Goal: Task Accomplishment & Management: Manage account settings

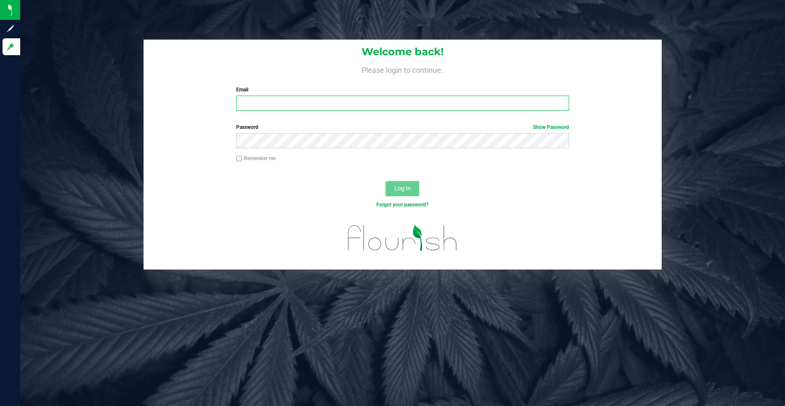
click at [288, 104] on input "Email" at bounding box center [402, 103] width 333 height 15
type input "[EMAIL_ADDRESS][DOMAIN_NAME]"
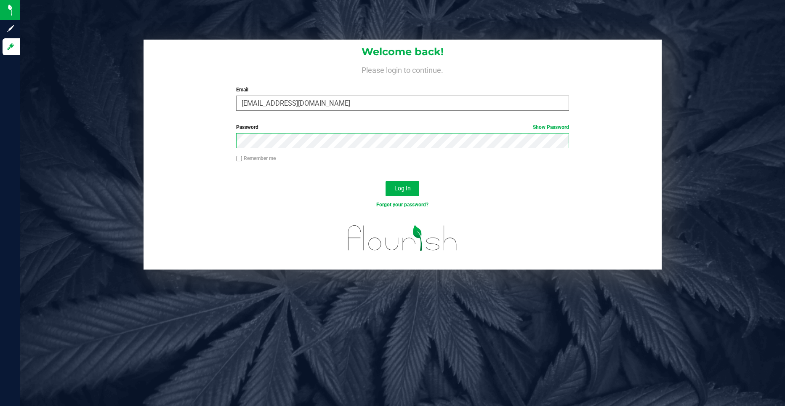
click at [385, 181] on button "Log In" at bounding box center [402, 188] width 34 height 15
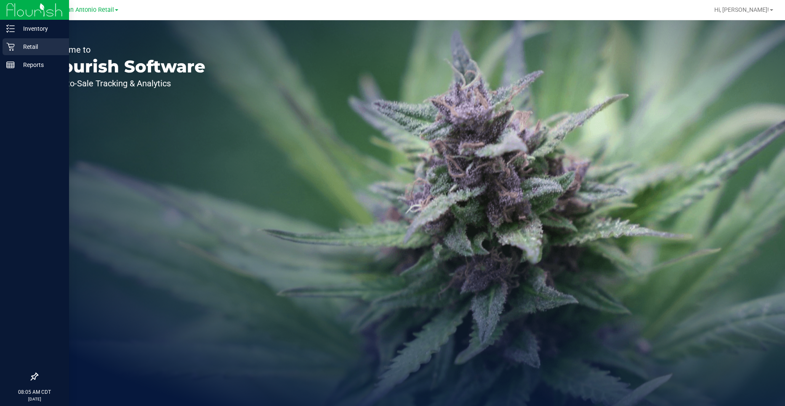
click at [11, 50] on icon at bounding box center [10, 47] width 8 height 8
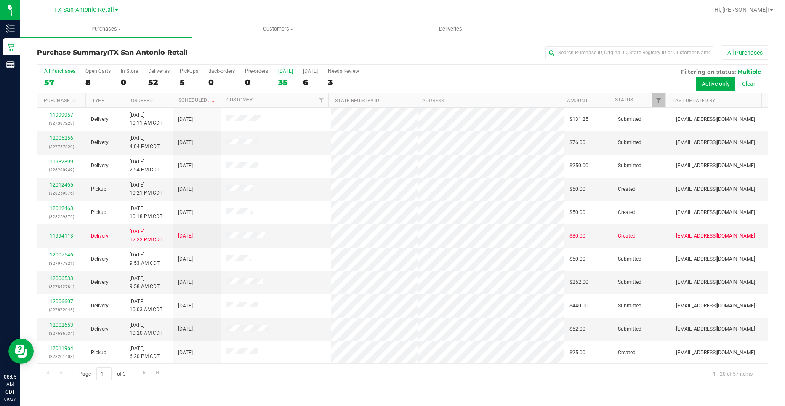
click at [286, 84] on div "35" at bounding box center [285, 82] width 15 height 10
click at [0, 0] on input "Today 35" at bounding box center [0, 0] width 0 height 0
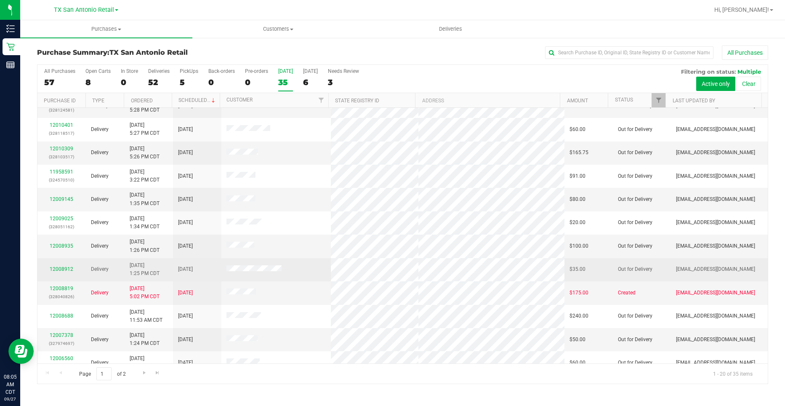
scroll to position [84, 0]
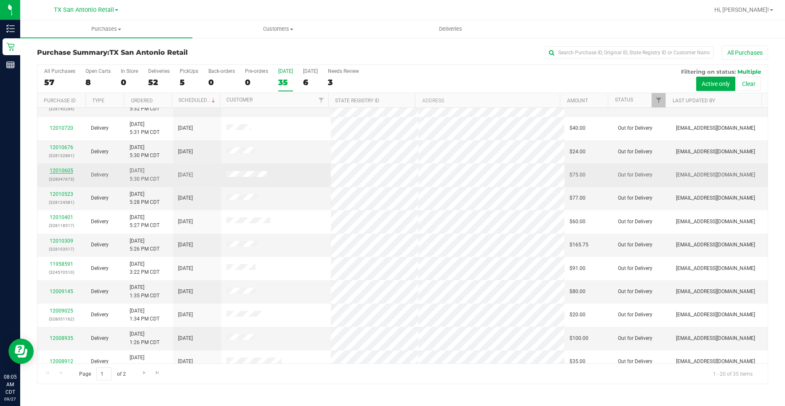
click at [62, 169] on link "12010605" at bounding box center [62, 170] width 24 height 6
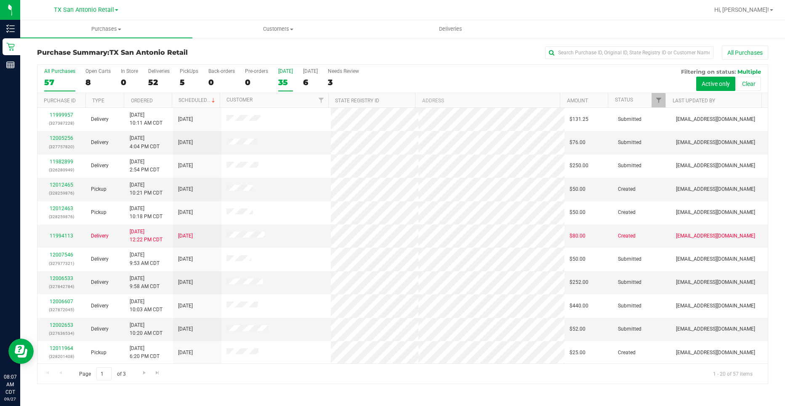
click at [281, 80] on div "35" at bounding box center [285, 82] width 15 height 10
click at [0, 0] on input "Today 35" at bounding box center [0, 0] width 0 height 0
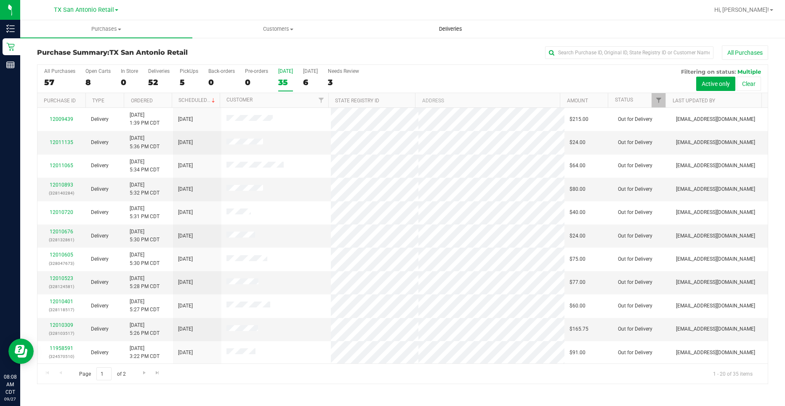
click at [441, 32] on span "Deliveries" at bounding box center [451, 29] width 46 height 8
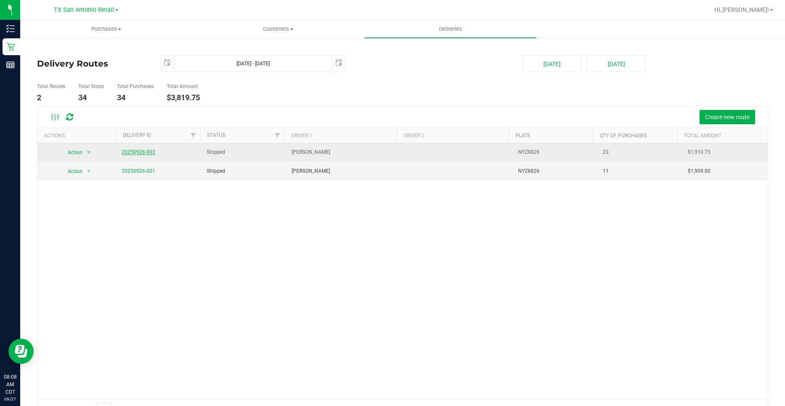
click at [145, 153] on link "20250926-002" at bounding box center [139, 152] width 34 height 6
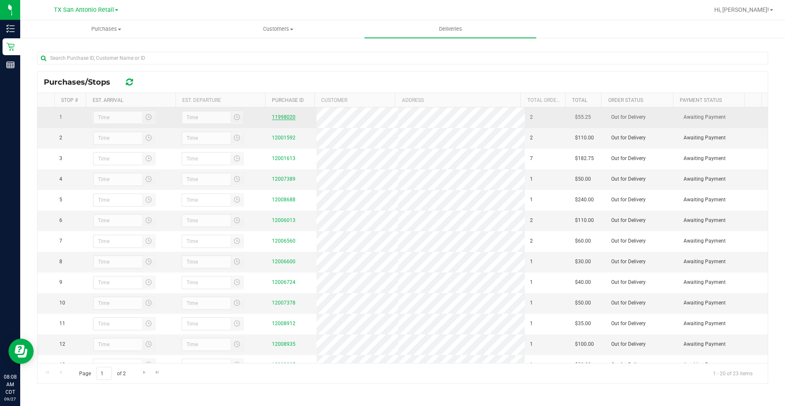
click at [286, 114] on link "11998020" at bounding box center [284, 117] width 24 height 6
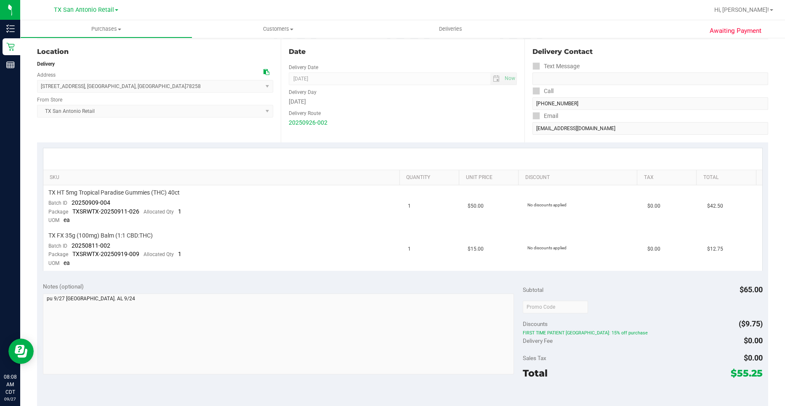
scroll to position [84, 0]
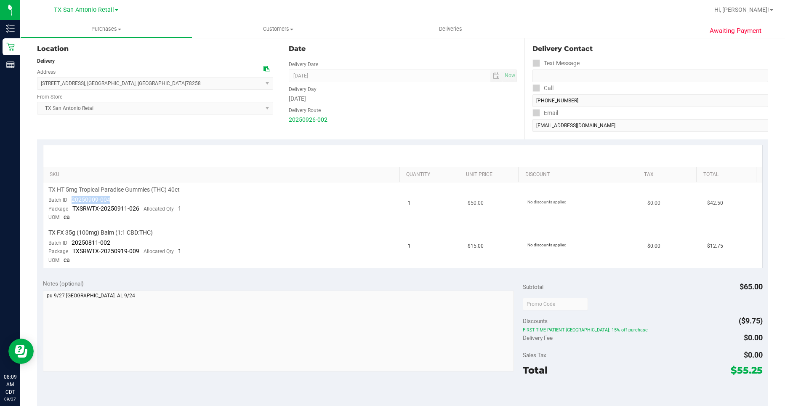
drag, startPoint x: 89, startPoint y: 193, endPoint x: 73, endPoint y: 199, distance: 16.9
click at [73, 199] on td "TX HT 5mg Tropical Paradise Gummies (THC) 40ct Batch ID 20250909-004 Package TX…" at bounding box center [222, 203] width 359 height 43
drag, startPoint x: 111, startPoint y: 242, endPoint x: 72, endPoint y: 242, distance: 38.7
click at [72, 242] on td "TX FX 35g (100mg) Balm (1:1 CBD:THC) Batch ID 20250811-002 Package TXSRWTX-2025…" at bounding box center [222, 246] width 359 height 43
copy span "20250811-002"
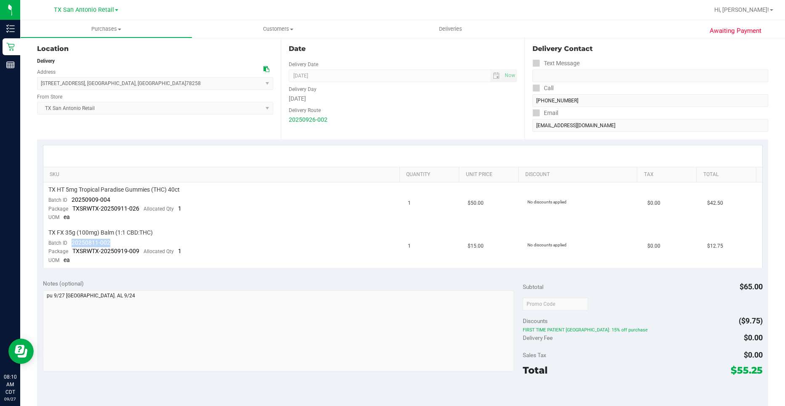
click at [83, 117] on div "Location Delivery Address 18720 Stone Oak Pkwy , San Antonio , TX 78258 Select …" at bounding box center [159, 87] width 244 height 103
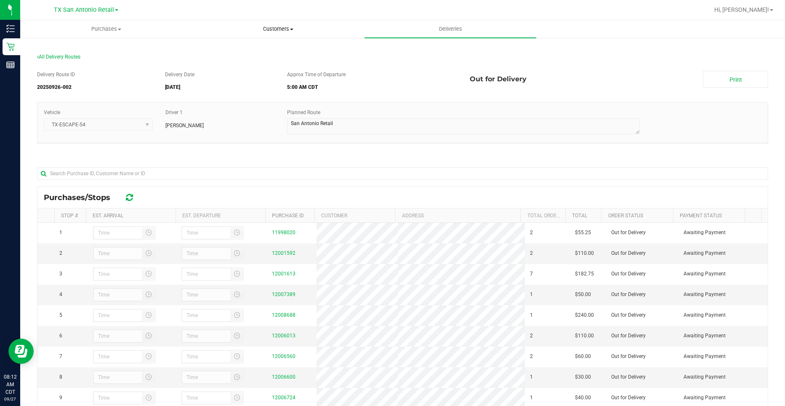
click at [284, 33] on uib-tab-heading "Customers All customers Add a new customer All physicians" at bounding box center [278, 29] width 171 height 17
click at [280, 255] on link "12001592" at bounding box center [284, 253] width 24 height 6
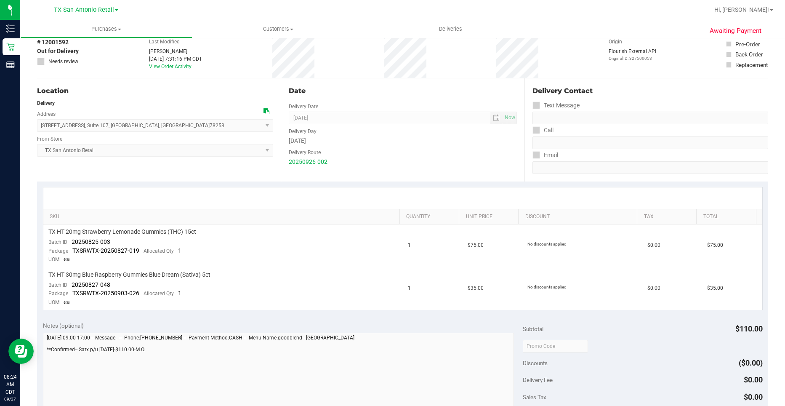
scroll to position [84, 0]
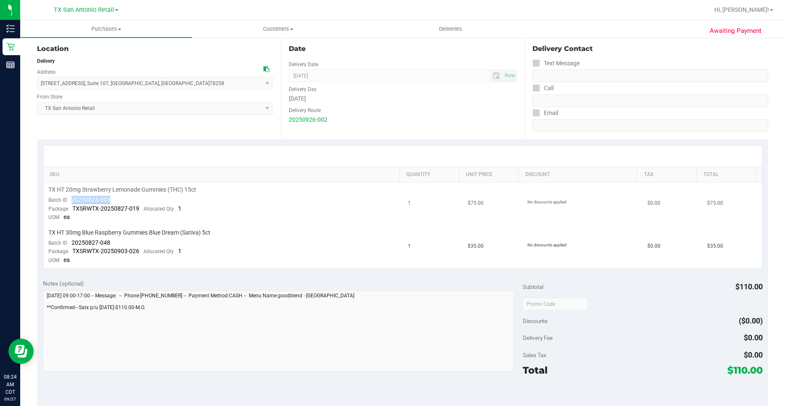
drag, startPoint x: 110, startPoint y: 197, endPoint x: 72, endPoint y: 197, distance: 37.5
click at [72, 197] on td "TX HT 20mg Strawberry Lemonade Gummies (THC) 15ct Batch ID 20250825-003 Package…" at bounding box center [222, 203] width 359 height 43
copy span "20250825-003"
drag, startPoint x: 113, startPoint y: 241, endPoint x: 72, endPoint y: 242, distance: 40.8
click at [72, 242] on td "TX HT 30mg Blue Raspberry Gummies Blue Dream (Sativa) 5ct Batch ID 20250827-048…" at bounding box center [222, 246] width 359 height 43
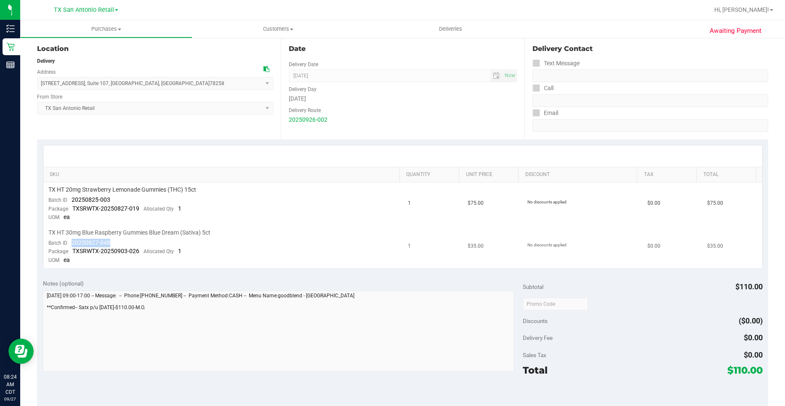
copy span "20250827-048"
click at [171, 118] on div "Location Delivery Address 18720 Stone Oak Pkwy , Suite 107 , San Antonio , TX 7…" at bounding box center [159, 87] width 244 height 103
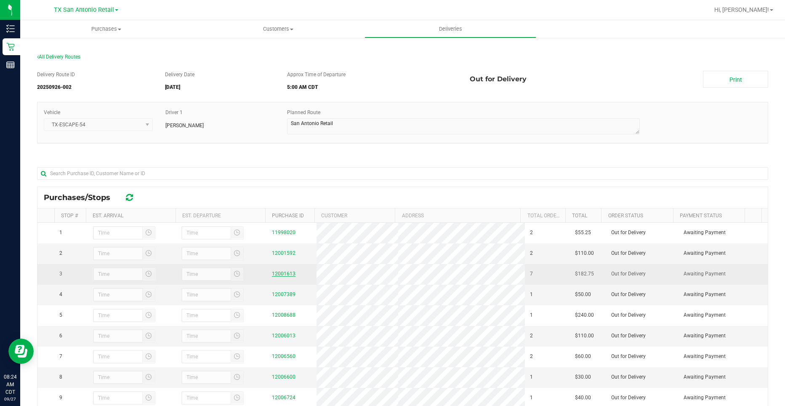
click at [272, 276] on link "12001613" at bounding box center [284, 274] width 24 height 6
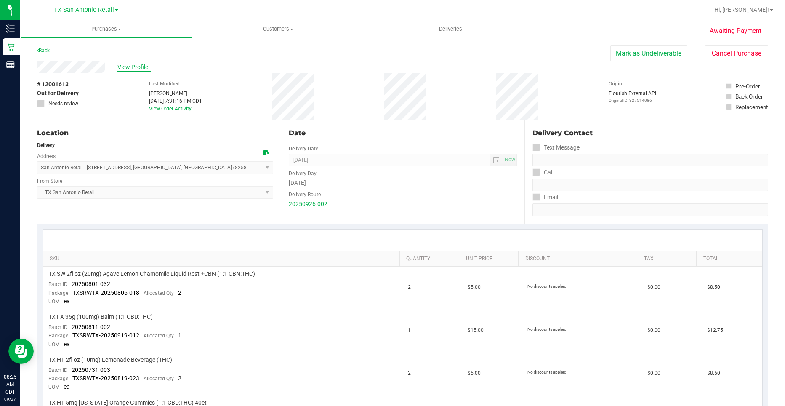
click at [122, 64] on span "View Profile" at bounding box center [134, 67] width 34 height 9
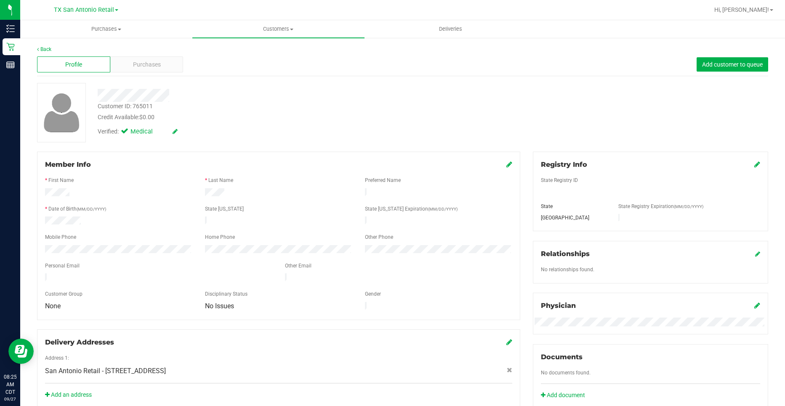
scroll to position [210, 0]
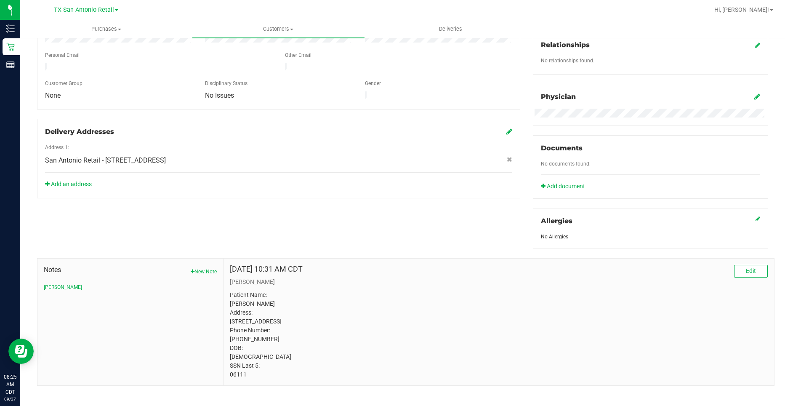
click at [238, 379] on p "Patient Name: [PERSON_NAME] Address: [STREET_ADDRESS] Phone Number: [PHONE_NUMB…" at bounding box center [499, 334] width 538 height 88
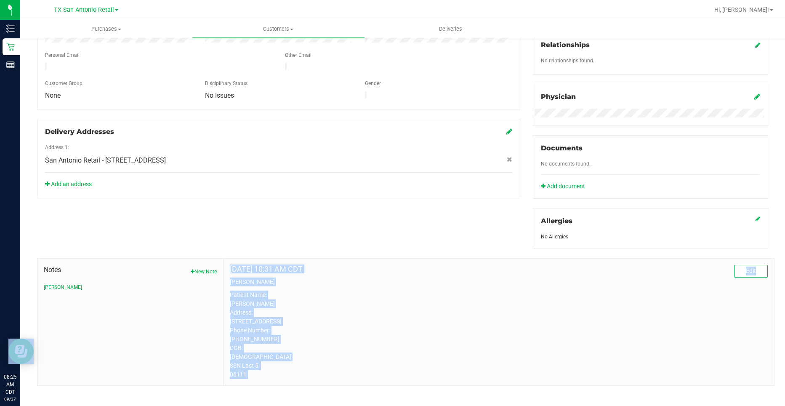
scroll to position [226, 0]
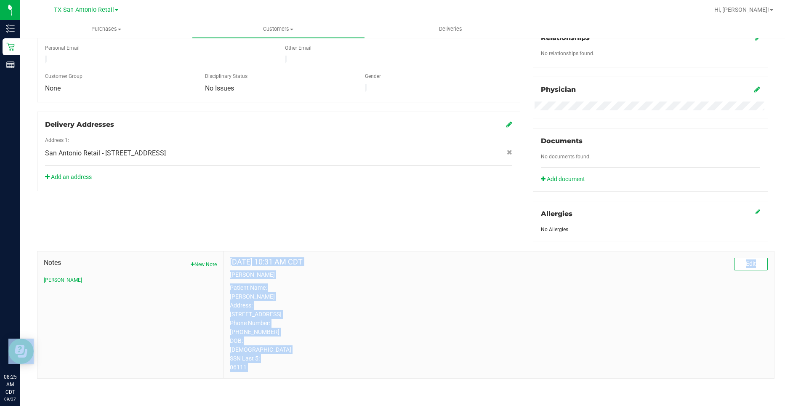
drag, startPoint x: 238, startPoint y: 382, endPoint x: 241, endPoint y: 376, distance: 7.0
click at [241, 376] on div "Sep 26, 2025 10:31 AM CDT Edit CURT Patient Name: Jennifer Garcia Address: 6003…" at bounding box center [498, 314] width 550 height 127
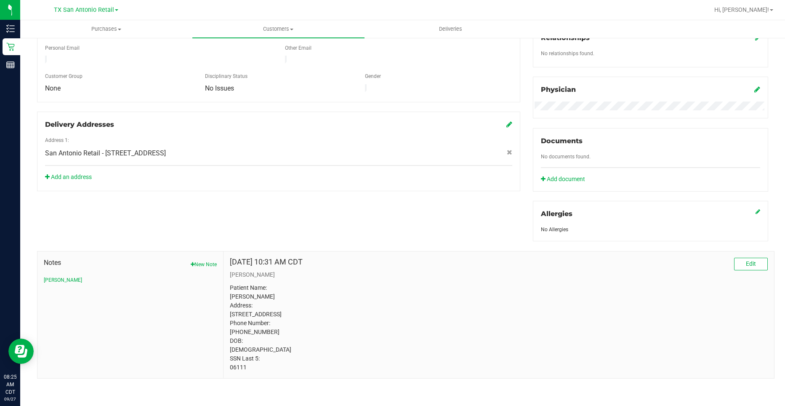
click at [80, 189] on div "Member Info * First Name * Last Name Preferred Name * Date of Birth (MM/DD/YYYY…" at bounding box center [403, 156] width 744 height 444
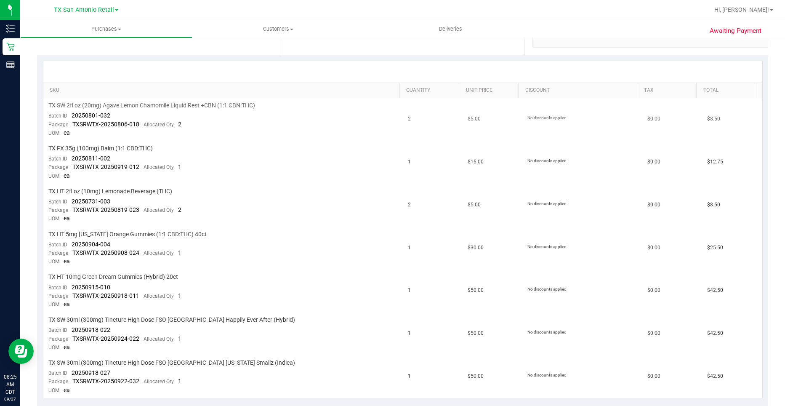
scroll to position [210, 0]
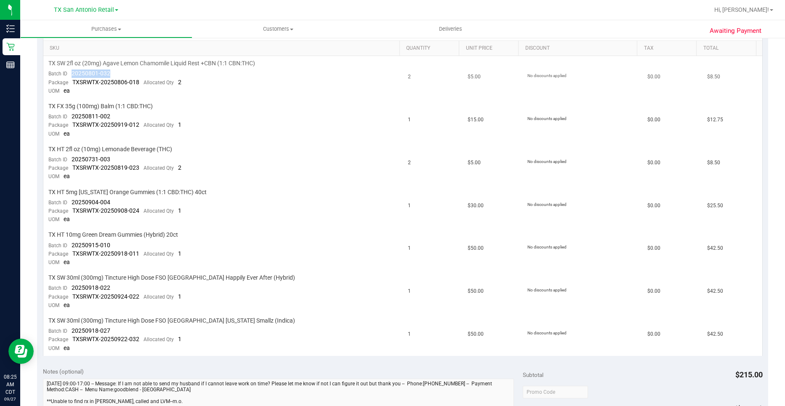
drag, startPoint x: 117, startPoint y: 74, endPoint x: 72, endPoint y: 76, distance: 44.6
click at [72, 76] on td "TX SW 2fl oz (20mg) Agave Lemon Chamomile Liquid Rest +CBN (1:1 CBN:THC) Batch …" at bounding box center [222, 77] width 359 height 43
copy span "20250801-032"
drag, startPoint x: 106, startPoint y: 114, endPoint x: 75, endPoint y: 116, distance: 30.3
click at [75, 116] on td "TX FX 35g (100mg) Balm (1:1 CBD:THC) Batch ID 20250811-002 Package TXSRWTX-2025…" at bounding box center [222, 120] width 359 height 43
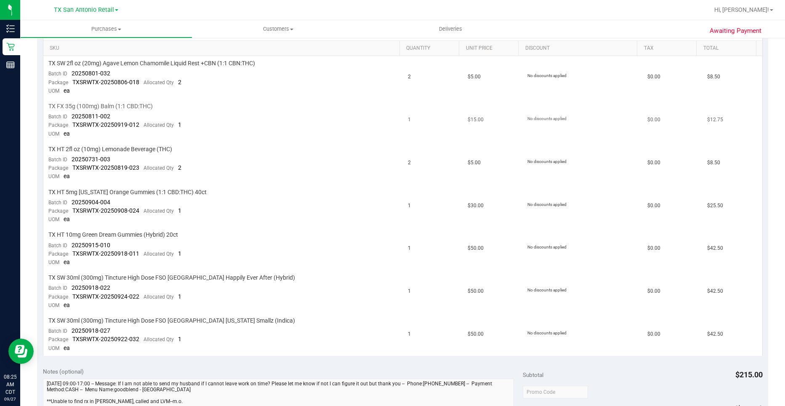
drag, startPoint x: 75, startPoint y: 116, endPoint x: 117, endPoint y: 112, distance: 42.3
click at [117, 112] on td "TX FX 35g (100mg) Balm (1:1 CBD:THC) Batch ID 20250811-002 Package TXSRWTX-2025…" at bounding box center [222, 120] width 359 height 43
drag, startPoint x: 116, startPoint y: 113, endPoint x: 72, endPoint y: 116, distance: 44.3
click at [72, 116] on td "TX FX 35g (100mg) Balm (1:1 CBD:THC) Batch ID 20250811-002 Package TXSRWTX-2025…" at bounding box center [222, 120] width 359 height 43
copy span "20250811-002"
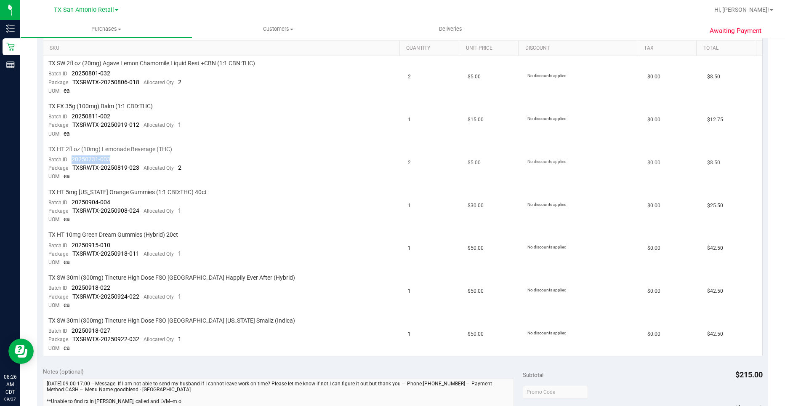
drag, startPoint x: 112, startPoint y: 156, endPoint x: 72, endPoint y: 159, distance: 39.2
click at [72, 159] on td "TX HT 2fl oz (10mg) Lemonade Beverage (THC) Batch ID 20250731-003 Package TXSRW…" at bounding box center [222, 163] width 359 height 43
copy span "20250731-003"
drag, startPoint x: 113, startPoint y: 204, endPoint x: 72, endPoint y: 202, distance: 40.9
click at [72, 202] on td "TX HT 5mg Texas Orange Gummies (1:1 CBD:THC) 40ct Batch ID 20250904-004 Package…" at bounding box center [222, 206] width 359 height 43
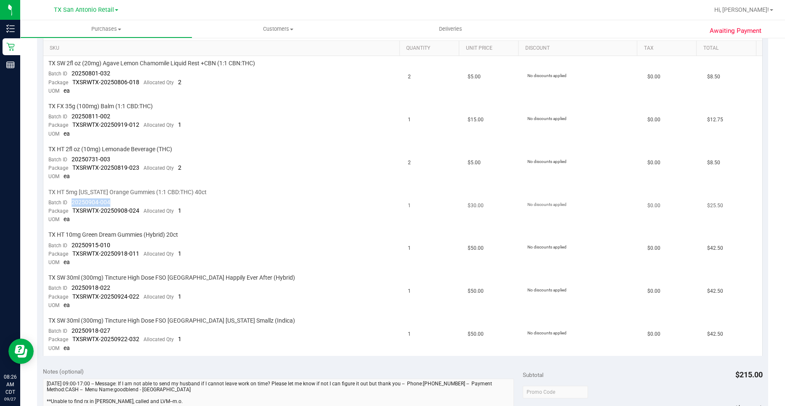
copy span "20250904-004"
drag, startPoint x: 114, startPoint y: 243, endPoint x: 69, endPoint y: 244, distance: 44.6
click at [69, 244] on td "TX HT 10mg Green Dream Gummies (Hybrid) 20ct Batch ID 20250915-010 Package TXSR…" at bounding box center [222, 248] width 359 height 43
copy span "20250915-010"
drag, startPoint x: 112, startPoint y: 284, endPoint x: 73, endPoint y: 286, distance: 38.8
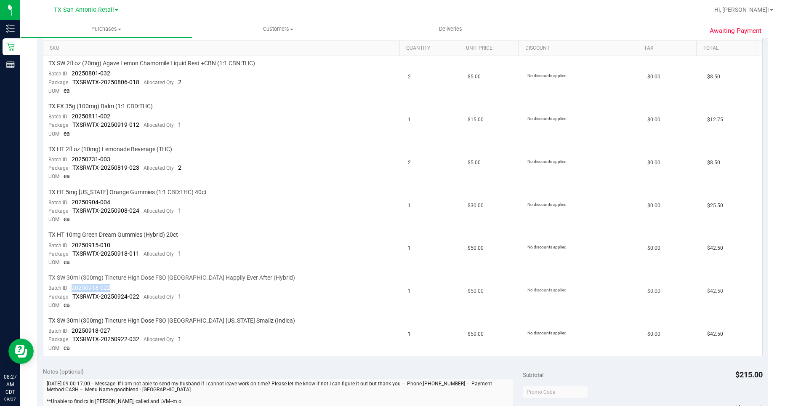
click at [73, 286] on td "TX SW 30ml (300mg) Tincture High Dose FSO TX Happily Ever After (Hybrid) Batch …" at bounding box center [222, 291] width 359 height 43
copy span "20250918-022"
drag, startPoint x: 114, startPoint y: 329, endPoint x: 73, endPoint y: 329, distance: 40.8
click at [73, 329] on td "TX SW 30ml (300mg) Tincture High Dose FSO TX Georgia Smallz (Indica) Batch ID 2…" at bounding box center [222, 334] width 359 height 43
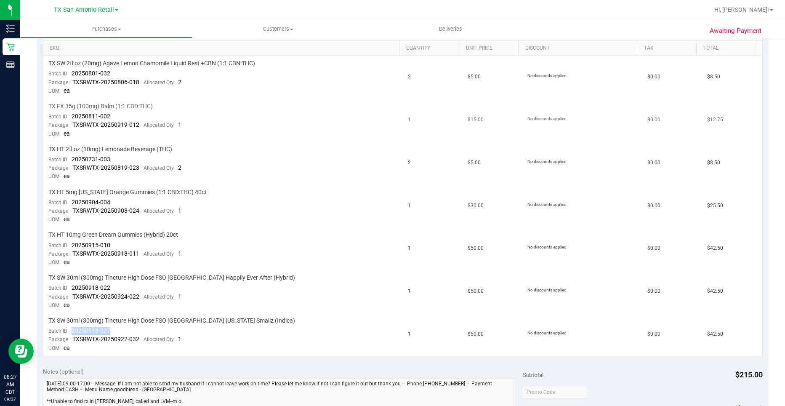
click at [189, 128] on td "TX FX 35g (100mg) Balm (1:1 CBD:THC) Batch ID 20250811-002 Package TXSRWTX-2025…" at bounding box center [222, 120] width 359 height 43
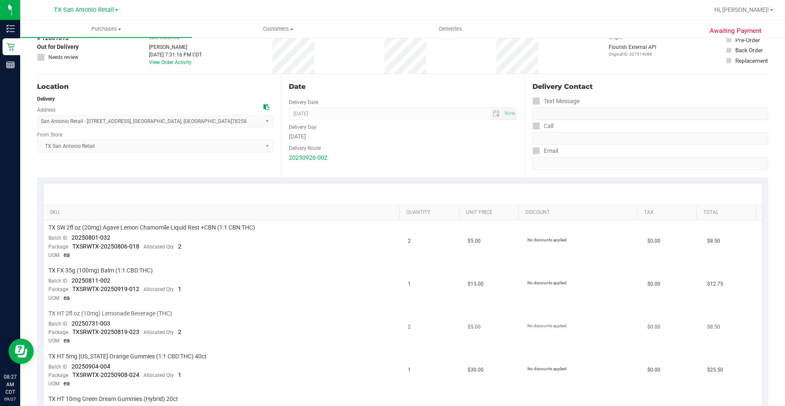
scroll to position [0, 0]
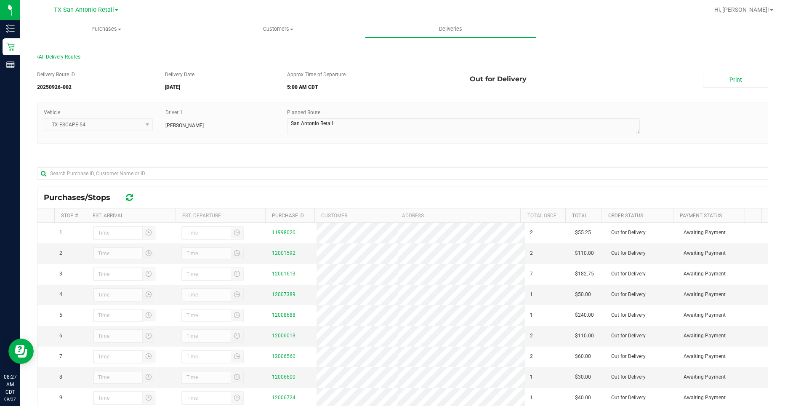
scroll to position [42, 0]
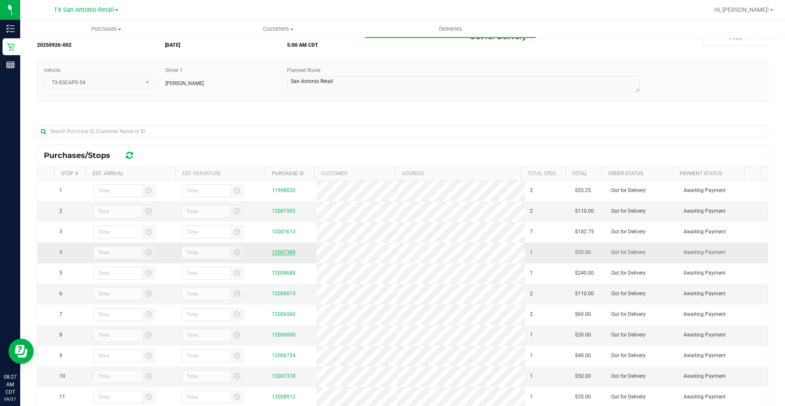
click at [280, 255] on link "12007389" at bounding box center [284, 252] width 24 height 6
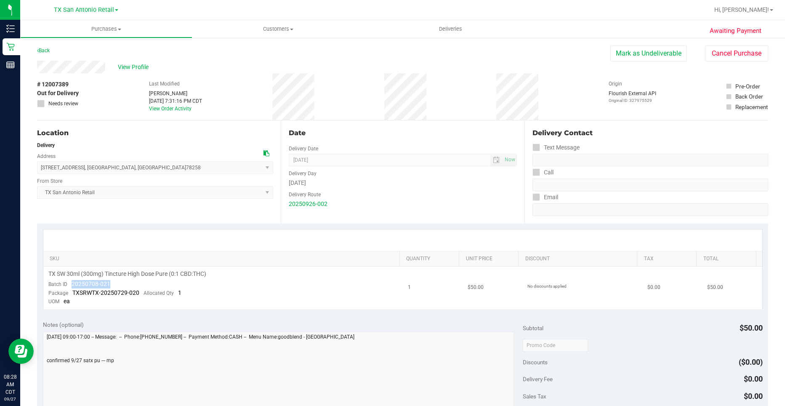
drag, startPoint x: 109, startPoint y: 282, endPoint x: 71, endPoint y: 285, distance: 38.8
click at [71, 285] on td "TX SW 30ml (300mg) Tincture High Dose Pure (0:1 CBD:THC) Batch ID 20250708-021 …" at bounding box center [222, 287] width 359 height 43
click at [173, 215] on div "Location Delivery Address 18720 Stone Oak pkwy Suite 107 , San Antonio , TX 782…" at bounding box center [159, 171] width 244 height 103
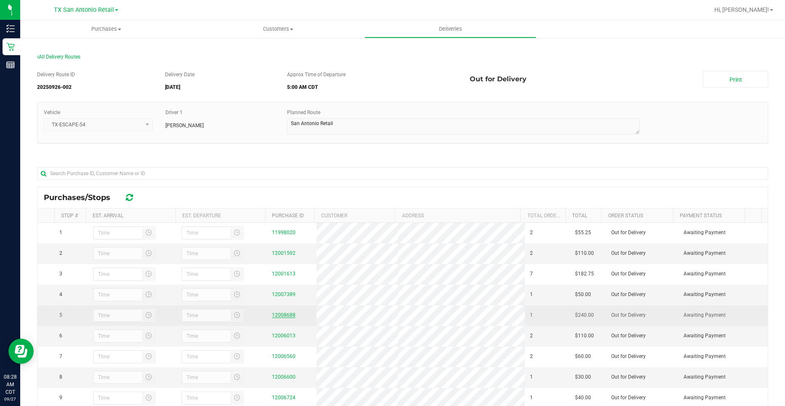
click at [279, 318] on link "12008688" at bounding box center [284, 315] width 24 height 6
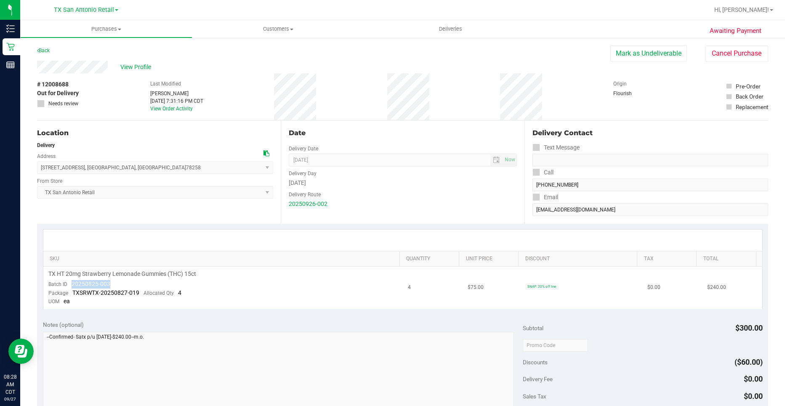
drag, startPoint x: 110, startPoint y: 285, endPoint x: 70, endPoint y: 284, distance: 40.4
click at [70, 284] on td "TX HT 20mg Strawberry Lemonade Gummies (THC) 15ct Batch ID 20250825-003 Package…" at bounding box center [222, 287] width 359 height 43
click at [69, 161] on span "18720 Stone Oak Parkway , San Antonio , TX 78258 Select address 18720 Stone Oak…" at bounding box center [155, 167] width 236 height 13
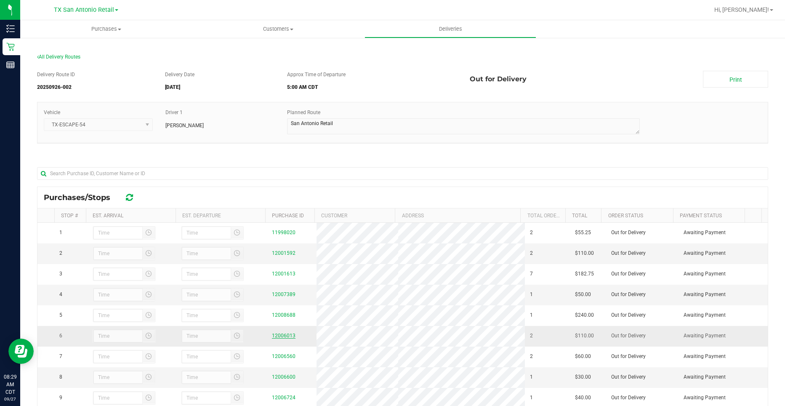
click at [284, 338] on link "12006013" at bounding box center [284, 335] width 24 height 6
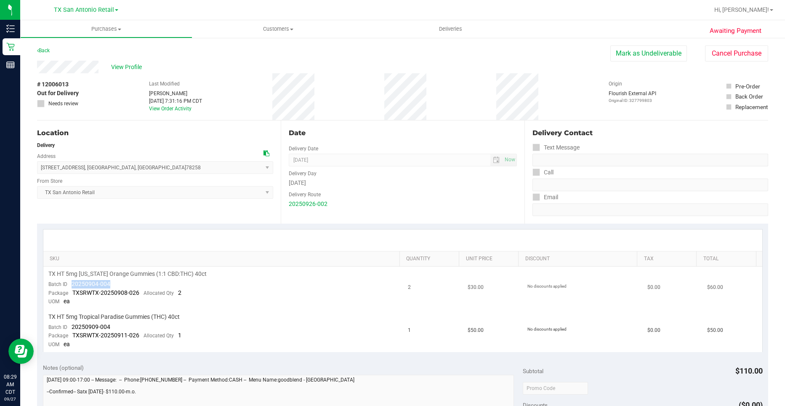
drag, startPoint x: 111, startPoint y: 282, endPoint x: 71, endPoint y: 282, distance: 40.4
click at [71, 282] on td "TX HT 5mg Texas Orange Gummies (1:1 CBD:THC) 40ct Batch ID 20250904-004 Package…" at bounding box center [222, 287] width 359 height 43
drag, startPoint x: 107, startPoint y: 325, endPoint x: 72, endPoint y: 325, distance: 34.9
click at [72, 325] on td "TX HT 5mg Tropical Paradise Gummies (THC) 40ct Batch ID 20250909-004 Package TX…" at bounding box center [222, 330] width 359 height 43
click at [111, 140] on div "Location Delivery Address 18720 Stone Oak Pkwy , San Antonio , TX 78258 Select …" at bounding box center [159, 171] width 244 height 103
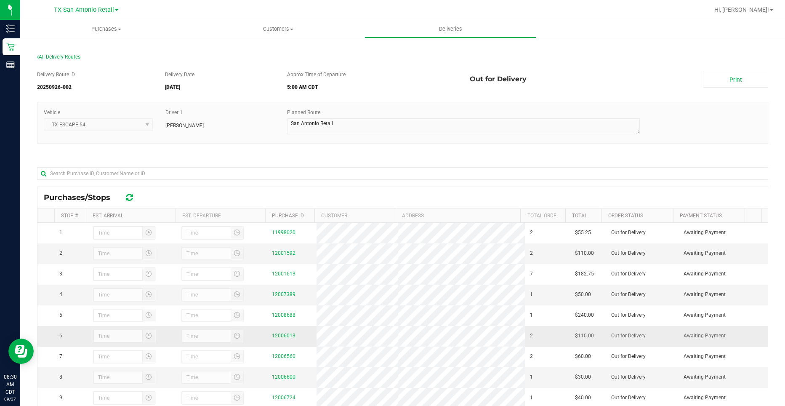
scroll to position [42, 0]
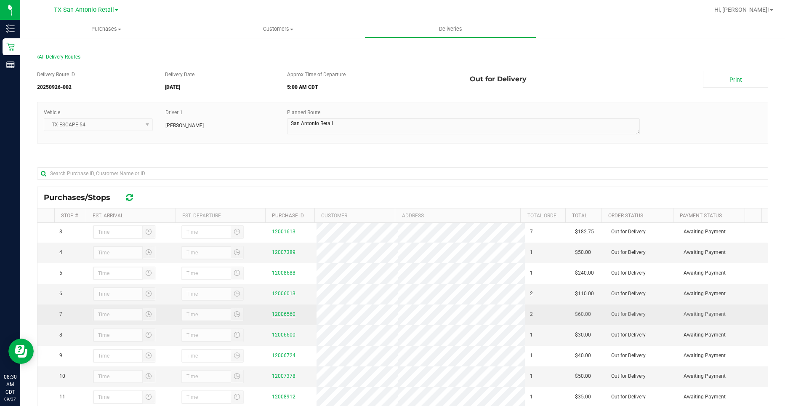
click at [285, 317] on link "12006560" at bounding box center [284, 314] width 24 height 6
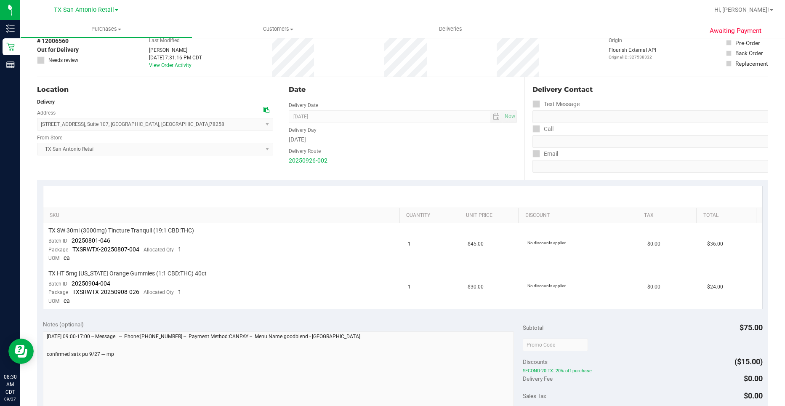
scroll to position [84, 0]
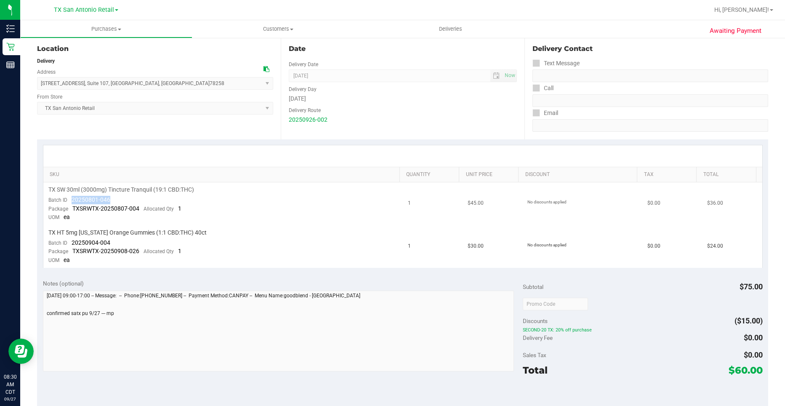
drag, startPoint x: 106, startPoint y: 200, endPoint x: 72, endPoint y: 200, distance: 33.7
click at [72, 200] on td "TX SW 30ml (3000mg) Tincture Tranquil (19:1 CBD:THC) Batch ID 20250801-046 Pack…" at bounding box center [222, 203] width 359 height 43
drag, startPoint x: 112, startPoint y: 242, endPoint x: 69, endPoint y: 245, distance: 42.6
click at [69, 245] on td "TX HT 5mg Texas Orange Gummies (1:1 CBD:THC) 40ct Batch ID 20250904-004 Package…" at bounding box center [222, 246] width 359 height 43
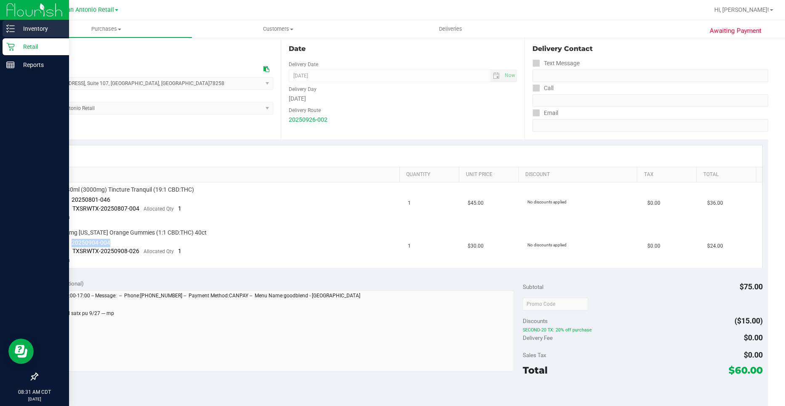
drag, startPoint x: 81, startPoint y: 105, endPoint x: 8, endPoint y: 24, distance: 109.4
click at [81, 105] on span "TX San Antonio Retail Select Store Bonita Springs WC Boynton Beach WC Bradenton…" at bounding box center [155, 108] width 236 height 13
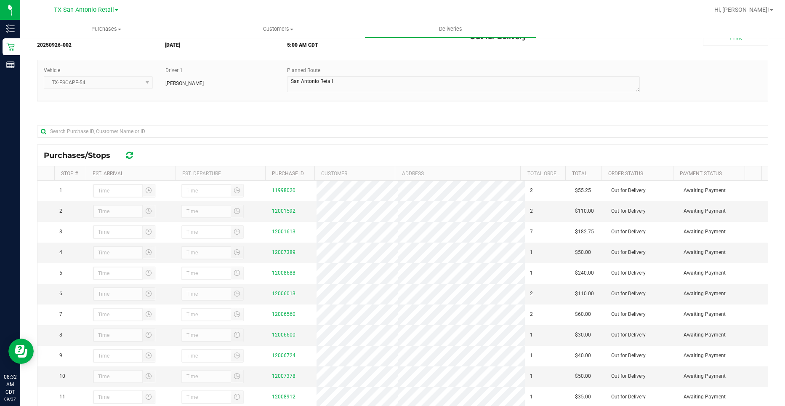
scroll to position [42, 0]
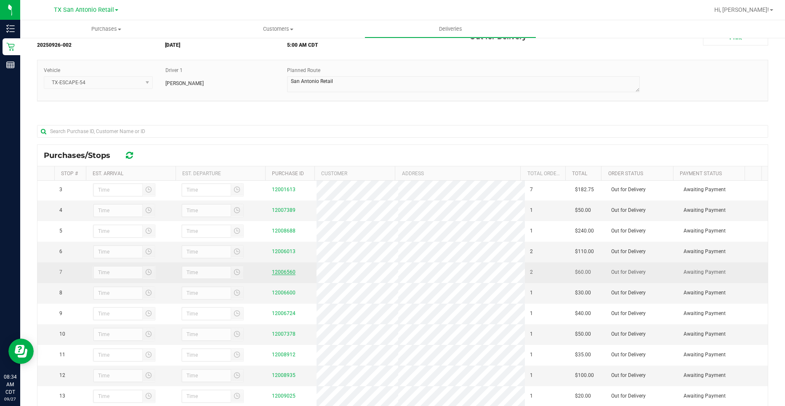
click at [286, 275] on link "12006560" at bounding box center [284, 272] width 24 height 6
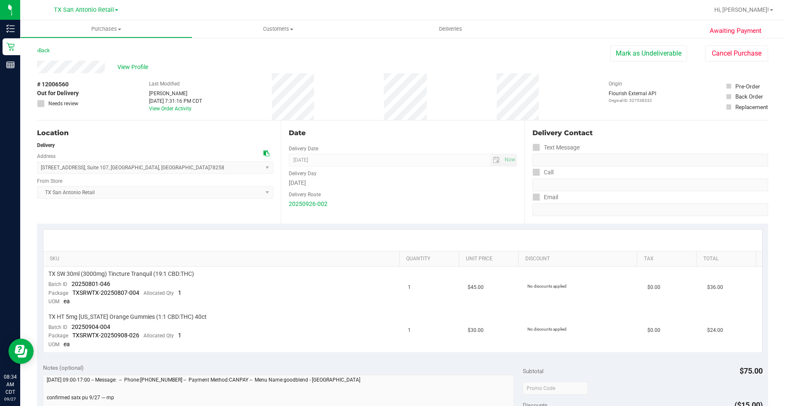
drag, startPoint x: 258, startPoint y: 202, endPoint x: 160, endPoint y: 98, distance: 143.5
click at [258, 202] on div "Location Delivery Address 18720 Stone Oak Pkwy , Suite 107 , San Antonio , TX 7…" at bounding box center [159, 171] width 244 height 103
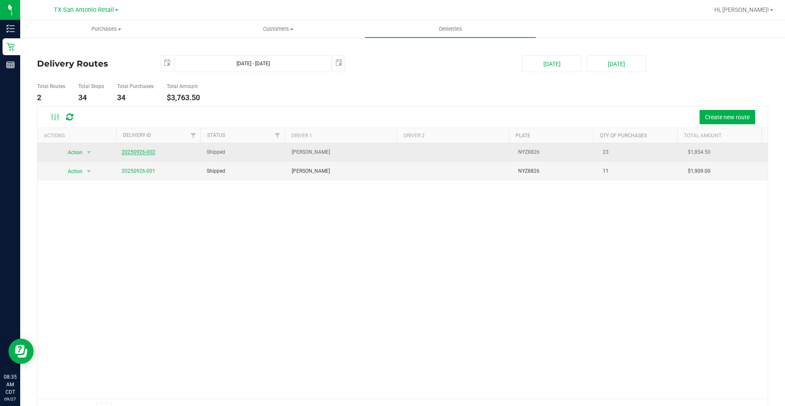
click at [152, 149] on link "20250926-002" at bounding box center [139, 152] width 34 height 6
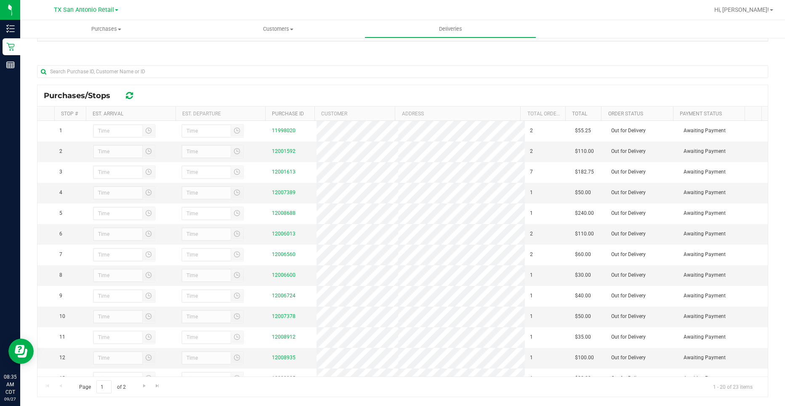
scroll to position [115, 0]
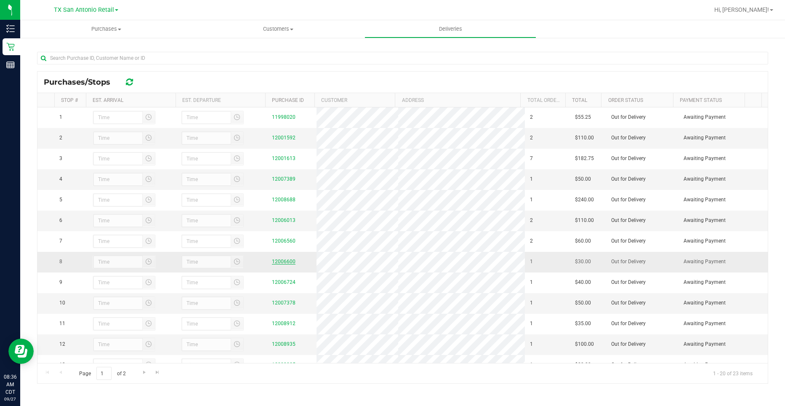
click at [282, 264] on link "12006600" at bounding box center [284, 261] width 24 height 6
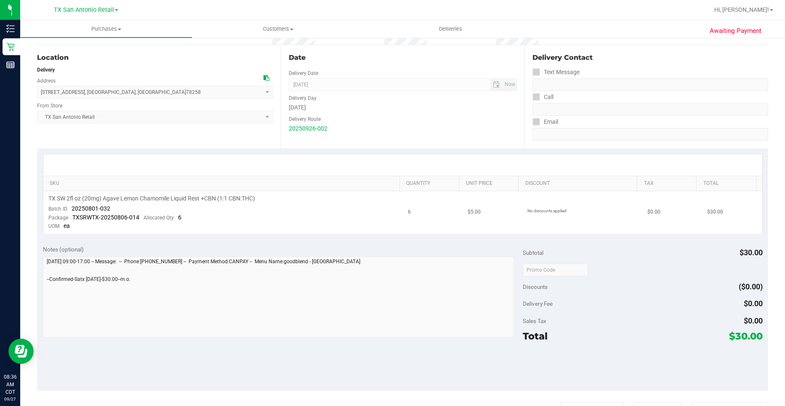
scroll to position [84, 0]
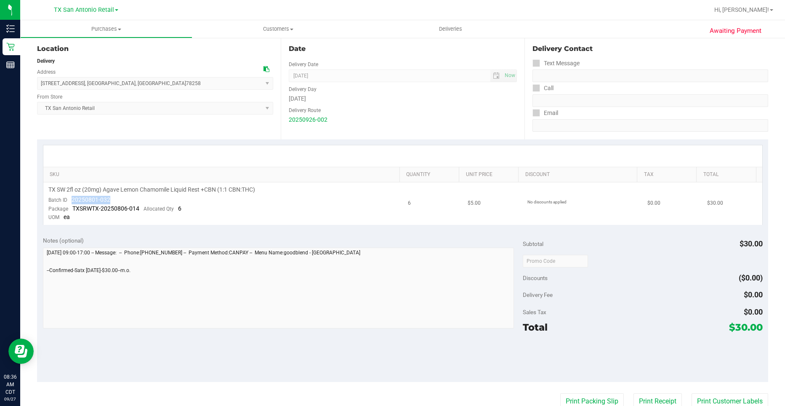
drag, startPoint x: 110, startPoint y: 197, endPoint x: 70, endPoint y: 197, distance: 39.6
click at [70, 197] on td "TX SW 2fl oz (20mg) Agave Lemon Chamomile Liquid Rest +CBN (1:1 CBN:THC) Batch …" at bounding box center [222, 203] width 359 height 43
drag, startPoint x: 70, startPoint y: 197, endPoint x: 74, endPoint y: 199, distance: 4.5
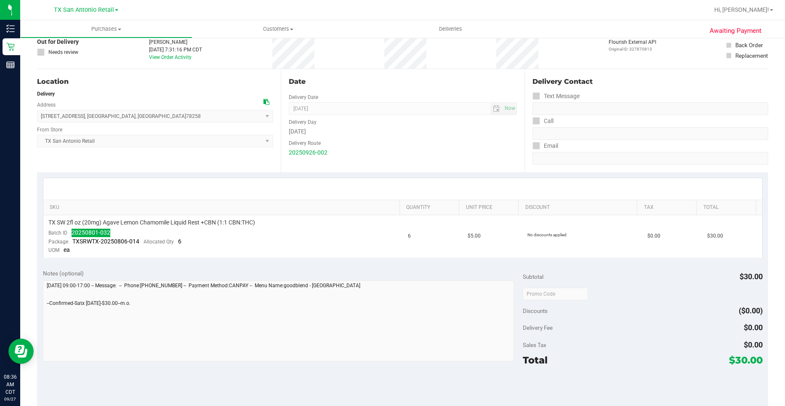
scroll to position [0, 0]
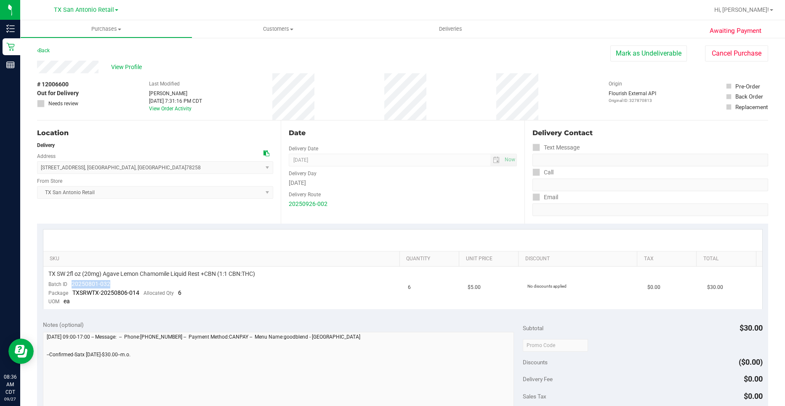
click at [122, 146] on div "Delivery" at bounding box center [155, 145] width 236 height 8
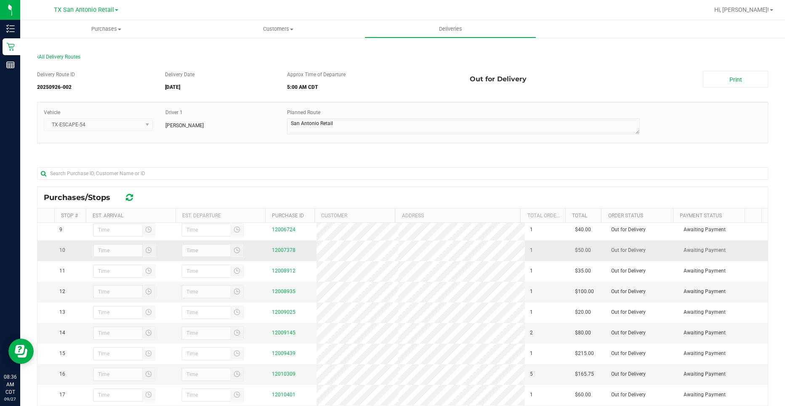
scroll to position [168, 0]
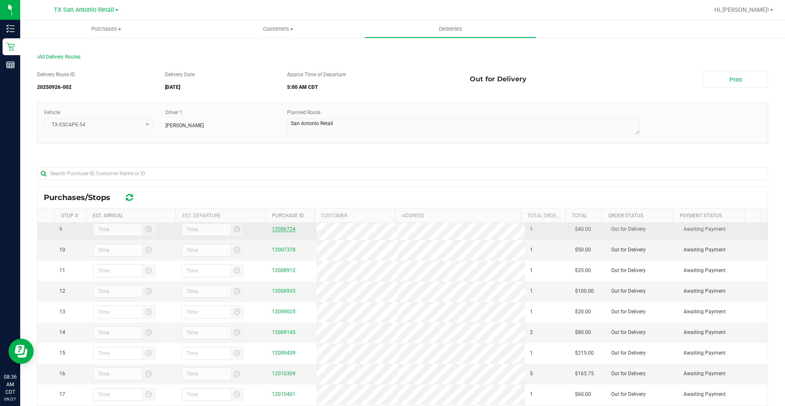
click at [281, 232] on link "12006724" at bounding box center [284, 229] width 24 height 6
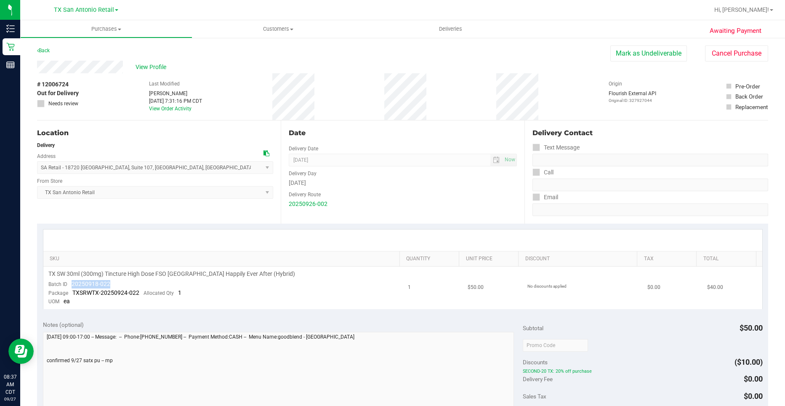
drag, startPoint x: 111, startPoint y: 284, endPoint x: 71, endPoint y: 286, distance: 40.0
click at [71, 286] on td "TX SW 30ml (300mg) Tincture High Dose FSO TX Happily Ever After (Hybrid) Batch …" at bounding box center [222, 287] width 359 height 43
click at [221, 213] on div "Location Delivery Address SA Retail - 18720 Stone Oak , Suite 107 , San Antonio…" at bounding box center [159, 171] width 244 height 103
click at [219, 213] on div "Location Delivery Address SA Retail - 18720 Stone Oak , Suite 107 , San Antonio…" at bounding box center [159, 171] width 244 height 103
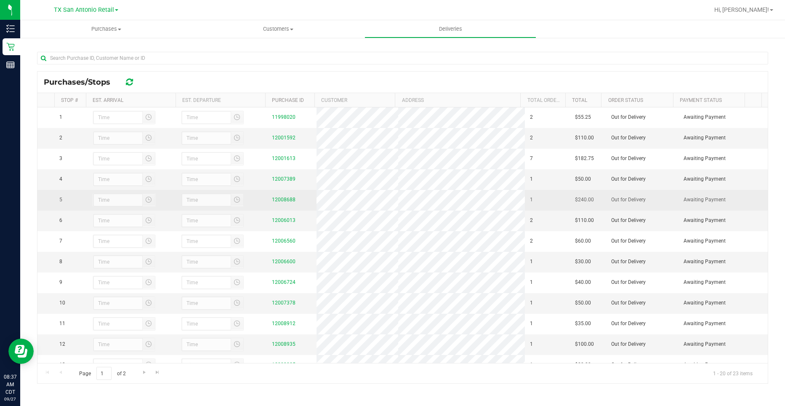
scroll to position [42, 0]
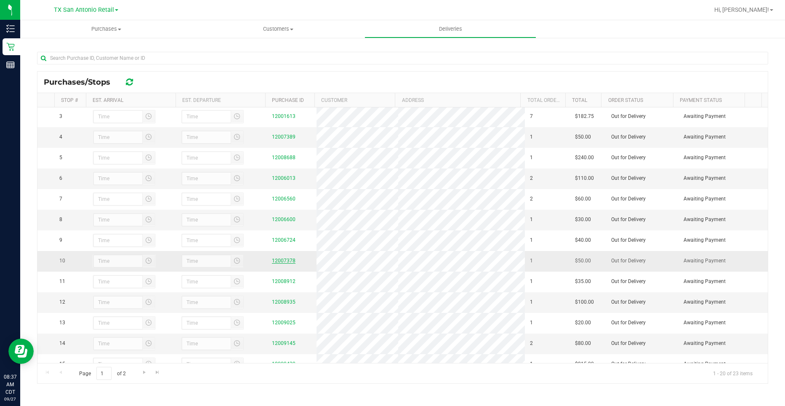
click at [283, 263] on link "12007378" at bounding box center [284, 261] width 24 height 6
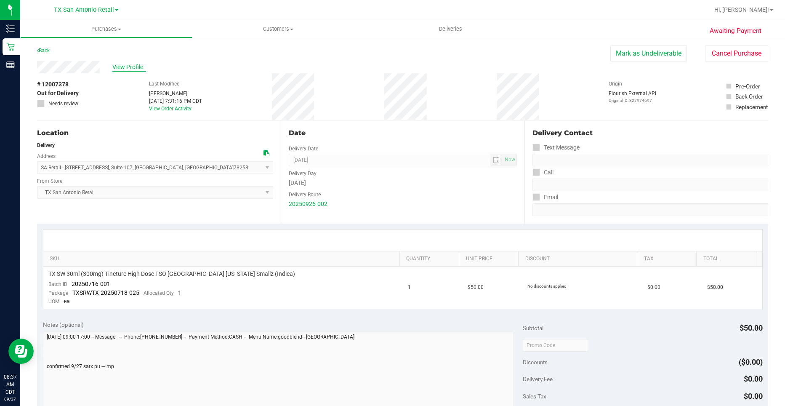
click at [133, 64] on span "View Profile" at bounding box center [129, 67] width 34 height 9
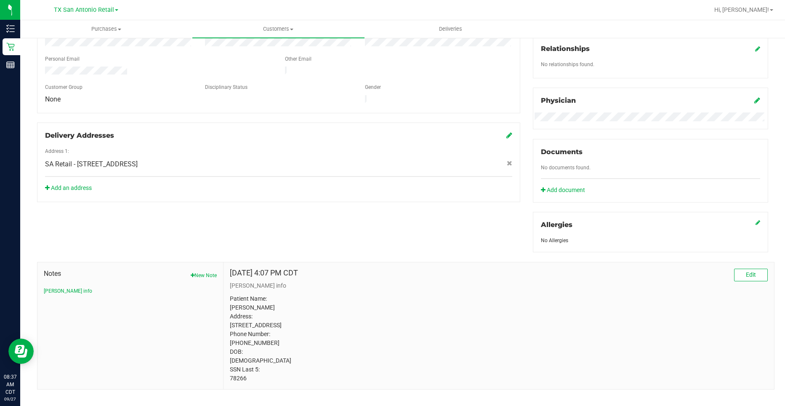
scroll to position [226, 0]
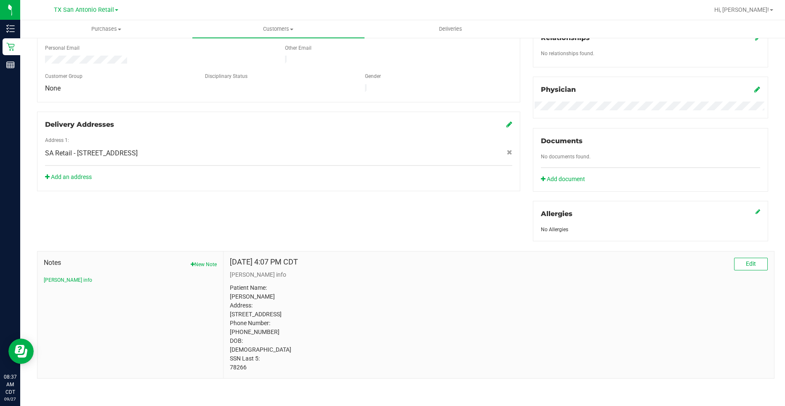
click at [240, 371] on p "Patient Name: Angela Marie CHAPA Address: 9140 timber Path #1002 San antonio, T…" at bounding box center [499, 327] width 538 height 88
click at [239, 369] on p "Patient Name: Angela Marie CHAPA Address: 9140 timber Path #1002 San antonio, T…" at bounding box center [499, 327] width 538 height 88
drag, startPoint x: 187, startPoint y: 108, endPoint x: 16, endPoint y: 28, distance: 188.6
click at [186, 120] on div "Delivery Addresses" at bounding box center [278, 125] width 467 height 10
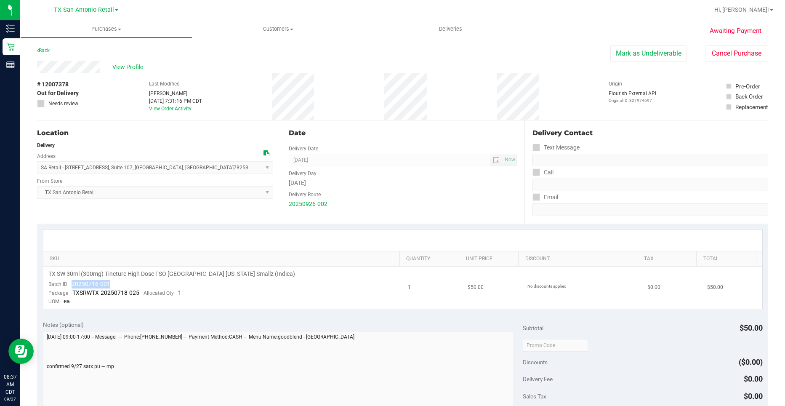
drag, startPoint x: 113, startPoint y: 284, endPoint x: 69, endPoint y: 287, distance: 43.4
click at [69, 287] on td "TX SW 30ml (300mg) Tincture High Dose FSO TX Georgia Smallz (Indica) Batch ID 2…" at bounding box center [222, 287] width 359 height 43
click at [162, 190] on span "TX San Antonio Retail Select Store Bonita Springs WC Boynton Beach WC Bradenton…" at bounding box center [155, 192] width 236 height 13
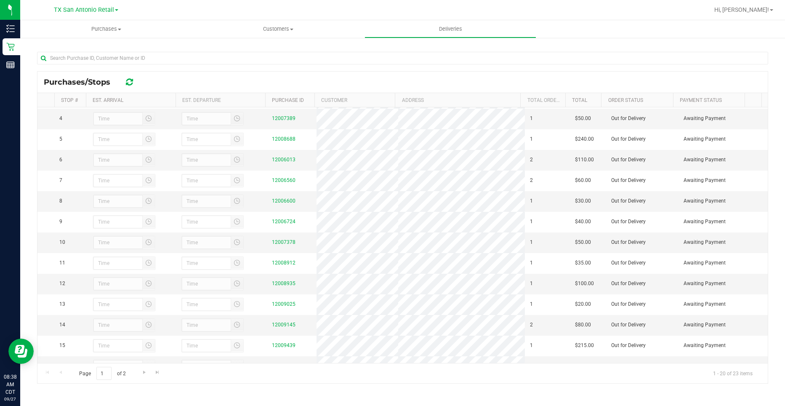
scroll to position [84, 0]
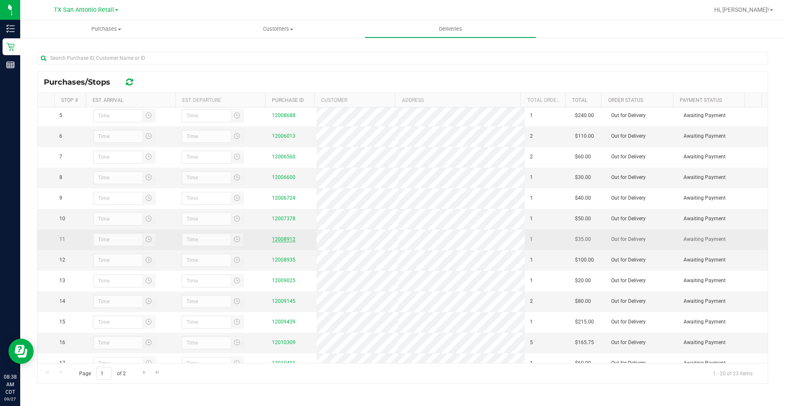
click at [282, 242] on link "12008912" at bounding box center [284, 239] width 24 height 6
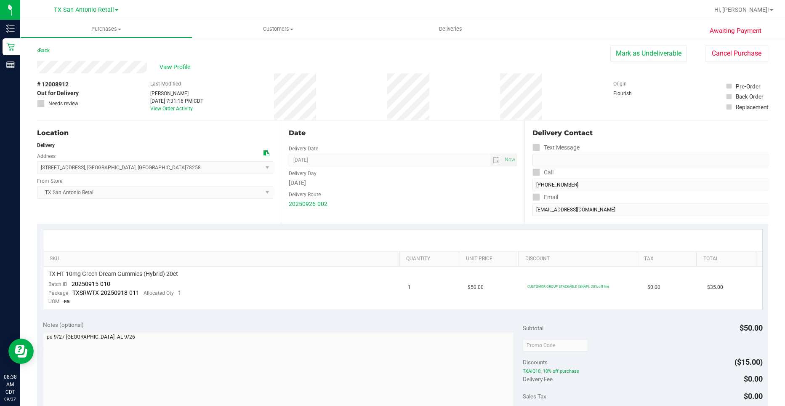
drag, startPoint x: 78, startPoint y: 74, endPoint x: 147, endPoint y: 65, distance: 69.5
click at [147, 65] on div "View Profile" at bounding box center [323, 67] width 573 height 13
click at [78, 68] on div "View Profile" at bounding box center [323, 67] width 573 height 13
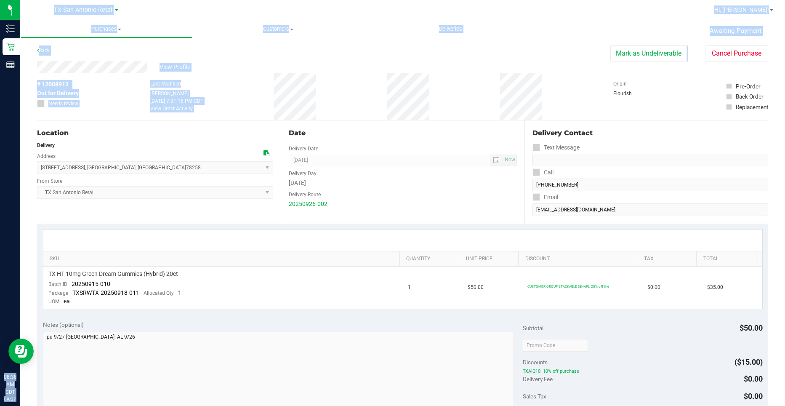
drag, startPoint x: 147, startPoint y: 65, endPoint x: -544, endPoint y: 234, distance: 711.4
click at [0, 234] on html "Inventory Retail Reports 08:38 AM CDT 09/27/2025 09/27 TX San Antonio Retail Hi…" at bounding box center [392, 203] width 785 height 406
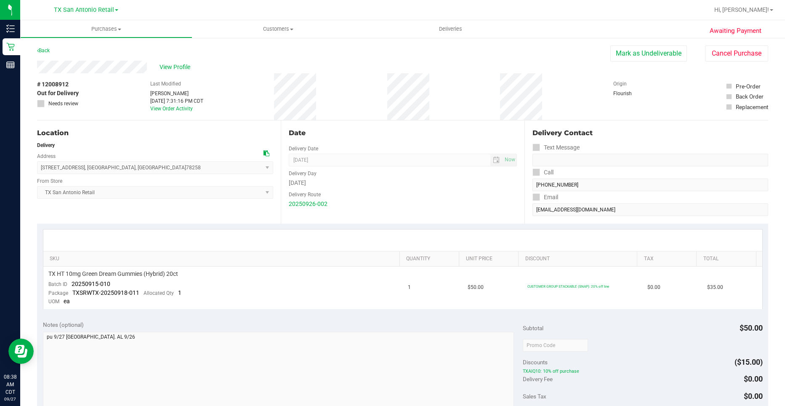
click at [178, 62] on div "View Profile" at bounding box center [323, 67] width 573 height 13
click at [173, 65] on span "View Profile" at bounding box center [176, 67] width 34 height 9
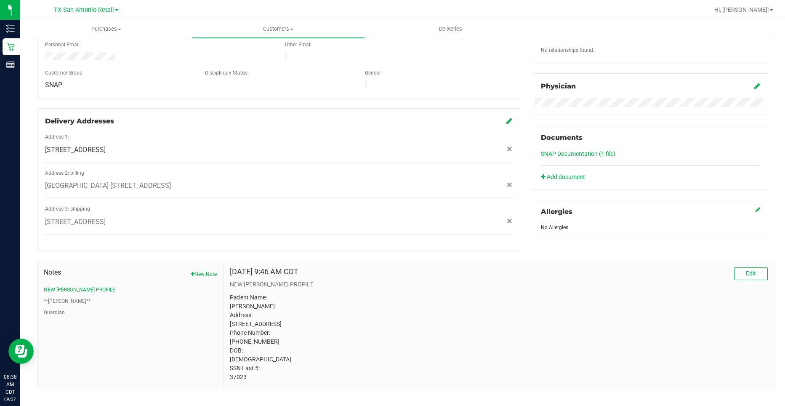
scroll to position [231, 0]
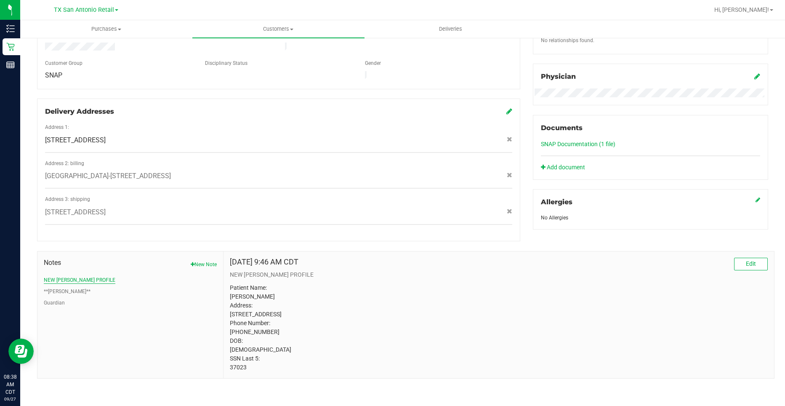
click at [52, 276] on button "NEW CURT PROFILE" at bounding box center [80, 280] width 72 height 8
click at [237, 367] on p "Patient Name: Michelle Cardenas-Tovar Address: 2815 S. Rosary San Antonio, TX, …" at bounding box center [499, 327] width 538 height 88
click at [157, 276] on li "NEW CURT PROFILE" at bounding box center [130, 280] width 173 height 8
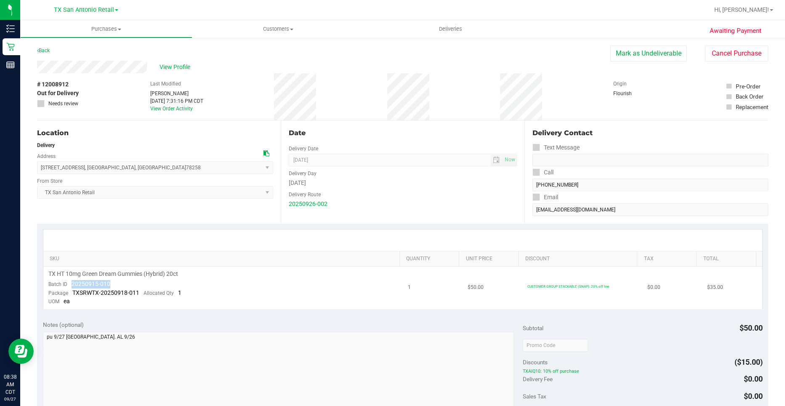
drag, startPoint x: 110, startPoint y: 282, endPoint x: 72, endPoint y: 281, distance: 38.3
click at [72, 281] on td "TX HT 10mg Green Dream Gummies (Hybrid) 20ct Batch ID 20250915-010 Package TXSR…" at bounding box center [222, 287] width 359 height 43
drag, startPoint x: 162, startPoint y: 248, endPoint x: 106, endPoint y: 146, distance: 115.6
click at [162, 248] on div at bounding box center [402, 239] width 719 height 21
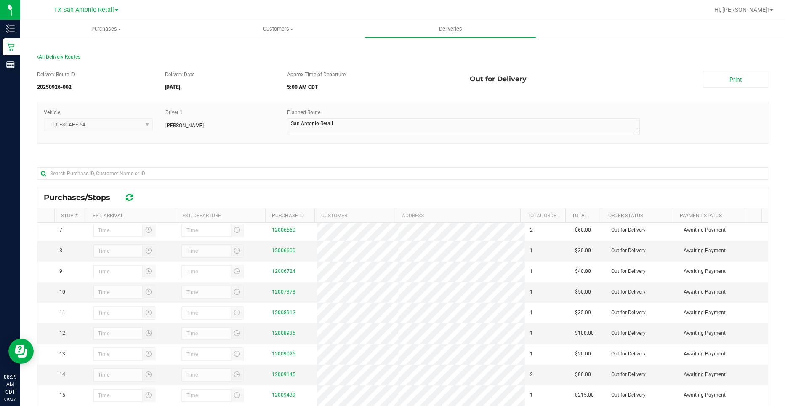
scroll to position [168, 0]
click at [277, 294] on link "12008935" at bounding box center [284, 291] width 24 height 6
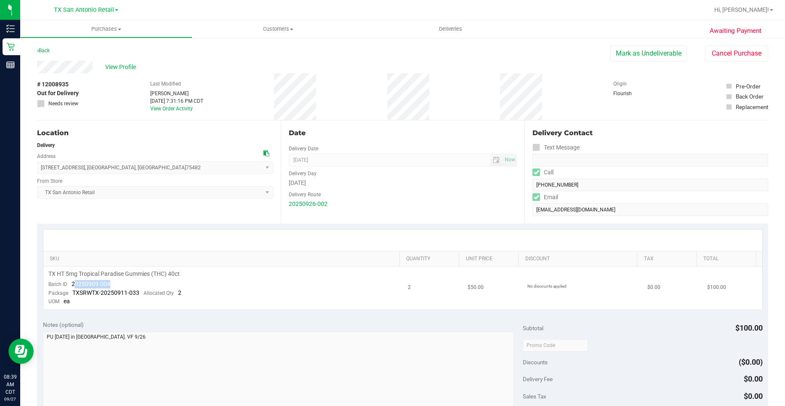
drag, startPoint x: 120, startPoint y: 282, endPoint x: 73, endPoint y: 282, distance: 46.7
click at [73, 282] on td "TX HT 5mg Tropical Paradise Gummies (THC) 40ct Batch ID 20250909-004 Package TX…" at bounding box center [222, 287] width 359 height 43
drag, startPoint x: 73, startPoint y: 282, endPoint x: 111, endPoint y: 284, distance: 37.9
click at [111, 284] on td "TX HT 5mg Tropical Paradise Gummies (THC) 40ct Batch ID 20250909-004 Package TX…" at bounding box center [222, 287] width 359 height 43
drag, startPoint x: 111, startPoint y: 284, endPoint x: 69, endPoint y: 282, distance: 42.1
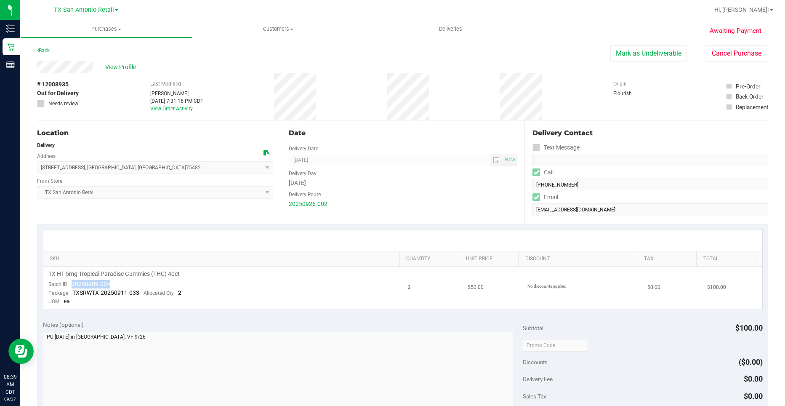
click at [69, 282] on td "TX HT 5mg Tropical Paradise Gummies (THC) 40ct Batch ID 20250909-004 Package TX…" at bounding box center [222, 287] width 359 height 43
drag, startPoint x: 69, startPoint y: 282, endPoint x: 74, endPoint y: 284, distance: 5.5
click at [231, 91] on div "# 12008935 Out for Delivery Needs review Last Modified Will Bates Sep 26, 2025 …" at bounding box center [402, 96] width 731 height 47
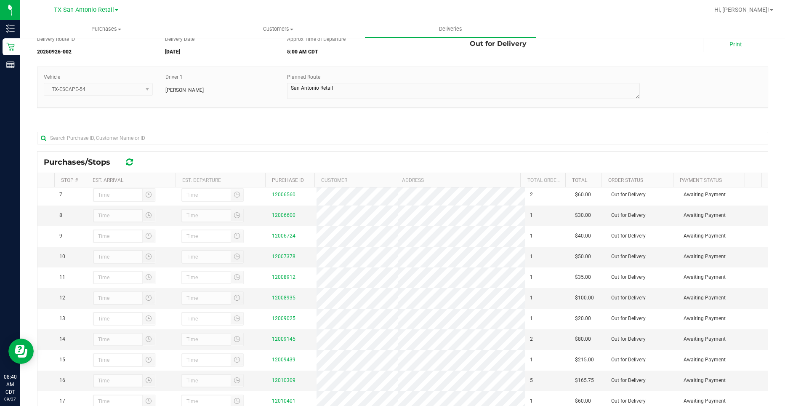
scroll to position [84, 0]
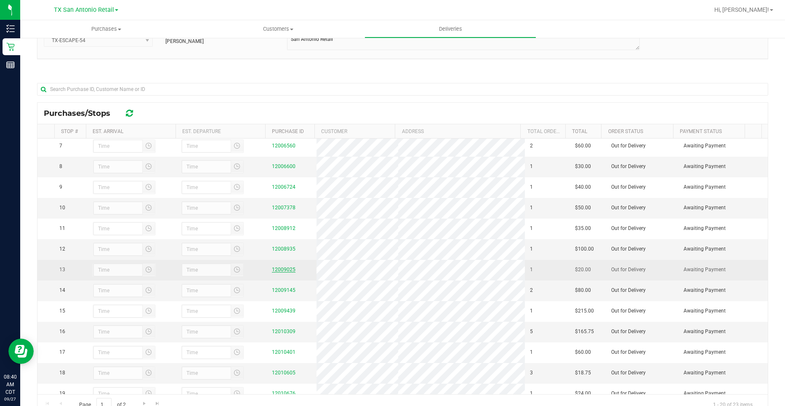
click at [285, 272] on link "12009025" at bounding box center [284, 269] width 24 height 6
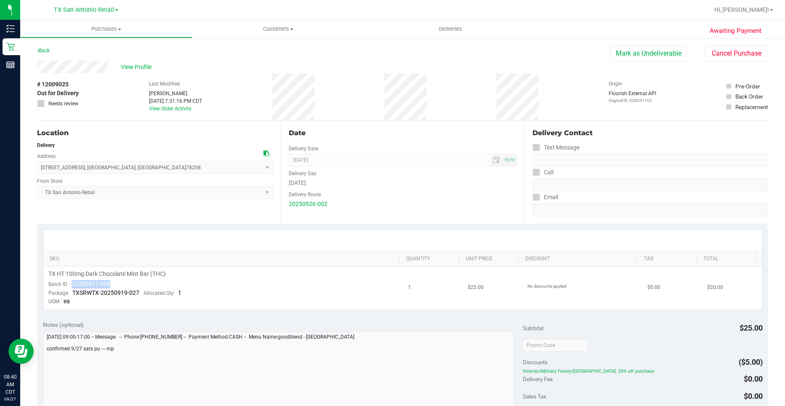
drag, startPoint x: 114, startPoint y: 282, endPoint x: 69, endPoint y: 283, distance: 45.0
click at [69, 283] on td "TX HT 100mg Dark Chocolate Mint Bar (THC) Batch ID 20250917-008 Package TXSRWTX…" at bounding box center [222, 287] width 359 height 43
drag, startPoint x: 69, startPoint y: 283, endPoint x: 74, endPoint y: 283, distance: 5.9
drag, startPoint x: 140, startPoint y: 168, endPoint x: 109, endPoint y: 128, distance: 50.4
click at [140, 168] on span "18720 Stone Oak Pkwy , San Antonio , TX 78258 Select address 18720 Stone Oak Pk…" at bounding box center [155, 167] width 236 height 13
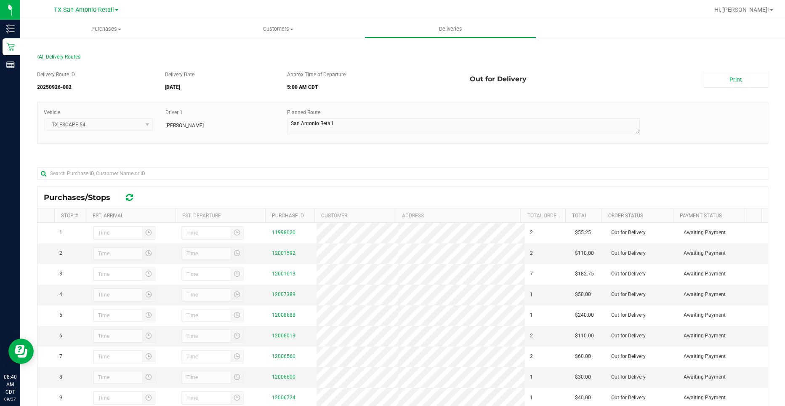
scroll to position [168, 0]
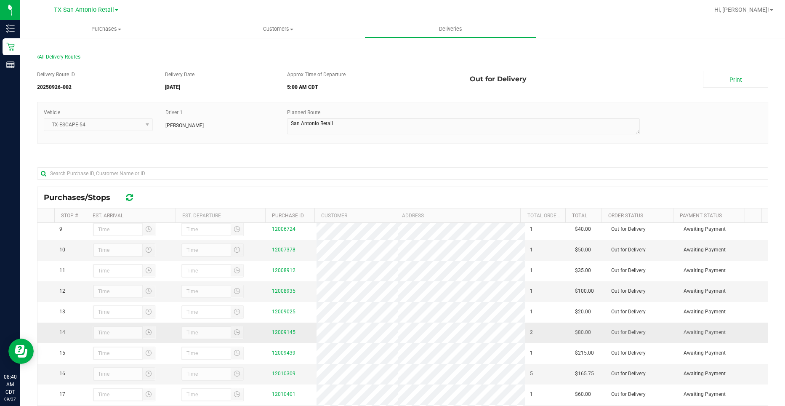
click at [283, 335] on link "12009145" at bounding box center [284, 332] width 24 height 6
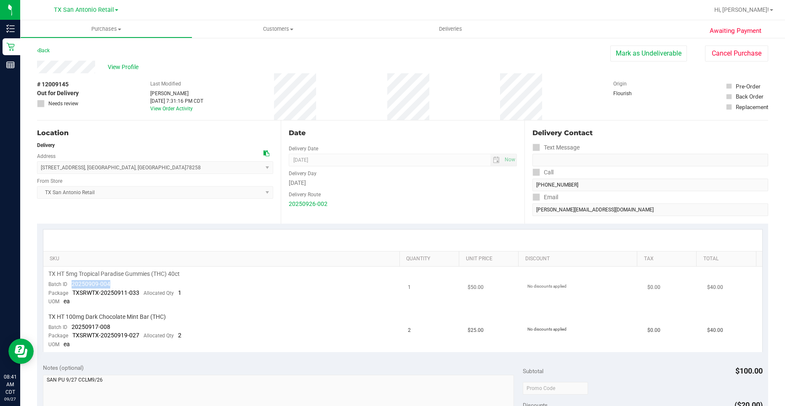
drag, startPoint x: 117, startPoint y: 280, endPoint x: 72, endPoint y: 284, distance: 44.7
click at [72, 284] on td "TX HT 5mg Tropical Paradise Gummies (THC) 40ct Batch ID 20250909-004 Package TX…" at bounding box center [222, 287] width 359 height 43
drag, startPoint x: 113, startPoint y: 328, endPoint x: 70, endPoint y: 327, distance: 42.5
click at [70, 327] on td "TX HT 100mg Dark Chocolate Mint Bar (THC) Batch ID 20250917-008 Package TXSRWTX…" at bounding box center [222, 330] width 359 height 43
drag, startPoint x: 70, startPoint y: 327, endPoint x: 75, endPoint y: 327, distance: 4.6
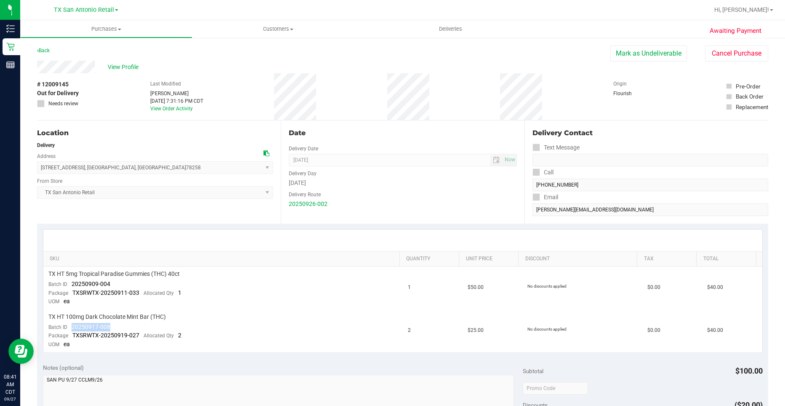
click at [124, 106] on div "# 12009145 Out for Delivery Needs review Last Modified Will Bates Sep 26, 2025 …" at bounding box center [402, 96] width 731 height 47
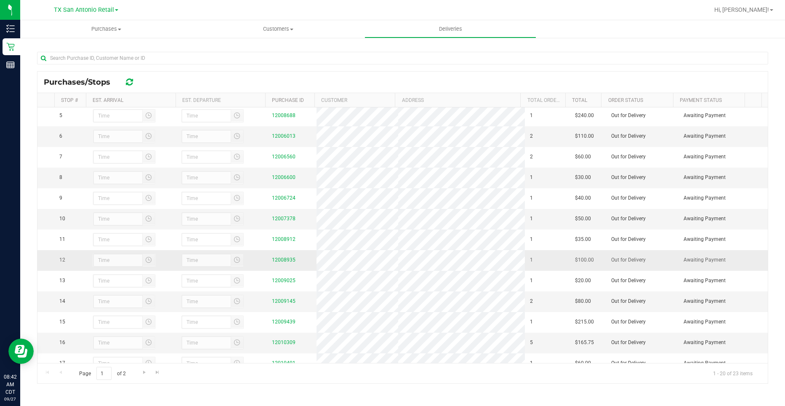
scroll to position [126, 0]
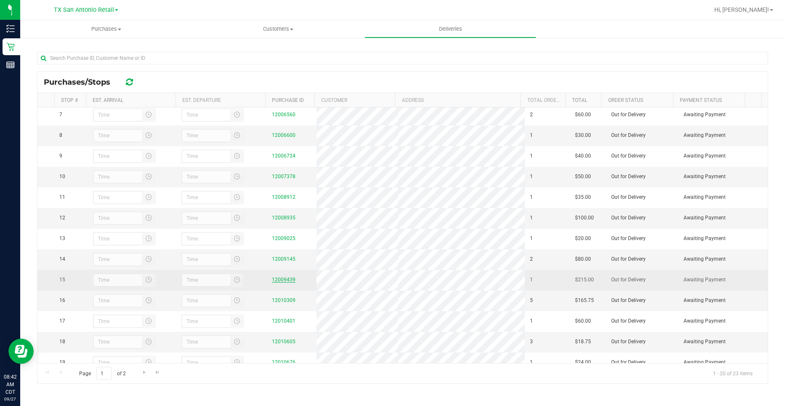
click at [275, 282] on link "12009439" at bounding box center [284, 279] width 24 height 6
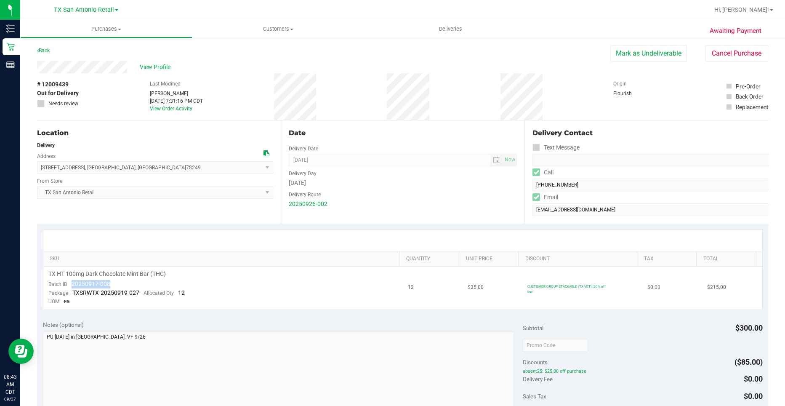
drag, startPoint x: 96, startPoint y: 284, endPoint x: 72, endPoint y: 284, distance: 23.1
click at [72, 284] on td "TX HT 100mg Dark Chocolate Mint Bar (THC) Batch ID 20250917-008 Package TXSRWTX…" at bounding box center [222, 287] width 359 height 43
click at [146, 142] on div "Delivery" at bounding box center [155, 145] width 236 height 8
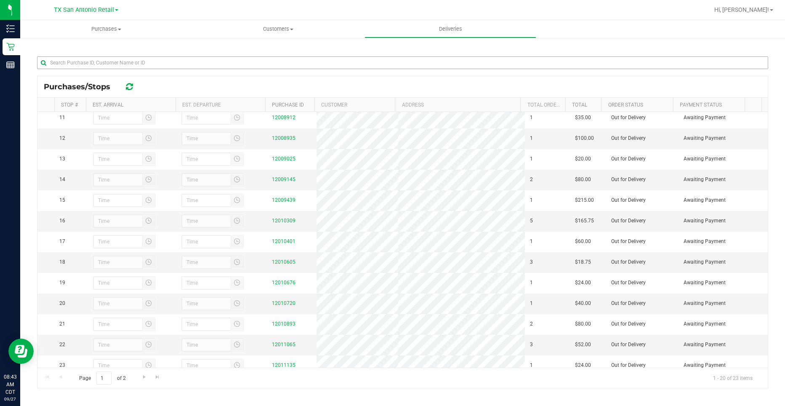
scroll to position [115, 0]
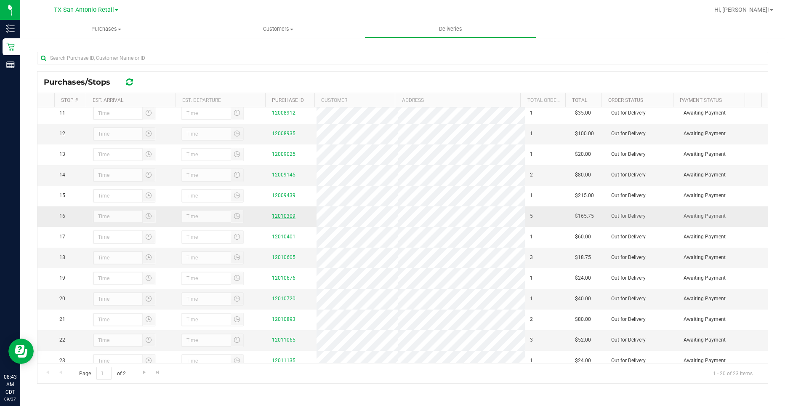
click at [283, 219] on link "12010309" at bounding box center [284, 216] width 24 height 6
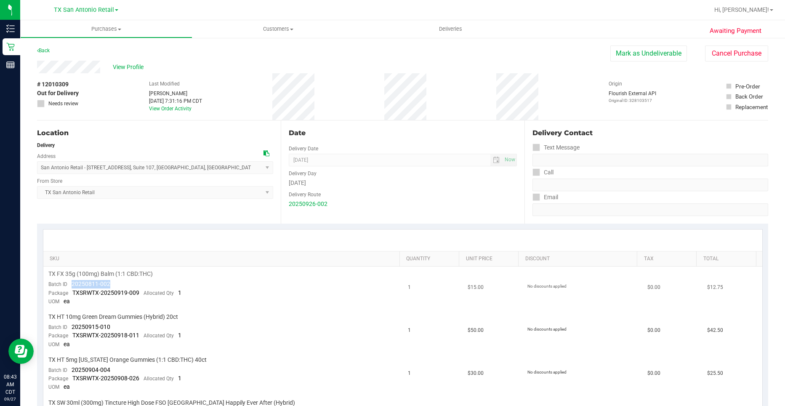
drag, startPoint x: 112, startPoint y: 282, endPoint x: 72, endPoint y: 283, distance: 40.9
click at [72, 283] on td "TX FX 35g (100mg) Balm (1:1 CBD:THC) Batch ID 20250811-002 Package TXSRWTX-2025…" at bounding box center [222, 287] width 359 height 43
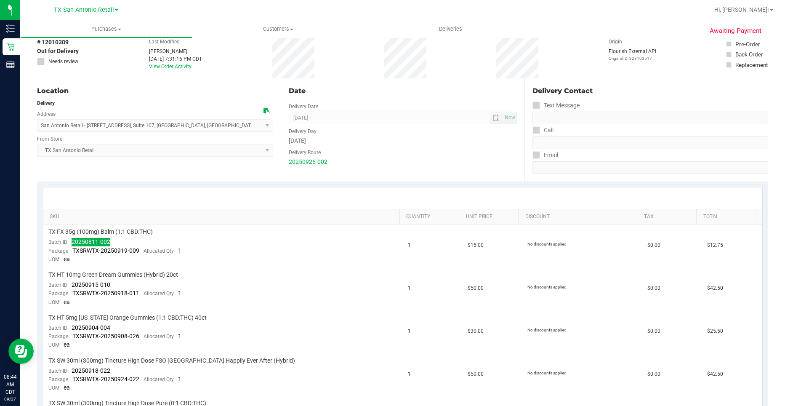
scroll to position [84, 0]
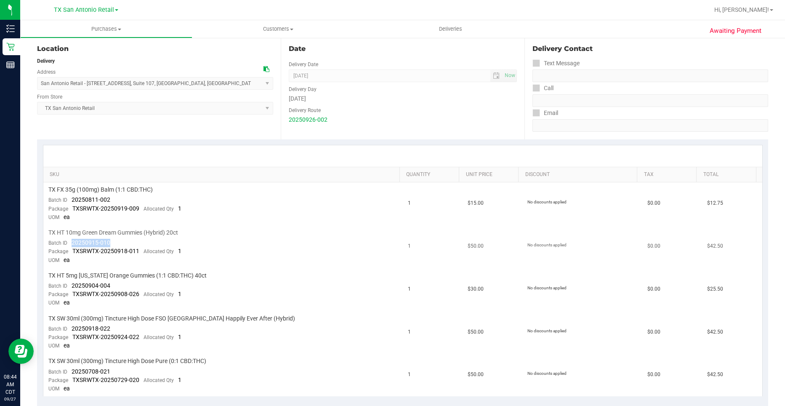
drag, startPoint x: 109, startPoint y: 240, endPoint x: 70, endPoint y: 239, distance: 39.1
click at [70, 239] on div "Batch ID 20250915-010" at bounding box center [79, 243] width 62 height 8
drag, startPoint x: 70, startPoint y: 239, endPoint x: 75, endPoint y: 242, distance: 6.2
drag, startPoint x: 110, startPoint y: 282, endPoint x: 69, endPoint y: 285, distance: 40.9
click at [69, 285] on td "TX HT 5mg Texas Orange Gummies (1:1 CBD:THC) 40ct Batch ID 20250904-004 Package…" at bounding box center [222, 289] width 359 height 43
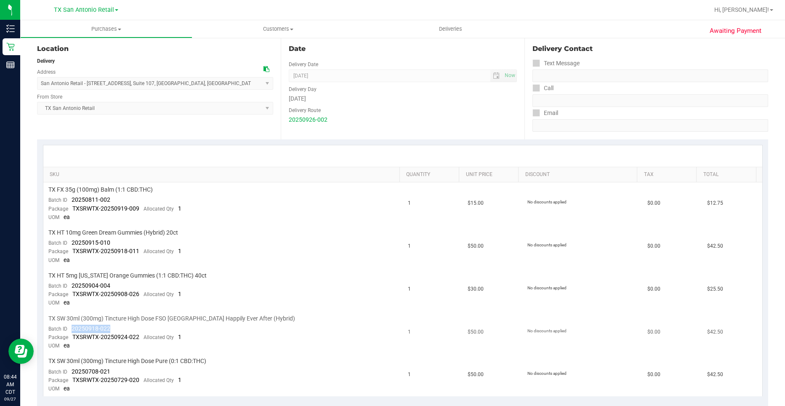
drag, startPoint x: 113, startPoint y: 329, endPoint x: 71, endPoint y: 325, distance: 42.6
click at [71, 325] on td "TX SW 30ml (300mg) Tincture High Dose FSO TX Happily Ever After (Hybrid) Batch …" at bounding box center [222, 332] width 359 height 43
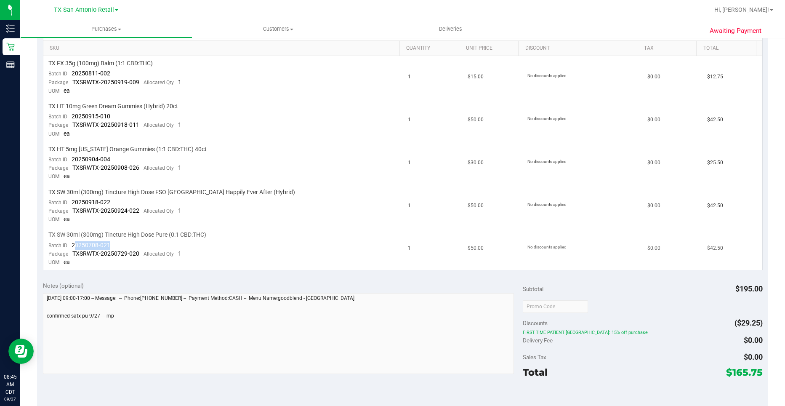
drag, startPoint x: 109, startPoint y: 242, endPoint x: 75, endPoint y: 247, distance: 34.1
click at [75, 247] on span "20250708-021" at bounding box center [91, 245] width 39 height 7
drag, startPoint x: 72, startPoint y: 245, endPoint x: 110, endPoint y: 244, distance: 38.3
click at [110, 244] on td "TX SW 30ml (300mg) Tincture High Dose Pure (0:1 CBD:THC) Batch ID 20250708-021 …" at bounding box center [222, 248] width 359 height 43
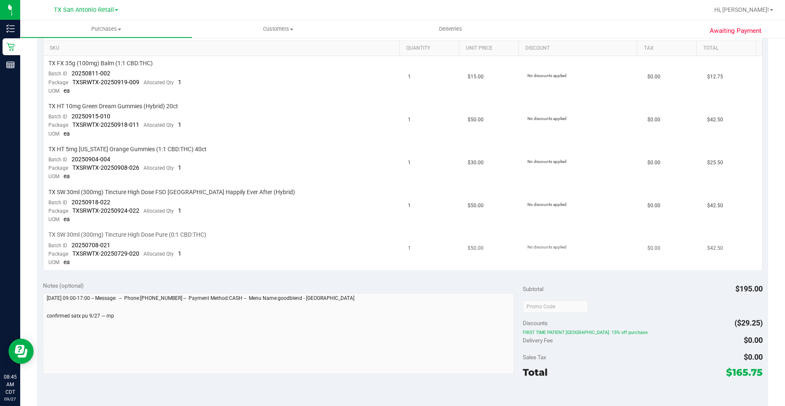
drag, startPoint x: 110, startPoint y: 244, endPoint x: 105, endPoint y: 244, distance: 5.0
click at [105, 244] on span "20250708-021" at bounding box center [91, 245] width 39 height 7
drag, startPoint x: 109, startPoint y: 243, endPoint x: 72, endPoint y: 245, distance: 37.9
click at [72, 245] on td "TX SW 30ml (300mg) Tincture High Dose Pure (0:1 CBD:THC) Batch ID 20250708-021 …" at bounding box center [222, 248] width 359 height 43
click at [205, 182] on td "TX HT 5mg Texas Orange Gummies (1:1 CBD:THC) 40ct Batch ID 20250904-004 Package…" at bounding box center [222, 163] width 359 height 43
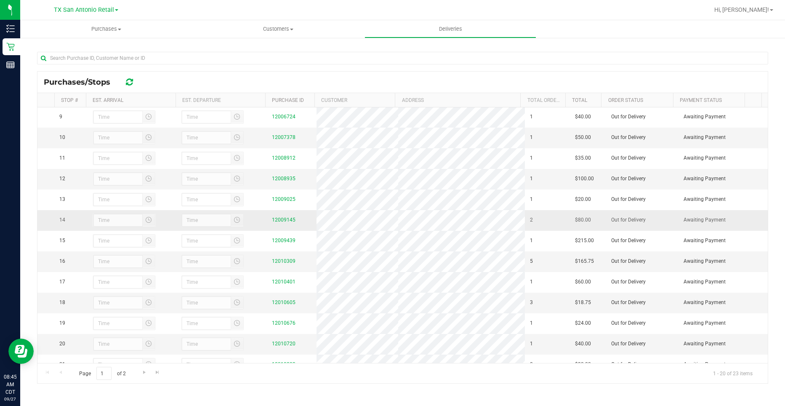
scroll to position [210, 0]
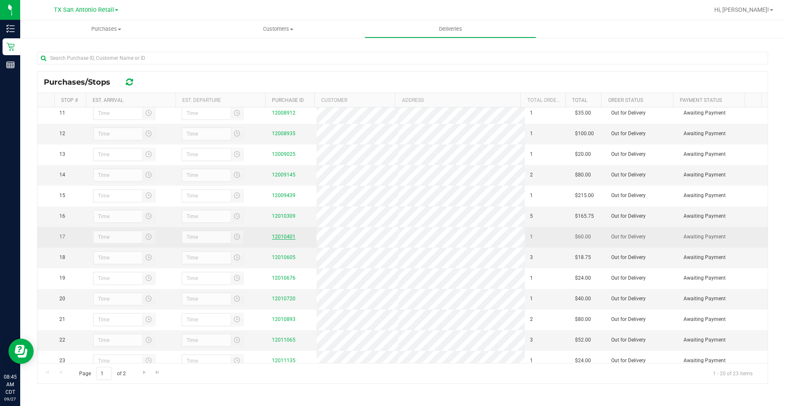
click at [279, 239] on link "12010401" at bounding box center [284, 237] width 24 height 6
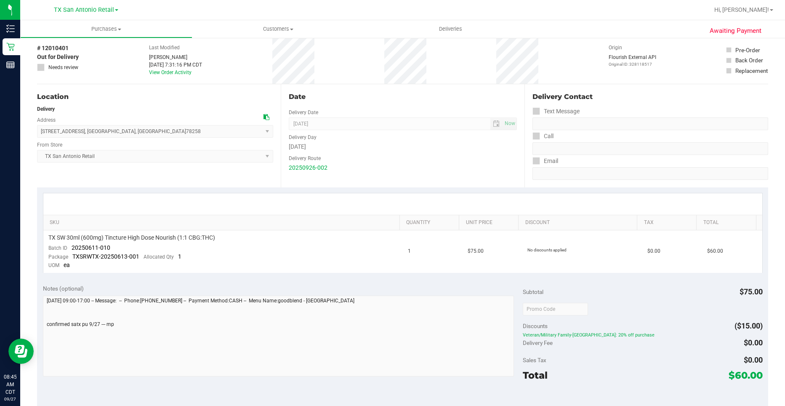
scroll to position [84, 0]
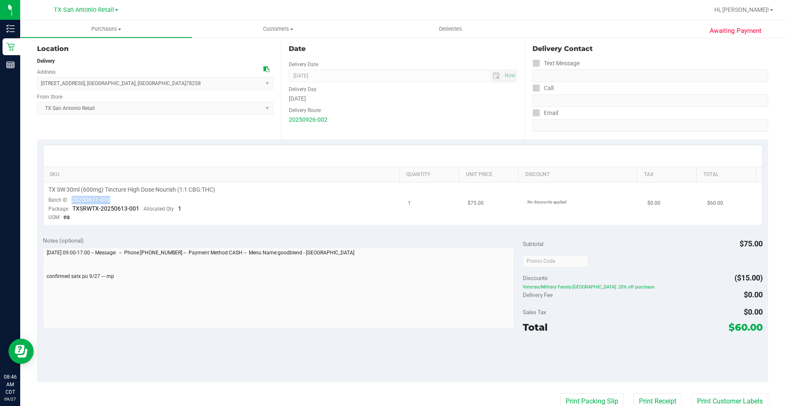
drag, startPoint x: 115, startPoint y: 199, endPoint x: 69, endPoint y: 196, distance: 46.0
click at [69, 196] on td "TX SW 30ml (600mg) Tincture High Dose Nourish (1:1 CBG:THC) Batch ID 20250611-0…" at bounding box center [222, 203] width 359 height 43
drag, startPoint x: 69, startPoint y: 196, endPoint x: 76, endPoint y: 199, distance: 7.6
click at [263, 200] on td "TX SW 30ml (600mg) Tincture High Dose Nourish (1:1 CBG:THC) Batch ID 20250611-0…" at bounding box center [222, 203] width 359 height 43
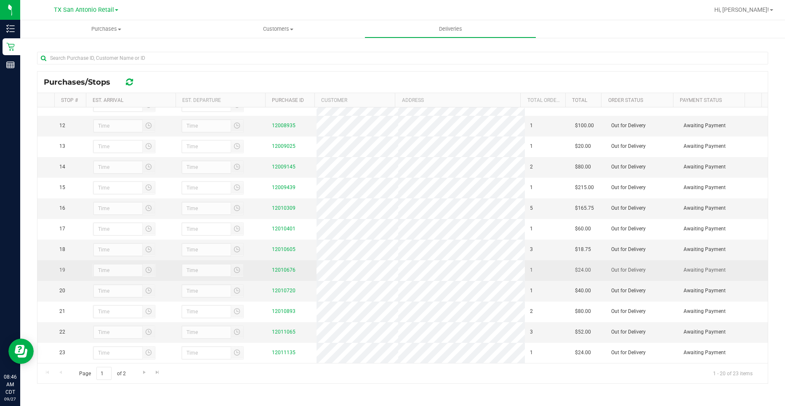
scroll to position [253, 0]
click at [272, 267] on link "12010676" at bounding box center [284, 270] width 24 height 6
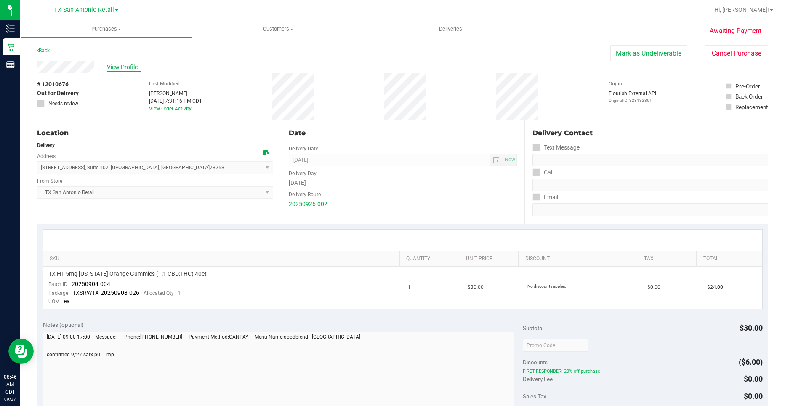
click at [125, 67] on span "View Profile" at bounding box center [124, 67] width 34 height 9
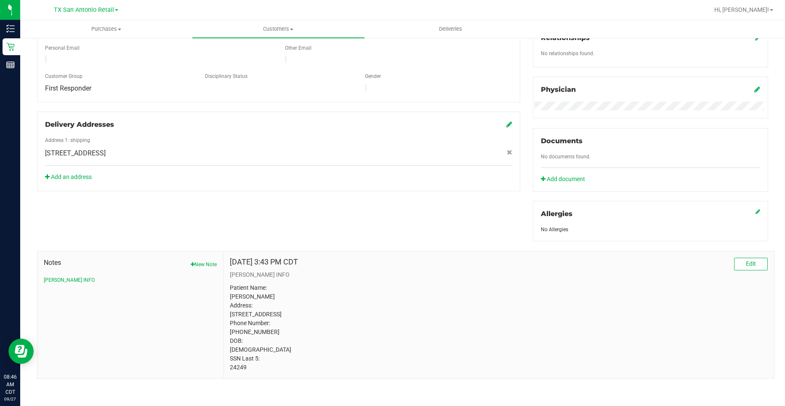
scroll to position [226, 0]
click at [236, 367] on p "Patient Name: Karisa Cantu Address: 13502 Hollow View St. San Antonio, TX, 7823…" at bounding box center [499, 327] width 538 height 88
drag, startPoint x: 244, startPoint y: 105, endPoint x: 226, endPoint y: 94, distance: 21.3
click at [244, 120] on div "Delivery Addresses" at bounding box center [278, 125] width 467 height 10
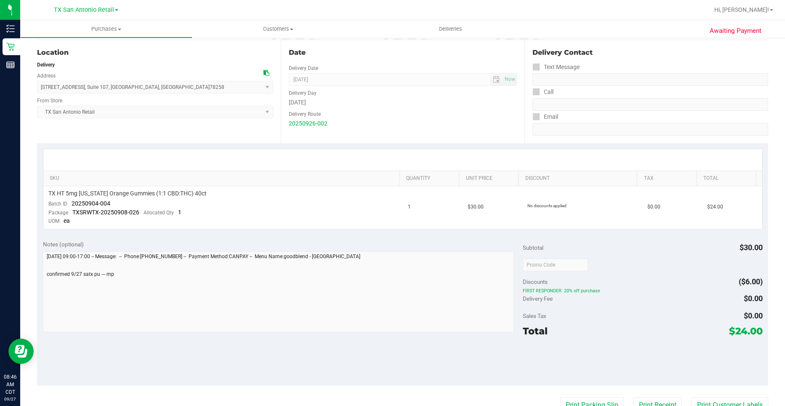
scroll to position [84, 0]
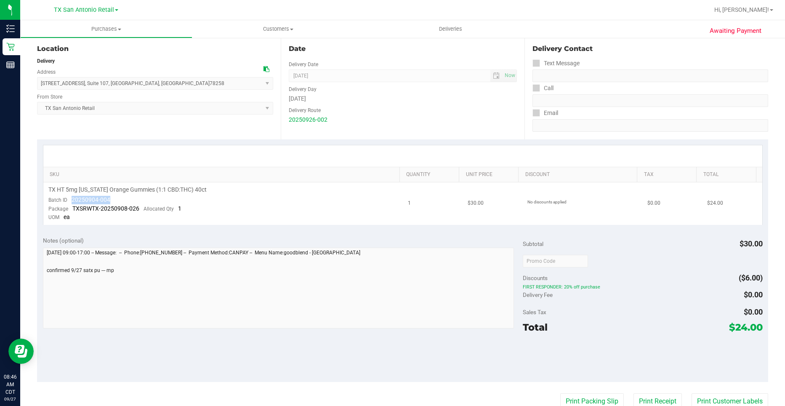
drag, startPoint x: 109, startPoint y: 197, endPoint x: 72, endPoint y: 199, distance: 37.5
click at [72, 199] on span "20250904-004" at bounding box center [91, 199] width 39 height 7
drag, startPoint x: 199, startPoint y: 167, endPoint x: 163, endPoint y: 119, distance: 60.3
click at [199, 167] on th "SKU" at bounding box center [221, 174] width 356 height 15
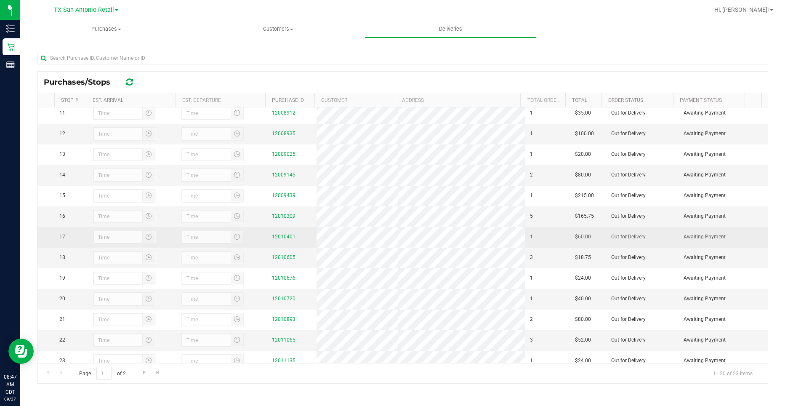
scroll to position [253, 0]
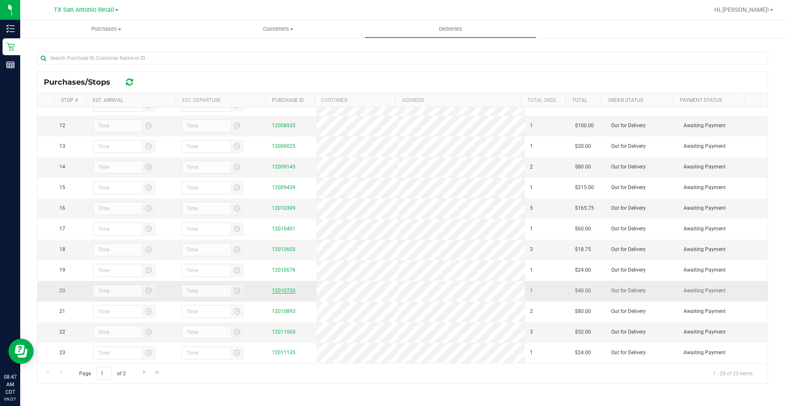
click at [283, 287] on link "12010720" at bounding box center [284, 290] width 24 height 6
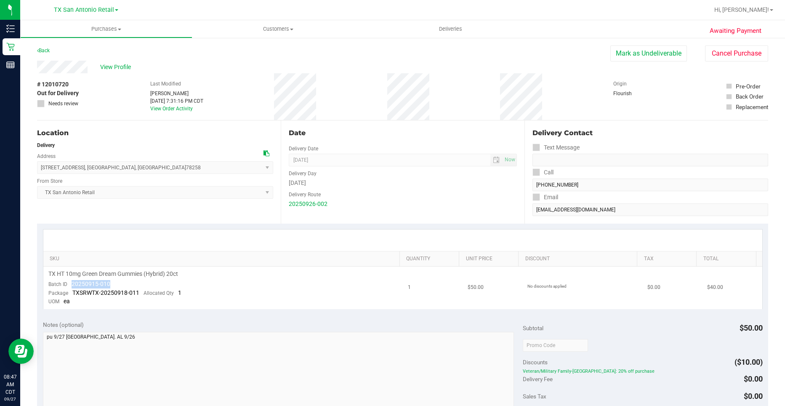
drag, startPoint x: 117, startPoint y: 282, endPoint x: 72, endPoint y: 284, distance: 44.6
click at [72, 284] on td "TX HT 10mg Green Dream Gummies (Hybrid) 20ct Batch ID 20250915-010 Package TXSR…" at bounding box center [222, 287] width 359 height 43
click at [91, 127] on div "Location Delivery Address 18720 Stone Oak Pkwy suite 107 , San Antonio , TX 782…" at bounding box center [159, 171] width 244 height 103
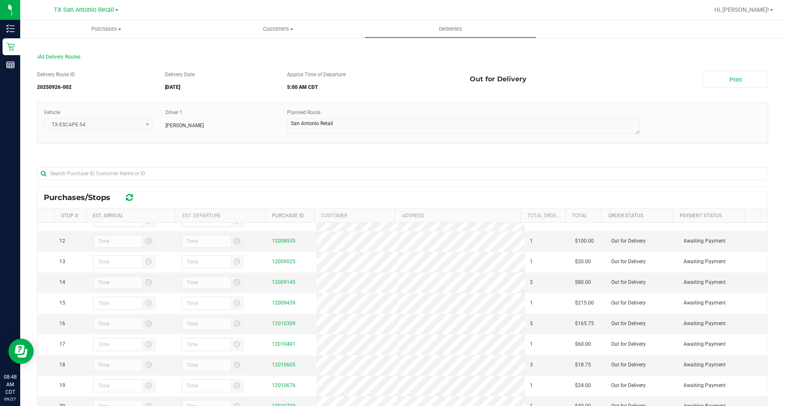
scroll to position [115, 0]
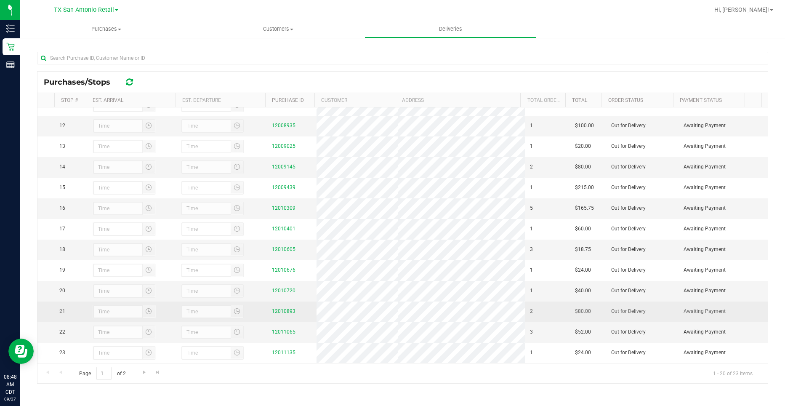
click at [285, 308] on link "12010893" at bounding box center [284, 311] width 24 height 6
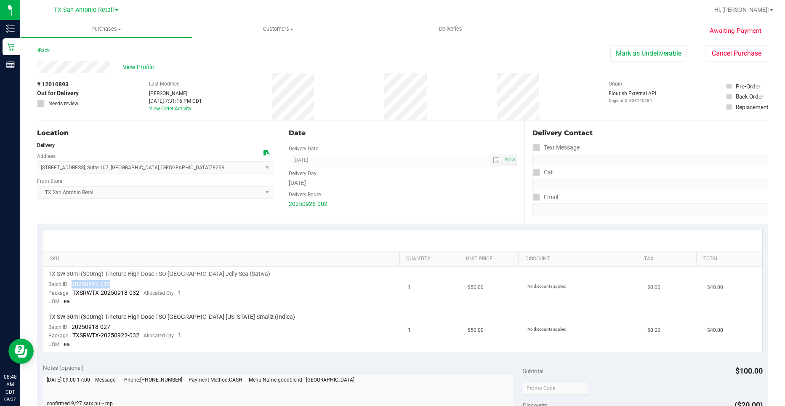
drag, startPoint x: 110, startPoint y: 283, endPoint x: 71, endPoint y: 282, distance: 39.6
click at [71, 282] on td "TX SW 30ml (300mg) Tincture High Dose FSO TX Jelly Sea (Sativa) Batch ID 202508…" at bounding box center [222, 287] width 359 height 43
drag, startPoint x: 112, startPoint y: 326, endPoint x: 72, endPoint y: 327, distance: 40.0
click at [72, 327] on td "TX SW 30ml (300mg) Tincture High Dose FSO TX Georgia Smallz (Indica) Batch ID 2…" at bounding box center [222, 330] width 359 height 43
click at [214, 287] on td "TX SW 30ml (300mg) Tincture High Dose FSO TX Jelly Sea (Sativa) Batch ID 202508…" at bounding box center [222, 287] width 359 height 43
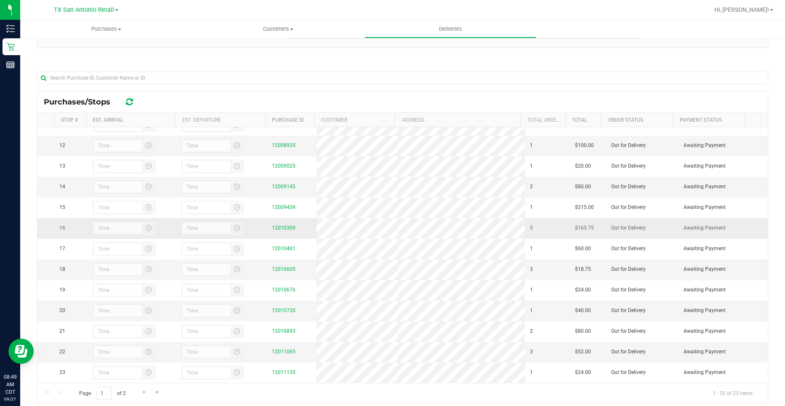
scroll to position [115, 0]
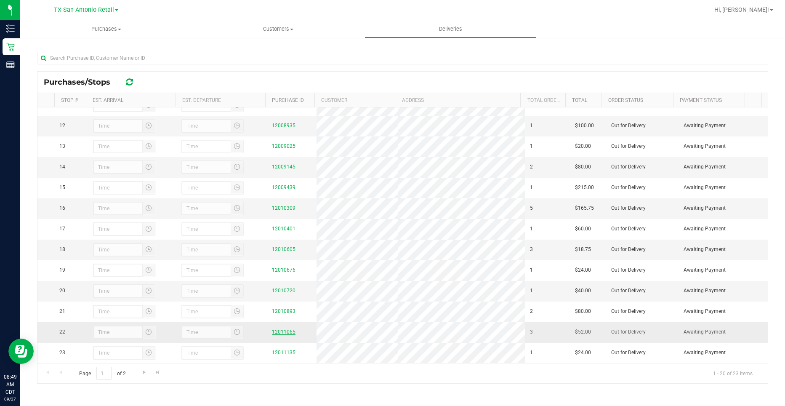
click at [278, 329] on link "12011065" at bounding box center [284, 332] width 24 height 6
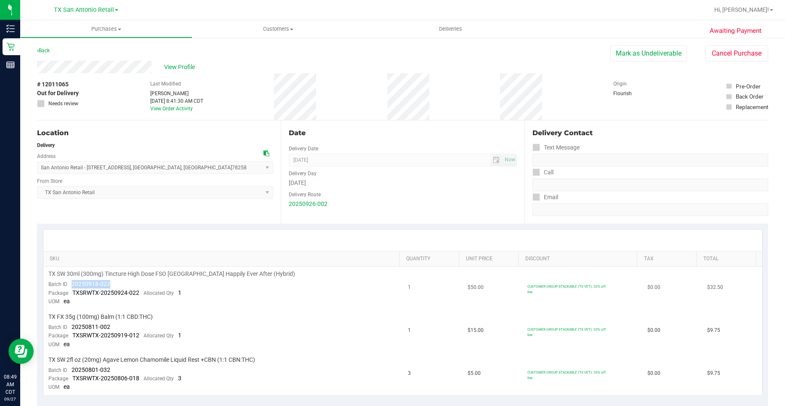
drag, startPoint x: 112, startPoint y: 283, endPoint x: 72, endPoint y: 282, distance: 40.4
click at [72, 282] on td "TX SW 30ml (300mg) Tincture High Dose FSO TX Happily Ever After (Hybrid) Batch …" at bounding box center [222, 287] width 359 height 43
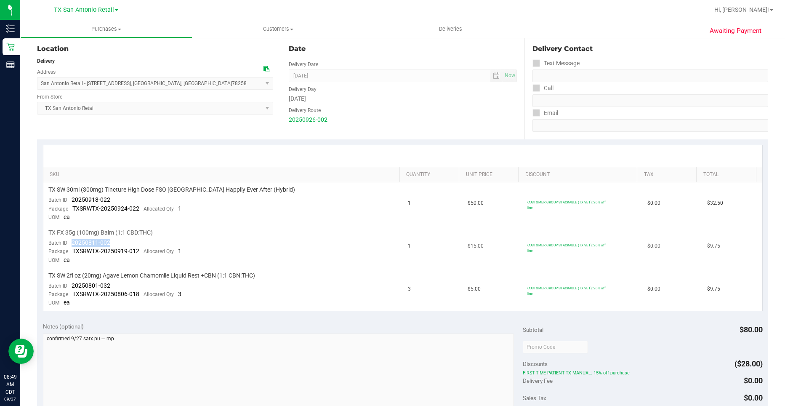
drag, startPoint x: 108, startPoint y: 240, endPoint x: 71, endPoint y: 243, distance: 37.1
click at [71, 243] on td "TX FX 35g (100mg) Balm (1:1 CBD:THC) Batch ID 20250811-002 Package TXSRWTX-2025…" at bounding box center [222, 246] width 359 height 43
drag, startPoint x: 112, startPoint y: 282, endPoint x: 73, endPoint y: 283, distance: 39.1
click at [73, 283] on td "TX SW 2fl oz (20mg) Agave Lemon Chamomile Liquid Rest +CBN (1:1 CBN:THC) Batch …" at bounding box center [222, 289] width 359 height 43
click at [239, 140] on div "SKU Quantity Unit Price Discount Tax Total TX SW 30ml (300mg) Tincture High Dos…" at bounding box center [402, 227] width 731 height 177
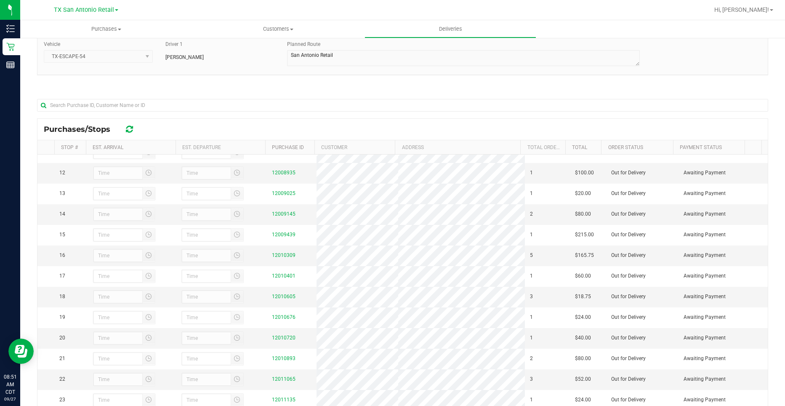
scroll to position [115, 0]
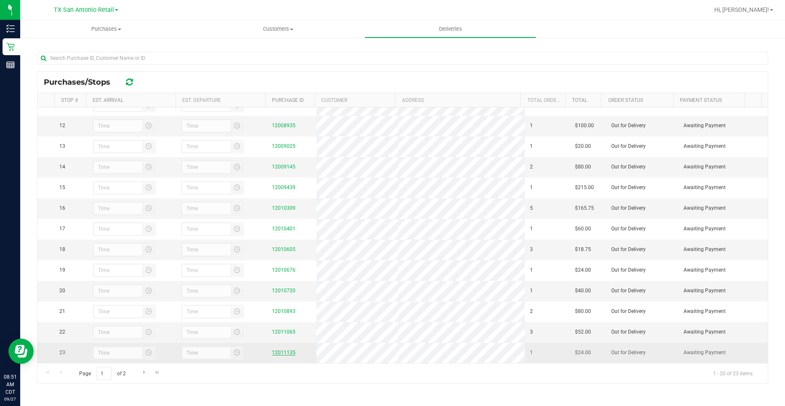
click at [283, 349] on link "12011135" at bounding box center [284, 352] width 24 height 6
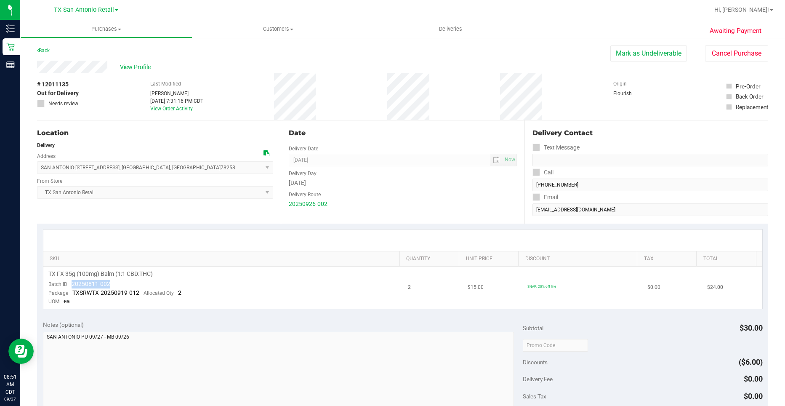
drag, startPoint x: 111, startPoint y: 282, endPoint x: 73, endPoint y: 286, distance: 38.1
click at [73, 286] on td "TX FX 35g (100mg) Balm (1:1 CBD:THC) Batch ID 20250811-002 Package TXSRWTX-2025…" at bounding box center [222, 287] width 359 height 43
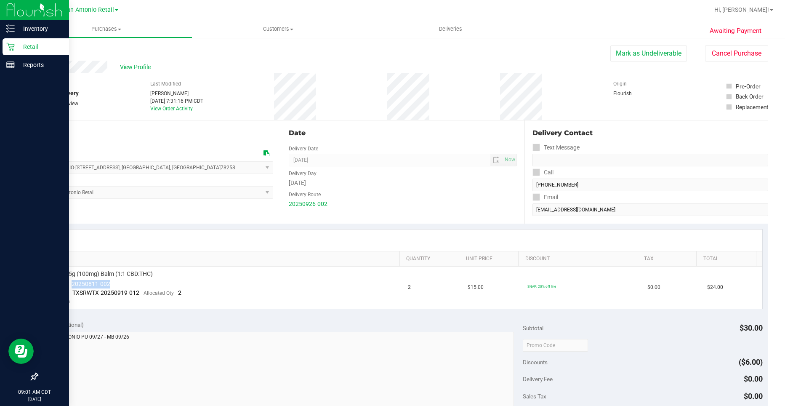
click at [21, 47] on p "Retail" at bounding box center [40, 47] width 50 height 10
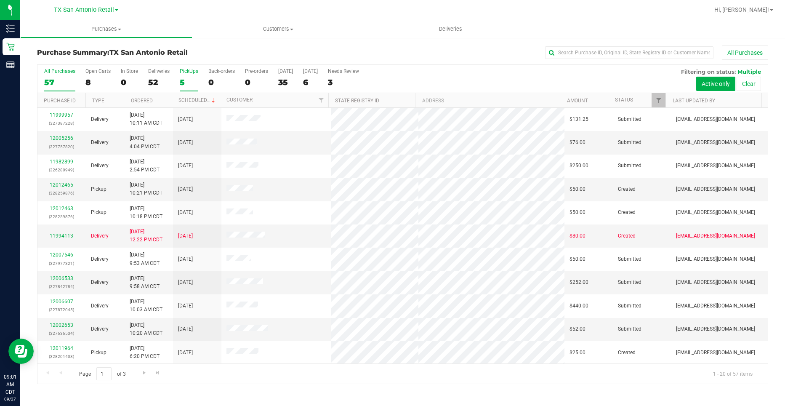
click at [184, 75] on label "PickUps 5" at bounding box center [189, 79] width 19 height 23
click at [0, 0] on input "PickUps 5" at bounding box center [0, 0] width 0 height 0
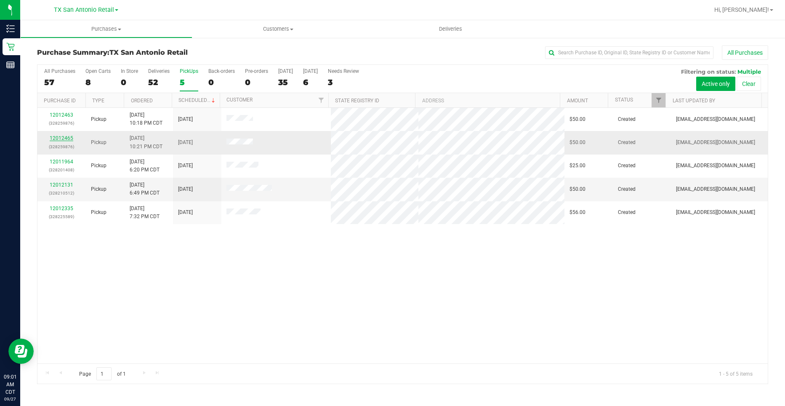
click at [51, 138] on link "12012465" at bounding box center [62, 138] width 24 height 6
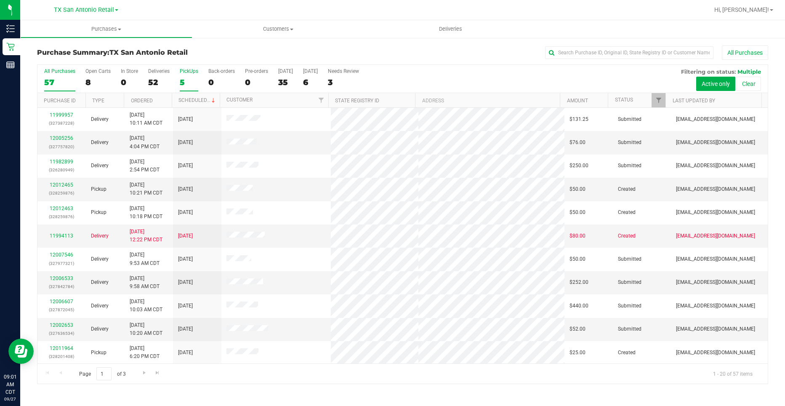
click at [194, 84] on div "5" at bounding box center [189, 82] width 19 height 10
click at [0, 0] on input "PickUps 5" at bounding box center [0, 0] width 0 height 0
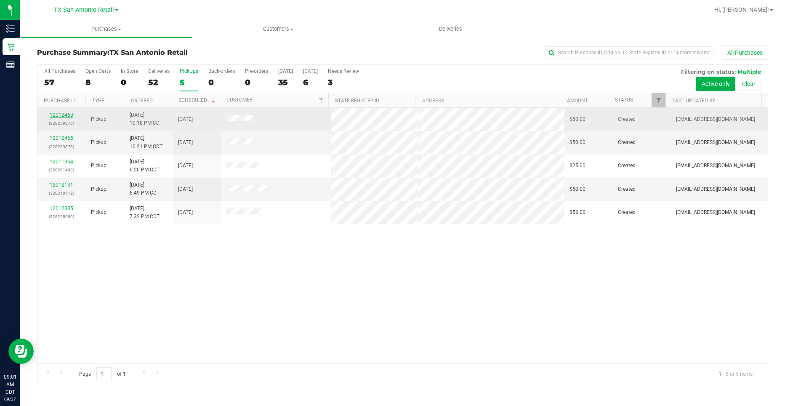
click at [58, 116] on link "12012463" at bounding box center [62, 115] width 24 height 6
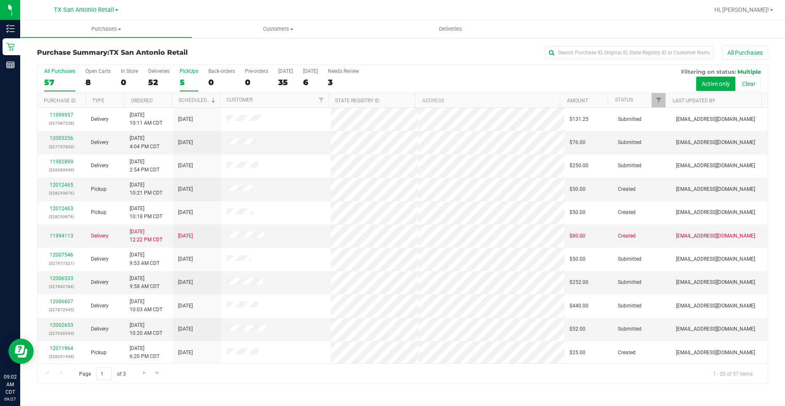
click at [192, 83] on div "5" at bounding box center [189, 82] width 19 height 10
click at [0, 0] on input "PickUps 5" at bounding box center [0, 0] width 0 height 0
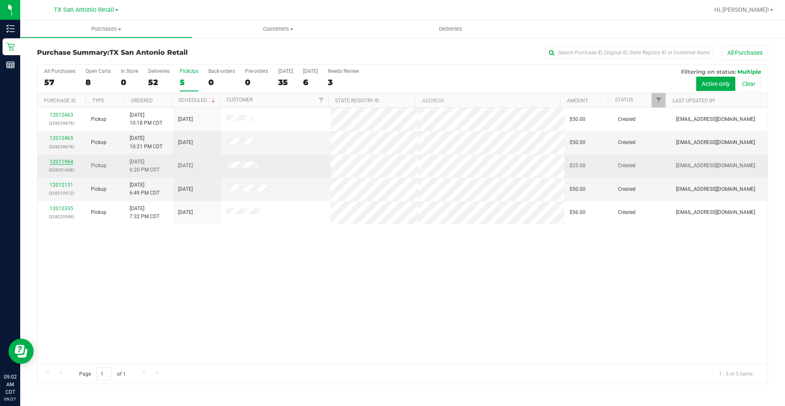
click at [70, 160] on link "12011964" at bounding box center [62, 162] width 24 height 6
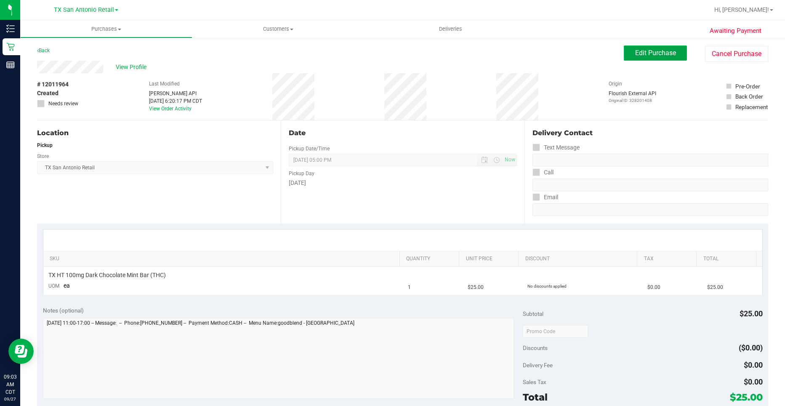
click at [659, 51] on span "Edit Purchase" at bounding box center [655, 53] width 41 height 8
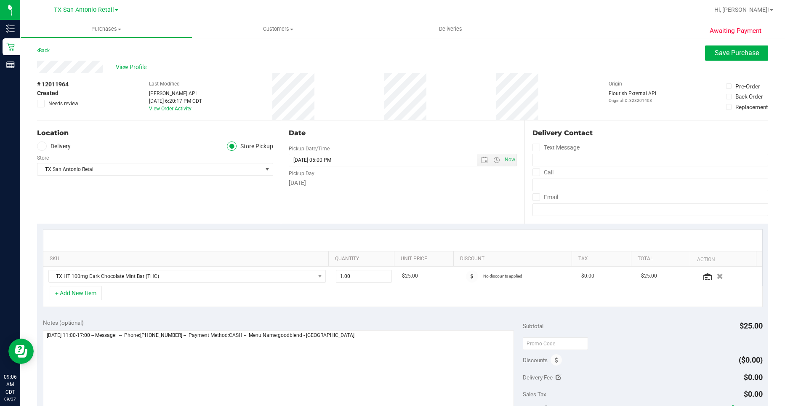
click at [47, 148] on label "Delivery" at bounding box center [54, 146] width 34 height 10
click at [0, 0] on input "Delivery" at bounding box center [0, 0] width 0 height 0
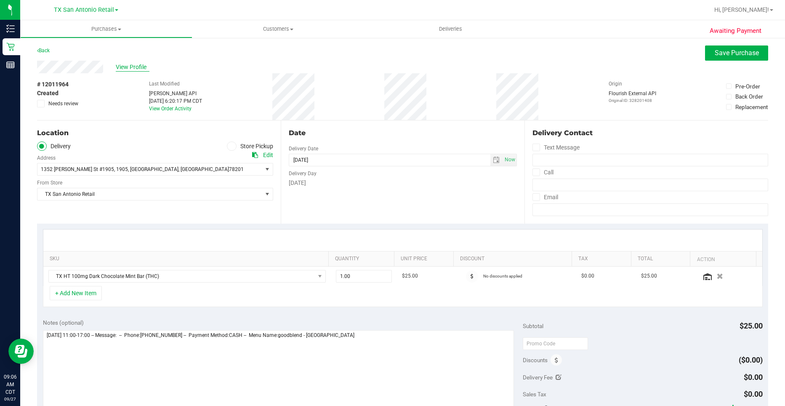
click at [126, 70] on span "View Profile" at bounding box center [133, 67] width 34 height 9
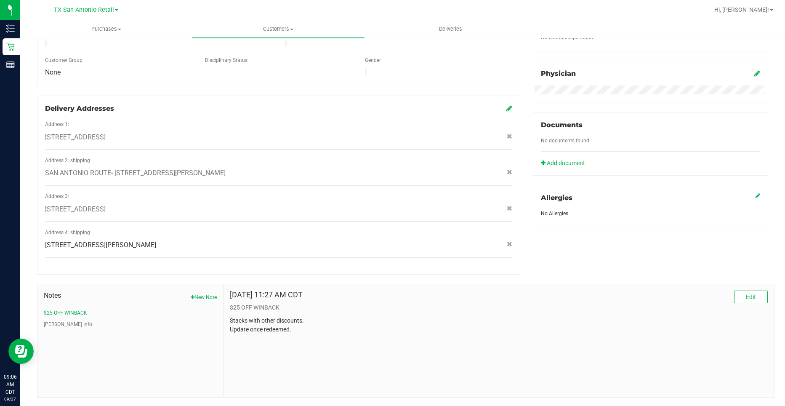
scroll to position [244, 0]
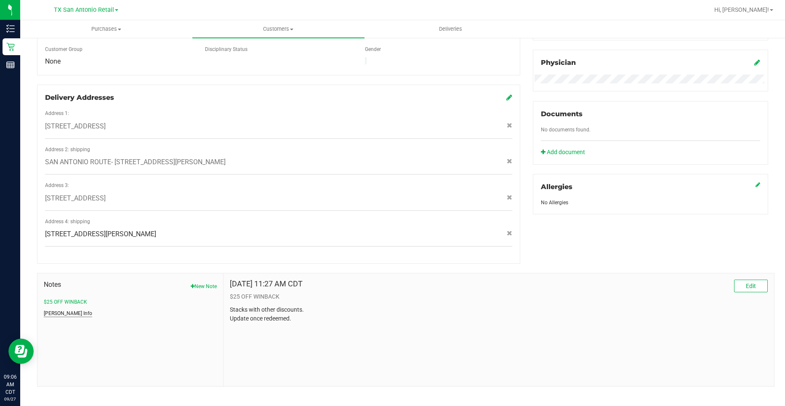
click at [60, 309] on button "CURT Info" at bounding box center [68, 313] width 48 height 8
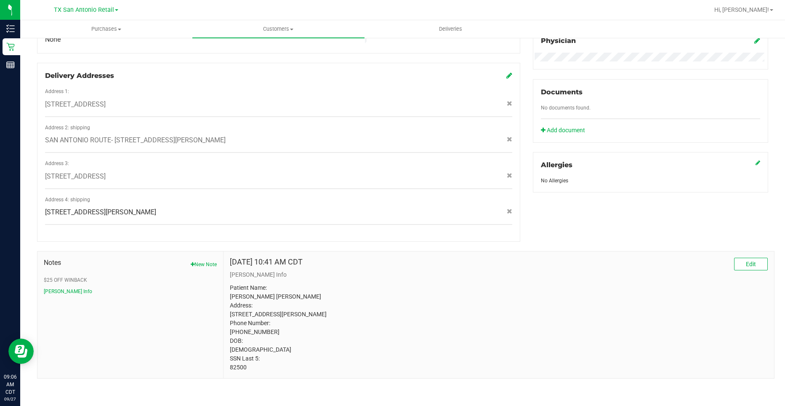
click at [236, 365] on p "Patient Name: HUNTER LEIGH RICHTER Address: 8727 HUEBNER RD 717 SAN ANTONIO, TX…" at bounding box center [499, 327] width 538 height 88
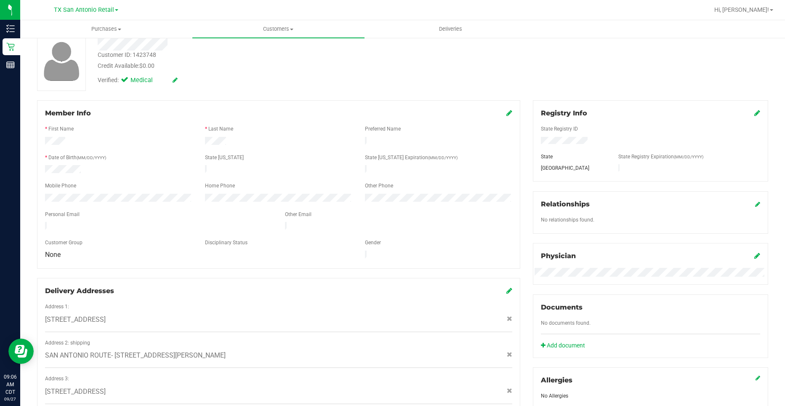
scroll to position [0, 0]
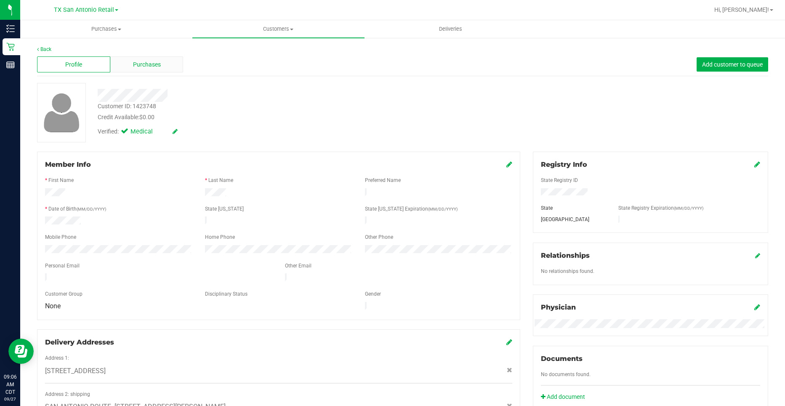
click at [138, 61] on span "Purchases" at bounding box center [147, 64] width 28 height 9
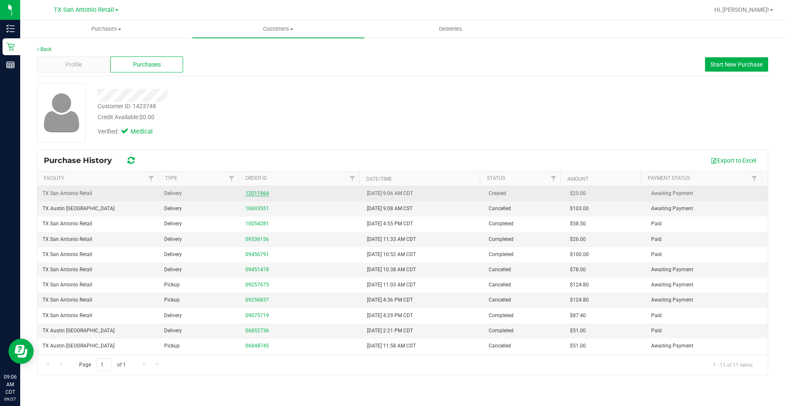
click at [250, 191] on link "12011964" at bounding box center [257, 193] width 24 height 6
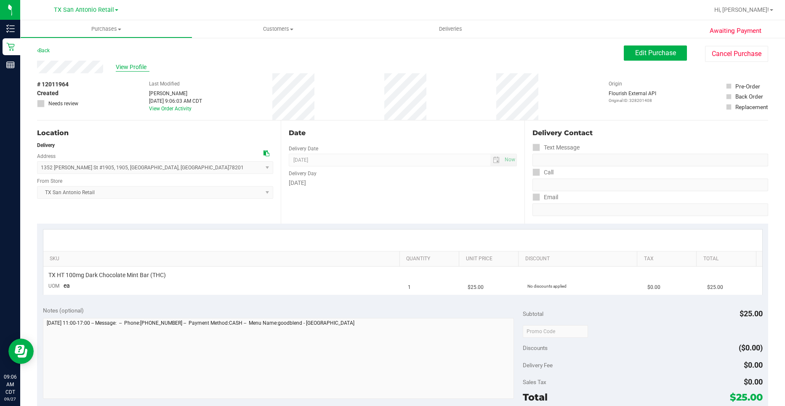
click at [122, 65] on span "View Profile" at bounding box center [133, 67] width 34 height 9
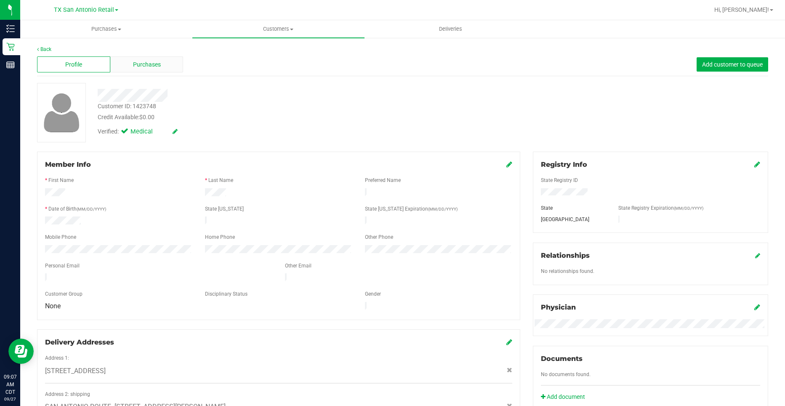
click at [128, 59] on div "Purchases" at bounding box center [146, 64] width 73 height 16
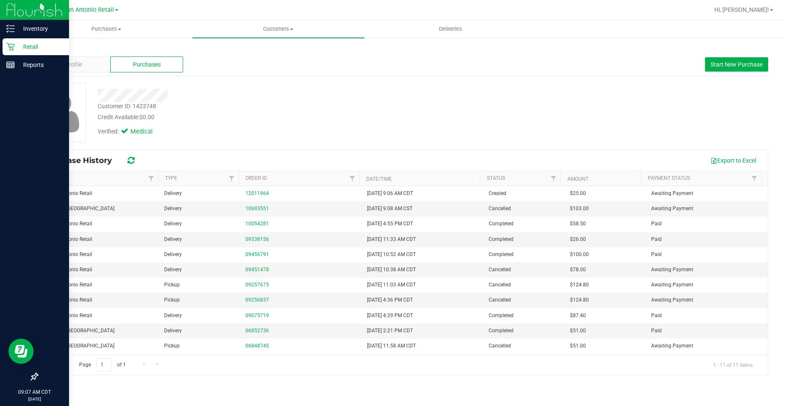
click at [11, 49] on icon at bounding box center [10, 47] width 8 height 8
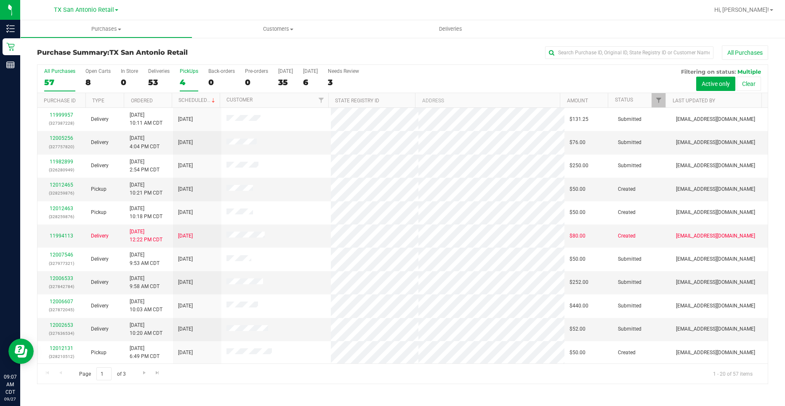
click at [189, 88] on label "PickUps 4" at bounding box center [189, 79] width 19 height 23
click at [0, 0] on input "PickUps 4" at bounding box center [0, 0] width 0 height 0
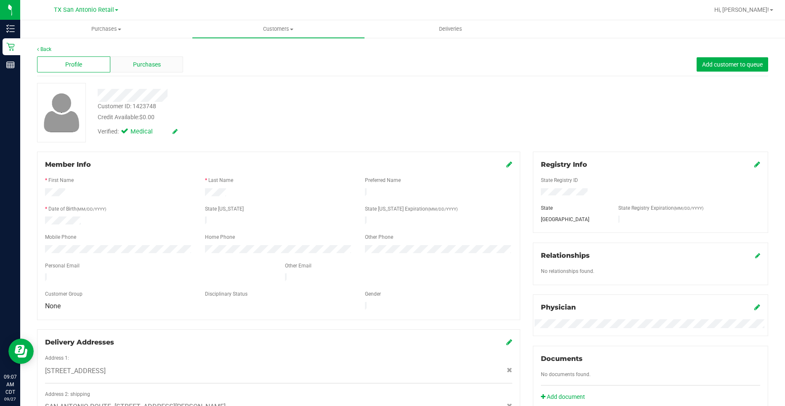
click at [142, 60] on span "Purchases" at bounding box center [147, 64] width 28 height 9
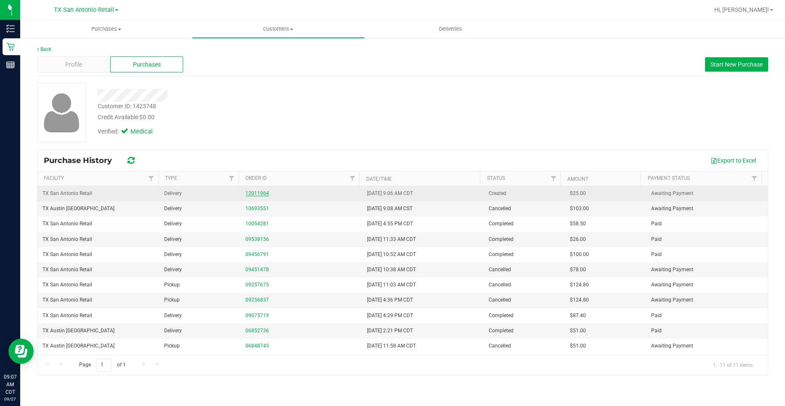
click at [253, 195] on link "12011964" at bounding box center [257, 193] width 24 height 6
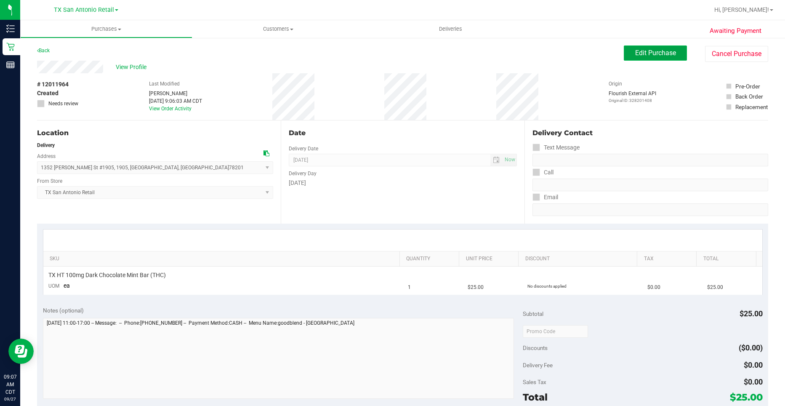
click at [663, 52] on span "Edit Purchase" at bounding box center [655, 53] width 41 height 8
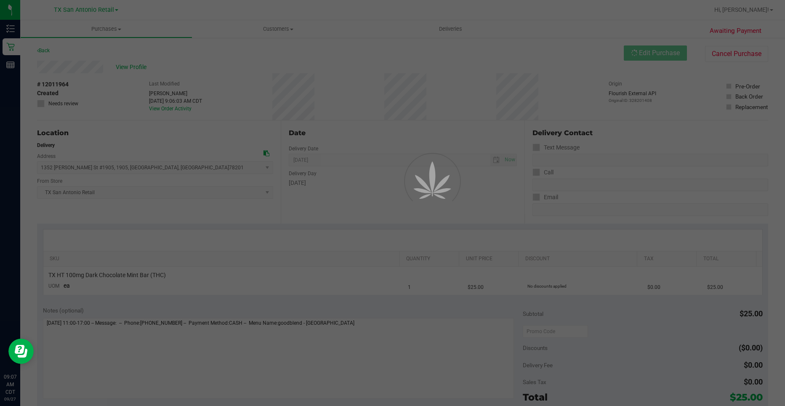
click at [115, 168] on div at bounding box center [392, 203] width 785 height 406
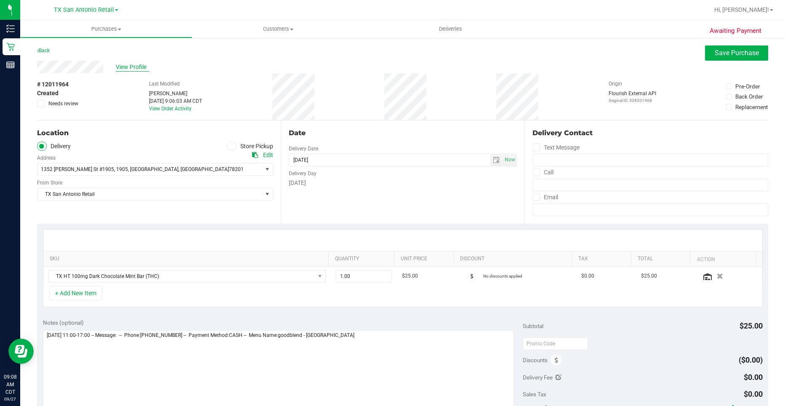
click at [147, 65] on span "View Profile" at bounding box center [133, 67] width 34 height 9
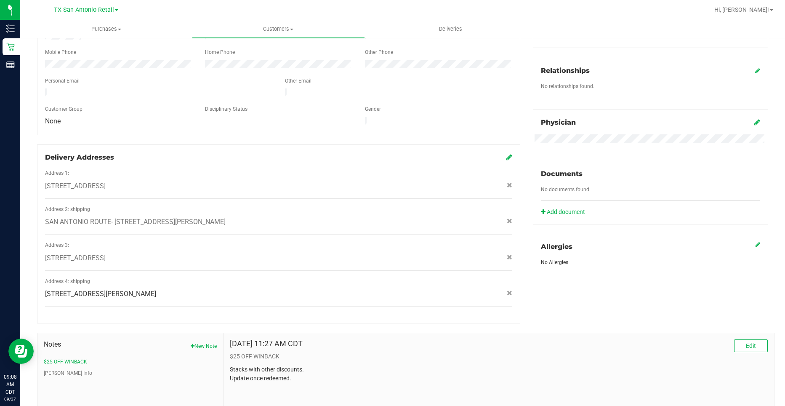
scroll to position [244, 0]
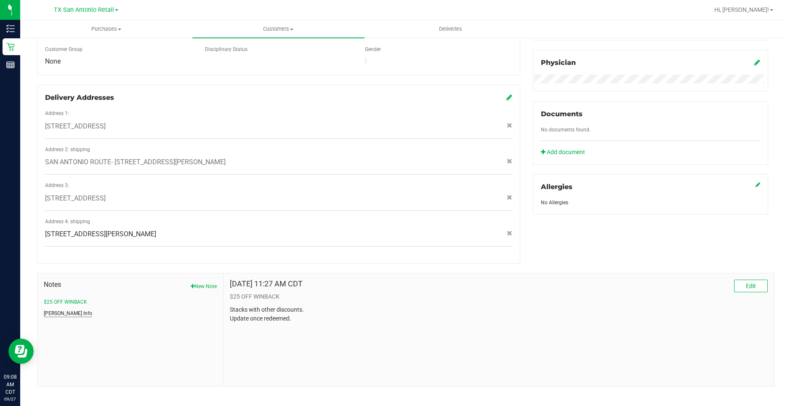
click at [64, 309] on button "CURT Info" at bounding box center [68, 313] width 48 height 8
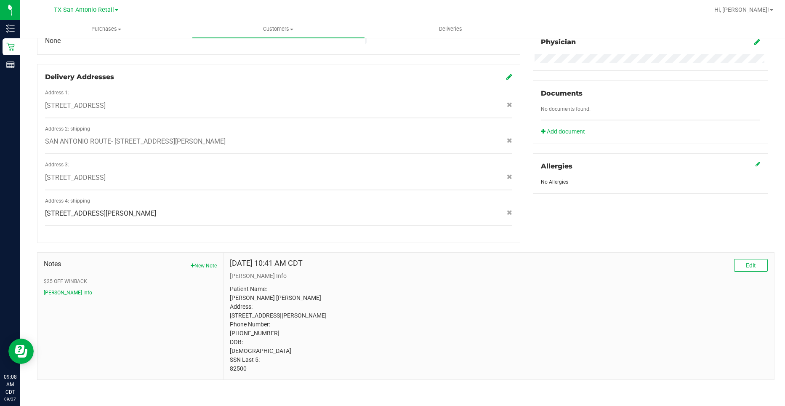
scroll to position [276, 0]
click at [234, 371] on p "Patient Name: HUNTER LEIGH RICHTER Address: 8727 HUEBNER RD 717 SAN ANTONIO, TX…" at bounding box center [499, 327] width 538 height 88
click at [233, 369] on p "Patient Name: HUNTER LEIGH RICHTER Address: 8727 HUEBNER RD 717 SAN ANTONIO, TX…" at bounding box center [499, 327] width 538 height 88
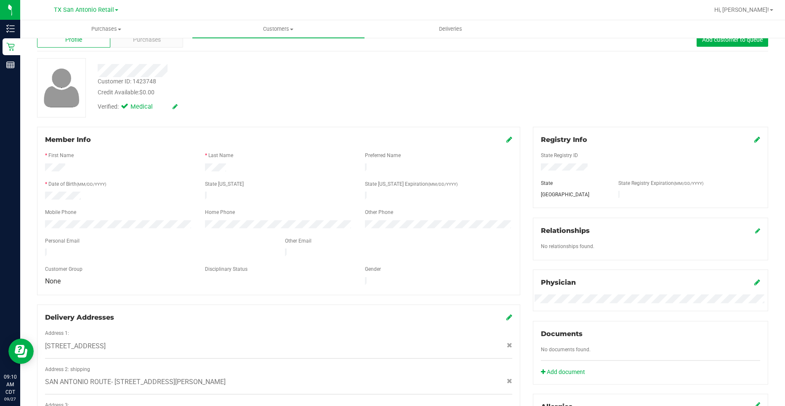
scroll to position [24, 0]
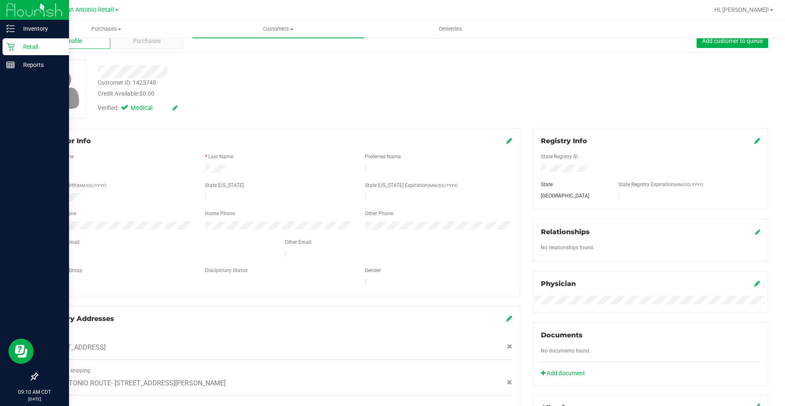
click at [14, 49] on icon at bounding box center [10, 47] width 8 height 8
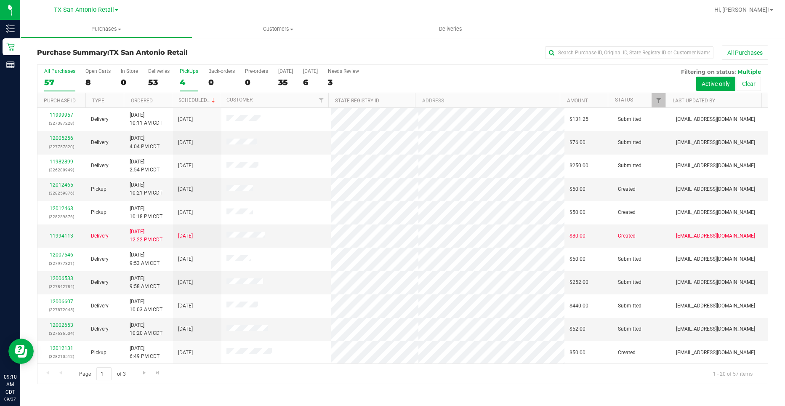
click at [191, 83] on div "4" at bounding box center [189, 82] width 19 height 10
click at [0, 0] on input "PickUps 4" at bounding box center [0, 0] width 0 height 0
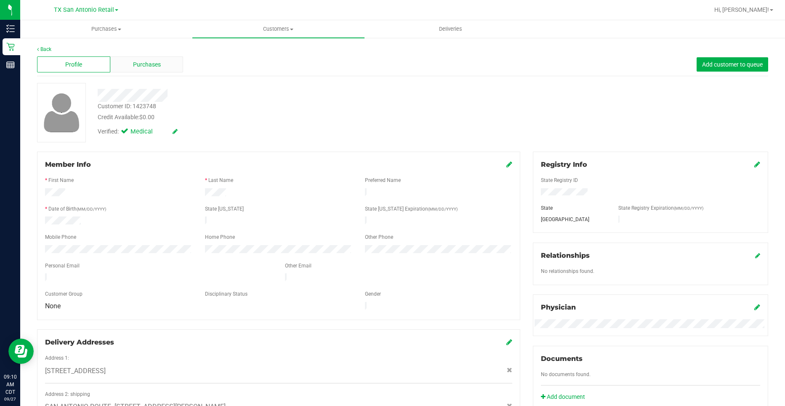
click at [167, 65] on div "Purchases" at bounding box center [146, 64] width 73 height 16
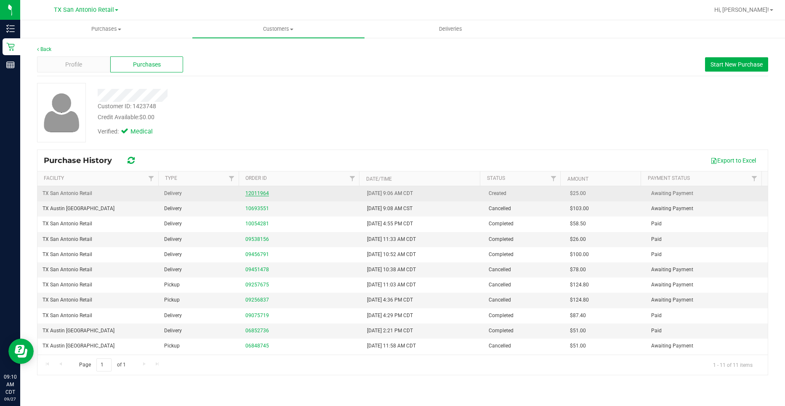
click at [253, 195] on link "12011964" at bounding box center [257, 193] width 24 height 6
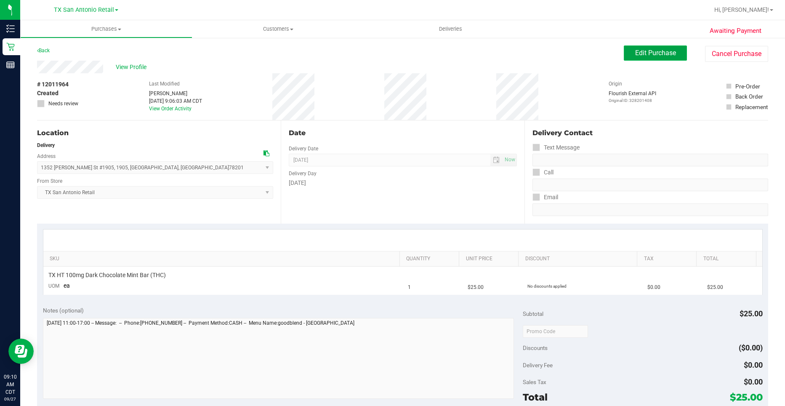
click at [647, 51] on span "Edit Purchase" at bounding box center [655, 53] width 41 height 8
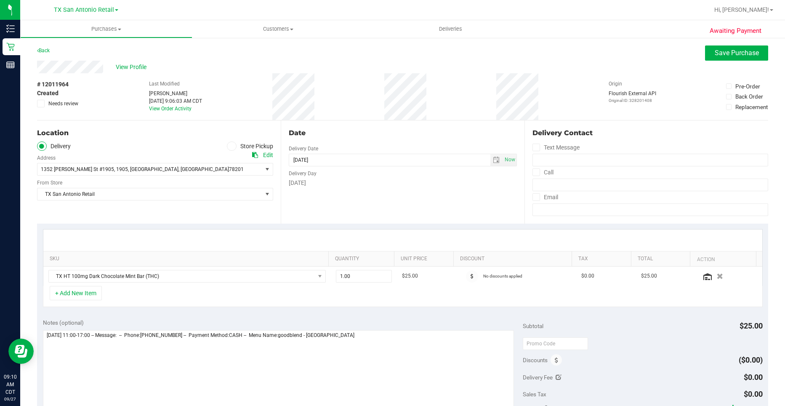
click at [224, 144] on ul "Delivery Store Pickup" at bounding box center [155, 146] width 236 height 10
click at [231, 146] on icon at bounding box center [231, 146] width 5 height 0
click at [0, 0] on input "Store Pickup" at bounding box center [0, 0] width 0 height 0
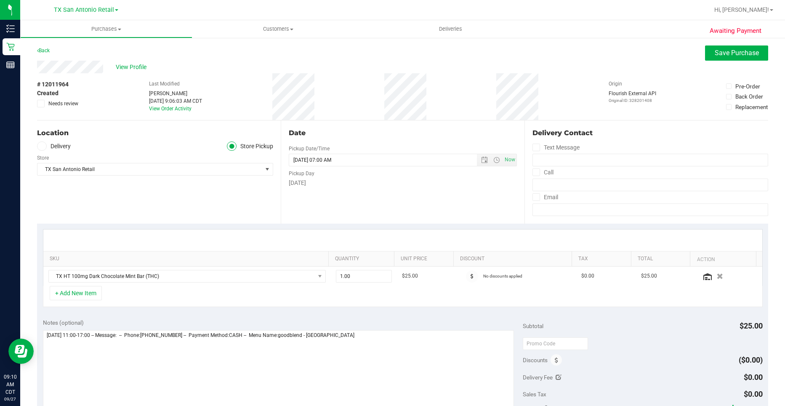
click at [744, 44] on div "Awaiting Payment Back Save Purchase View Profile # 12011964 Created Needs revie…" at bounding box center [402, 357] width 765 height 640
click at [743, 55] on span "Save Purchase" at bounding box center [737, 53] width 44 height 8
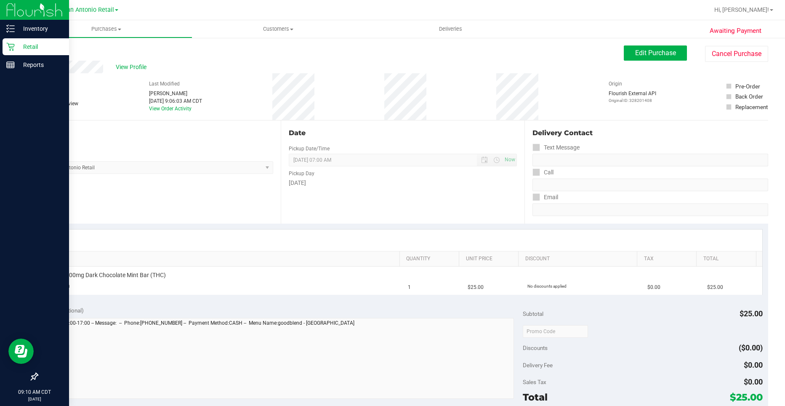
click at [8, 50] on icon at bounding box center [10, 47] width 8 height 8
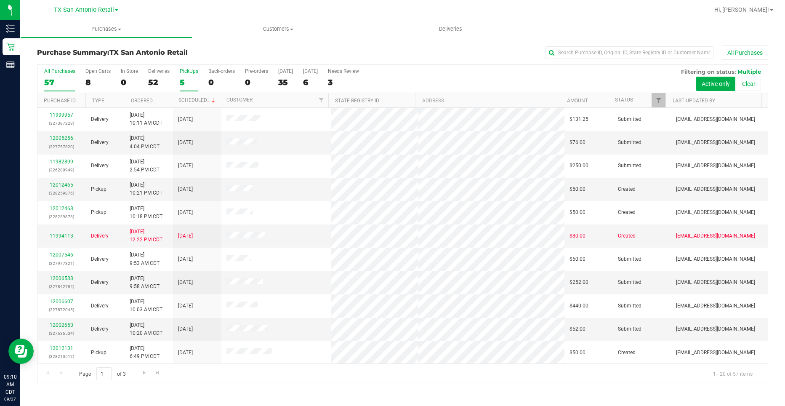
click at [188, 80] on div "5" at bounding box center [189, 82] width 19 height 10
click at [0, 0] on input "PickUps 5" at bounding box center [0, 0] width 0 height 0
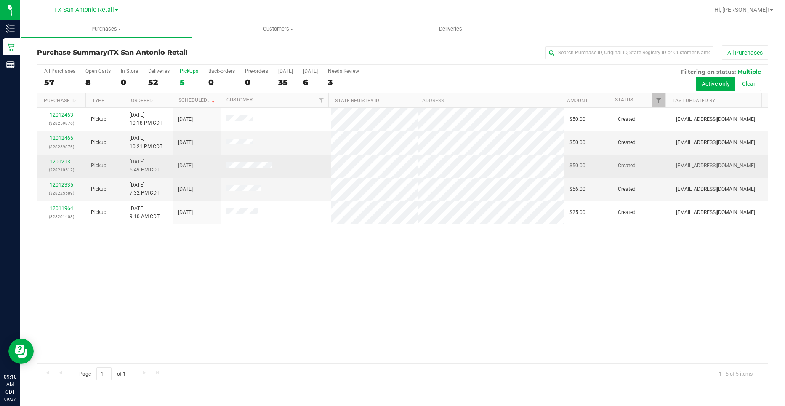
click at [67, 166] on p "(328210512)" at bounding box center [62, 170] width 38 height 8
click at [67, 160] on link "12012131" at bounding box center [62, 162] width 24 height 6
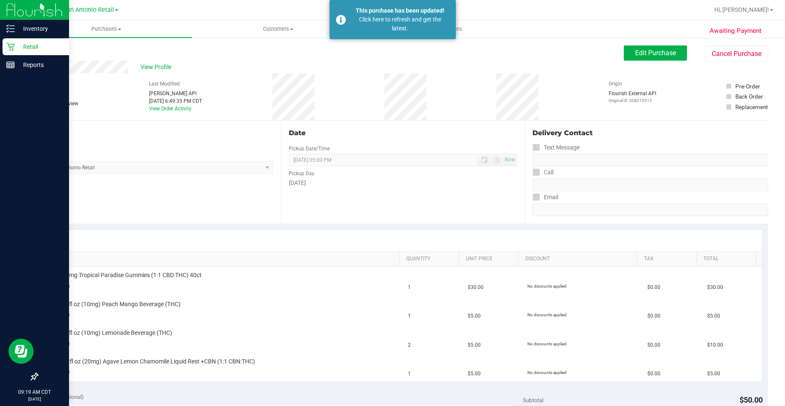
click at [16, 49] on p "Retail" at bounding box center [40, 47] width 50 height 10
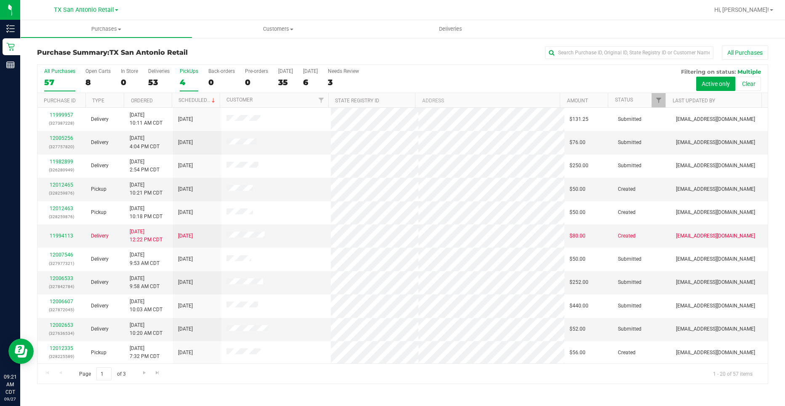
click at [186, 69] on div "PickUps" at bounding box center [189, 71] width 19 height 6
click at [0, 0] on input "PickUps 4" at bounding box center [0, 0] width 0 height 0
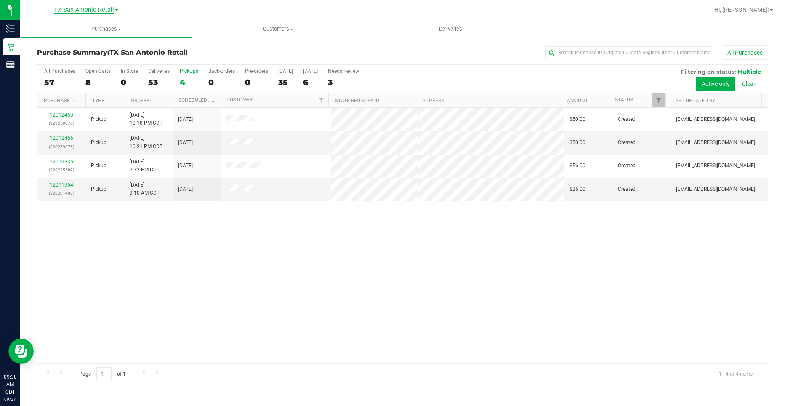
click at [73, 8] on span "TX San Antonio Retail" at bounding box center [84, 10] width 60 height 8
click at [93, 33] on link "TX Austin [GEOGRAPHIC_DATA]" at bounding box center [85, 29] width 123 height 11
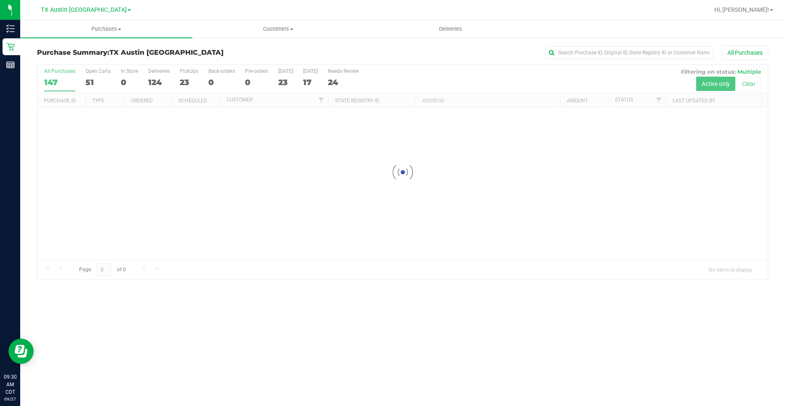
click at [185, 80] on div at bounding box center [402, 172] width 730 height 215
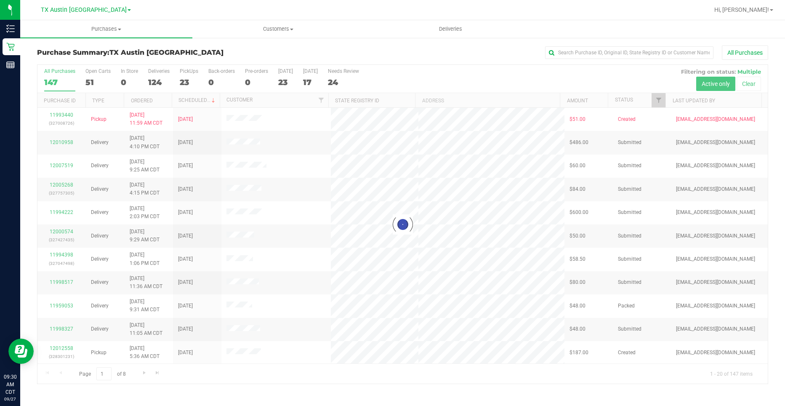
click at [185, 80] on div at bounding box center [402, 224] width 730 height 319
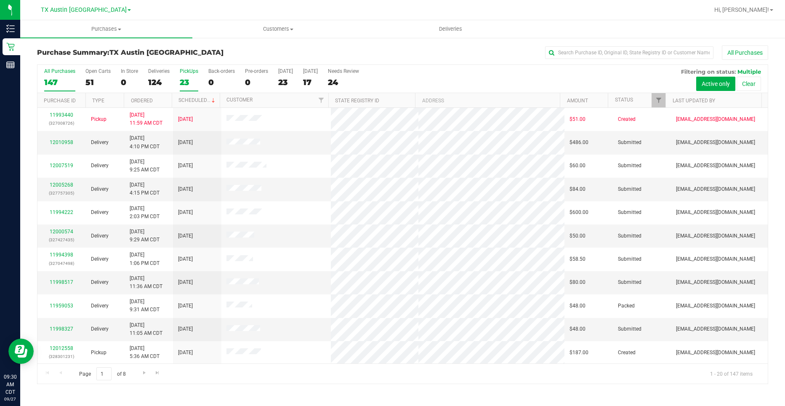
click at [180, 72] on div "PickUps" at bounding box center [189, 71] width 19 height 6
click at [0, 0] on input "PickUps 23" at bounding box center [0, 0] width 0 height 0
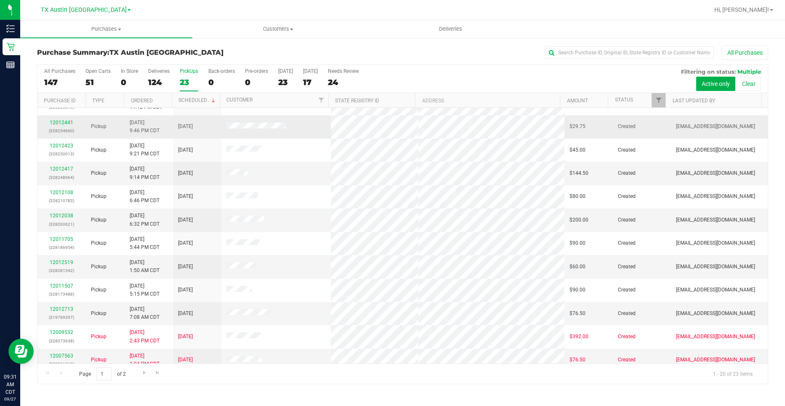
scroll to position [210, 0]
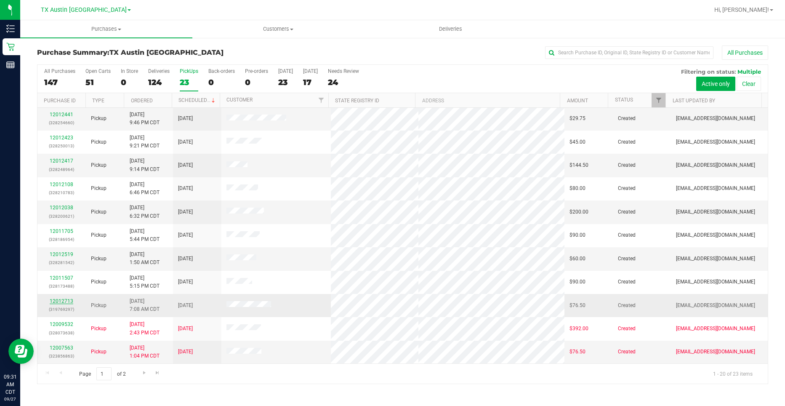
click at [66, 301] on link "12012713" at bounding box center [62, 301] width 24 height 6
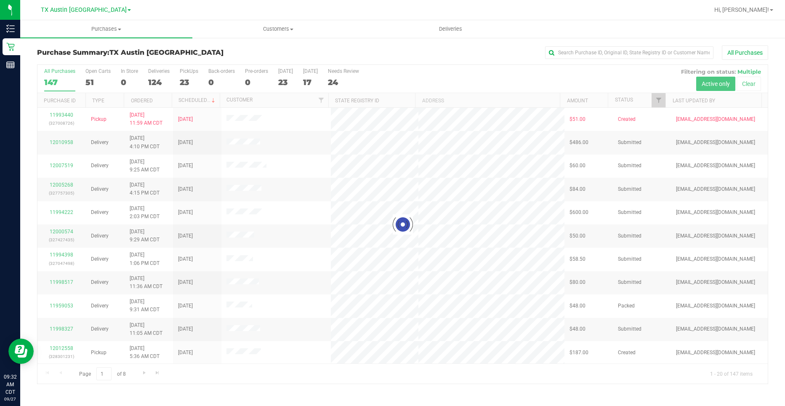
click at [283, 78] on div at bounding box center [402, 224] width 730 height 319
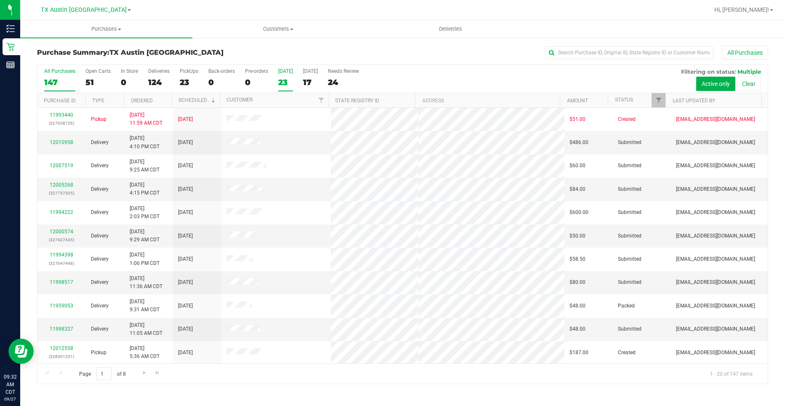
click at [279, 83] on div "23" at bounding box center [285, 82] width 15 height 10
click at [0, 0] on input "Today 23" at bounding box center [0, 0] width 0 height 0
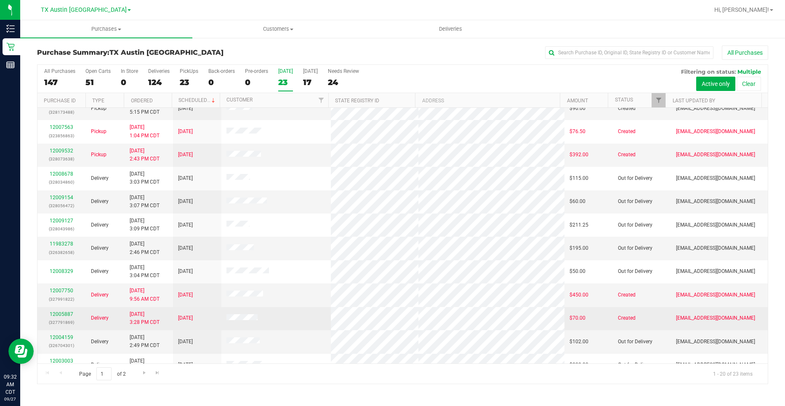
scroll to position [210, 0]
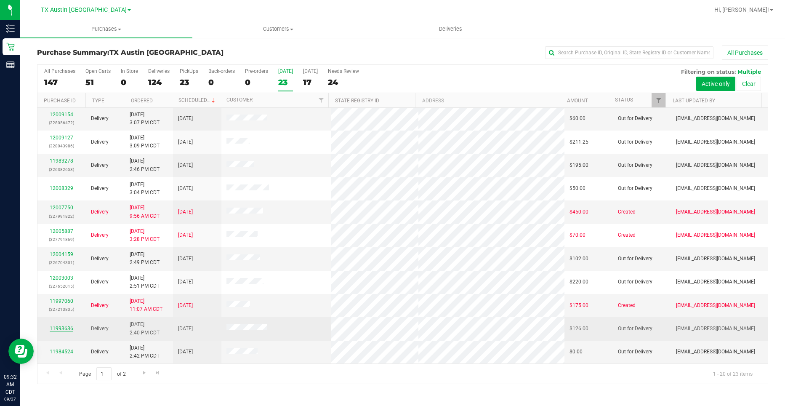
click at [69, 329] on link "11993636" at bounding box center [62, 328] width 24 height 6
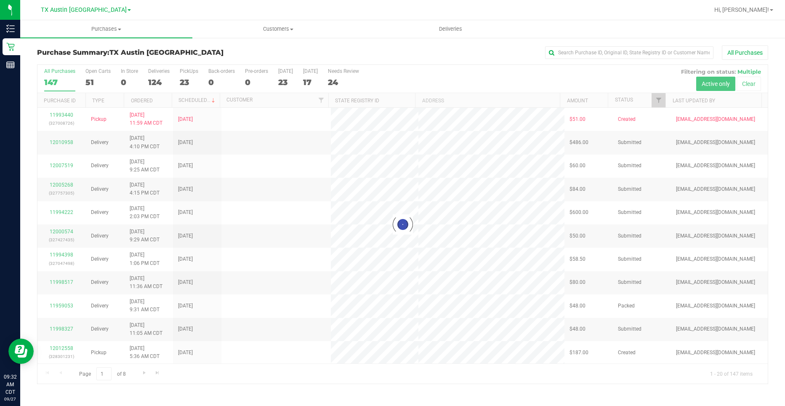
click at [187, 84] on div at bounding box center [402, 224] width 730 height 319
click at [183, 80] on div at bounding box center [402, 224] width 730 height 319
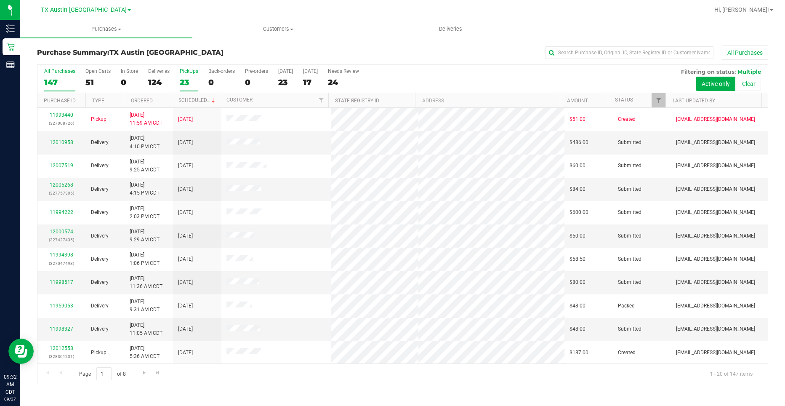
click at [183, 83] on div "23" at bounding box center [189, 82] width 19 height 10
click at [0, 0] on input "PickUps 23" at bounding box center [0, 0] width 0 height 0
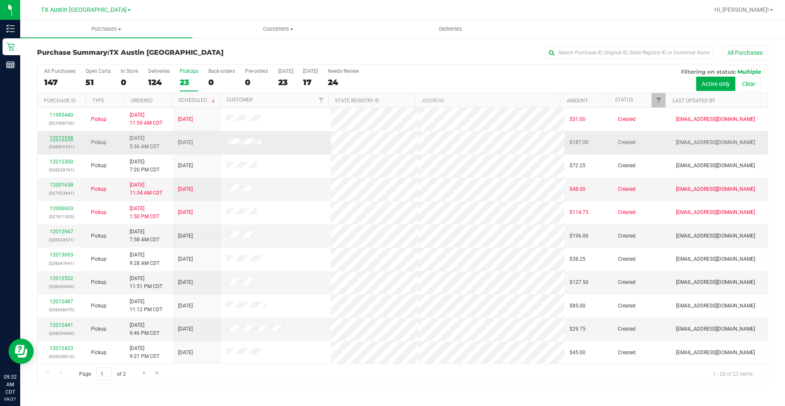
click at [58, 138] on link "12012558" at bounding box center [62, 138] width 24 height 6
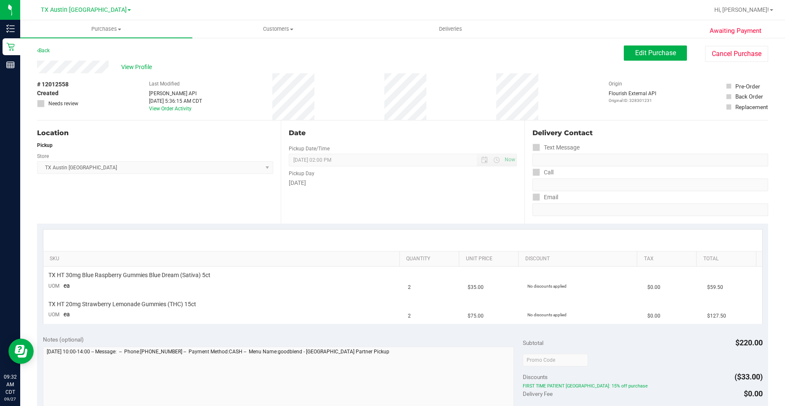
click at [216, 122] on div "Location Pickup Store TX Austin DC Select Store Bonita Springs WC Boynton Beach…" at bounding box center [159, 171] width 244 height 103
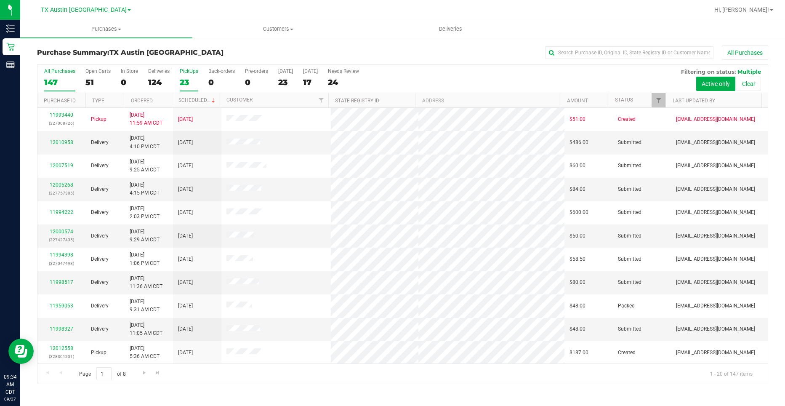
click at [185, 68] on div "PickUps" at bounding box center [189, 71] width 19 height 6
click at [0, 0] on input "PickUps 23" at bounding box center [0, 0] width 0 height 0
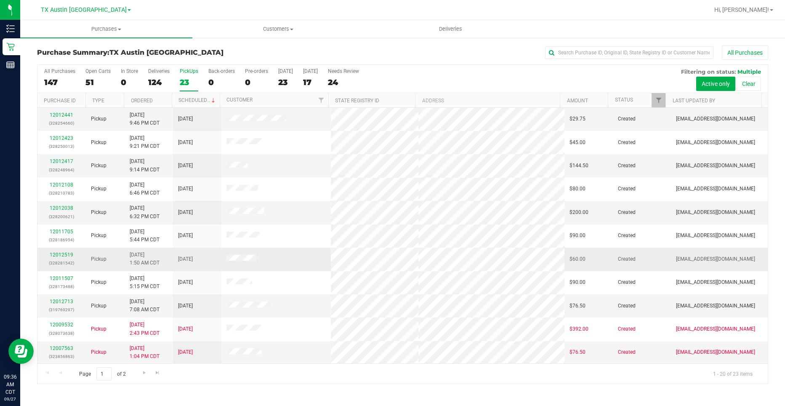
scroll to position [210, 0]
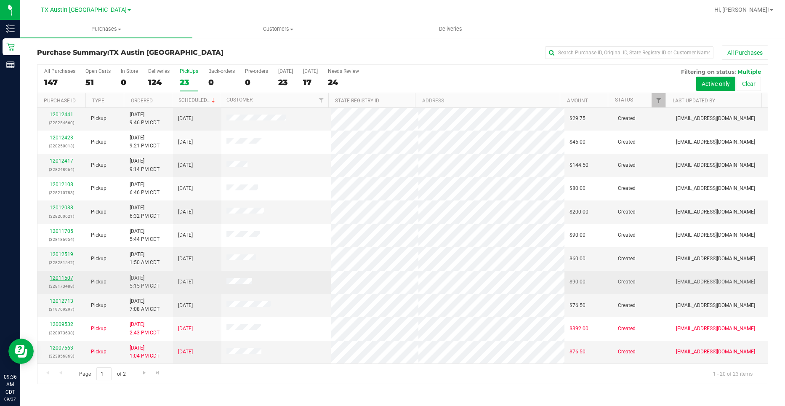
click at [59, 278] on link "12011507" at bounding box center [62, 278] width 24 height 6
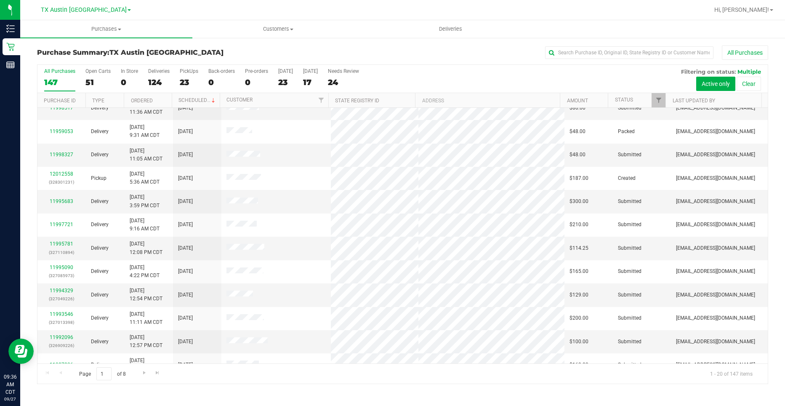
scroll to position [218, 0]
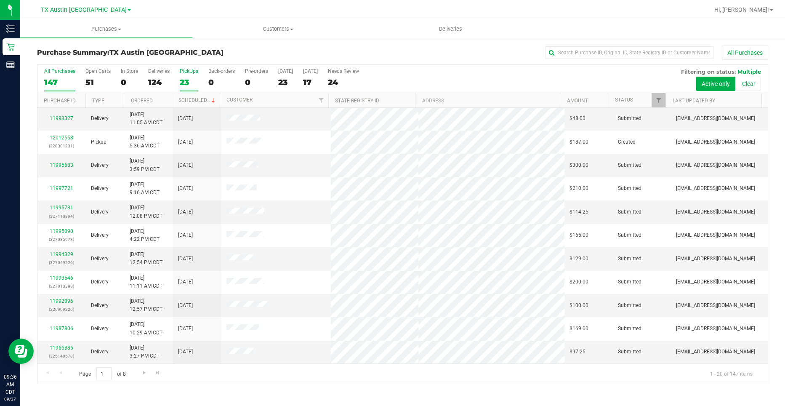
click at [194, 72] on div "PickUps" at bounding box center [189, 71] width 19 height 6
click at [0, 0] on input "PickUps 23" at bounding box center [0, 0] width 0 height 0
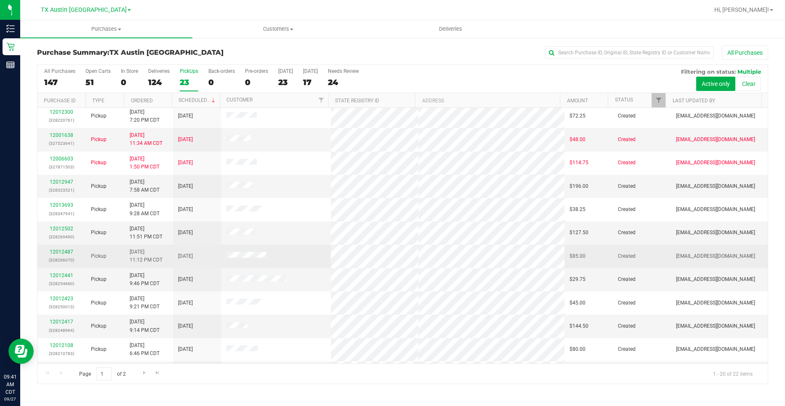
scroll to position [42, 0]
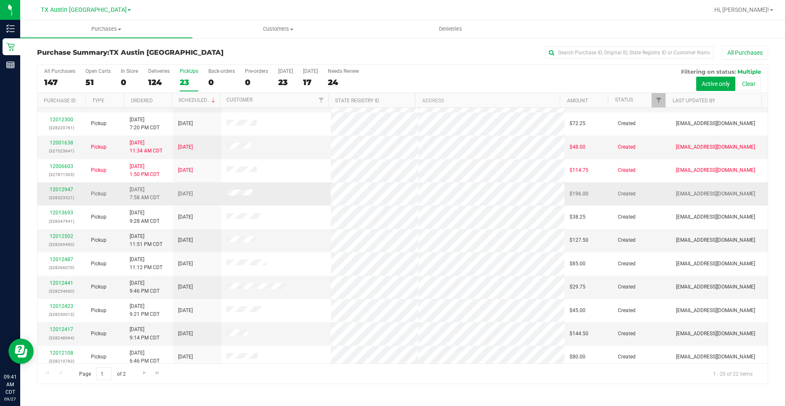
click at [73, 191] on div "12012947 (328323521)" at bounding box center [62, 194] width 38 height 16
click at [69, 189] on link "12012947" at bounding box center [62, 189] width 24 height 6
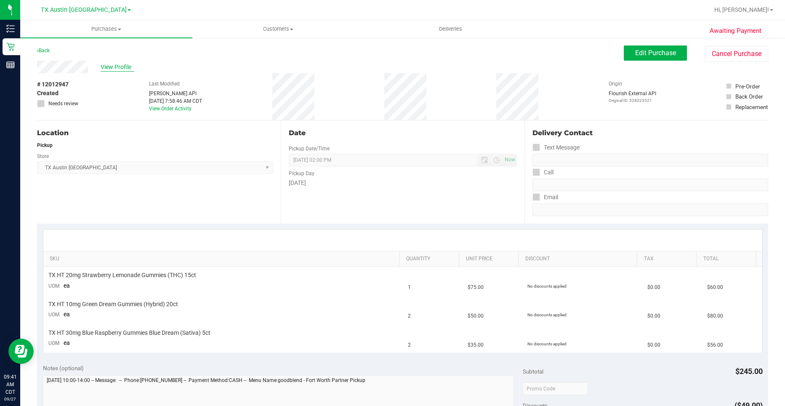
click at [120, 66] on span "View Profile" at bounding box center [118, 67] width 34 height 9
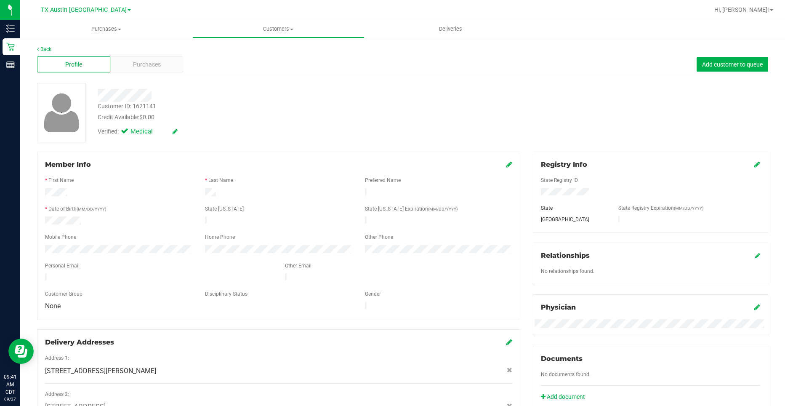
click at [159, 77] on div "Back Profile Purchases Add customer to queue Customer ID: 1621141 Credit Availa…" at bounding box center [402, 329] width 731 height 568
click at [157, 66] on span "Purchases" at bounding box center [147, 64] width 28 height 9
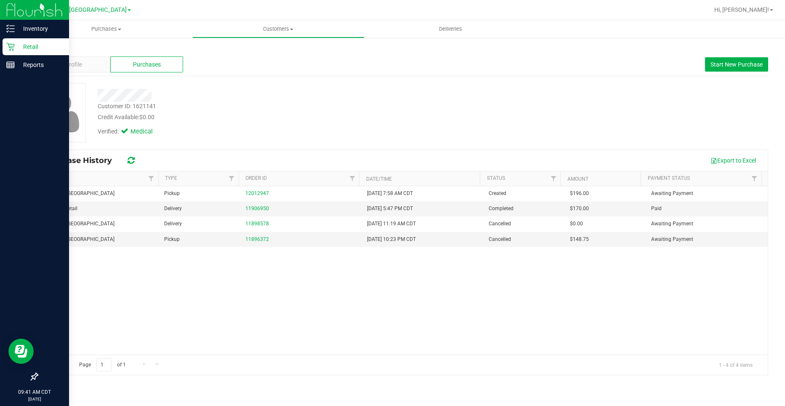
click at [14, 42] on div "Retail" at bounding box center [36, 46] width 66 height 17
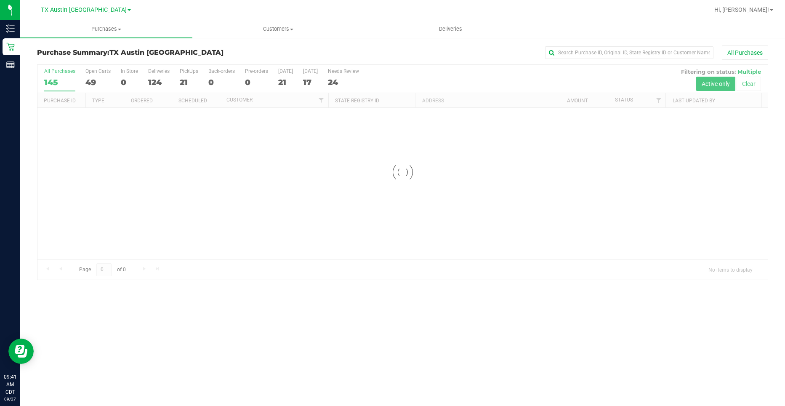
click at [188, 82] on div at bounding box center [402, 172] width 730 height 215
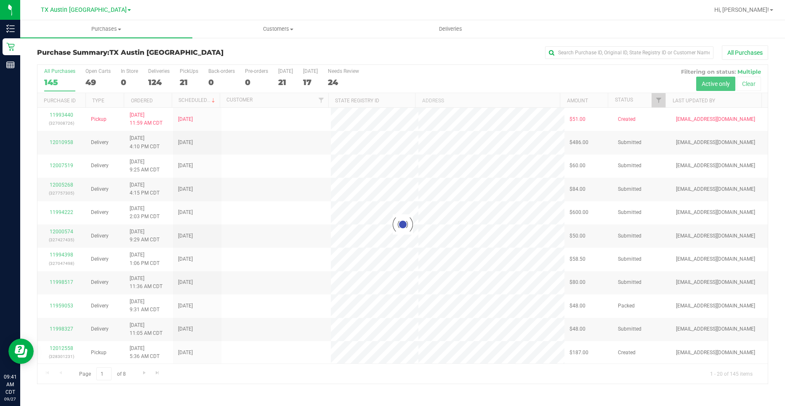
click at [185, 84] on div at bounding box center [402, 224] width 730 height 319
click at [189, 82] on div at bounding box center [402, 224] width 730 height 319
click at [191, 82] on div at bounding box center [402, 224] width 730 height 319
click at [182, 80] on div at bounding box center [402, 224] width 730 height 319
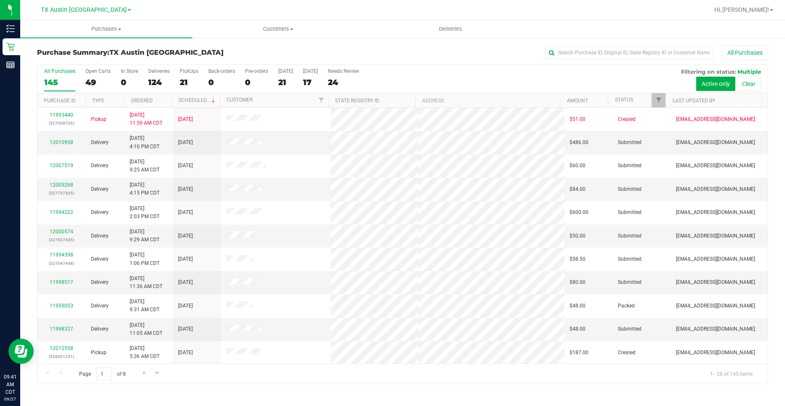
click at [182, 80] on div "21" at bounding box center [189, 82] width 19 height 10
click at [0, 0] on input "PickUps 21" at bounding box center [0, 0] width 0 height 0
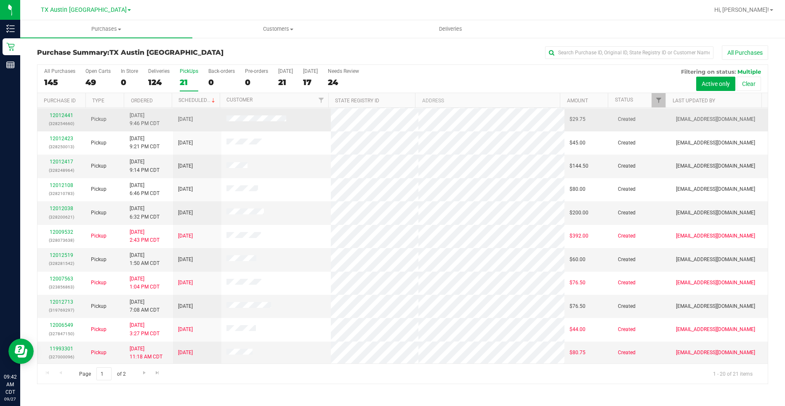
scroll to position [210, 0]
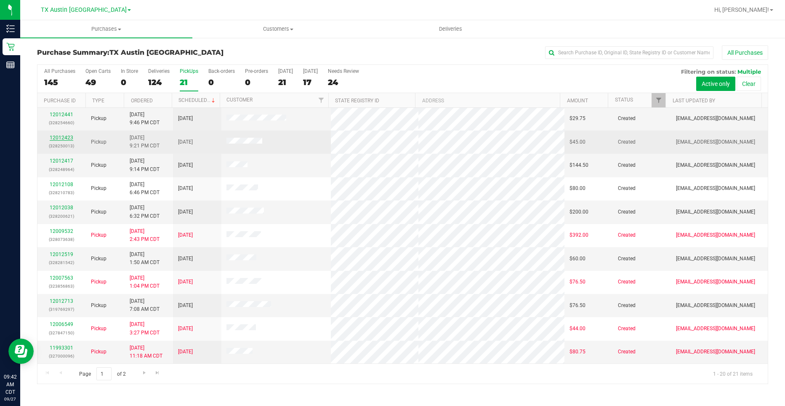
click at [69, 138] on link "12012423" at bounding box center [62, 138] width 24 height 6
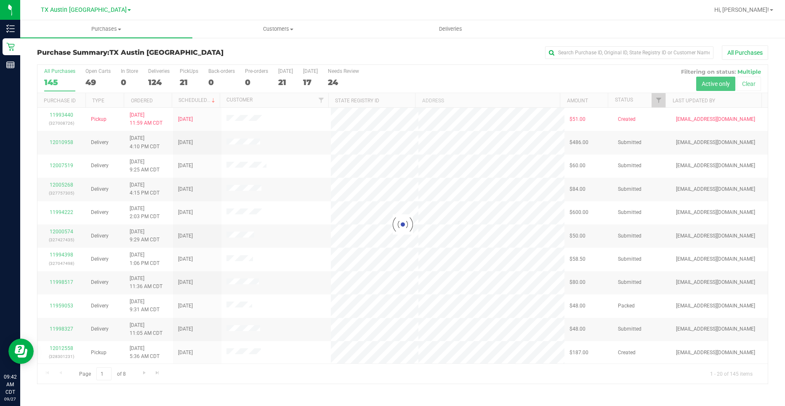
click at [182, 80] on div at bounding box center [402, 224] width 730 height 319
click at [192, 79] on div at bounding box center [402, 224] width 730 height 319
click at [185, 80] on div at bounding box center [402, 224] width 730 height 319
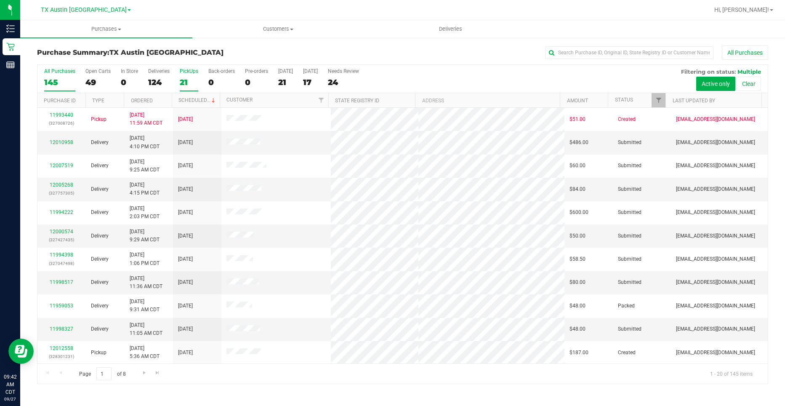
click at [186, 80] on div "21" at bounding box center [189, 82] width 19 height 10
click at [0, 0] on input "PickUps 21" at bounding box center [0, 0] width 0 height 0
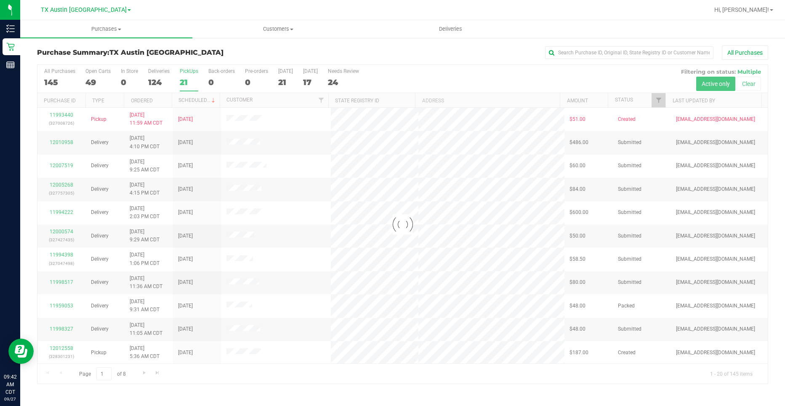
click at [186, 80] on div at bounding box center [402, 224] width 730 height 319
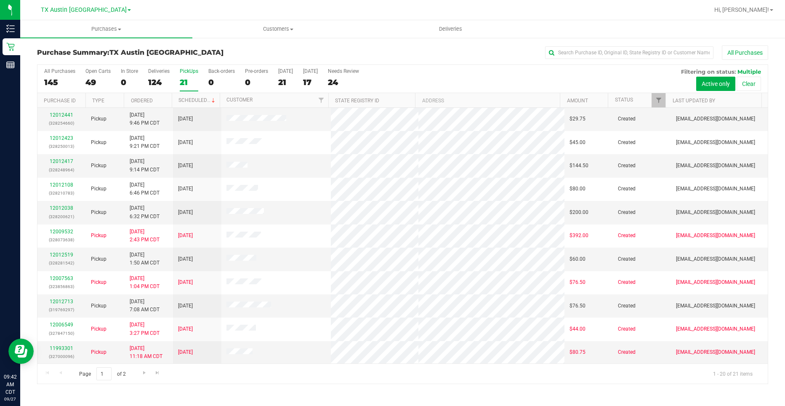
scroll to position [210, 0]
click at [65, 255] on link "12012519" at bounding box center [62, 254] width 24 height 6
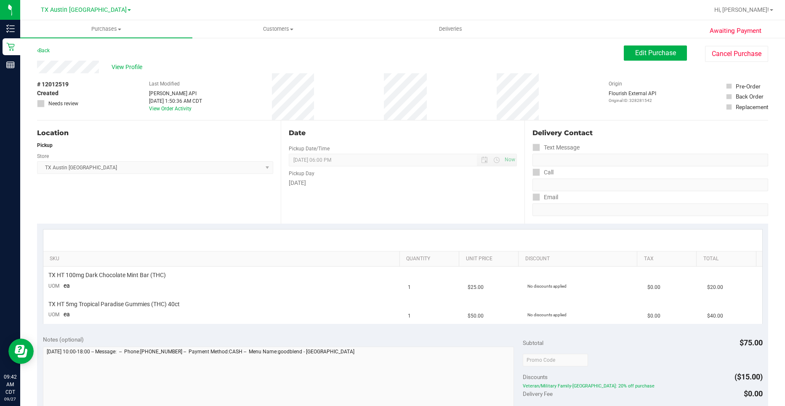
click at [615, 52] on div "Back Edit Purchase Cancel Purchase" at bounding box center [402, 52] width 731 height 15
click at [625, 51] on button "Edit Purchase" at bounding box center [655, 52] width 63 height 15
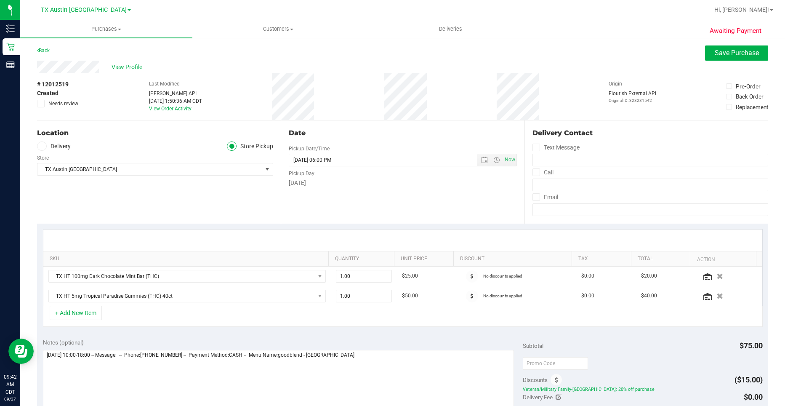
click at [59, 147] on label "Delivery" at bounding box center [54, 146] width 34 height 10
click at [0, 0] on input "Delivery" at bounding box center [0, 0] width 0 height 0
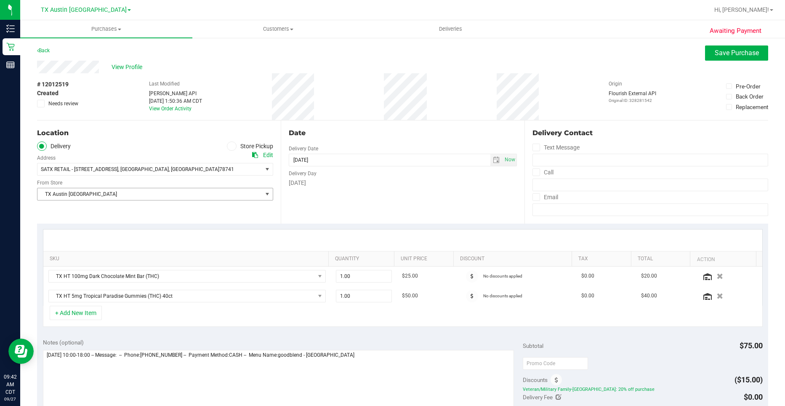
click at [90, 195] on span "TX Austin [GEOGRAPHIC_DATA]" at bounding box center [149, 194] width 225 height 12
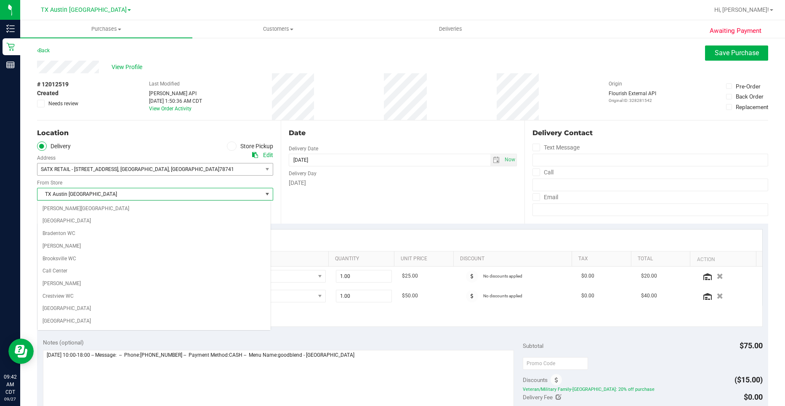
scroll to position [524, 0]
click at [118, 168] on span "SATX RETAIL - [STREET_ADDRESS]" at bounding box center [79, 169] width 77 height 6
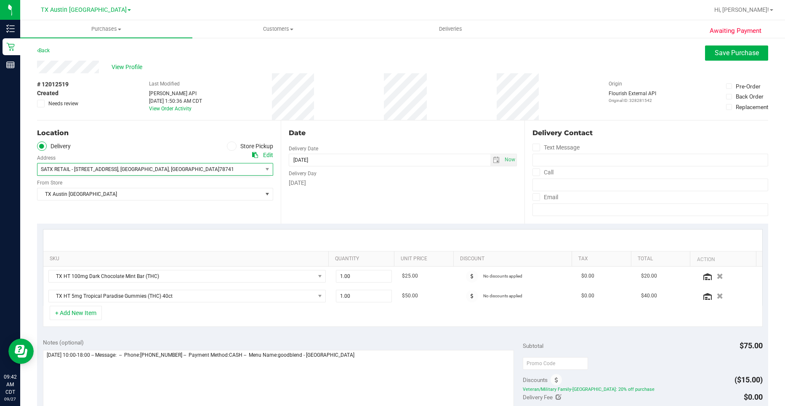
click at [182, 141] on ul "Delivery Store Pickup" at bounding box center [155, 146] width 236 height 10
click at [155, 192] on span "TX Austin [GEOGRAPHIC_DATA]" at bounding box center [149, 194] width 225 height 12
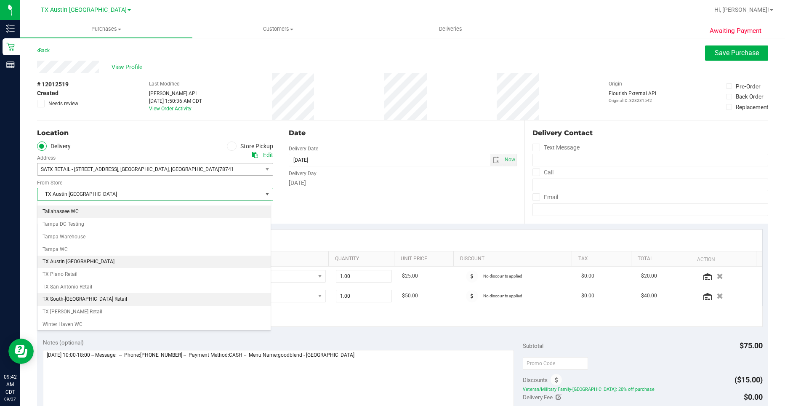
scroll to position [611, 0]
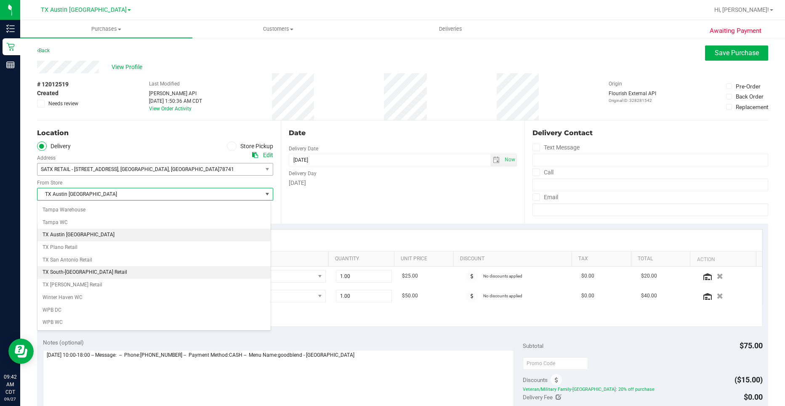
click at [138, 271] on li "TX South-[GEOGRAPHIC_DATA] Retail" at bounding box center [153, 272] width 233 height 13
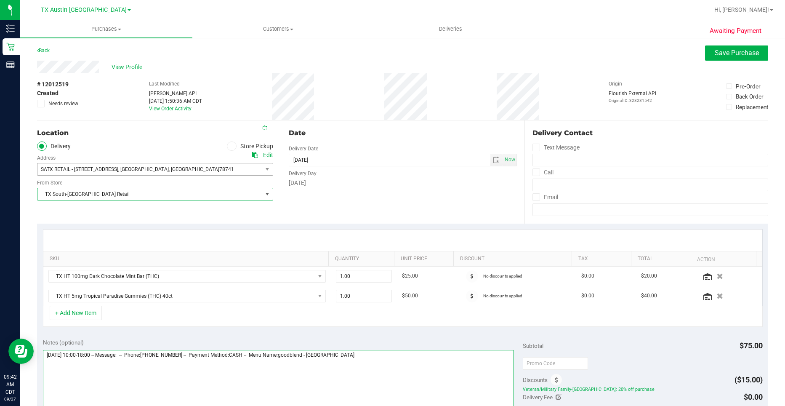
click at [434, 391] on textarea at bounding box center [278, 390] width 471 height 81
type textarea "[DATE] 10:00-18:00 -- Message: -- Phone:[PHONE_NUMBER] -- Payment Method:CASH -…"
click at [190, 380] on textarea at bounding box center [278, 390] width 471 height 81
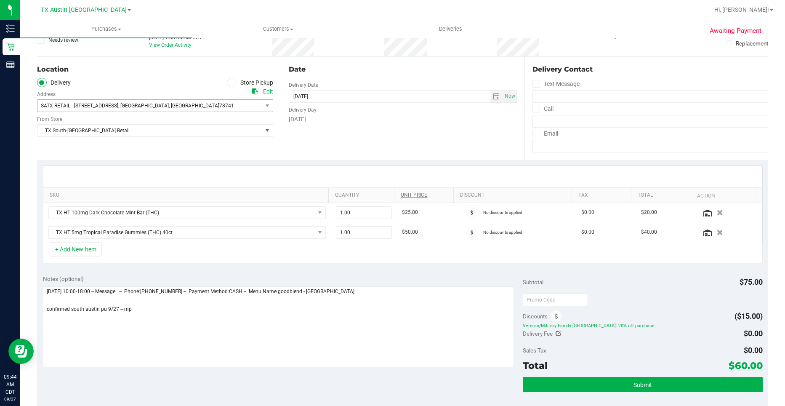
scroll to position [126, 0]
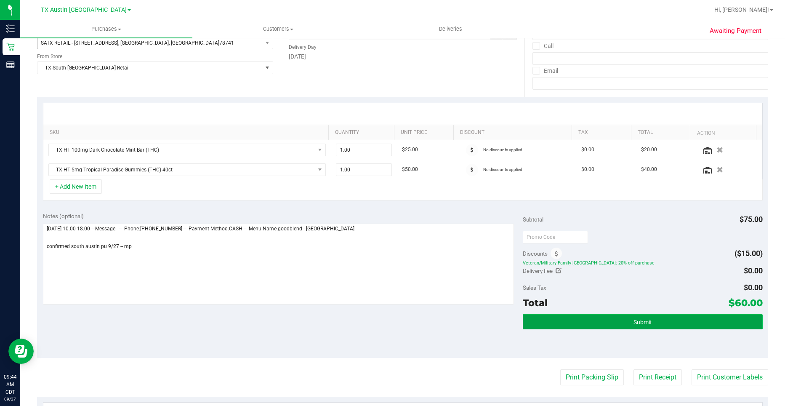
click at [573, 316] on button "Submit" at bounding box center [643, 321] width 240 height 15
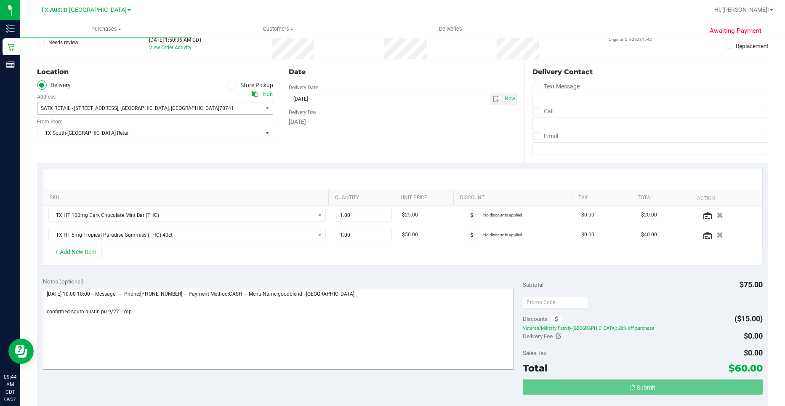
scroll to position [0, 0]
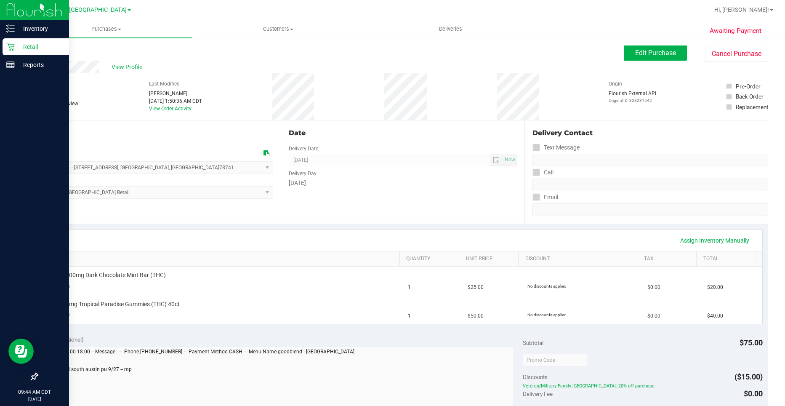
click at [14, 50] on icon at bounding box center [10, 47] width 8 height 8
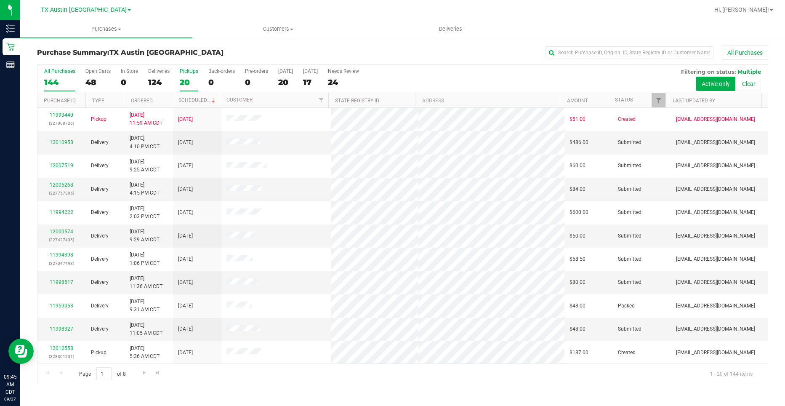
click at [186, 80] on div "20" at bounding box center [189, 82] width 19 height 10
click at [0, 0] on input "PickUps 20" at bounding box center [0, 0] width 0 height 0
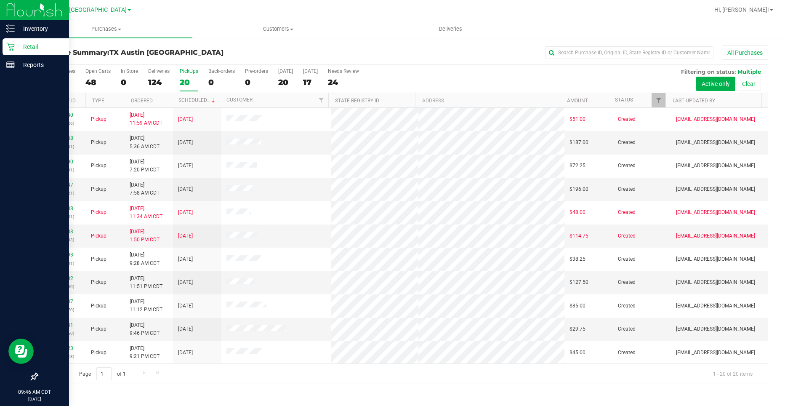
click at [32, 49] on p "Retail" at bounding box center [40, 47] width 50 height 10
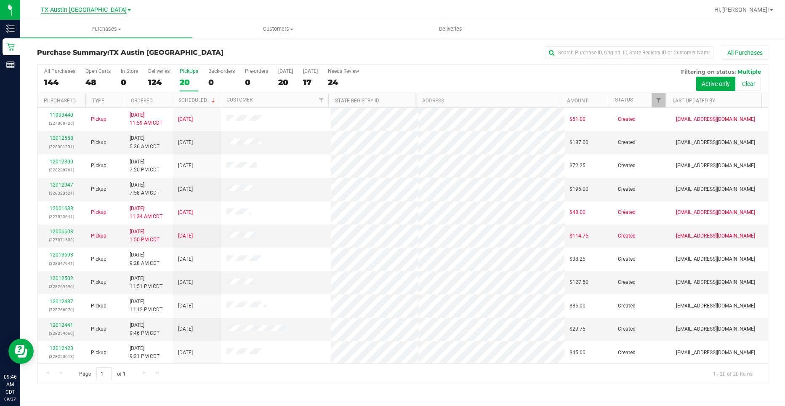
click at [101, 9] on span "TX Austin [GEOGRAPHIC_DATA]" at bounding box center [84, 10] width 86 height 8
click at [52, 40] on link "TX San Antonio Retail" at bounding box center [85, 40] width 123 height 11
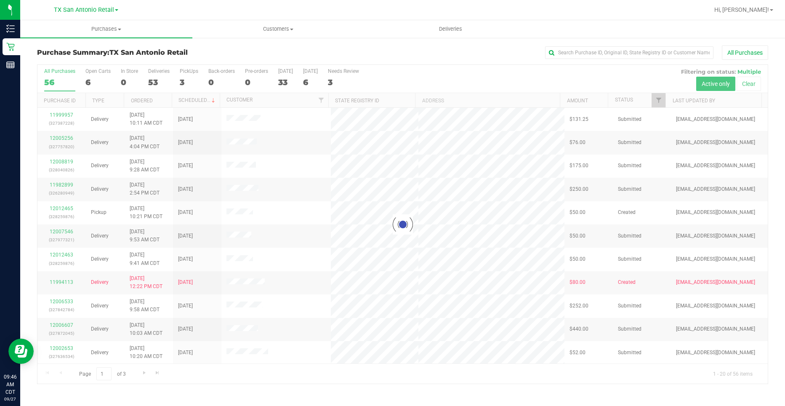
click at [176, 78] on div at bounding box center [402, 224] width 730 height 319
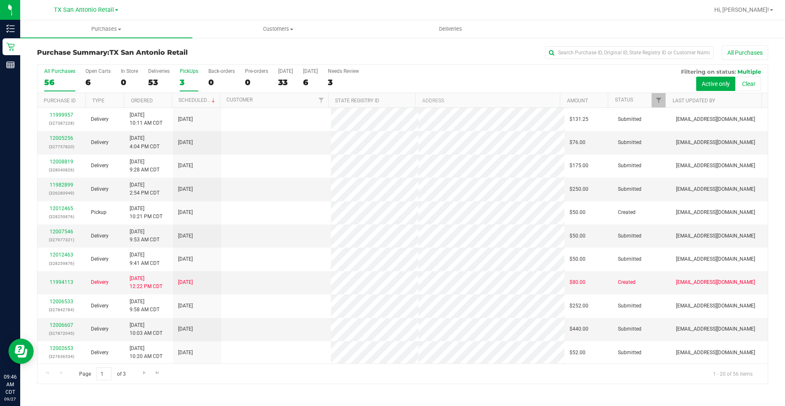
click at [183, 80] on div "3" at bounding box center [189, 82] width 19 height 10
click at [0, 0] on input "PickUps 3" at bounding box center [0, 0] width 0 height 0
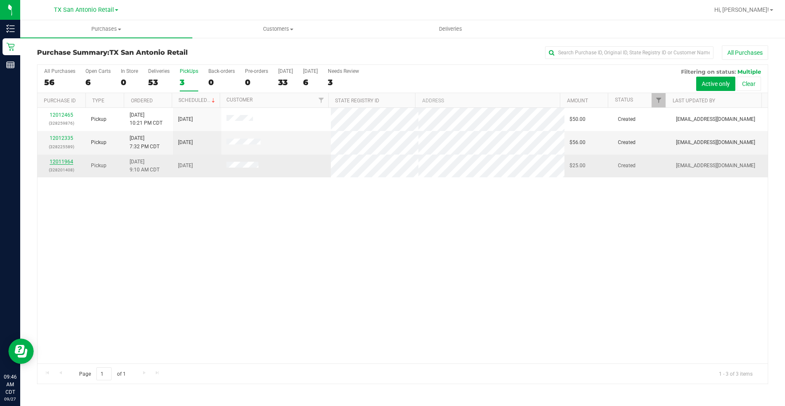
click at [65, 162] on link "12011964" at bounding box center [62, 162] width 24 height 6
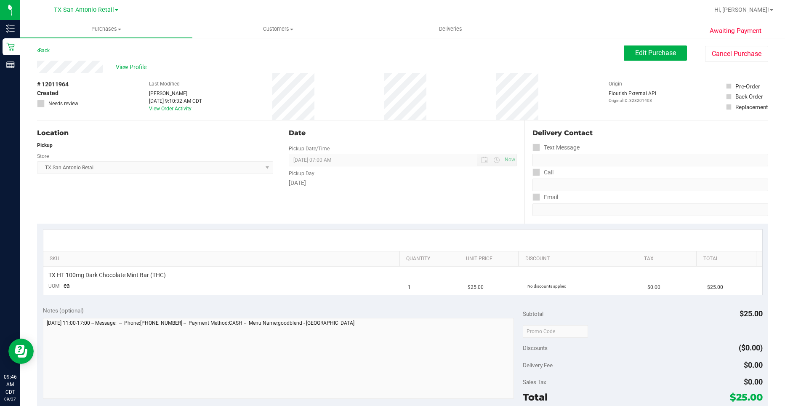
drag, startPoint x: 66, startPoint y: 162, endPoint x: 621, endPoint y: 79, distance: 561.2
click at [621, 79] on div "Origin Flourish External API Original ID: 328201408" at bounding box center [632, 96] width 48 height 47
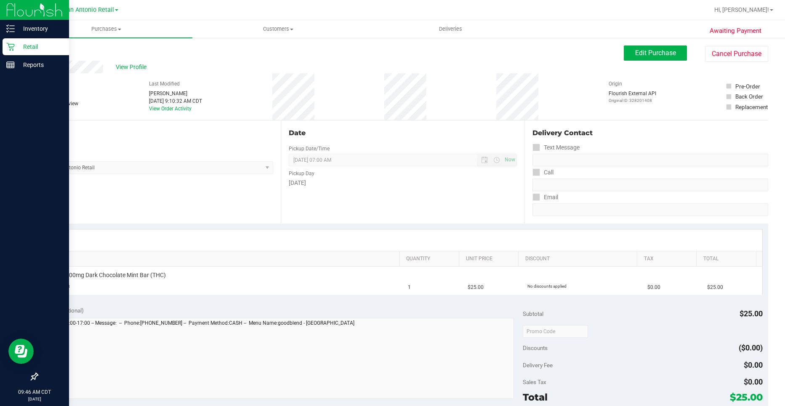
click at [16, 46] on p "Retail" at bounding box center [40, 47] width 50 height 10
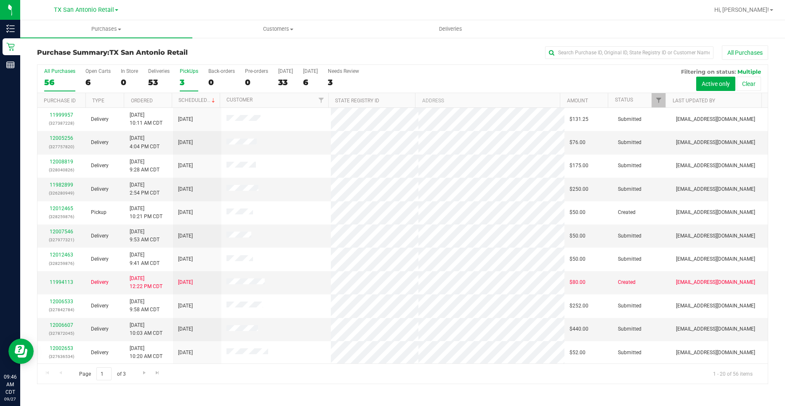
click at [195, 76] on label "PickUps 3" at bounding box center [189, 79] width 19 height 23
click at [0, 0] on input "PickUps 3" at bounding box center [0, 0] width 0 height 0
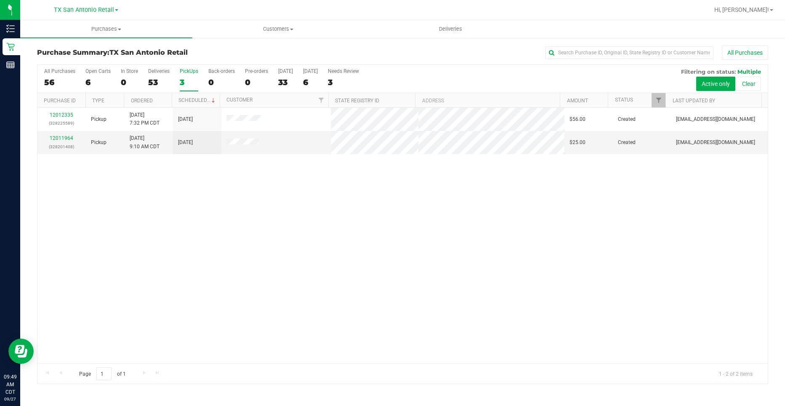
click at [180, 75] on label "PickUps 3" at bounding box center [189, 79] width 19 height 23
click at [0, 0] on input "PickUps 3" at bounding box center [0, 0] width 0 height 0
click at [65, 139] on link "12011964" at bounding box center [62, 138] width 24 height 6
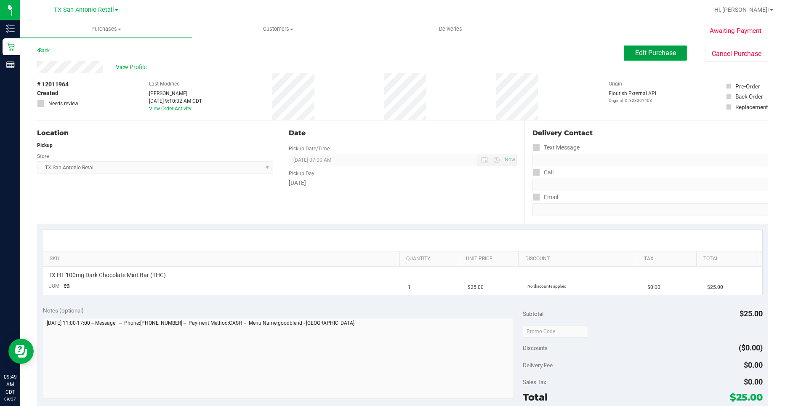
click at [663, 51] on span "Edit Purchase" at bounding box center [655, 53] width 41 height 8
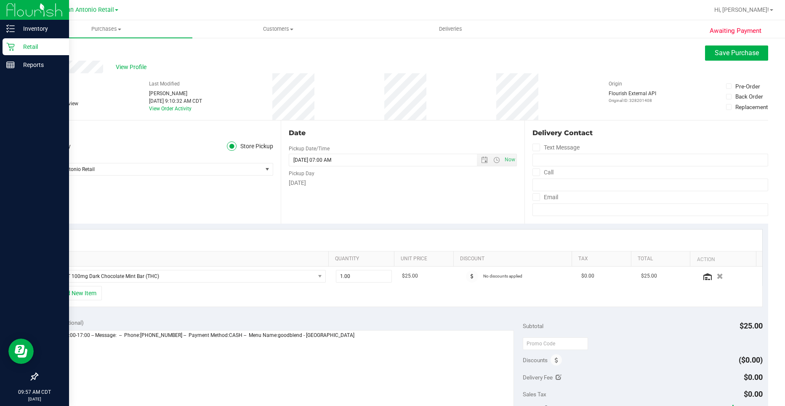
click at [19, 48] on p "Retail" at bounding box center [40, 47] width 50 height 10
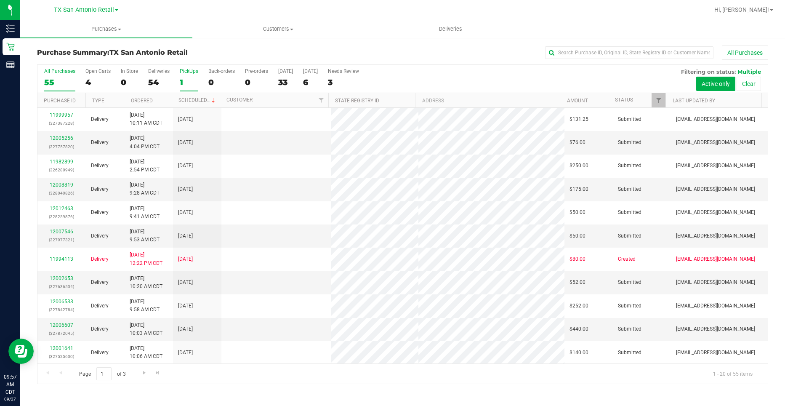
click at [180, 81] on div "1" at bounding box center [189, 82] width 19 height 10
click at [0, 0] on input "PickUps 1" at bounding box center [0, 0] width 0 height 0
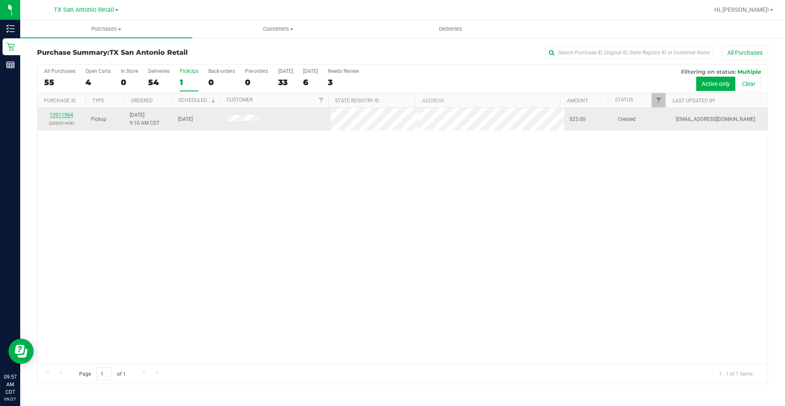
click at [60, 113] on link "12011964" at bounding box center [62, 115] width 24 height 6
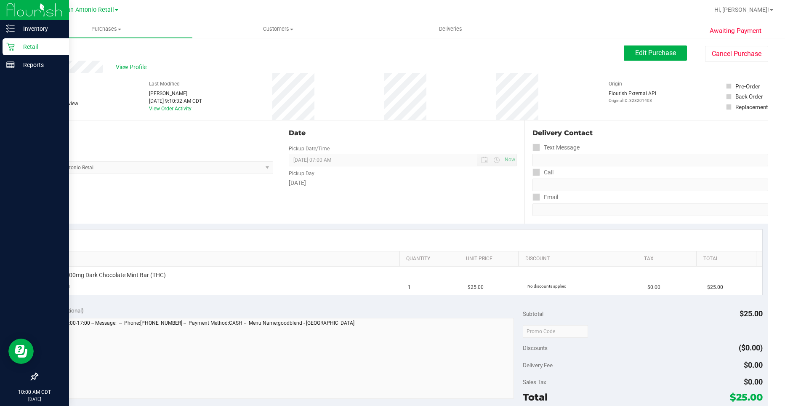
click at [19, 47] on p "Retail" at bounding box center [40, 47] width 50 height 10
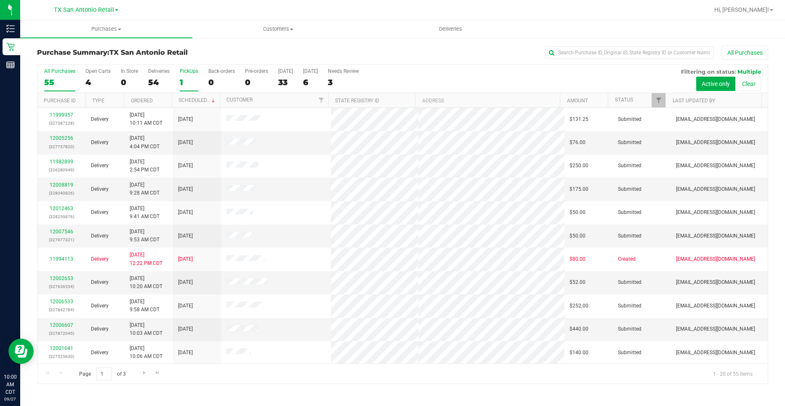
click at [184, 89] on label "PickUps 1" at bounding box center [189, 79] width 19 height 23
click at [0, 0] on input "PickUps 1" at bounding box center [0, 0] width 0 height 0
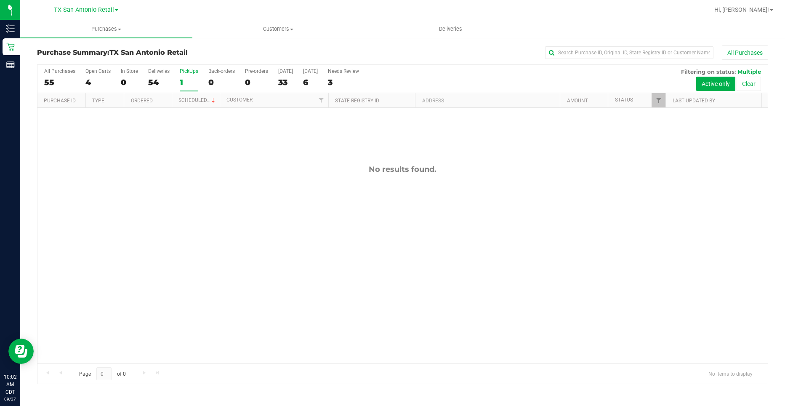
click at [194, 79] on div "1" at bounding box center [189, 82] width 19 height 10
click at [0, 0] on input "PickUps 1" at bounding box center [0, 0] width 0 height 0
click at [222, 80] on div "0" at bounding box center [221, 82] width 27 height 10
click at [0, 0] on input "Back-orders 0" at bounding box center [0, 0] width 0 height 0
click at [256, 74] on label "Pre-orders 0" at bounding box center [256, 79] width 23 height 23
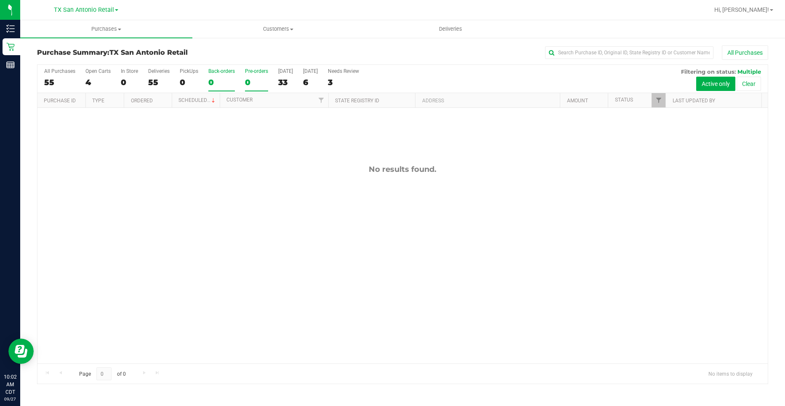
click at [0, 0] on input "Pre-orders 0" at bounding box center [0, 0] width 0 height 0
click at [284, 78] on div "33" at bounding box center [285, 82] width 15 height 10
click at [0, 0] on input "Today 33" at bounding box center [0, 0] width 0 height 0
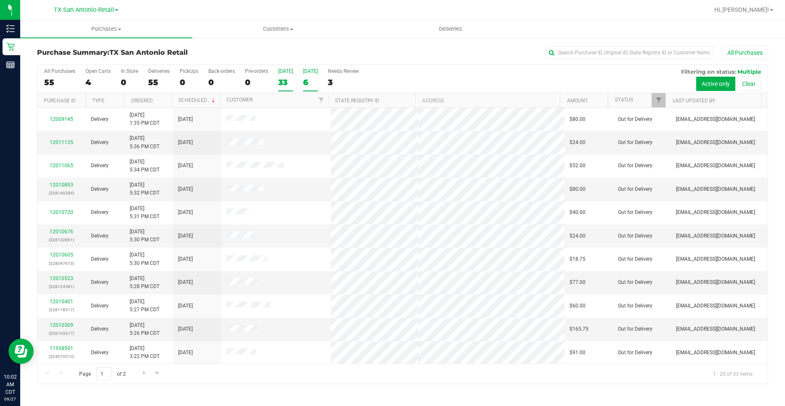
click at [314, 82] on div "6" at bounding box center [310, 82] width 15 height 10
click at [0, 0] on input "Tomorrow 6" at bounding box center [0, 0] width 0 height 0
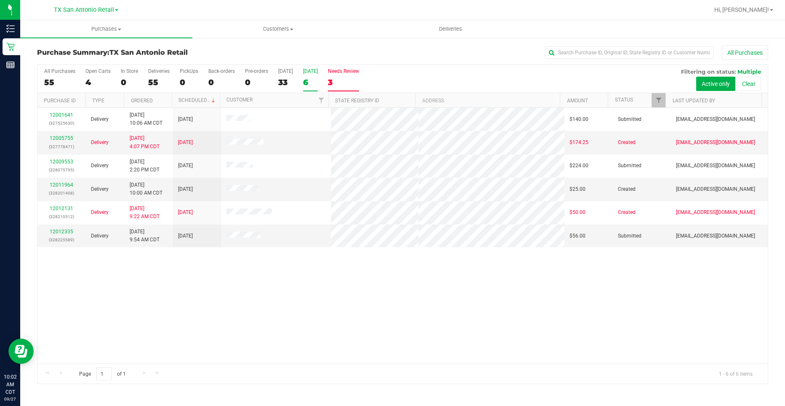
click at [348, 87] on label "Needs Review 3" at bounding box center [343, 79] width 31 height 23
click at [0, 0] on input "Needs Review 3" at bounding box center [0, 0] width 0 height 0
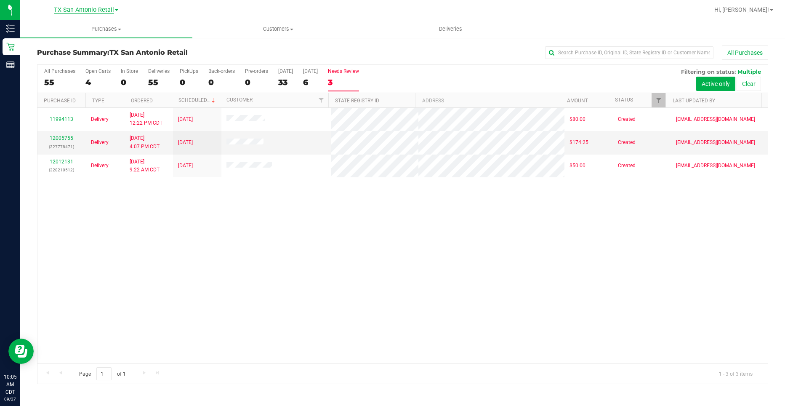
click at [84, 13] on span "TX San Antonio Retail" at bounding box center [84, 10] width 60 height 8
click at [90, 30] on link "TX Austin [GEOGRAPHIC_DATA]" at bounding box center [85, 29] width 123 height 11
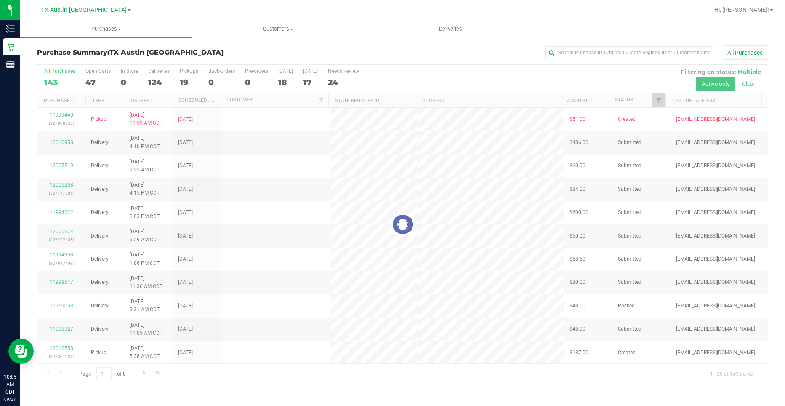
click at [183, 78] on div at bounding box center [402, 224] width 730 height 319
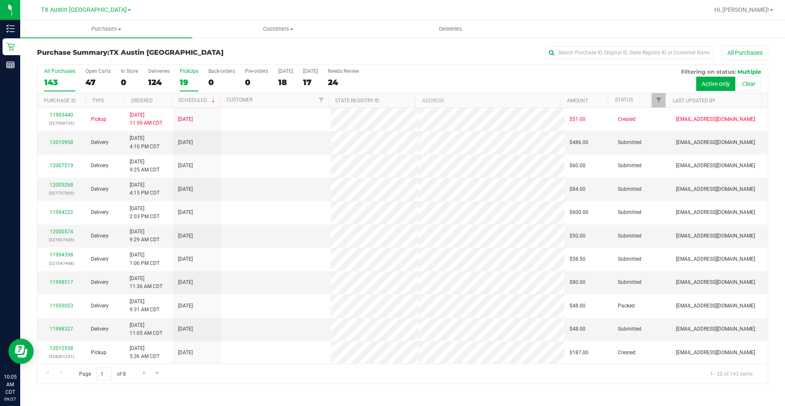
click at [184, 84] on div "19" at bounding box center [189, 82] width 19 height 10
click at [0, 0] on input "PickUps 19" at bounding box center [0, 0] width 0 height 0
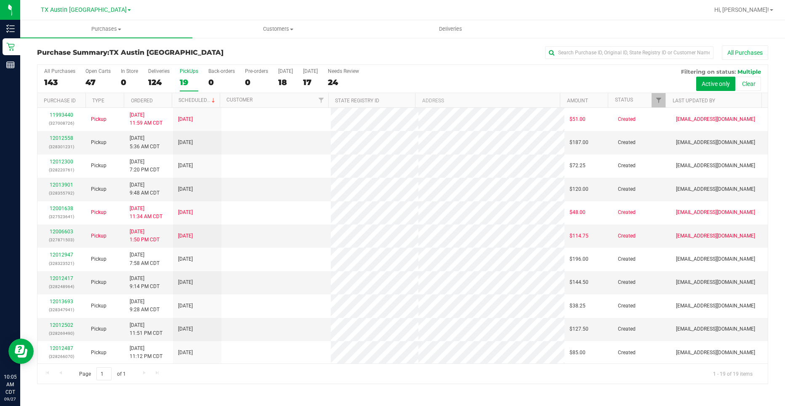
scroll to position [187, 0]
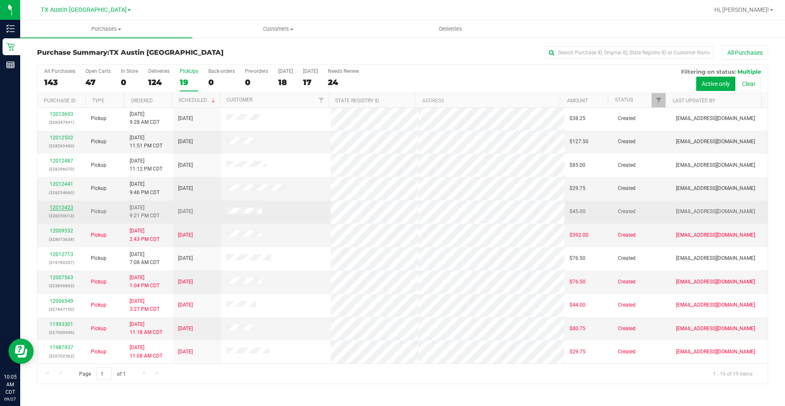
click at [59, 207] on link "12012423" at bounding box center [62, 208] width 24 height 6
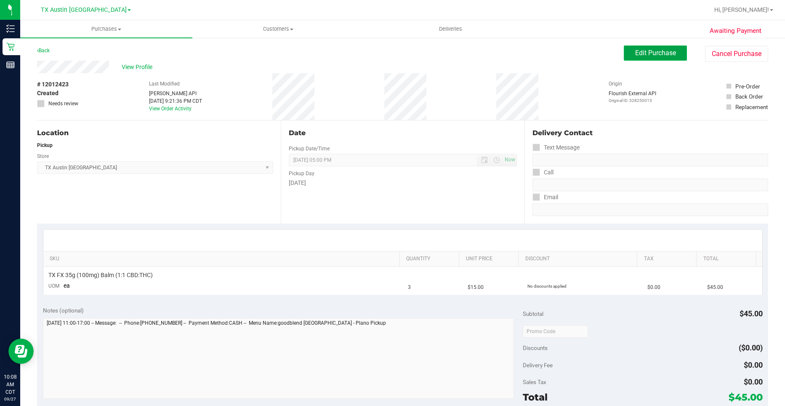
click at [659, 60] on button "Edit Purchase" at bounding box center [655, 52] width 63 height 15
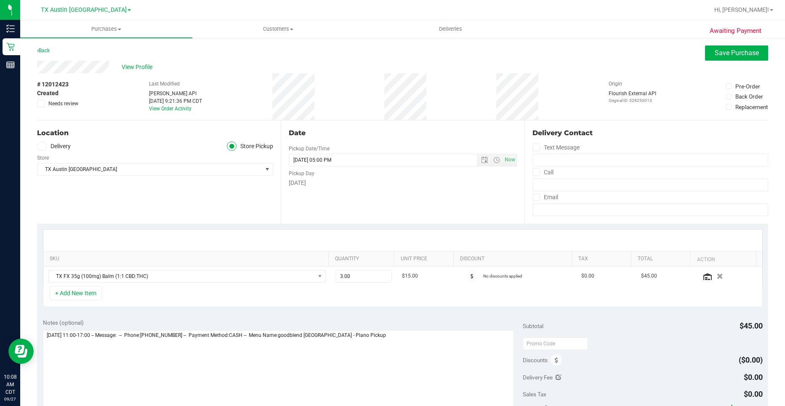
click at [58, 146] on label "Delivery" at bounding box center [54, 146] width 34 height 10
click at [0, 0] on input "Delivery" at bounding box center [0, 0] width 0 height 0
click at [80, 190] on span "TX Austin [GEOGRAPHIC_DATA]" at bounding box center [149, 194] width 225 height 12
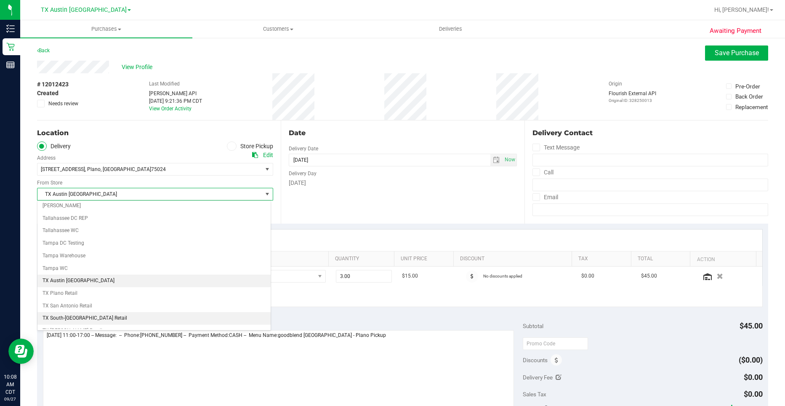
scroll to position [611, 0]
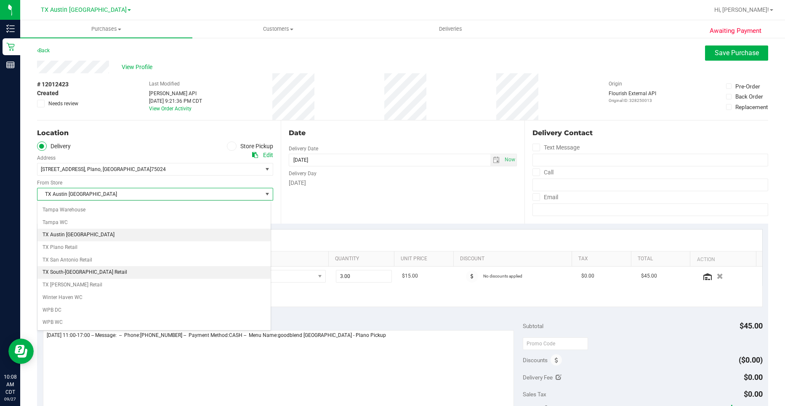
click at [103, 271] on li "TX South-[GEOGRAPHIC_DATA] Retail" at bounding box center [153, 272] width 233 height 13
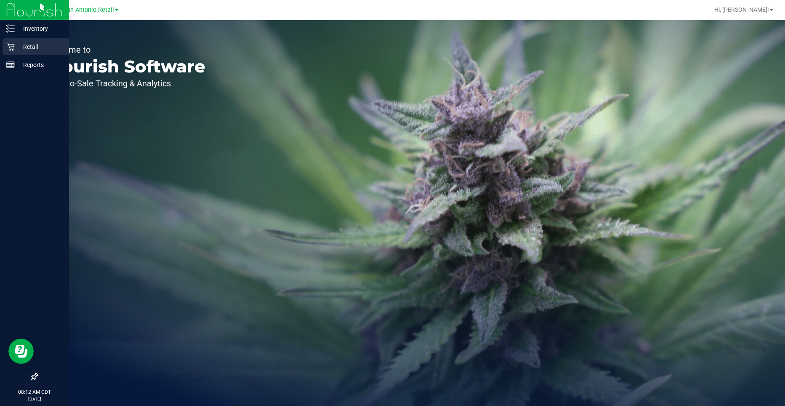
click at [23, 48] on p "Retail" at bounding box center [40, 47] width 50 height 10
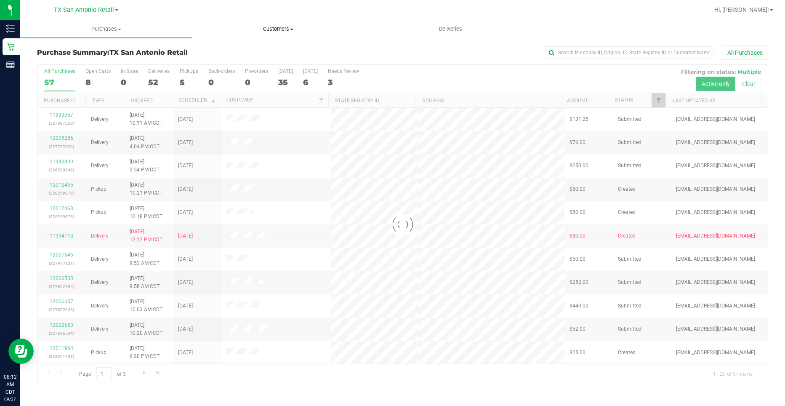
click at [291, 29] on span at bounding box center [291, 30] width 3 height 2
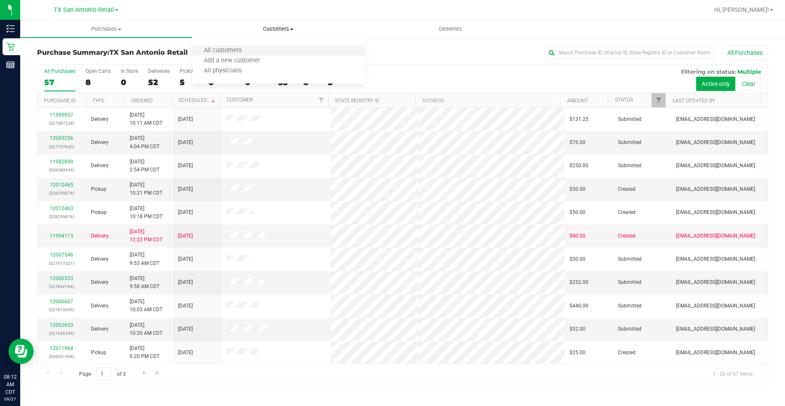
click at [264, 49] on li "All customers" at bounding box center [278, 51] width 172 height 10
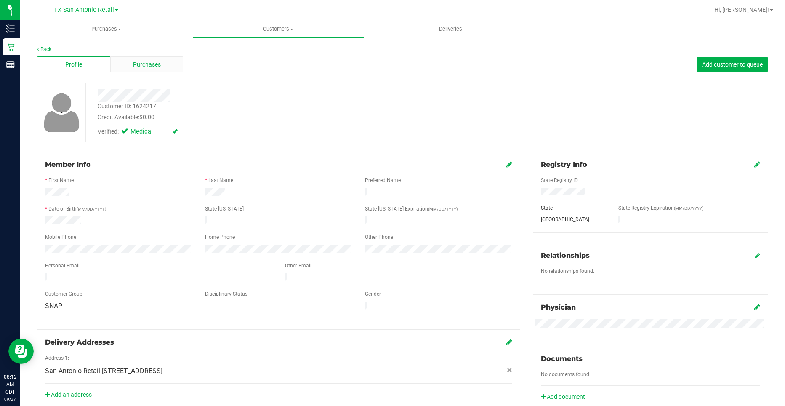
click at [156, 67] on span "Purchases" at bounding box center [147, 64] width 28 height 9
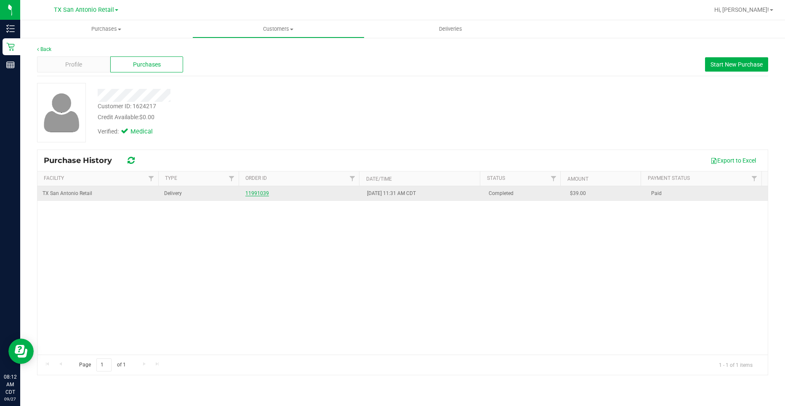
click at [256, 195] on link "11991039" at bounding box center [257, 193] width 24 height 6
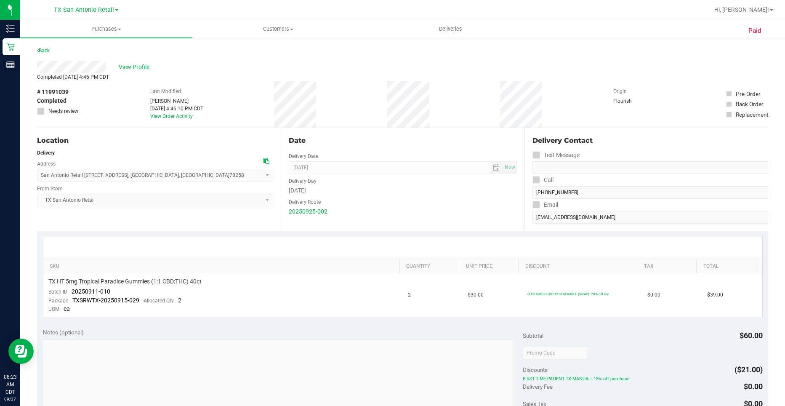
click at [129, 60] on div "Back" at bounding box center [402, 52] width 731 height 15
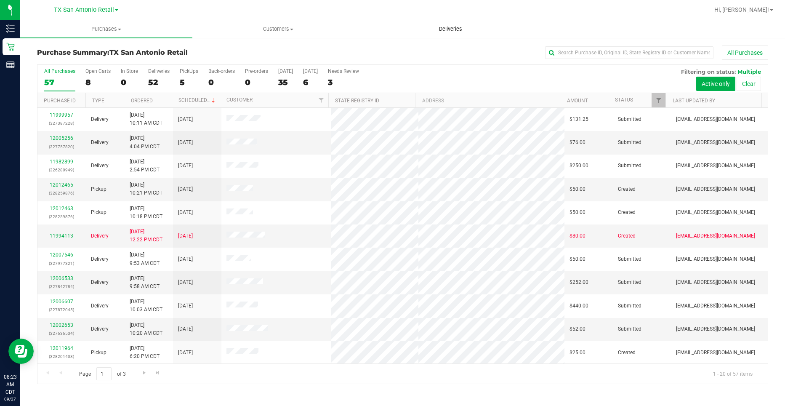
click at [418, 34] on uib-tab-heading "Deliveries" at bounding box center [450, 29] width 171 height 17
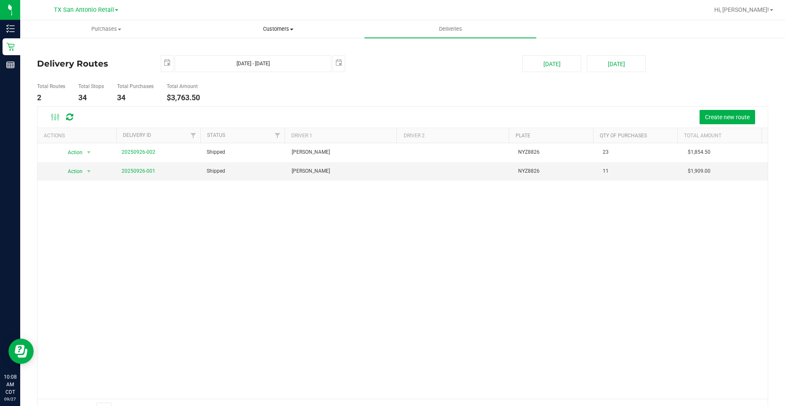
click at [268, 32] on span "Customers" at bounding box center [278, 29] width 171 height 8
click at [266, 52] on li "All customers" at bounding box center [278, 51] width 172 height 10
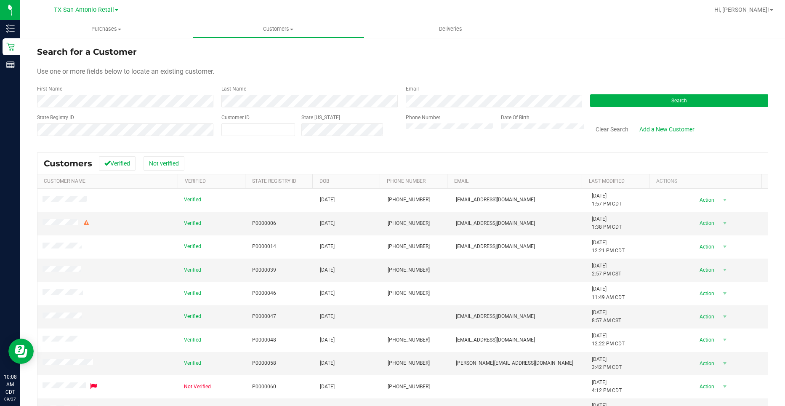
click at [127, 93] on div "First Name" at bounding box center [126, 96] width 178 height 22
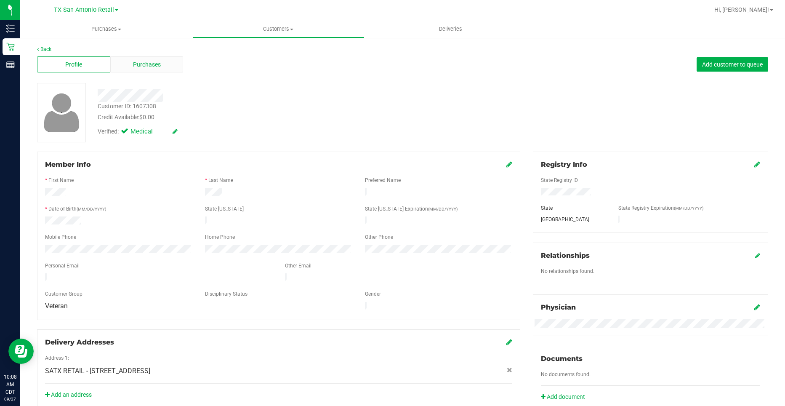
click at [117, 65] on div "Purchases" at bounding box center [146, 64] width 73 height 16
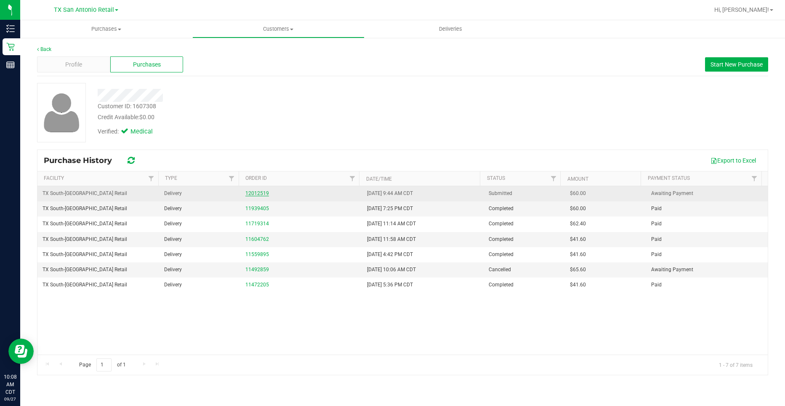
click at [249, 193] on link "12012519" at bounding box center [257, 193] width 24 height 6
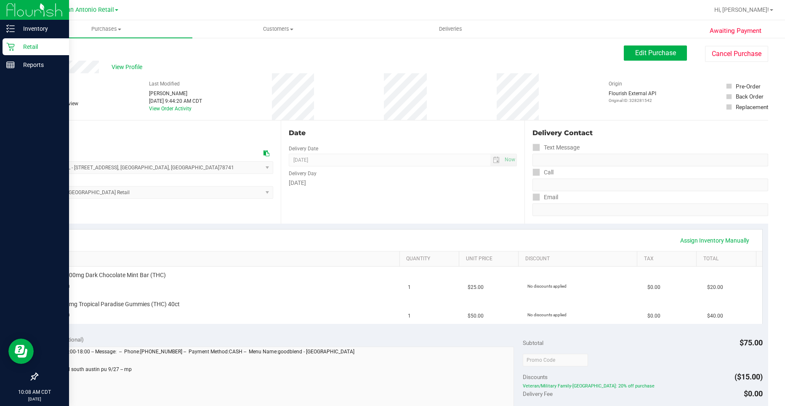
click at [15, 53] on div "Retail" at bounding box center [36, 46] width 66 height 17
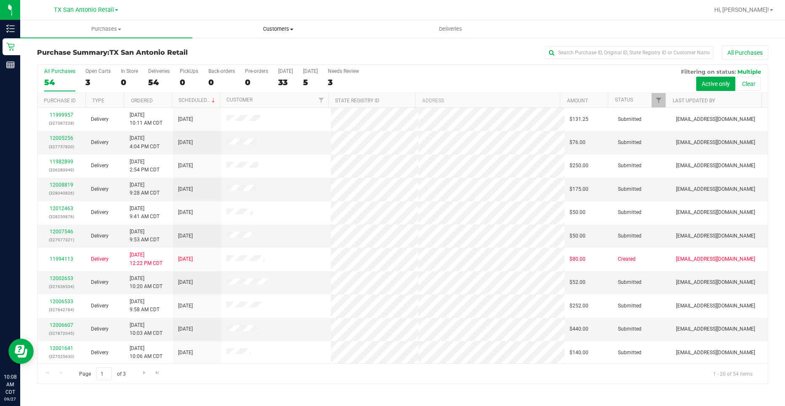
click at [257, 27] on span "Customers" at bounding box center [278, 29] width 171 height 8
click at [250, 46] on li "All customers" at bounding box center [278, 51] width 172 height 10
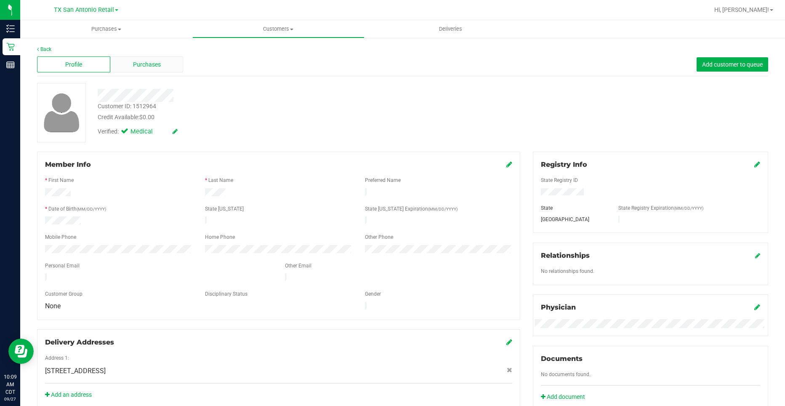
click at [164, 67] on div "Purchases" at bounding box center [146, 64] width 73 height 16
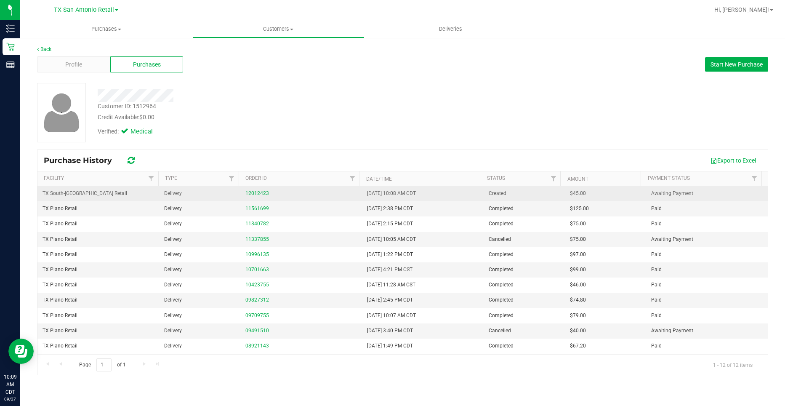
click at [264, 195] on link "12012423" at bounding box center [257, 193] width 24 height 6
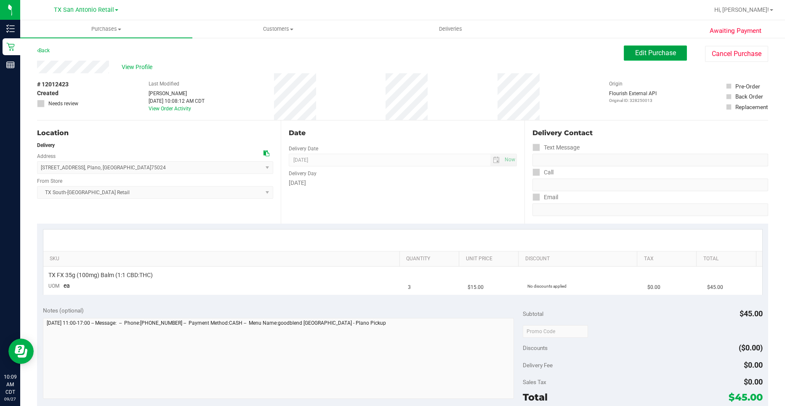
click at [638, 49] on span "Edit Purchase" at bounding box center [655, 53] width 41 height 8
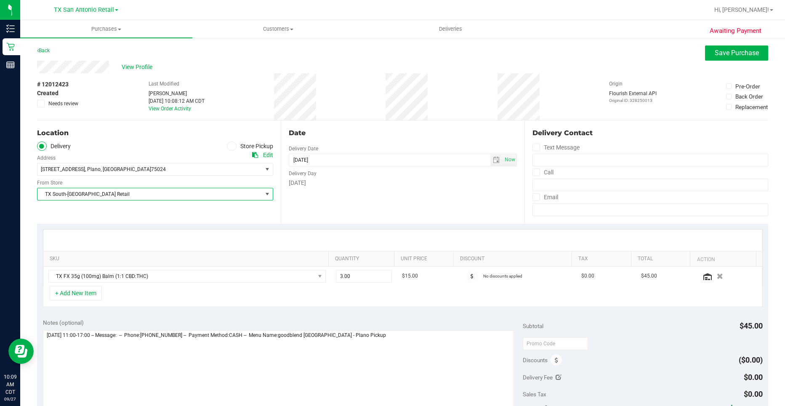
click at [97, 196] on span "TX South-[GEOGRAPHIC_DATA] Retail" at bounding box center [149, 194] width 225 height 12
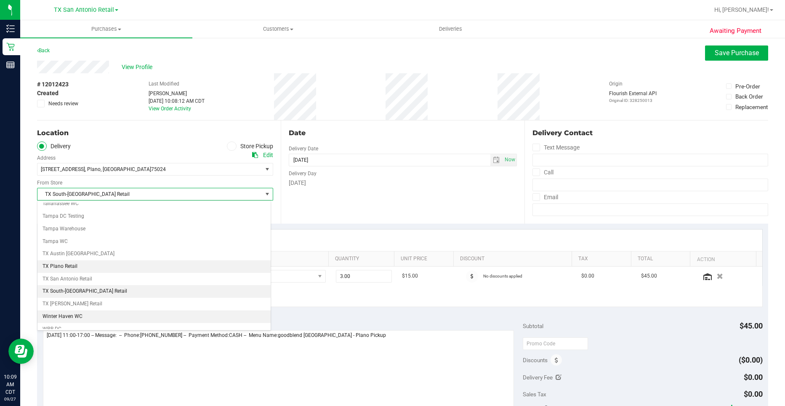
scroll to position [604, 0]
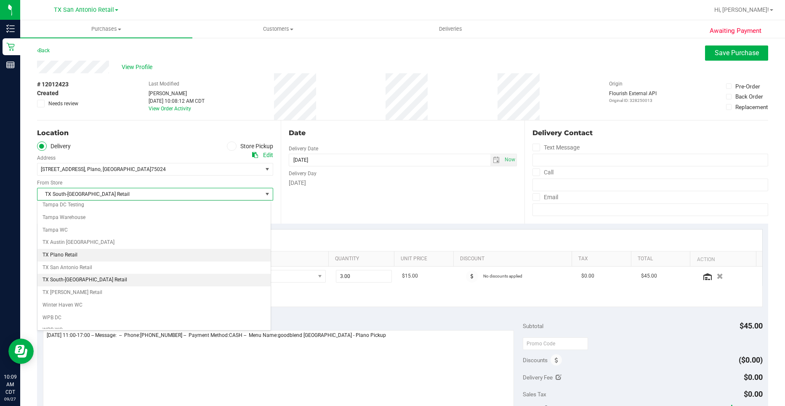
click at [82, 258] on li "TX Plano Retail" at bounding box center [153, 255] width 233 height 13
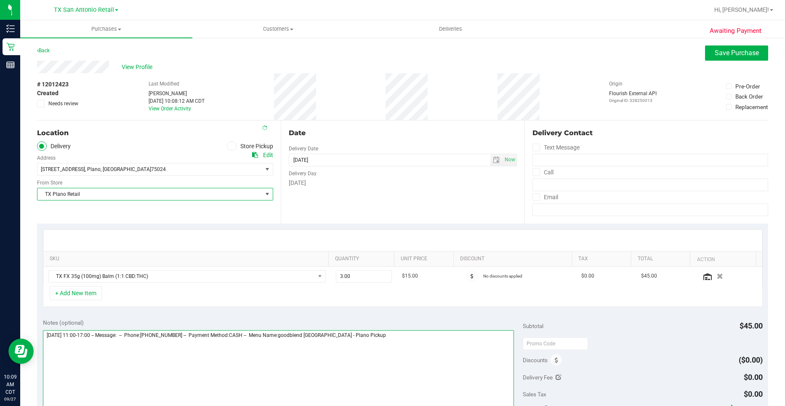
click at [351, 333] on textarea at bounding box center [278, 370] width 471 height 81
click at [389, 344] on textarea at bounding box center [278, 370] width 471 height 81
type textarea "[DATE] 11:00-17:00 -- Message: -- Phone:[PHONE_NUMBER] -- Payment Method:CASH -…"
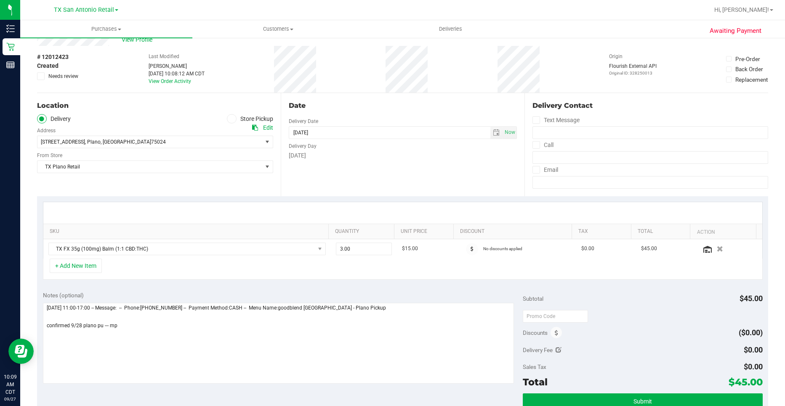
scroll to position [42, 0]
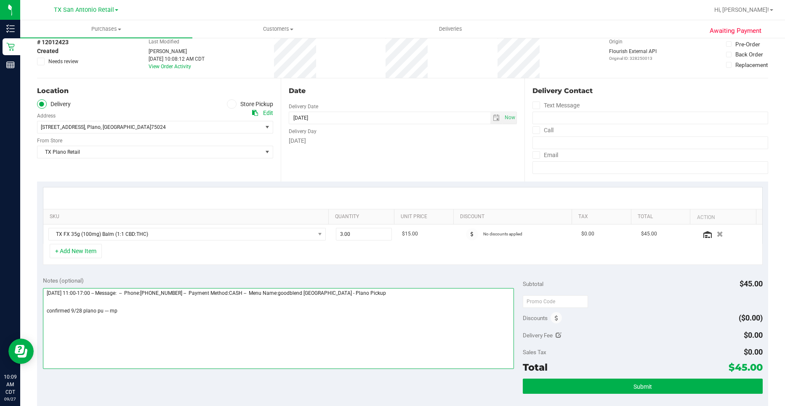
click at [108, 311] on textarea at bounding box center [278, 328] width 471 height 81
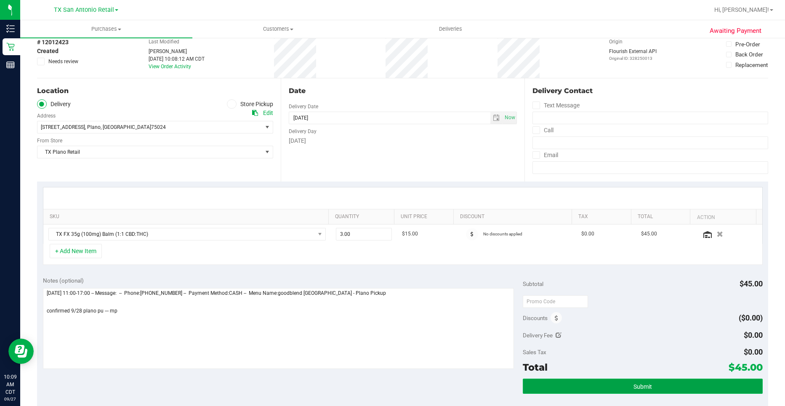
click at [593, 392] on button "Submit" at bounding box center [643, 385] width 240 height 15
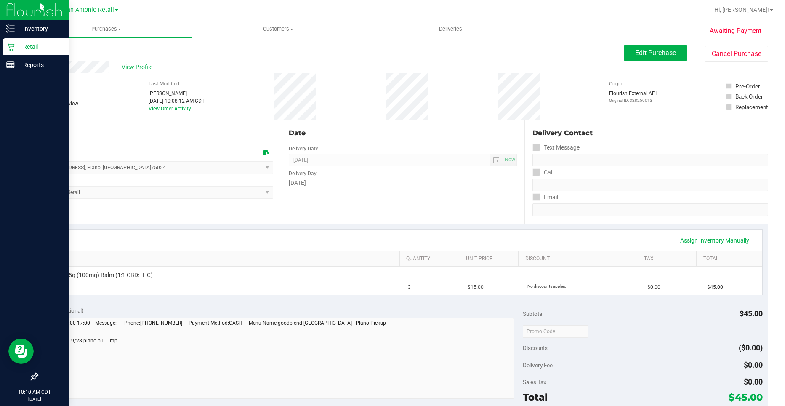
click at [11, 47] on icon at bounding box center [10, 47] width 8 height 8
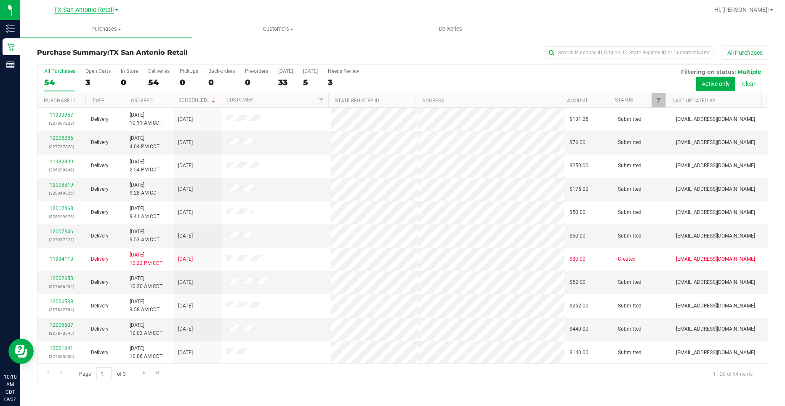
click at [106, 10] on span "TX San Antonio Retail" at bounding box center [84, 10] width 60 height 8
click at [105, 31] on link "TX Austin [GEOGRAPHIC_DATA]" at bounding box center [85, 29] width 123 height 11
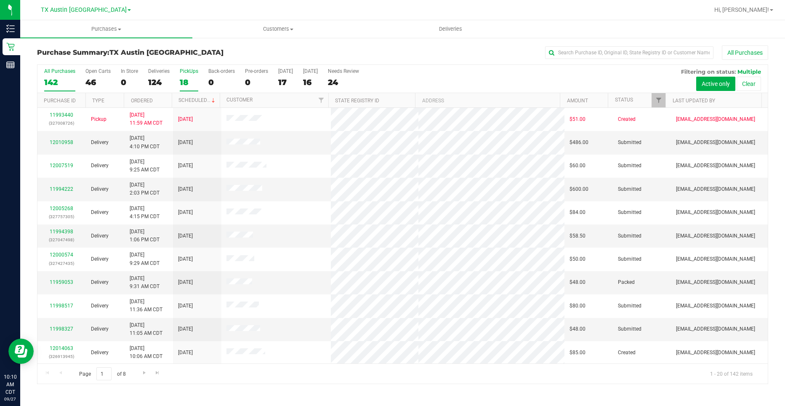
click at [194, 78] on div "18" at bounding box center [189, 82] width 19 height 10
click at [0, 0] on input "PickUps 18" at bounding box center [0, 0] width 0 height 0
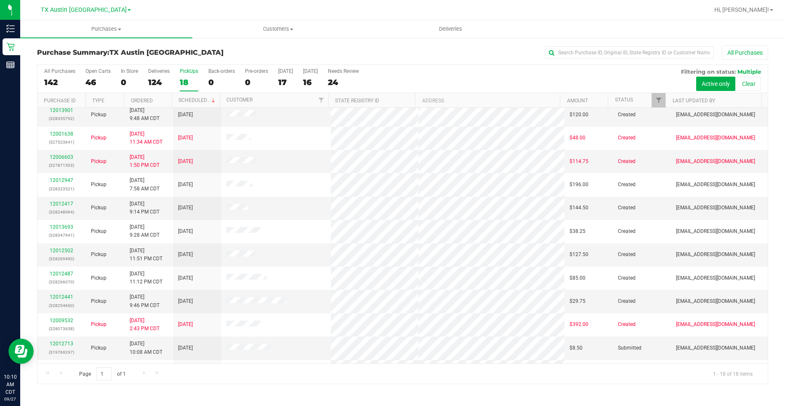
scroll to position [164, 0]
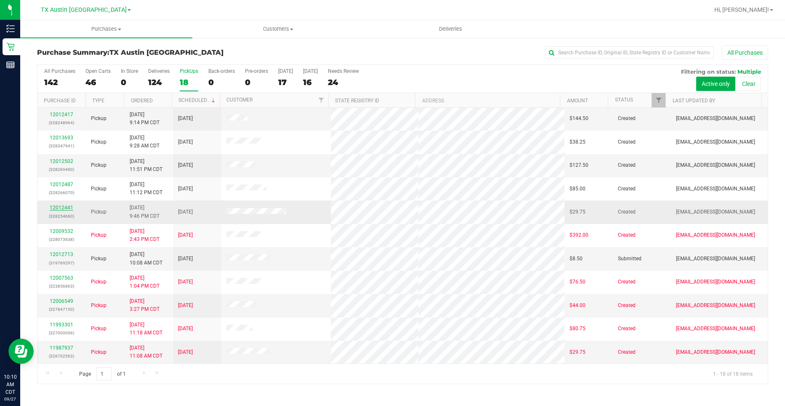
click at [64, 208] on link "12012441" at bounding box center [62, 208] width 24 height 6
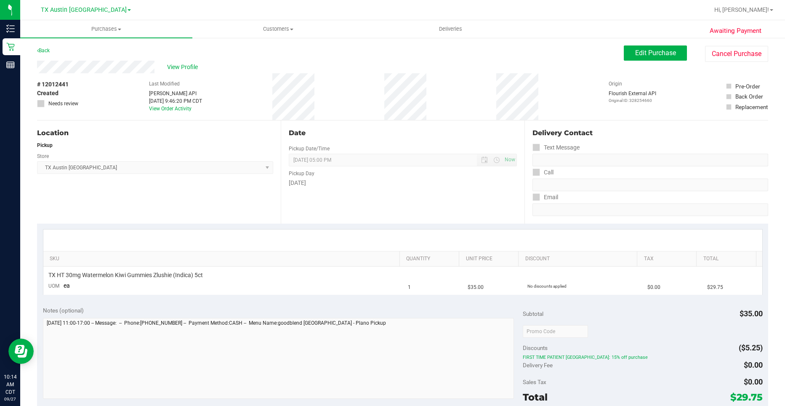
click at [139, 120] on div "# 12012441 Created Needs review Last Modified [PERSON_NAME] API [DATE] 9:46:20 …" at bounding box center [402, 96] width 731 height 47
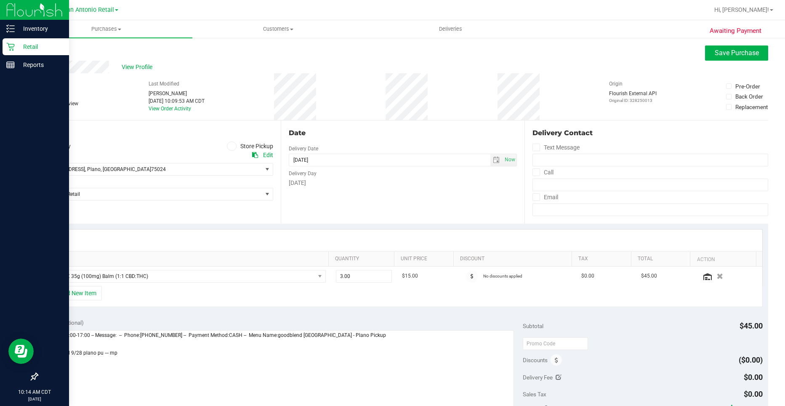
click at [8, 47] on icon at bounding box center [10, 47] width 8 height 8
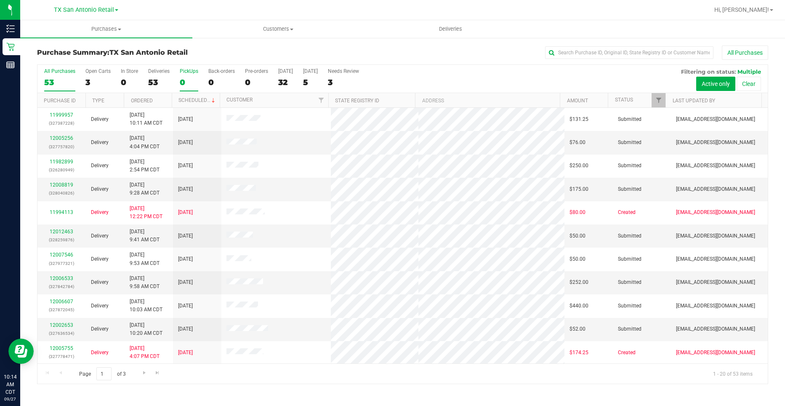
click at [188, 83] on div "0" at bounding box center [189, 82] width 19 height 10
click at [0, 0] on input "PickUps 0" at bounding box center [0, 0] width 0 height 0
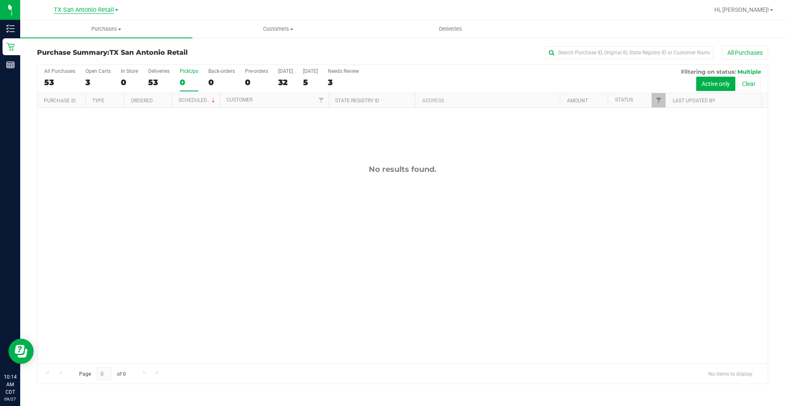
click at [105, 11] on span "TX San Antonio Retail" at bounding box center [84, 10] width 60 height 8
click at [83, 29] on link "TX Austin [GEOGRAPHIC_DATA]" at bounding box center [85, 29] width 123 height 11
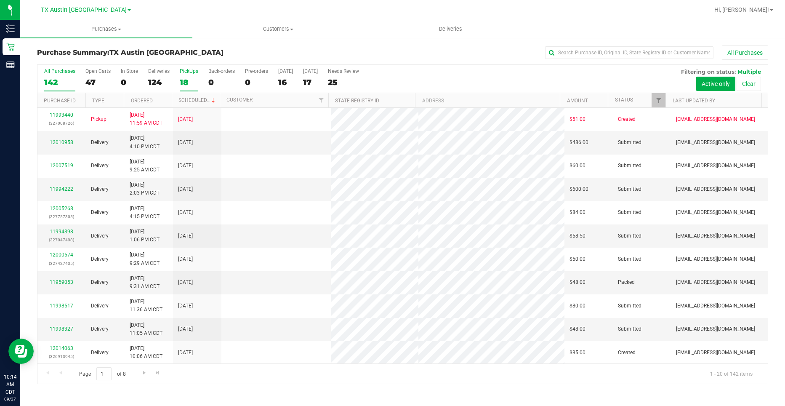
click at [183, 80] on div "18" at bounding box center [189, 82] width 19 height 10
click at [0, 0] on input "PickUps 18" at bounding box center [0, 0] width 0 height 0
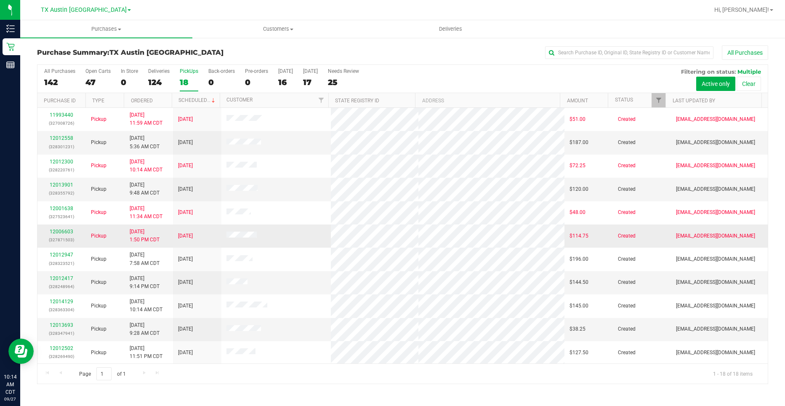
scroll to position [164, 0]
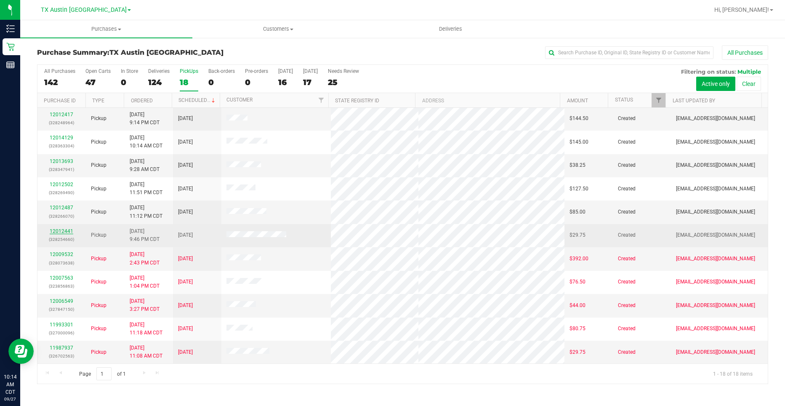
click at [63, 232] on link "12012441" at bounding box center [62, 231] width 24 height 6
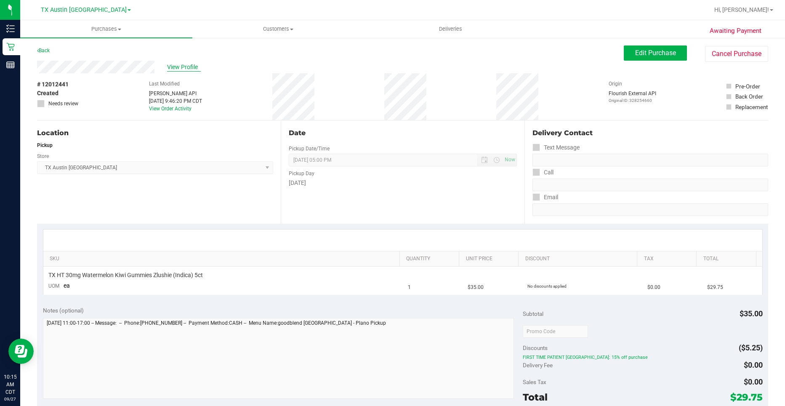
click at [173, 64] on span "View Profile" at bounding box center [184, 67] width 34 height 9
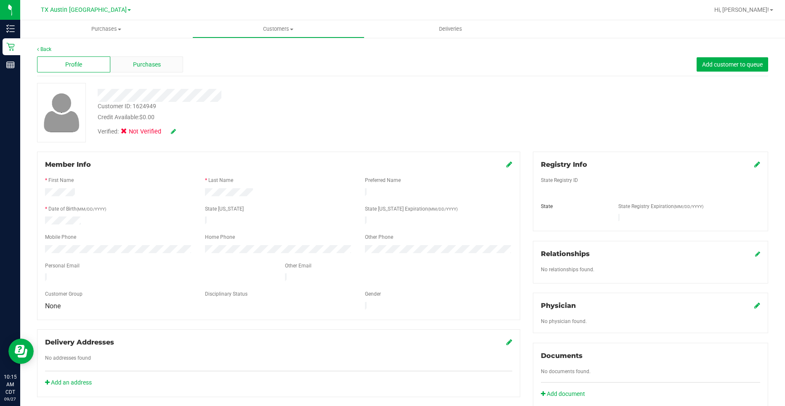
click at [123, 61] on div "Purchases" at bounding box center [146, 64] width 73 height 16
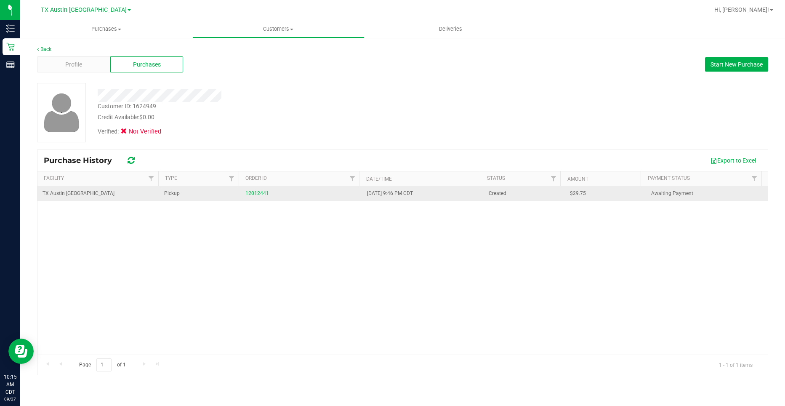
click at [250, 191] on link "12012441" at bounding box center [257, 193] width 24 height 6
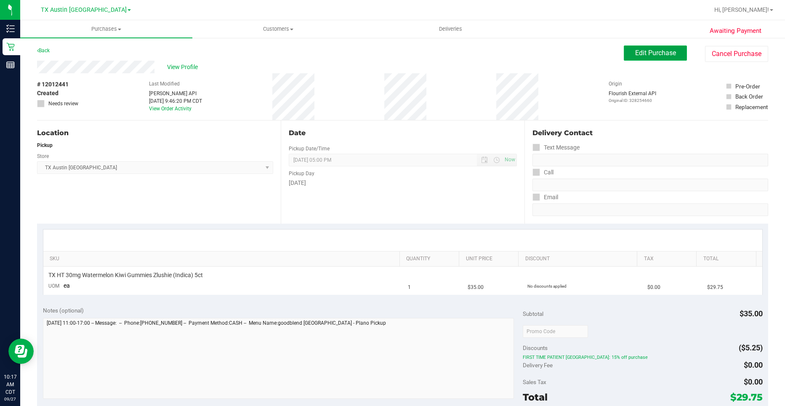
click at [652, 52] on span "Edit Purchase" at bounding box center [655, 53] width 41 height 8
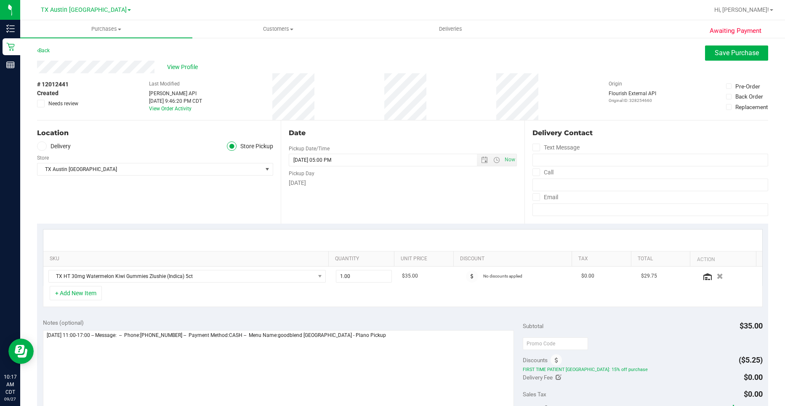
click at [56, 144] on label "Delivery" at bounding box center [54, 146] width 34 height 10
click at [0, 0] on input "Delivery" at bounding box center [0, 0] width 0 height 0
click at [80, 170] on span "Select address" at bounding box center [143, 169] width 213 height 12
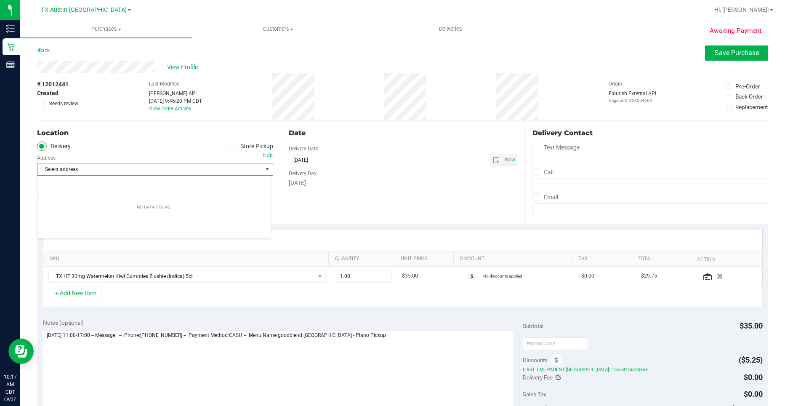
click at [269, 151] on div "Edit" at bounding box center [268, 155] width 10 height 9
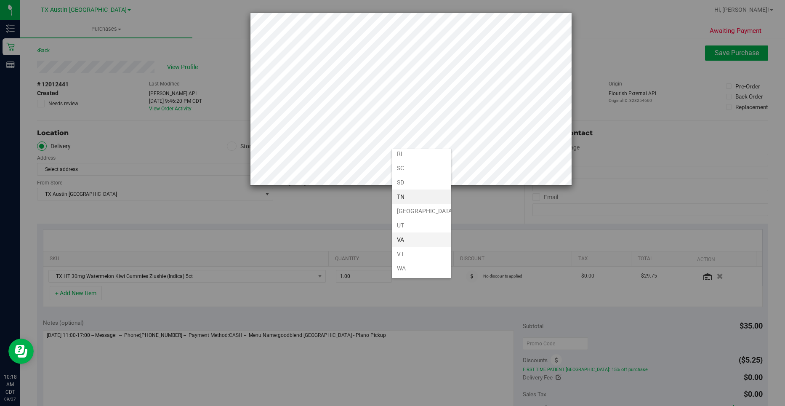
scroll to position [587, 0]
click at [406, 196] on li "[GEOGRAPHIC_DATA]" at bounding box center [421, 199] width 59 height 14
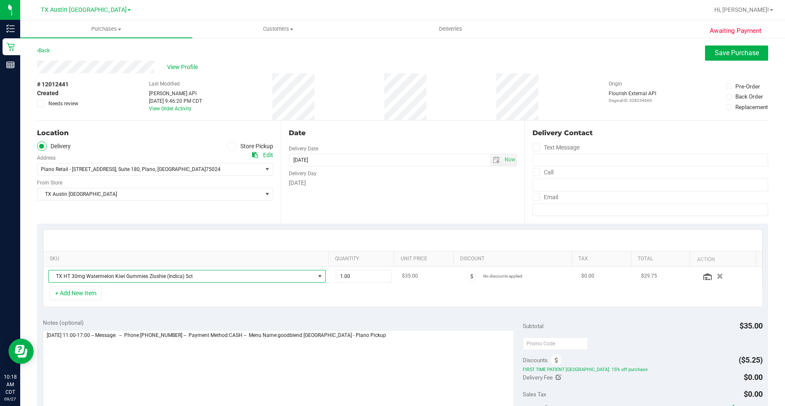
click at [212, 274] on span "TX HT 30mg Watermelon Kiwi Gummies Zlushie (Indica) 5ct" at bounding box center [182, 276] width 266 height 12
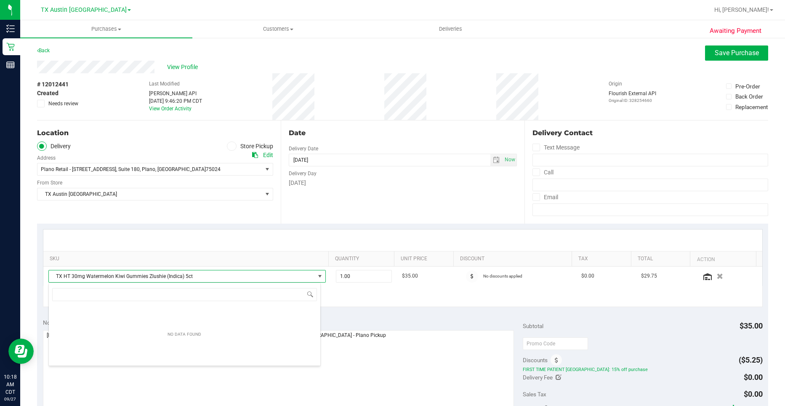
scroll to position [42069, 41809]
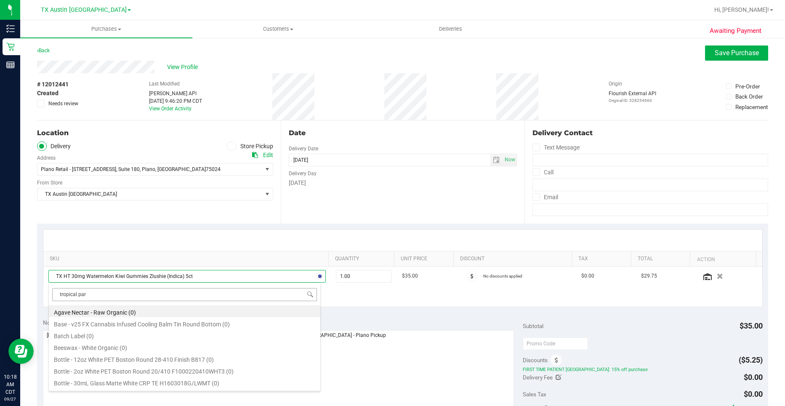
type input "tropical para"
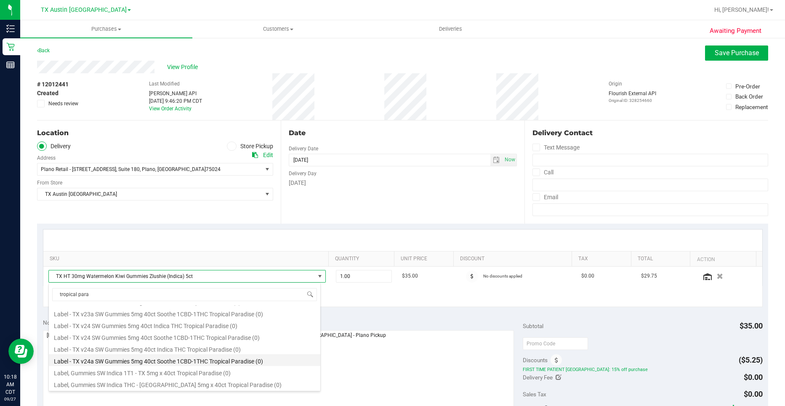
scroll to position [0, 0]
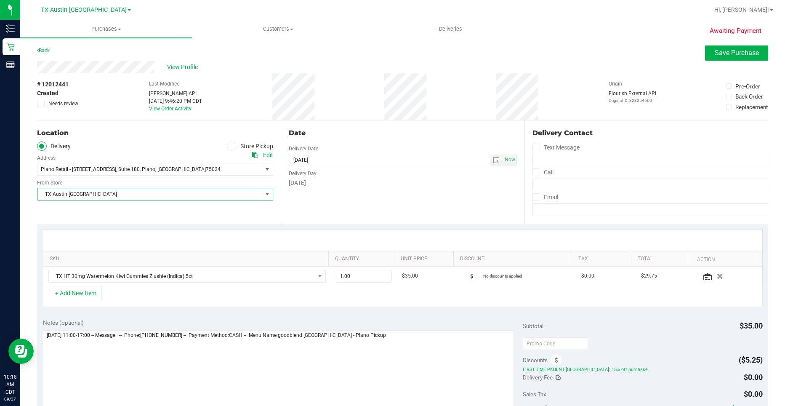
click at [118, 193] on span "TX Austin [GEOGRAPHIC_DATA]" at bounding box center [149, 194] width 225 height 12
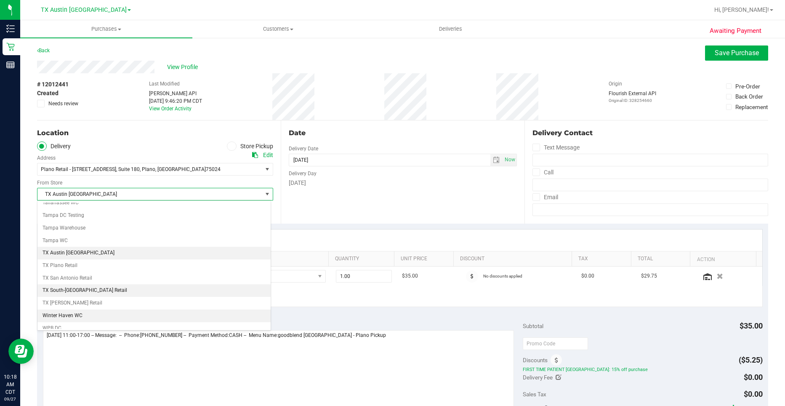
scroll to position [608, 0]
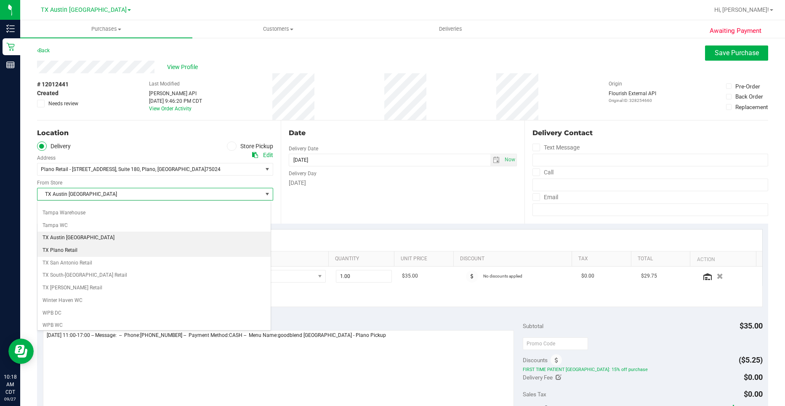
click at [101, 250] on li "TX Plano Retail" at bounding box center [153, 250] width 233 height 13
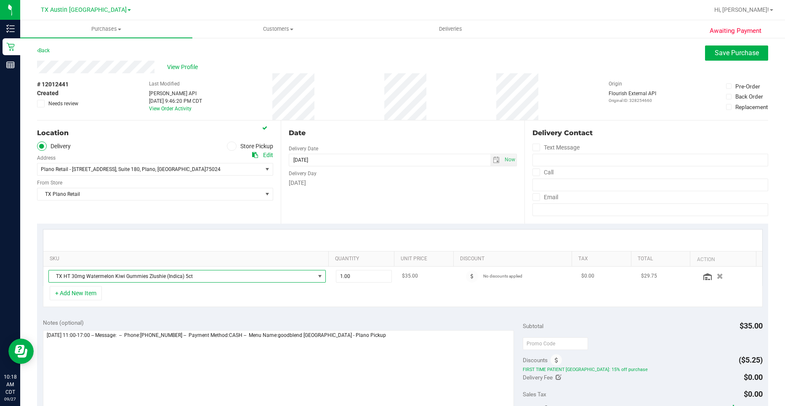
click at [127, 277] on span "TX HT 30mg Watermelon Kiwi Gummies Zlushie (Indica) 5ct" at bounding box center [182, 276] width 266 height 12
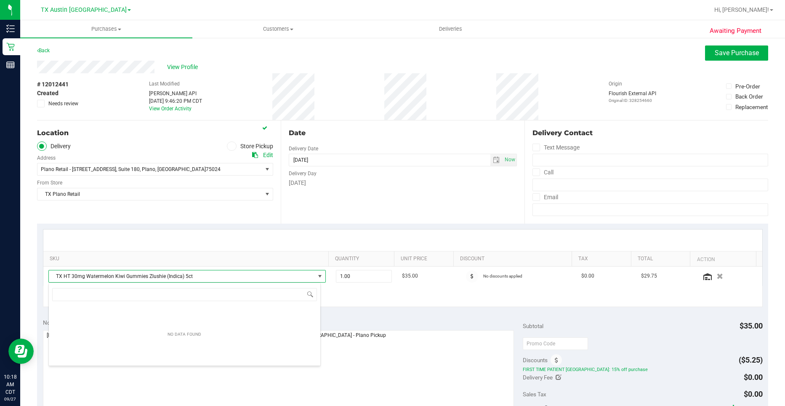
scroll to position [42069, 41809]
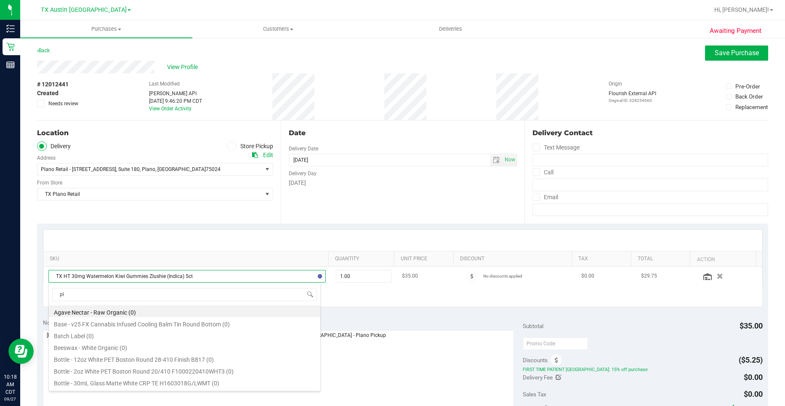
type input "p"
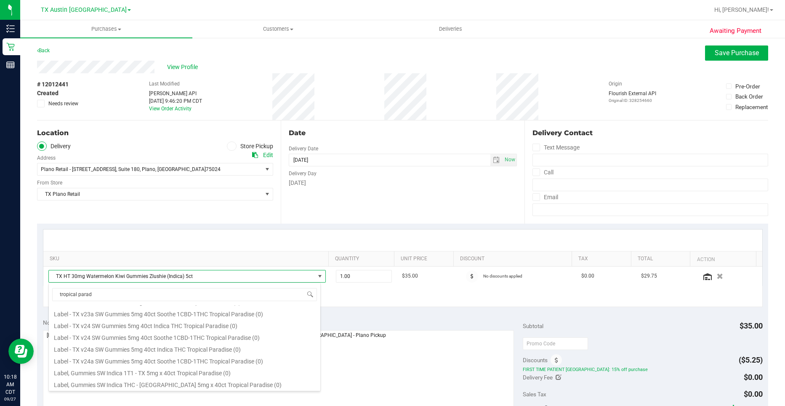
scroll to position [0, 0]
click at [126, 293] on input "tropical parad" at bounding box center [184, 294] width 265 height 13
type input "g"
type input "o"
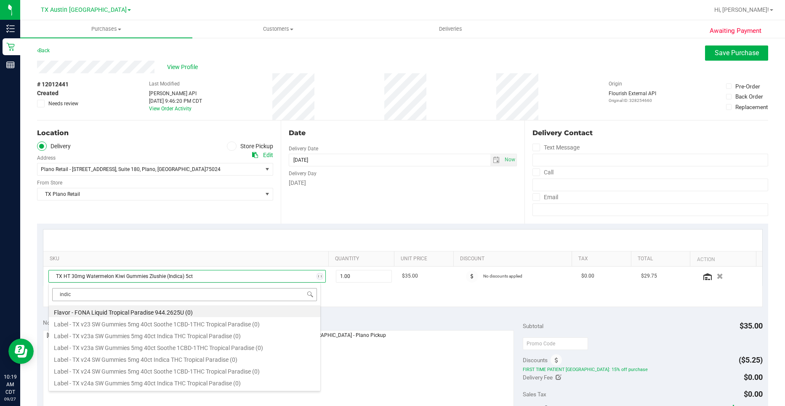
type input "indica"
click at [118, 213] on div "Location Delivery Store Pickup Address Edit Plano Retail - [STREET_ADDRESS] , S…" at bounding box center [159, 171] width 244 height 103
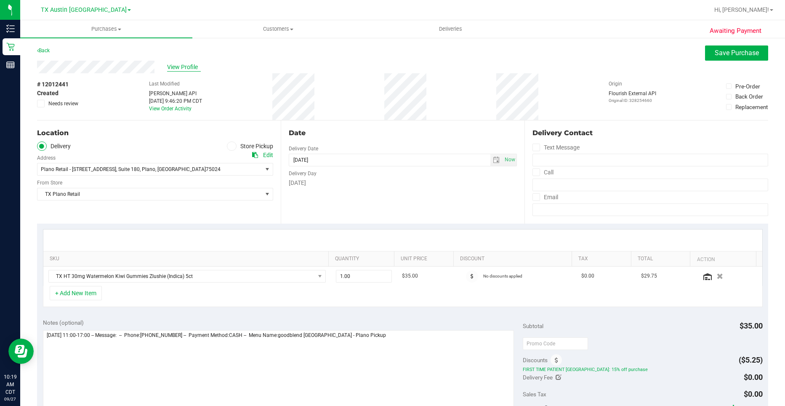
click at [174, 69] on span "View Profile" at bounding box center [184, 67] width 34 height 9
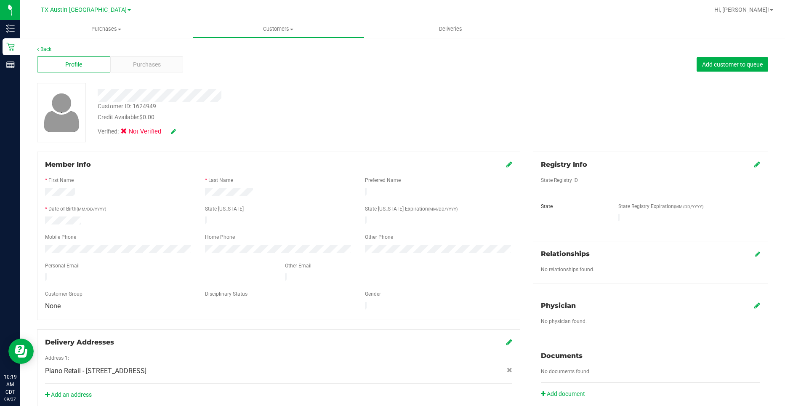
click at [754, 162] on icon at bounding box center [757, 164] width 6 height 7
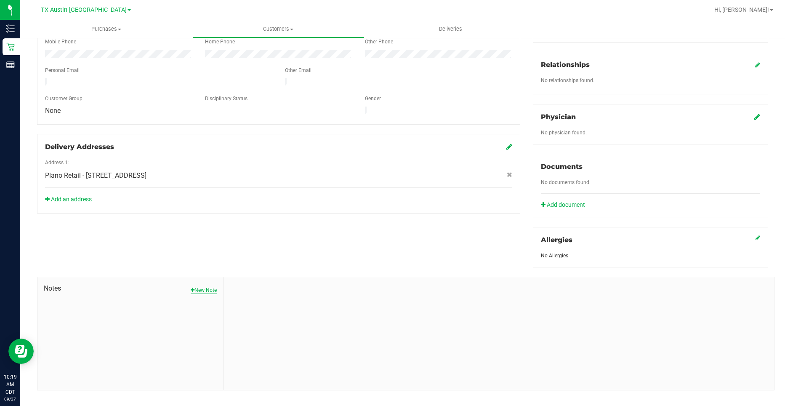
scroll to position [207, 0]
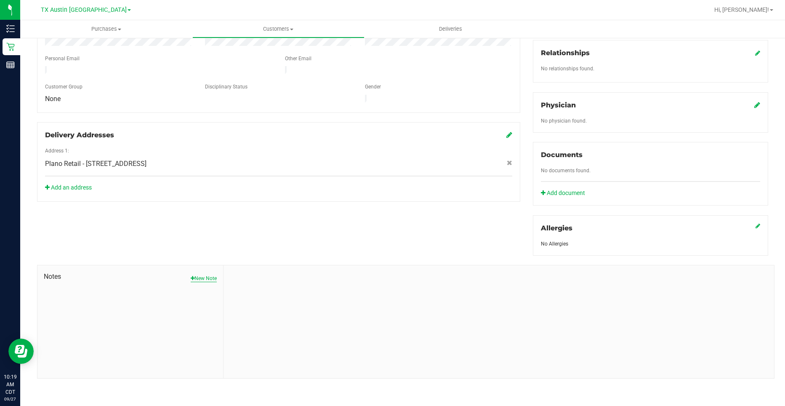
click at [200, 274] on button "New Note" at bounding box center [204, 278] width 26 height 8
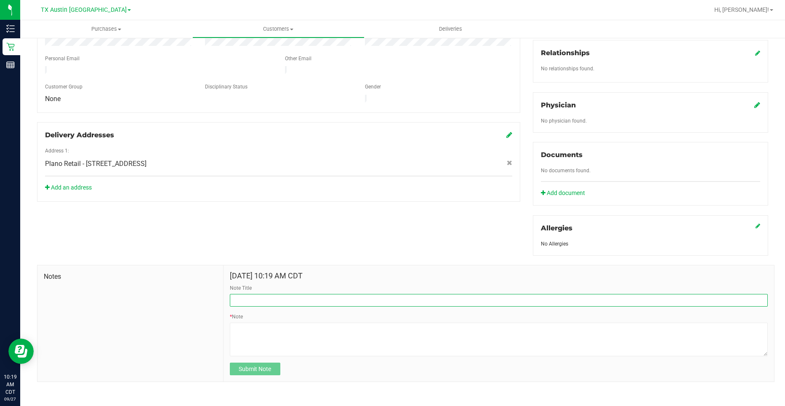
click at [299, 301] on input "Note Title" at bounding box center [499, 300] width 538 height 13
type input "[PERSON_NAME] INFO"
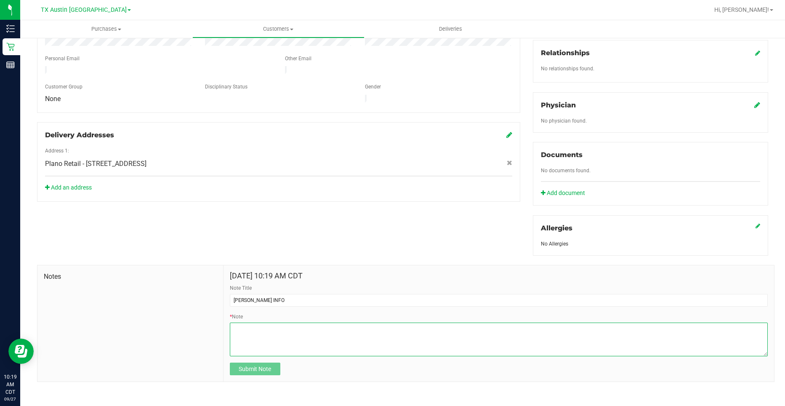
paste textarea "[PERSON_NAME] [DATE] [PHONE_NUMBER] [STREET_ADDRESS][PERSON_NAME]"
click at [316, 351] on textarea "* Note" at bounding box center [499, 339] width 538 height 34
paste textarea "Guardian Name: [PERSON_NAME] SSN Last 5:"
type textarea "[PERSON_NAME] [DATE] [PHONE_NUMBER] [STREET_ADDRESS][PERSON_NAME] Guardian Name…"
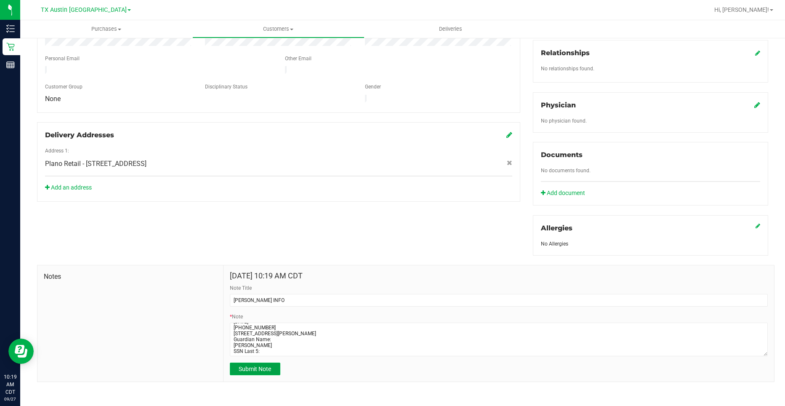
click at [275, 369] on button "Submit Note" at bounding box center [255, 368] width 50 height 13
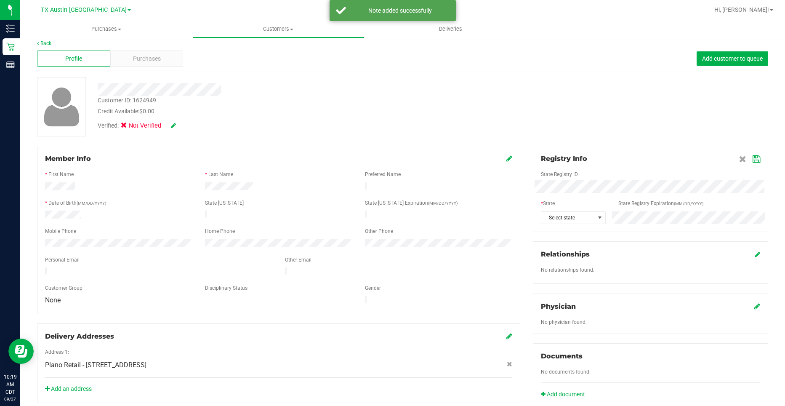
scroll to position [0, 0]
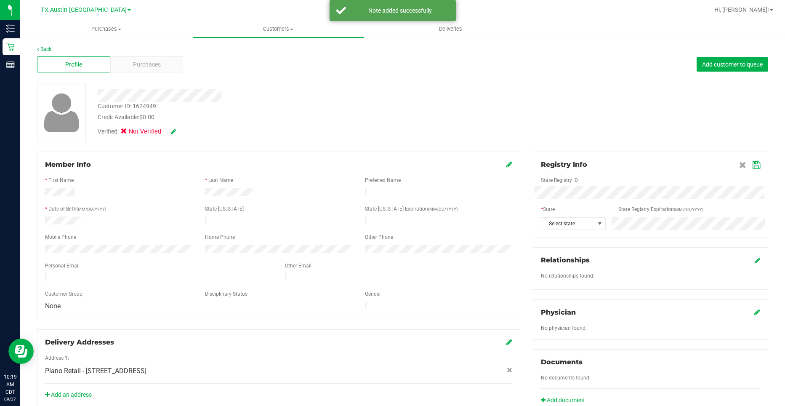
click at [174, 130] on icon at bounding box center [173, 131] width 5 height 6
click at [130, 135] on label "Medical" at bounding box center [139, 132] width 35 height 11
click at [0, 0] on input "Medical" at bounding box center [0, 0] width 0 height 0
click at [185, 134] on icon at bounding box center [184, 132] width 7 height 6
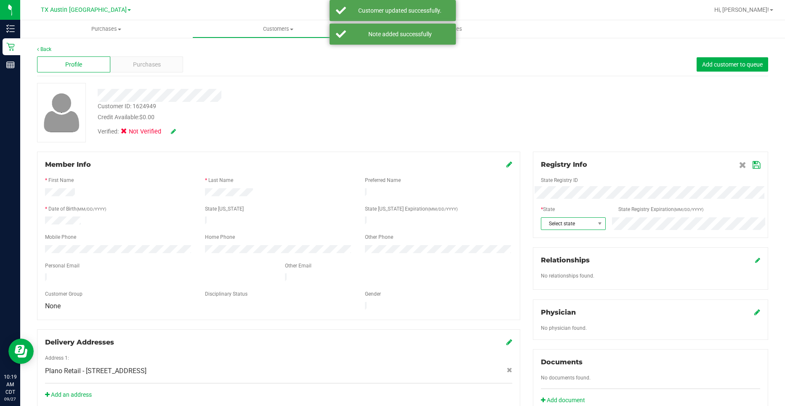
click at [588, 223] on span "Select state" at bounding box center [567, 224] width 53 height 12
click at [568, 318] on li "[GEOGRAPHIC_DATA]" at bounding box center [568, 323] width 63 height 14
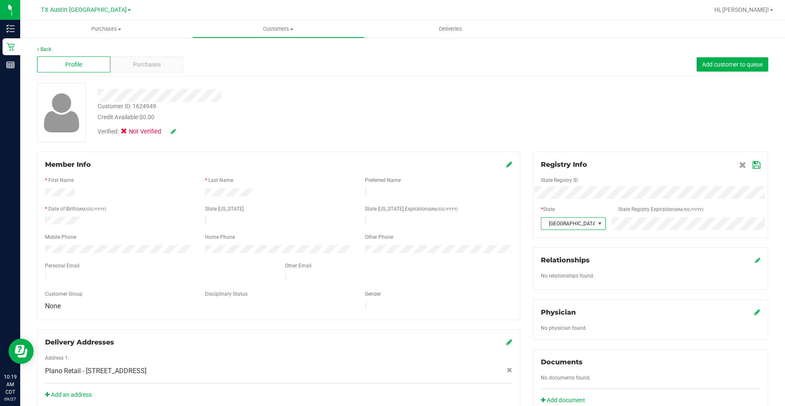
click at [752, 163] on icon at bounding box center [756, 165] width 8 height 7
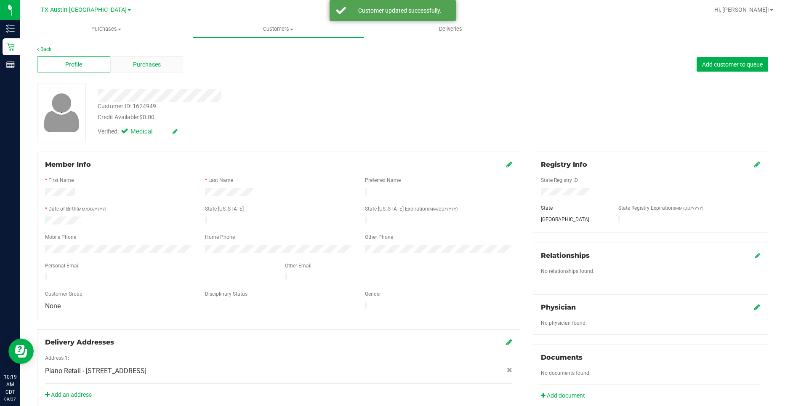
click at [167, 61] on div "Purchases" at bounding box center [146, 64] width 73 height 16
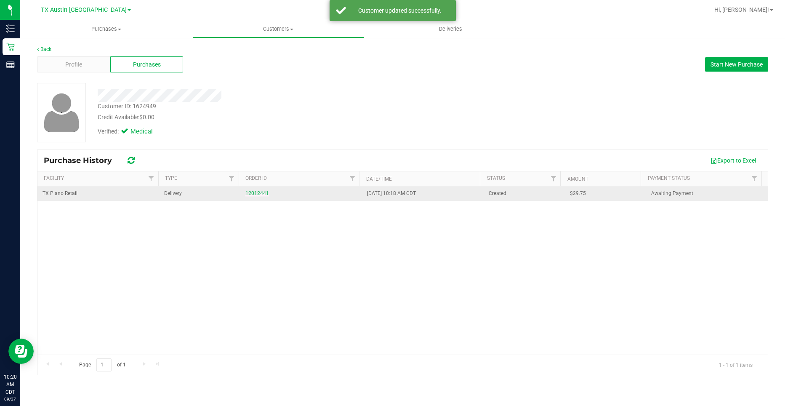
click at [256, 195] on link "12012441" at bounding box center [257, 193] width 24 height 6
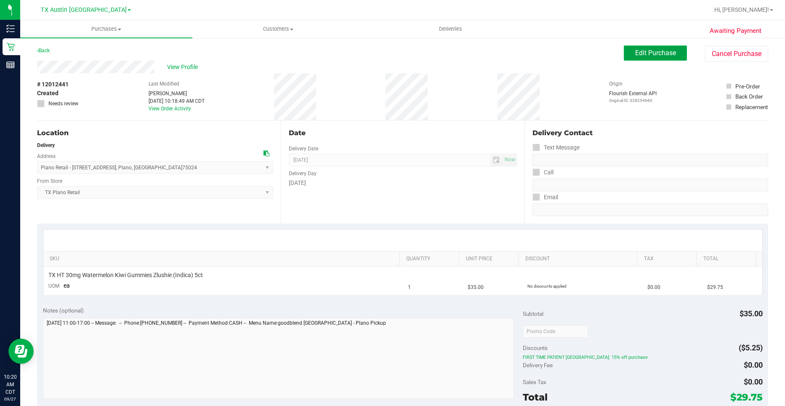
click at [658, 55] on span "Edit Purchase" at bounding box center [655, 53] width 41 height 8
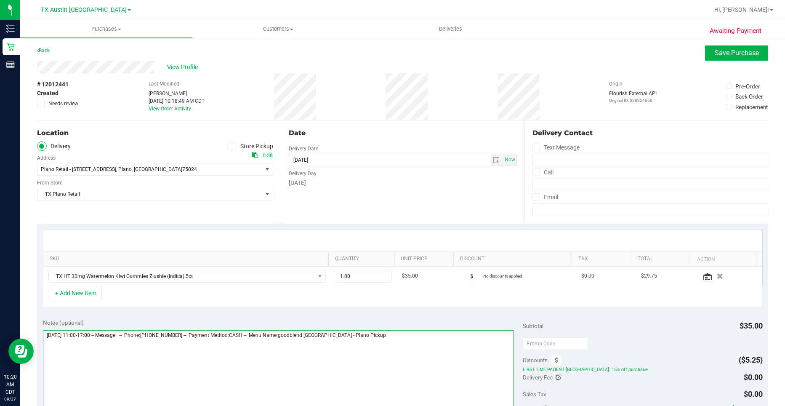
click at [439, 343] on textarea at bounding box center [278, 370] width 471 height 81
type textarea "[DATE] 11:00-17:00 -- Message: -- Phone:[PHONE_NUMBER] -- Payment Method:CASH -…"
click at [275, 278] on span "TX HT 30mg Watermelon Kiwi Gummies Zlushie (Indica) 5ct" at bounding box center [182, 276] width 266 height 12
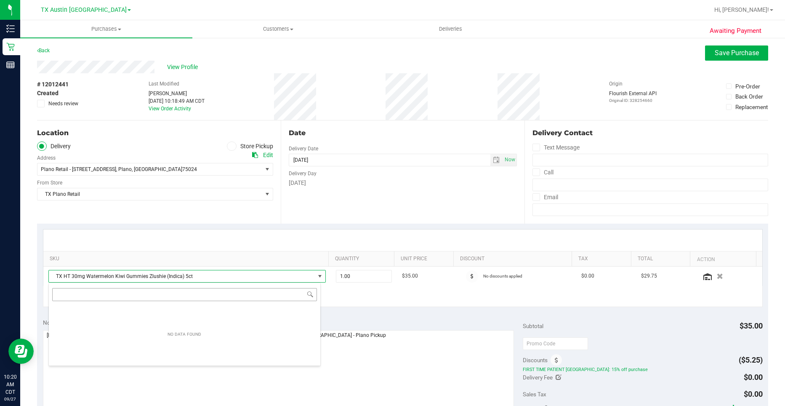
scroll to position [13, 270]
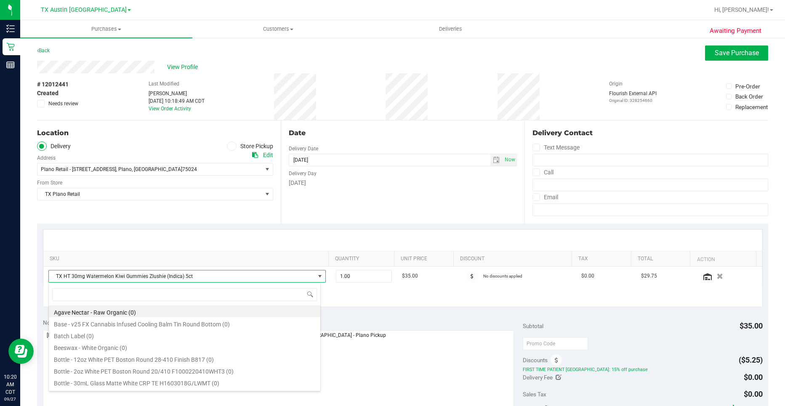
type input "I"
type input "TROPICAL"
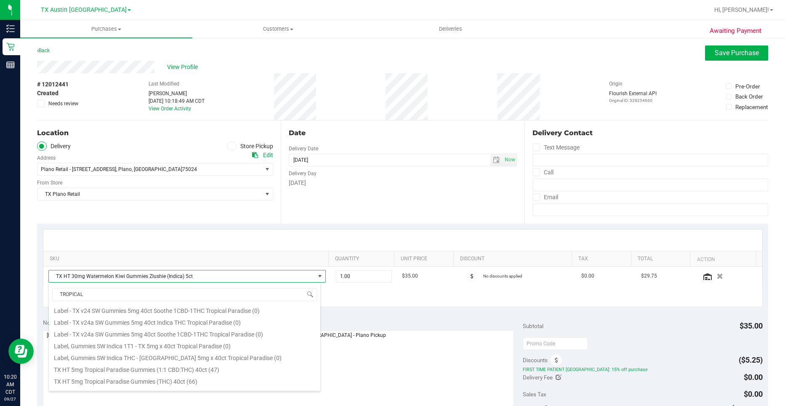
scroll to position [126, 0]
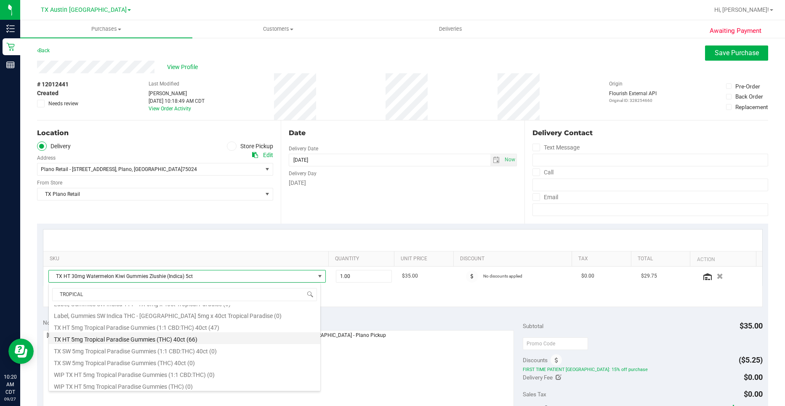
click at [218, 340] on li "TX HT 5mg Tropical Paradise Gummies (THC) 40ct (66)" at bounding box center [184, 338] width 271 height 12
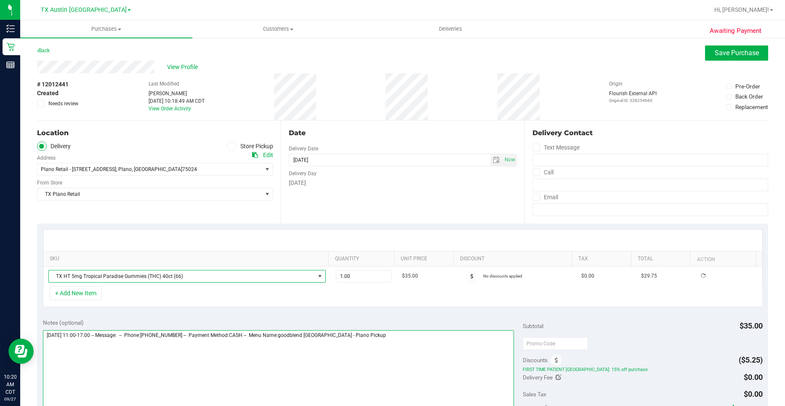
click at [438, 347] on textarea at bounding box center [278, 370] width 471 height 81
type textarea "[DATE] 11:00-17:00 -- Message: -- Phone:[PHONE_NUMBER] -- Payment Method:CASH -…"
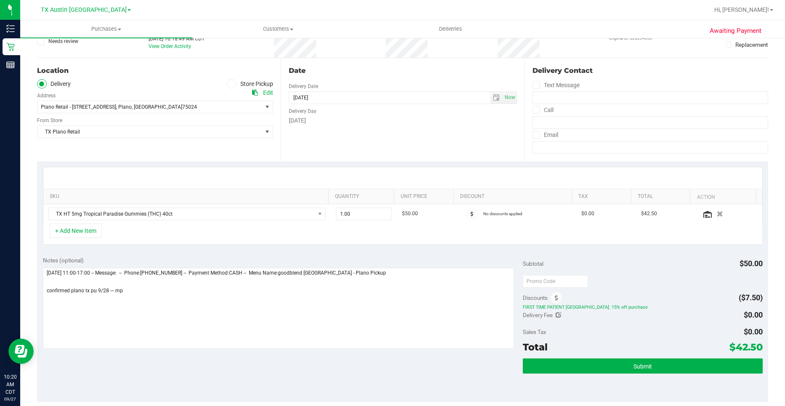
scroll to position [210, 0]
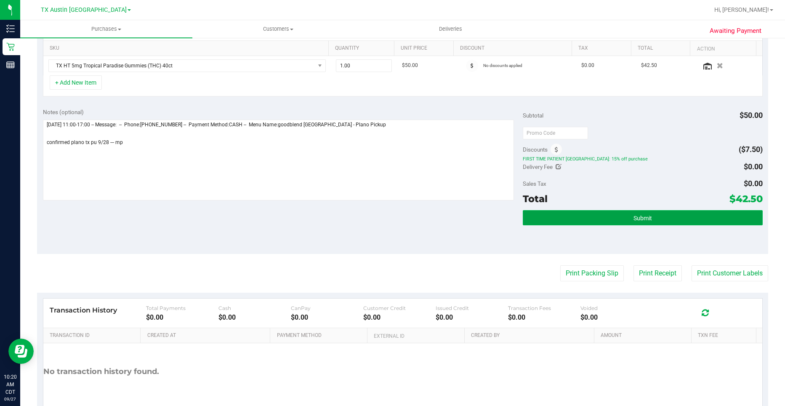
click at [680, 215] on button "Submit" at bounding box center [643, 217] width 240 height 15
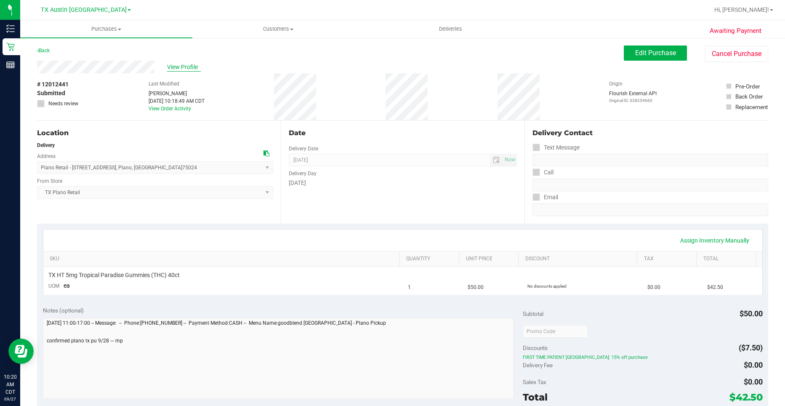
click at [169, 65] on span "View Profile" at bounding box center [184, 67] width 34 height 9
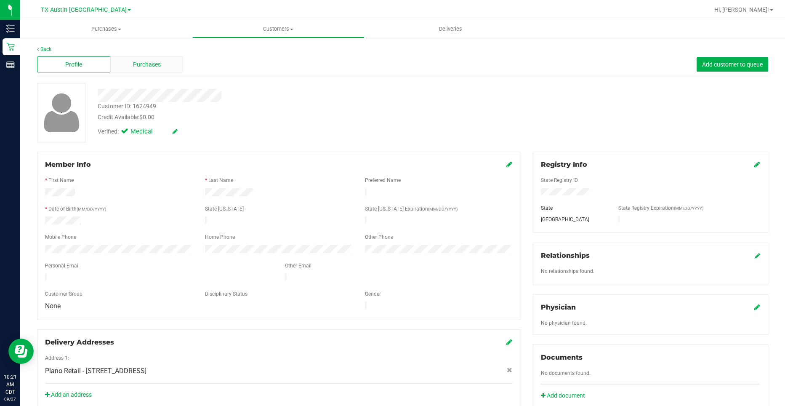
click at [159, 61] on span "Purchases" at bounding box center [147, 64] width 28 height 9
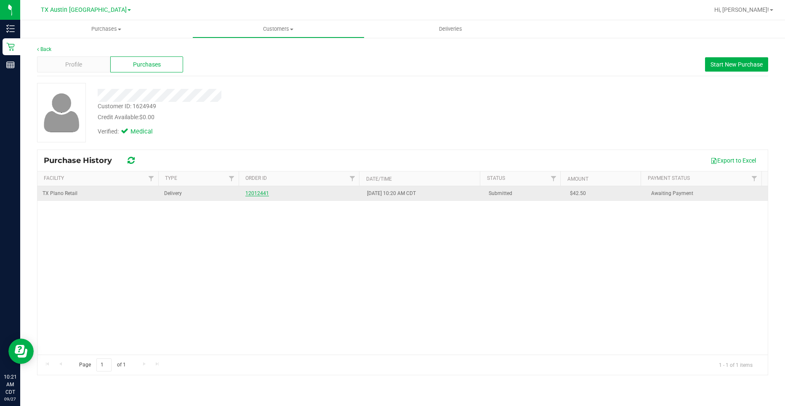
click at [261, 191] on link "12012441" at bounding box center [257, 193] width 24 height 6
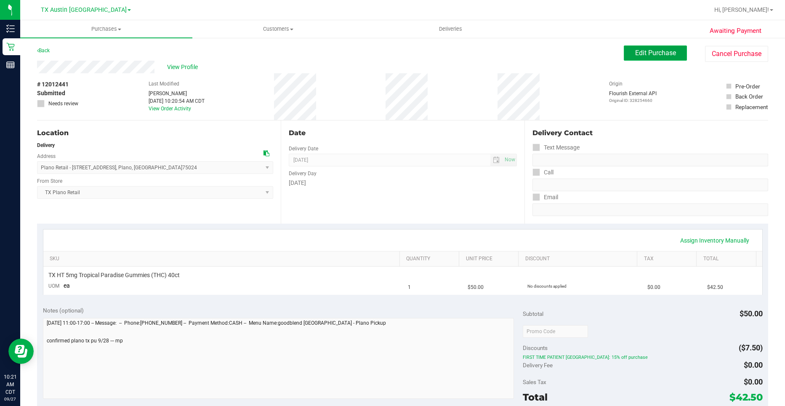
click at [654, 53] on span "Edit Purchase" at bounding box center [655, 53] width 41 height 8
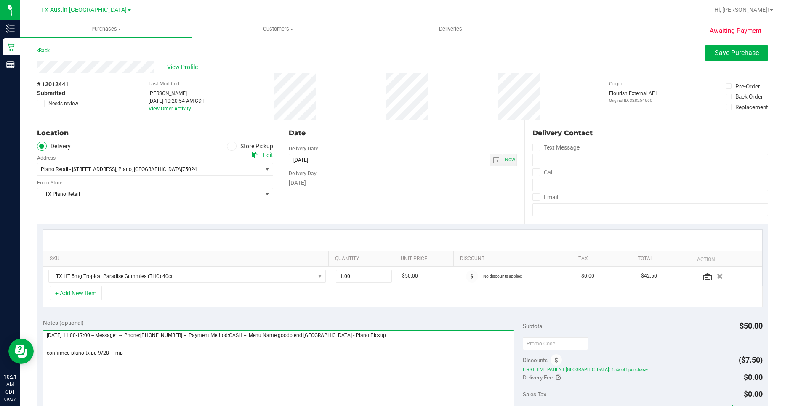
click at [123, 354] on textarea at bounding box center [278, 370] width 471 height 81
click at [187, 335] on textarea at bounding box center [278, 370] width 471 height 81
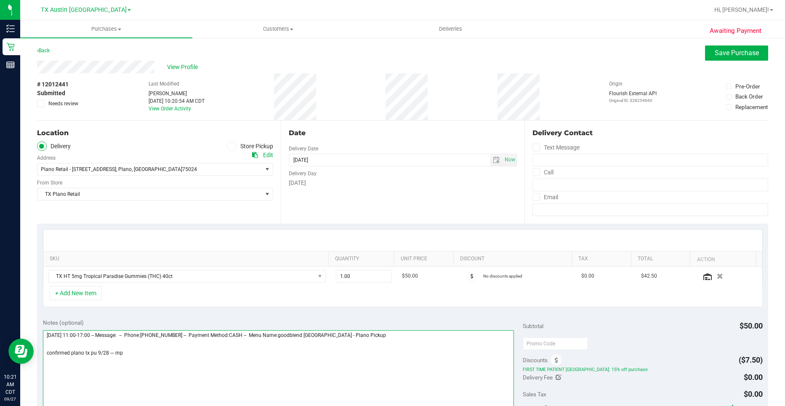
click at [156, 356] on textarea at bounding box center [278, 370] width 471 height 81
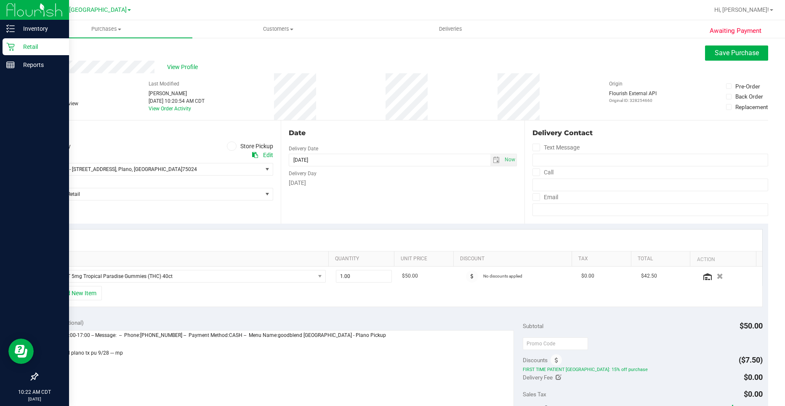
click at [12, 41] on div "Retail" at bounding box center [36, 46] width 66 height 17
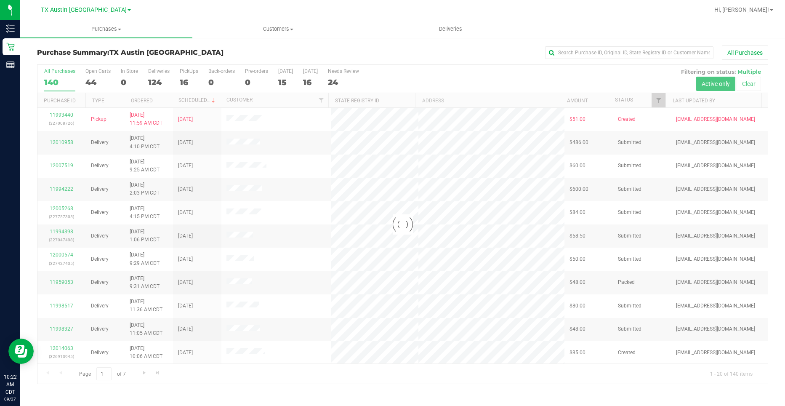
click at [187, 82] on div at bounding box center [402, 224] width 730 height 319
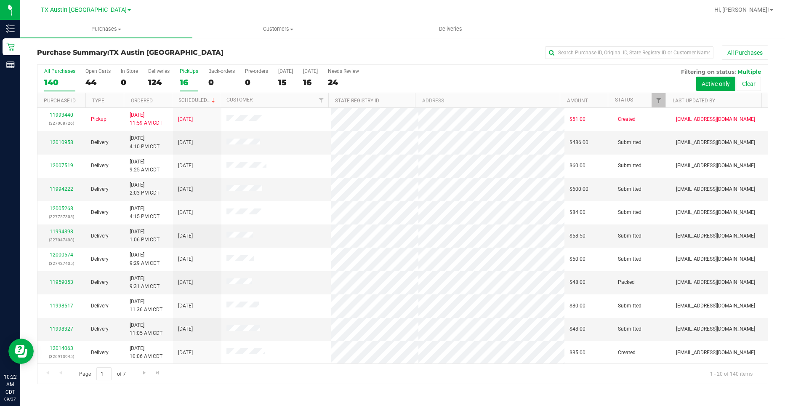
click at [190, 81] on div "16" at bounding box center [189, 82] width 19 height 10
click at [0, 0] on input "PickUps 16" at bounding box center [0, 0] width 0 height 0
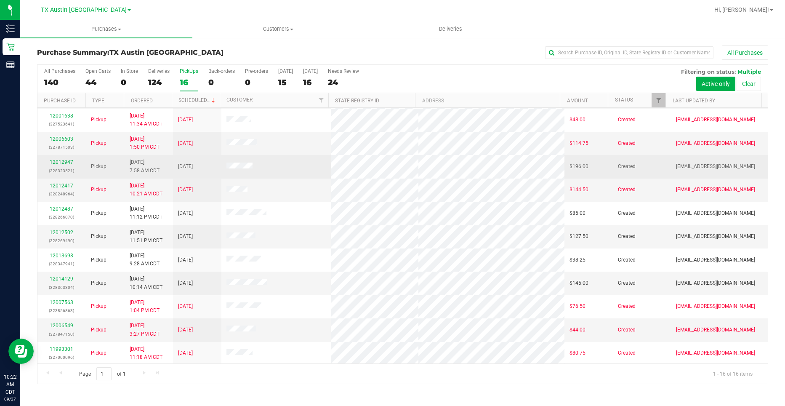
scroll to position [117, 0]
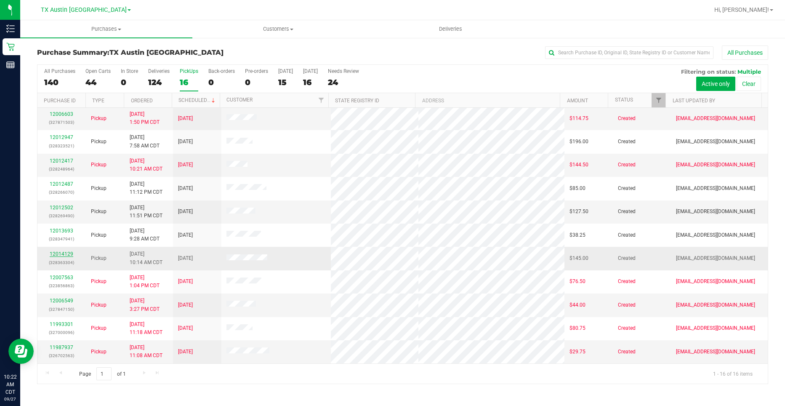
click at [64, 255] on link "12014129" at bounding box center [62, 254] width 24 height 6
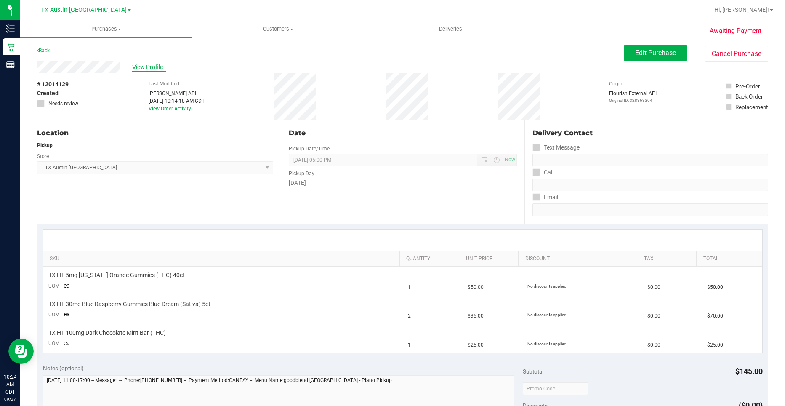
click at [136, 66] on span "View Profile" at bounding box center [149, 67] width 34 height 9
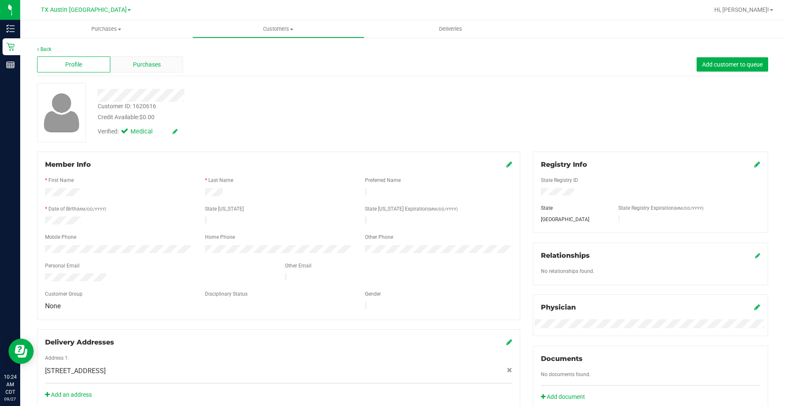
click at [133, 64] on span "Purchases" at bounding box center [147, 64] width 28 height 9
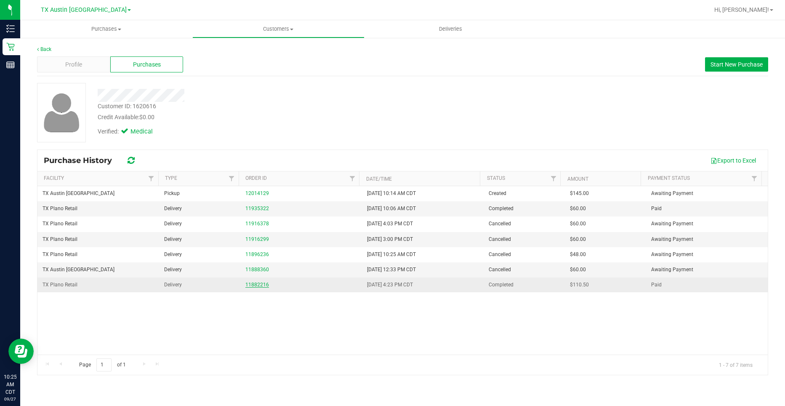
click at [262, 286] on link "11882216" at bounding box center [257, 285] width 24 height 6
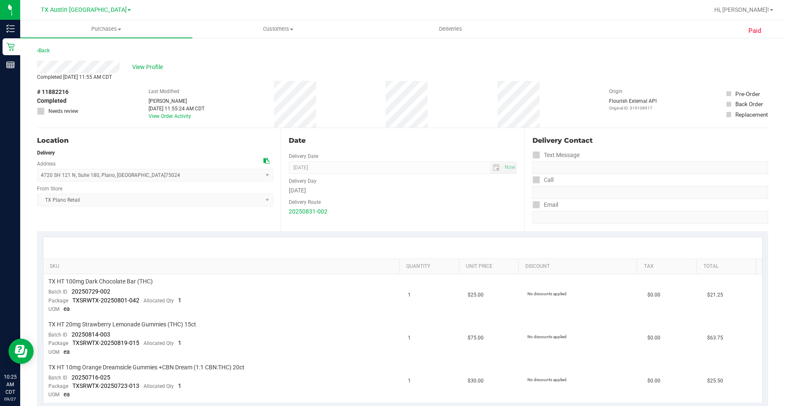
scroll to position [42, 0]
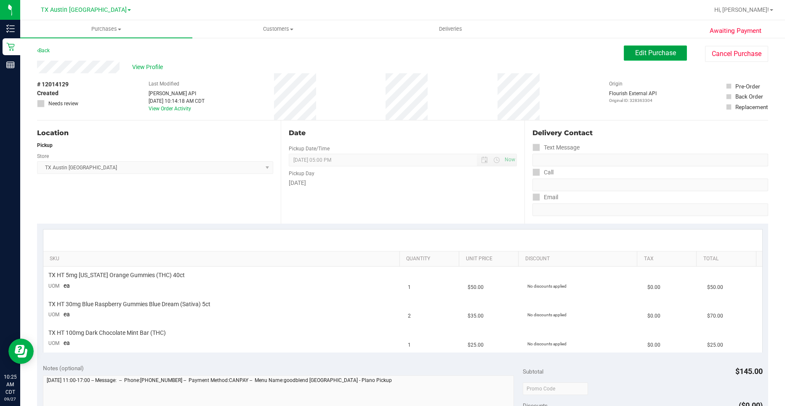
click at [643, 55] on span "Edit Purchase" at bounding box center [655, 53] width 41 height 8
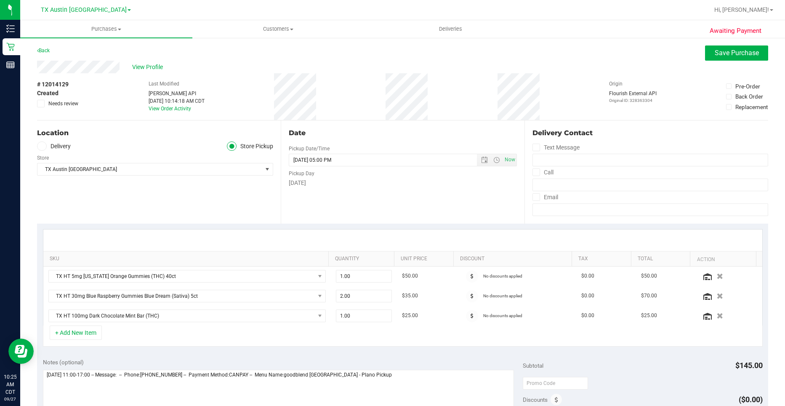
click at [62, 144] on label "Delivery" at bounding box center [54, 146] width 34 height 10
click at [0, 0] on input "Delivery" at bounding box center [0, 0] width 0 height 0
click at [90, 193] on span "TX Austin [GEOGRAPHIC_DATA]" at bounding box center [149, 194] width 225 height 12
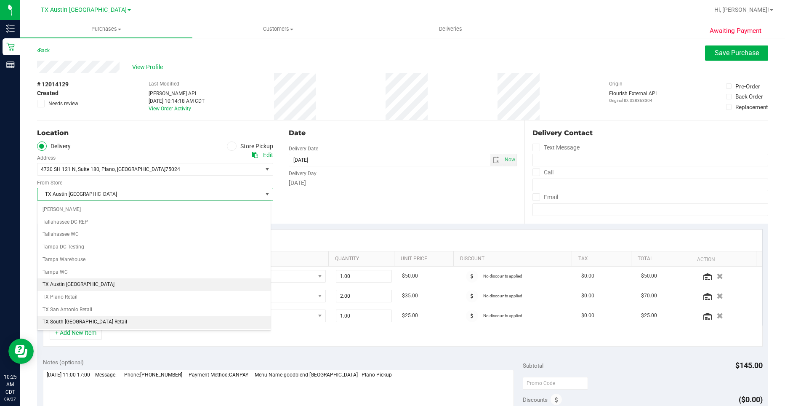
scroll to position [608, 0]
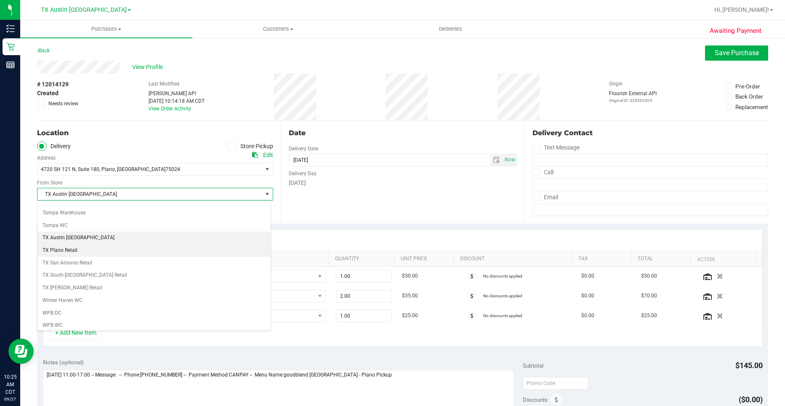
click at [98, 250] on li "TX Plano Retail" at bounding box center [153, 250] width 233 height 13
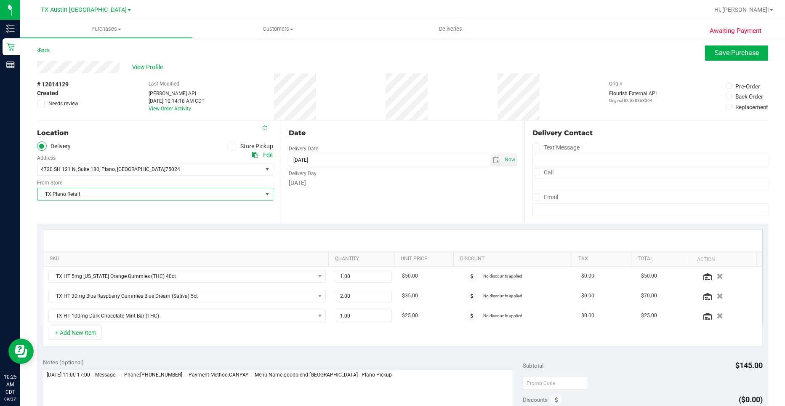
scroll to position [42, 0]
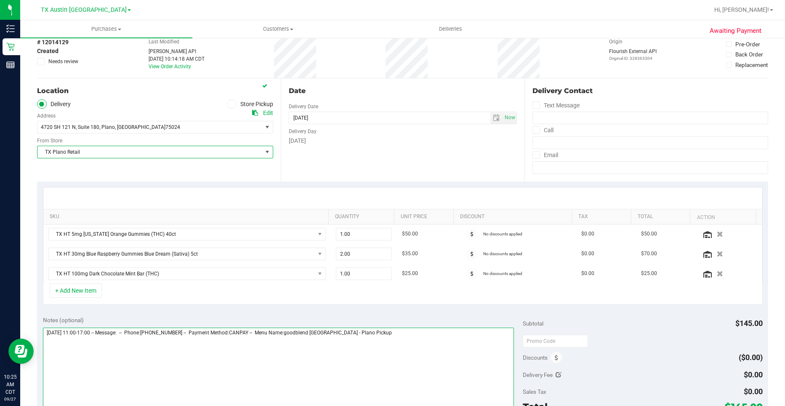
click at [421, 387] on textarea at bounding box center [278, 367] width 471 height 81
click at [164, 349] on textarea at bounding box center [278, 367] width 471 height 81
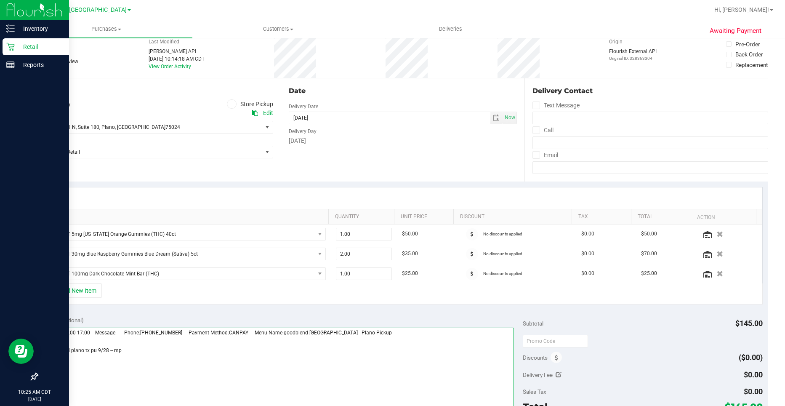
type textarea "[DATE] 11:00-17:00 -- Message: -- Phone:[PHONE_NUMBER] -- Payment Method:CANPAY…"
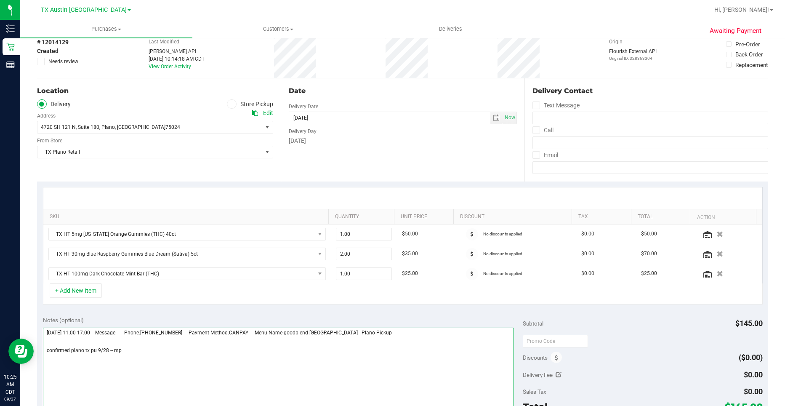
click at [121, 352] on textarea at bounding box center [278, 367] width 471 height 81
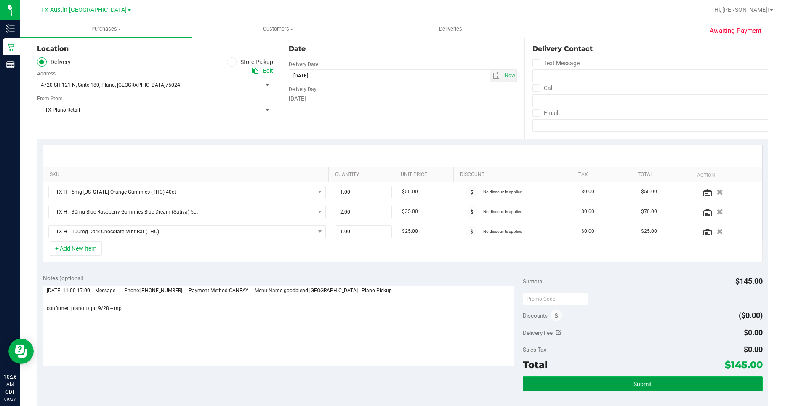
click at [611, 381] on button "Submit" at bounding box center [643, 383] width 240 height 15
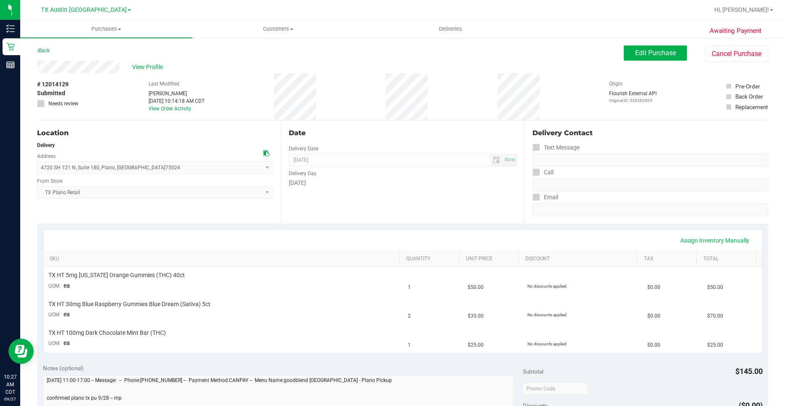
scroll to position [126, 0]
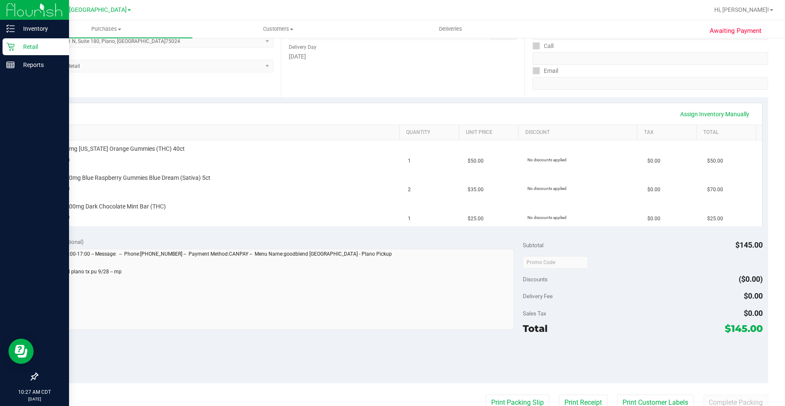
click at [16, 47] on p "Retail" at bounding box center [40, 47] width 50 height 10
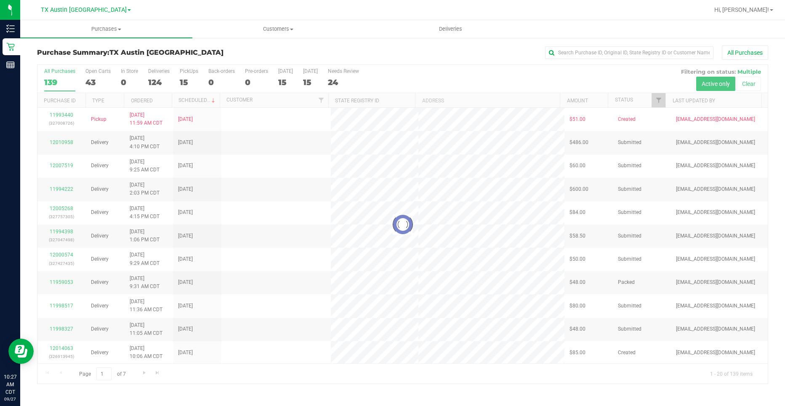
click at [189, 78] on div at bounding box center [402, 224] width 730 height 319
click at [184, 79] on div at bounding box center [402, 224] width 730 height 319
click at [181, 83] on div at bounding box center [402, 224] width 730 height 319
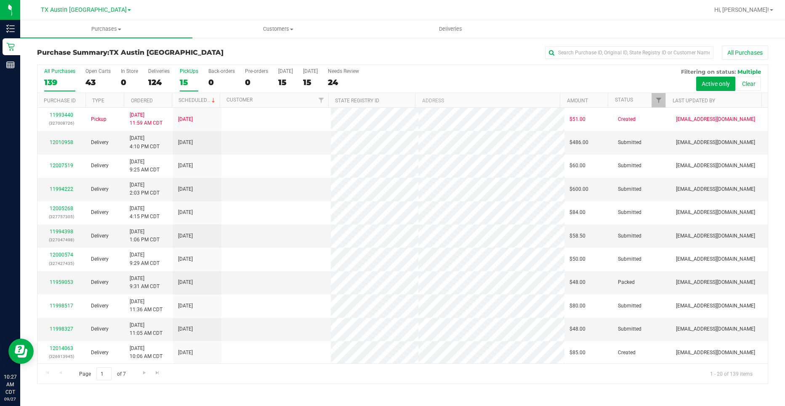
click at [185, 80] on div "15" at bounding box center [189, 82] width 19 height 10
click at [0, 0] on input "PickUps 15" at bounding box center [0, 0] width 0 height 0
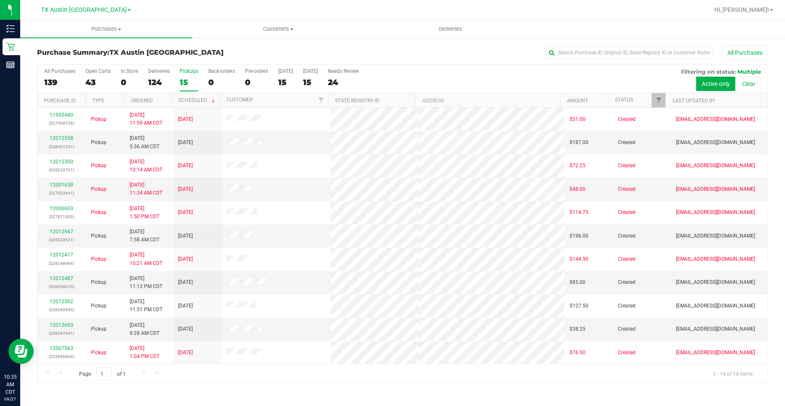
drag, startPoint x: 122, startPoint y: 14, endPoint x: 106, endPoint y: 13, distance: 15.6
click at [106, 13] on div "[GEOGRAPHIC_DATA] [GEOGRAPHIC_DATA] [GEOGRAPHIC_DATA] [GEOGRAPHIC_DATA] [GEOGRA…" at bounding box center [85, 9] width 123 height 13
click at [106, 13] on link "TX Austin [GEOGRAPHIC_DATA]" at bounding box center [86, 9] width 90 height 8
click at [96, 45] on link "TX San Antonio Retail" at bounding box center [85, 40] width 123 height 11
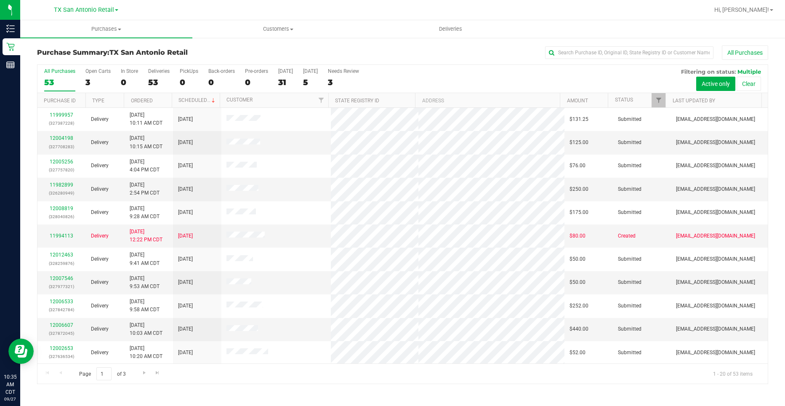
drag, startPoint x: 181, startPoint y: 84, endPoint x: 198, endPoint y: 61, distance: 28.8
click at [198, 61] on div "Purchase Summary: TX [GEOGRAPHIC_DATA] Retail All Purchases" at bounding box center [402, 54] width 731 height 19
click at [184, 80] on div "0" at bounding box center [189, 82] width 19 height 10
click at [0, 0] on input "PickUps 0" at bounding box center [0, 0] width 0 height 0
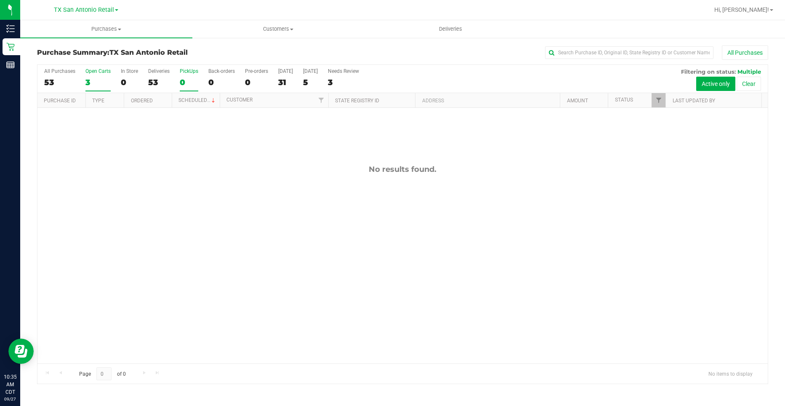
click at [105, 77] on div "3" at bounding box center [97, 82] width 25 height 10
click at [0, 0] on input "Open Carts 3" at bounding box center [0, 0] width 0 height 0
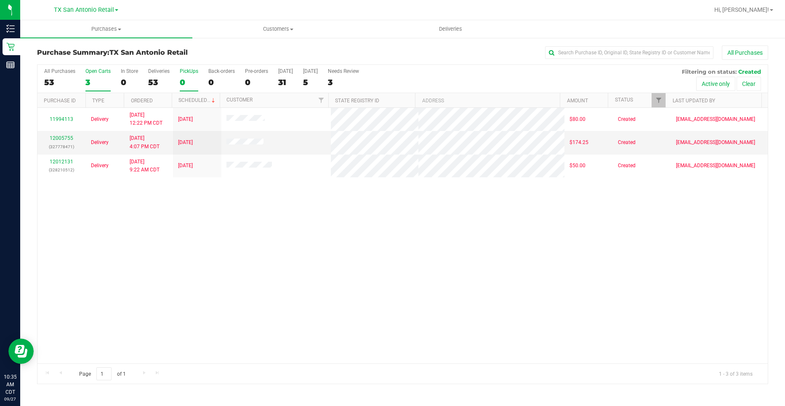
click at [187, 77] on div "0" at bounding box center [189, 82] width 19 height 10
click at [0, 0] on input "PickUps 0" at bounding box center [0, 0] width 0 height 0
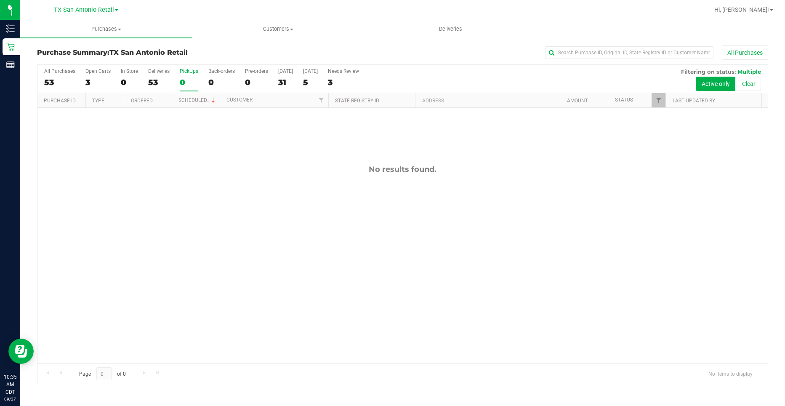
click at [241, 88] on div "All Purchases 53 Open Carts 3 In Store 0 Deliveries 53 PickUps 0 Back-orders 0 …" at bounding box center [402, 79] width 730 height 28
click at [265, 77] on label "Pre-orders 0" at bounding box center [256, 79] width 23 height 23
click at [0, 0] on input "Pre-orders 0" at bounding box center [0, 0] width 0 height 0
click at [318, 70] on div "[DATE]" at bounding box center [310, 71] width 15 height 6
click at [0, 0] on input "[DATE] 5" at bounding box center [0, 0] width 0 height 0
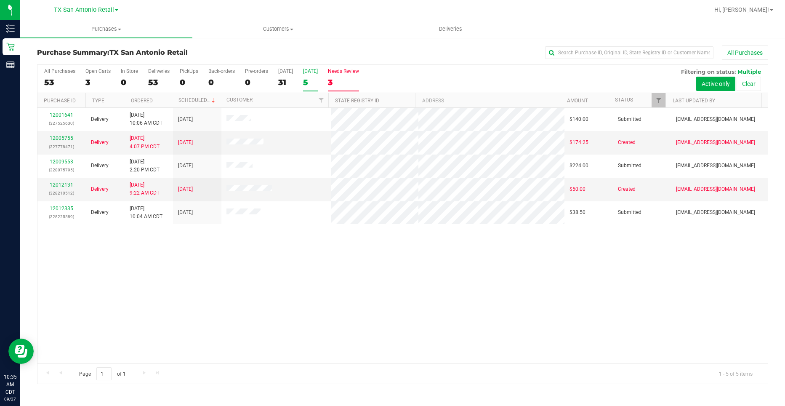
click at [359, 77] on label "Needs Review 3" at bounding box center [343, 79] width 31 height 23
click at [0, 0] on input "Needs Review 3" at bounding box center [0, 0] width 0 height 0
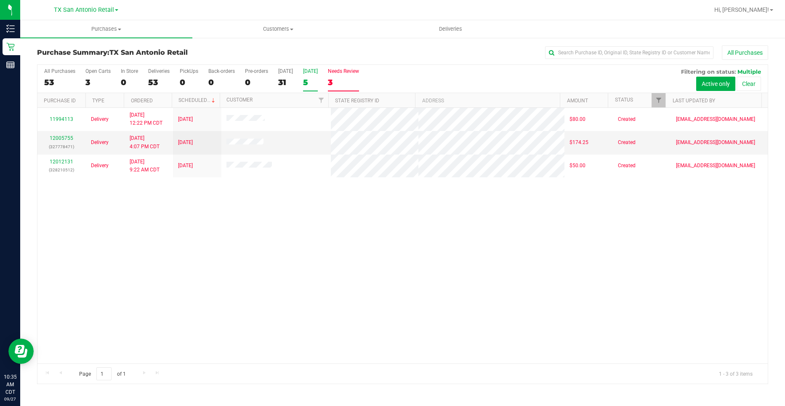
click at [318, 76] on label "[DATE] 5" at bounding box center [310, 79] width 15 height 23
click at [0, 0] on input "[DATE] 5" at bounding box center [0, 0] width 0 height 0
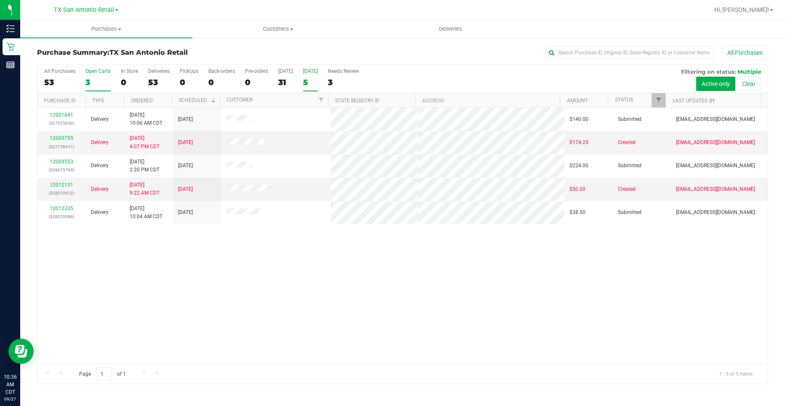
drag, startPoint x: 92, startPoint y: 76, endPoint x: 88, endPoint y: 83, distance: 7.5
click at [88, 83] on div "3" at bounding box center [97, 82] width 25 height 10
click at [0, 0] on input "Open Carts 3" at bounding box center [0, 0] width 0 height 0
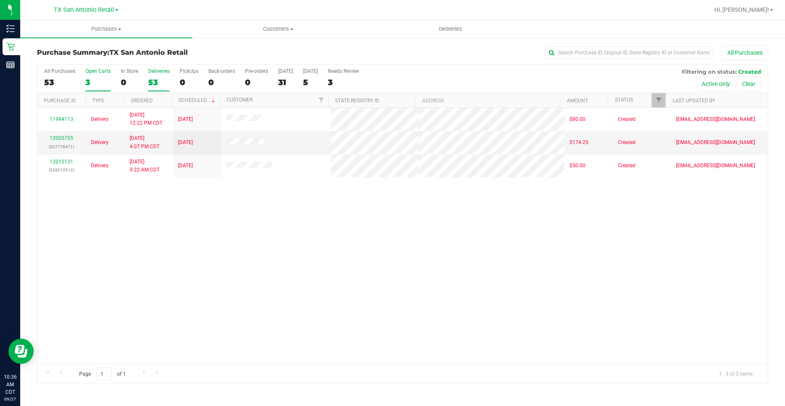
drag, startPoint x: 161, startPoint y: 74, endPoint x: 153, endPoint y: 75, distance: 7.6
click at [153, 75] on label "Deliveries 53" at bounding box center [158, 79] width 21 height 23
click at [0, 0] on input "Deliveries 53" at bounding box center [0, 0] width 0 height 0
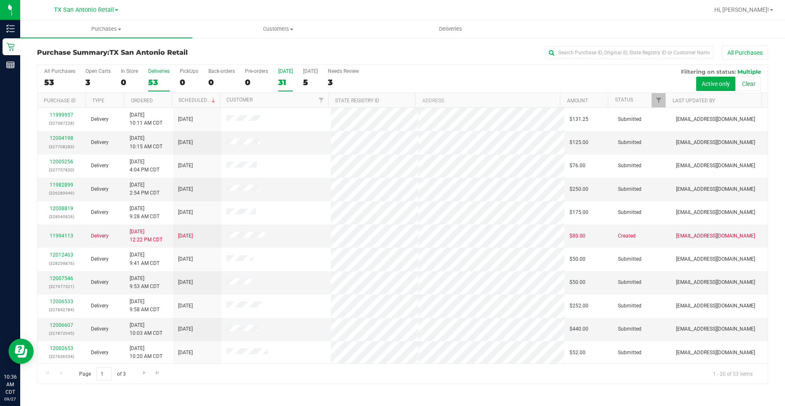
click at [289, 85] on div "31" at bounding box center [285, 82] width 15 height 10
click at [0, 0] on input "[DATE] 31" at bounding box center [0, 0] width 0 height 0
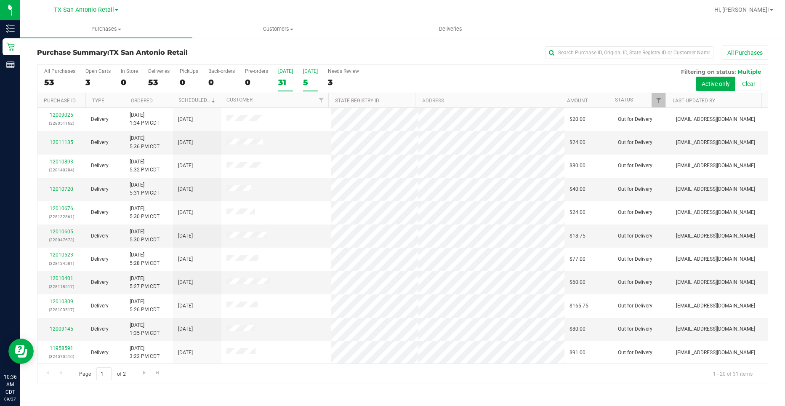
click at [314, 77] on div "5" at bounding box center [310, 82] width 15 height 10
click at [0, 0] on input "[DATE] 5" at bounding box center [0, 0] width 0 height 0
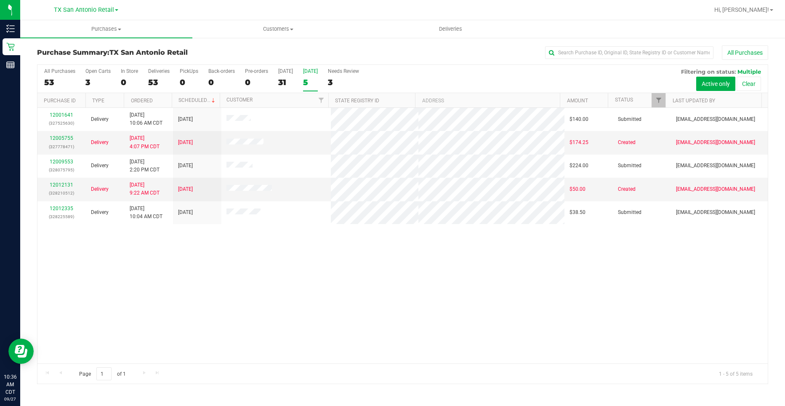
drag, startPoint x: 344, startPoint y: 74, endPoint x: 349, endPoint y: 43, distance: 31.5
click at [349, 43] on div "Purchase Summary: TX [GEOGRAPHIC_DATA] Retail All Purchases All Purchases 53 Op…" at bounding box center [402, 214] width 765 height 355
click at [292, 82] on div "All Purchases 53 Open Carts 3 In Store 0 Deliveries 53 PickUps 0 Back-orders 0 …" at bounding box center [402, 79] width 730 height 28
click at [289, 78] on div "31" at bounding box center [285, 82] width 15 height 10
click at [0, 0] on input "[DATE] 31" at bounding box center [0, 0] width 0 height 0
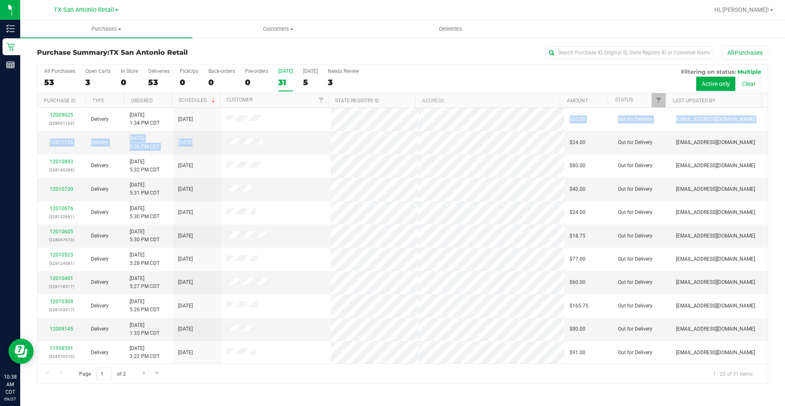
click at [512, 150] on tbody "12009025 (328051162) Delivery [DATE] 1:34 PM CDT 9/27/2025 $20.00 Out for Deliv…" at bounding box center [402, 341] width 730 height 466
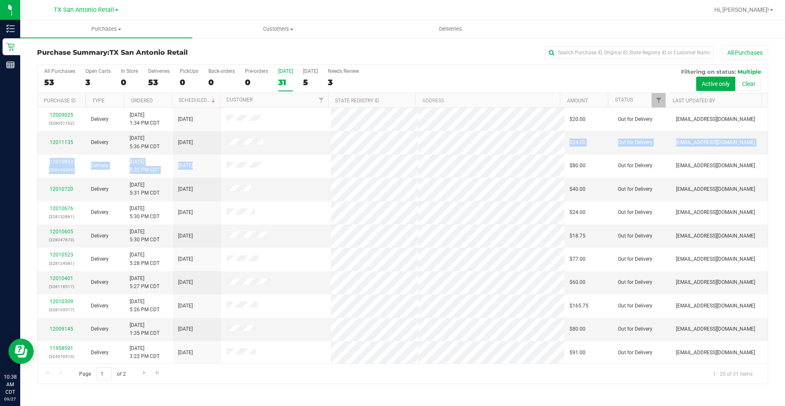
click at [494, 161] on tbody "12009025 (328051162) Delivery [DATE] 1:34 PM CDT 9/27/2025 $20.00 Out for Deliv…" at bounding box center [402, 341] width 730 height 466
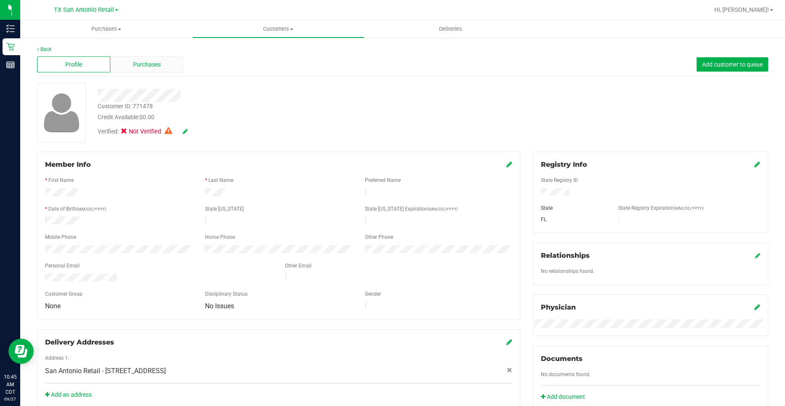
click at [154, 61] on span "Purchases" at bounding box center [147, 64] width 28 height 9
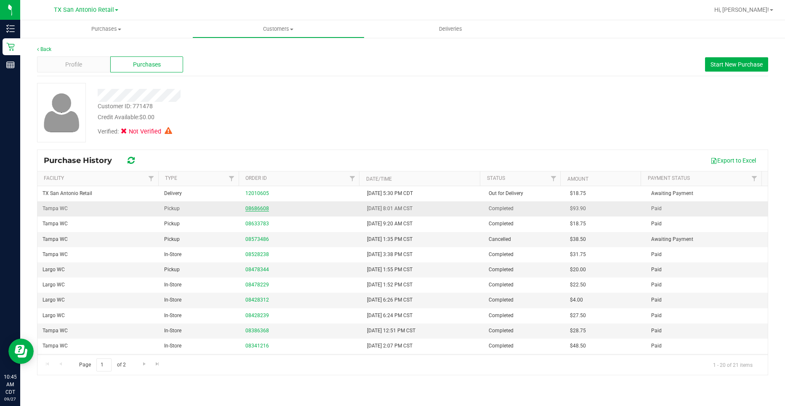
click at [260, 208] on link "08686608" at bounding box center [257, 208] width 24 height 6
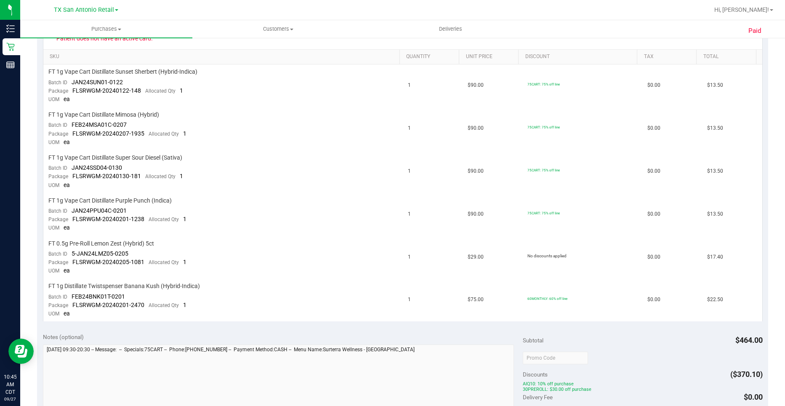
scroll to position [210, 0]
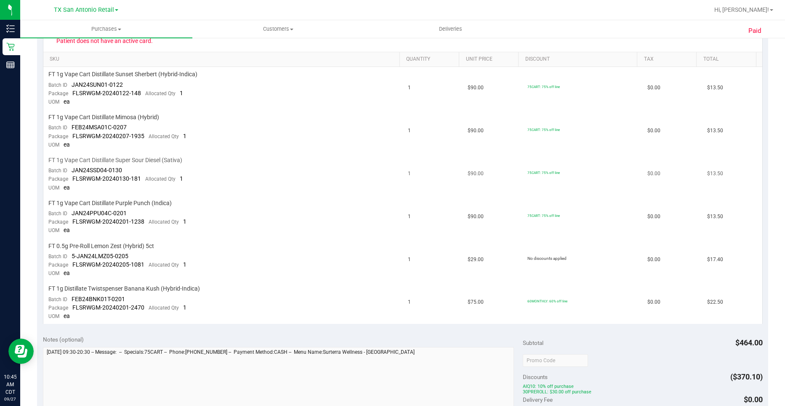
click at [226, 176] on td "FT 1g Vape Cart Distillate Super Sour Diesel (Sativa) Batch ID JAN24SSD04-0130 …" at bounding box center [222, 174] width 359 height 43
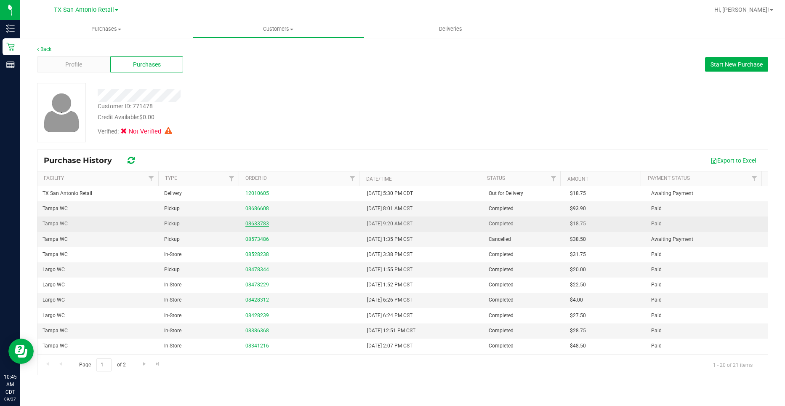
click at [261, 225] on link "08633783" at bounding box center [257, 224] width 24 height 6
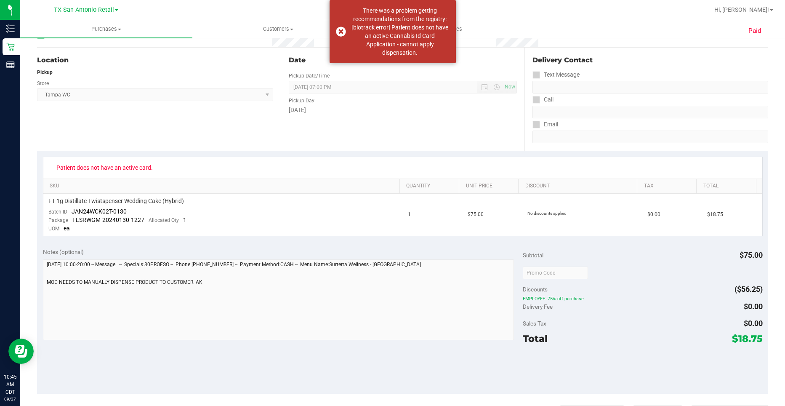
scroll to position [84, 0]
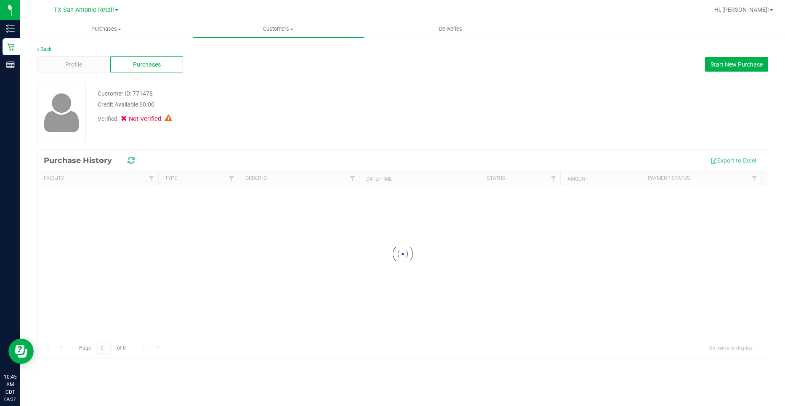
click link "08573486"
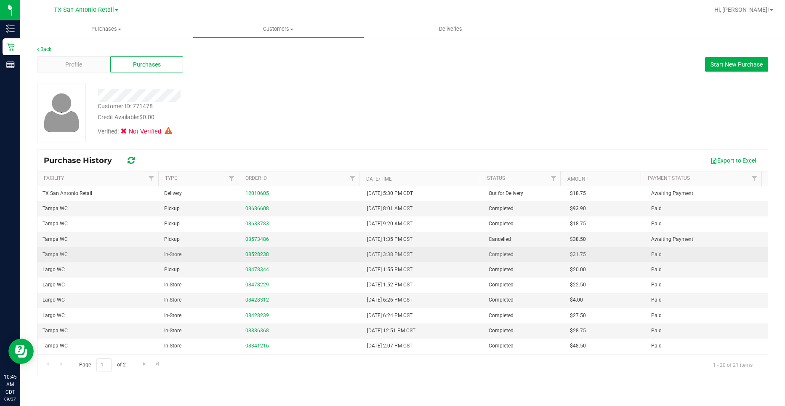
click at [264, 256] on link "08528238" at bounding box center [257, 254] width 24 height 6
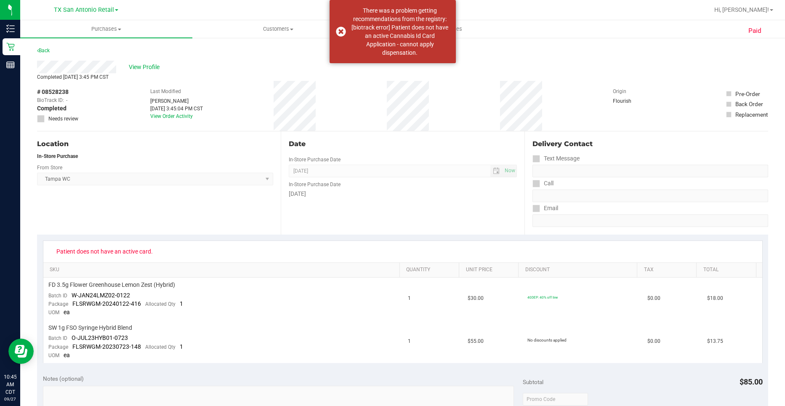
scroll to position [42, 0]
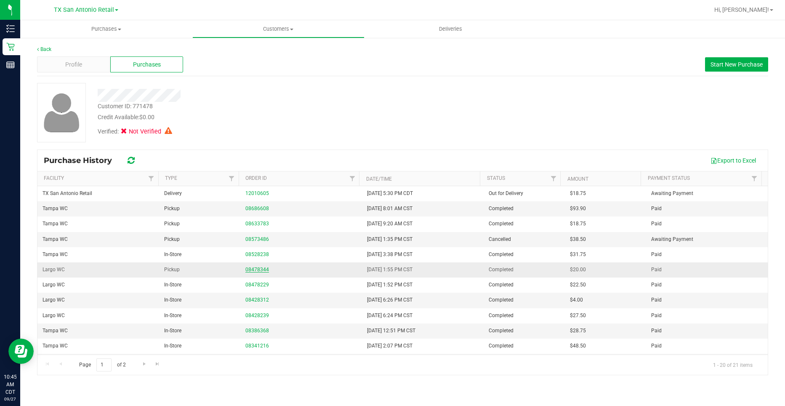
click at [260, 271] on link "08478344" at bounding box center [257, 269] width 24 height 6
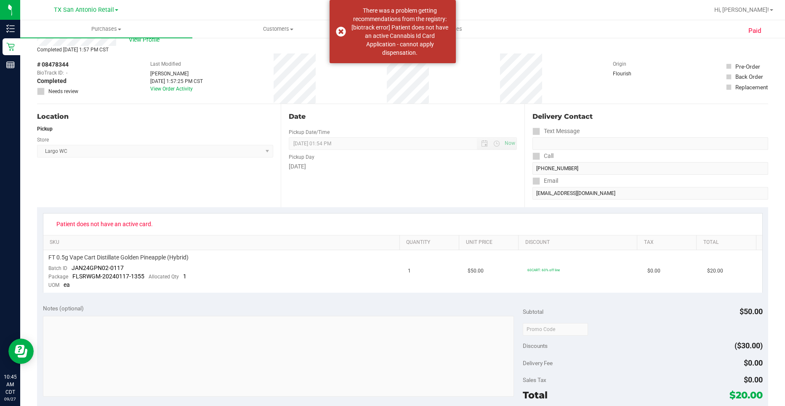
scroll to position [42, 0]
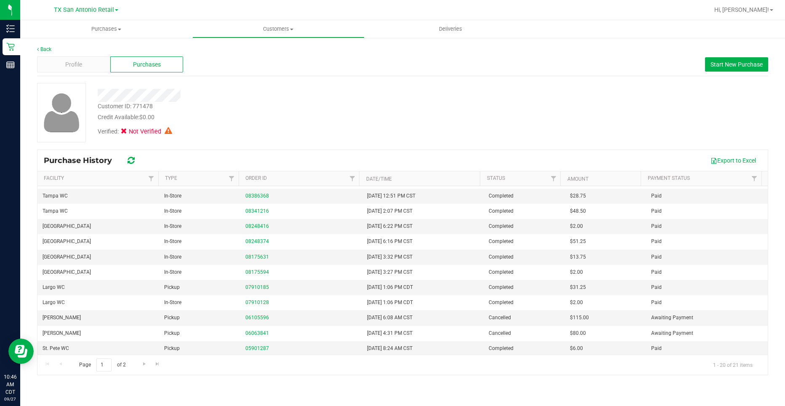
scroll to position [136, 0]
click at [252, 343] on div "05901287" at bounding box center [301, 347] width 112 height 8
click at [252, 346] on link "05901287" at bounding box center [257, 347] width 24 height 6
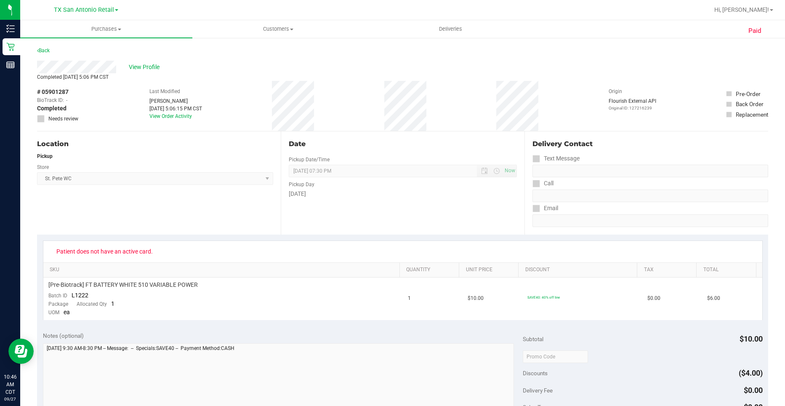
click at [178, 166] on div "Store" at bounding box center [155, 166] width 236 height 12
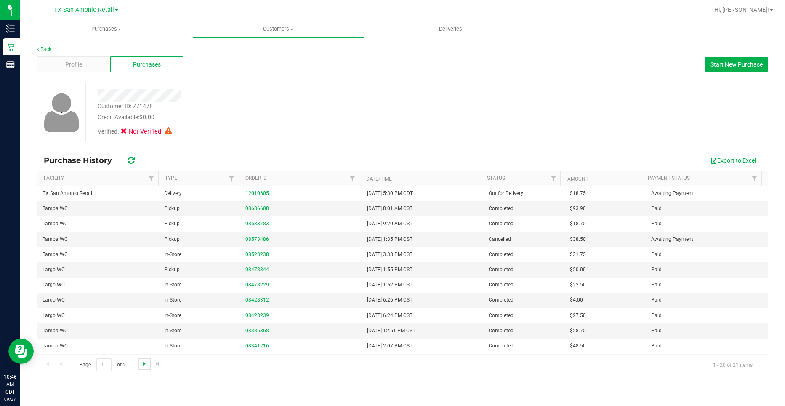
click at [147, 364] on span "Go to the next page" at bounding box center [144, 363] width 7 height 7
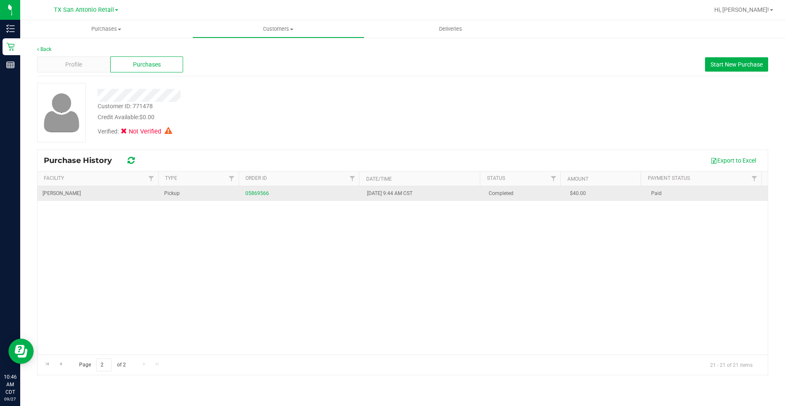
click at [259, 197] on div "05869566" at bounding box center [301, 193] width 112 height 8
click at [261, 194] on link "05869566" at bounding box center [257, 193] width 24 height 6
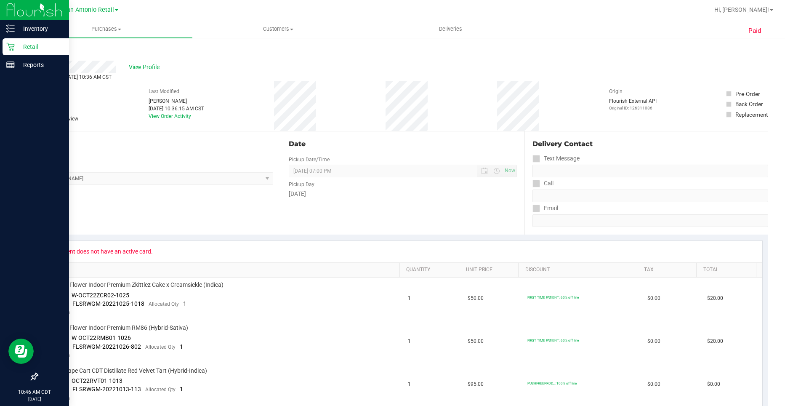
click at [15, 46] on p "Retail" at bounding box center [40, 47] width 50 height 10
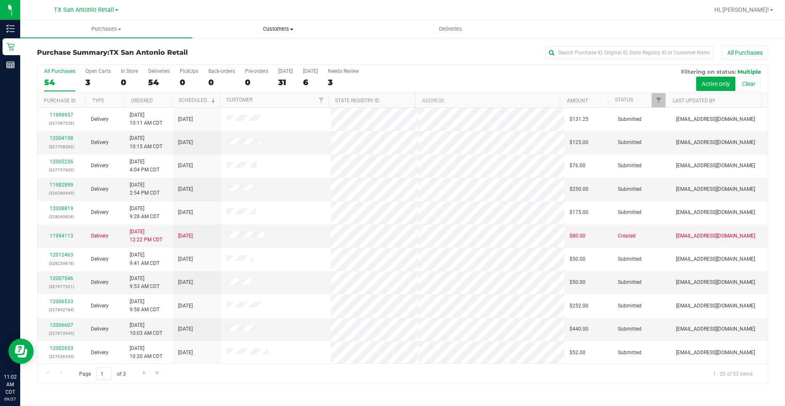
click at [273, 22] on uib-tab-heading "Customers All customers Add a new customer All physicians" at bounding box center [278, 29] width 171 height 17
click at [264, 47] on li "All customers" at bounding box center [278, 51] width 172 height 10
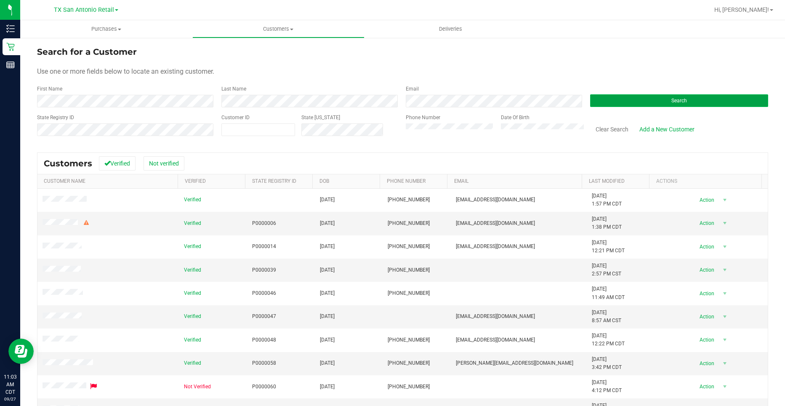
click at [611, 96] on button "Search" at bounding box center [679, 100] width 178 height 13
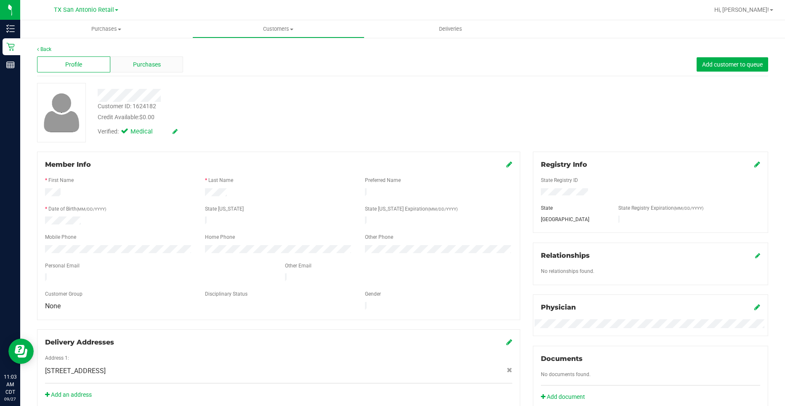
click at [143, 71] on div "Purchases" at bounding box center [146, 64] width 73 height 16
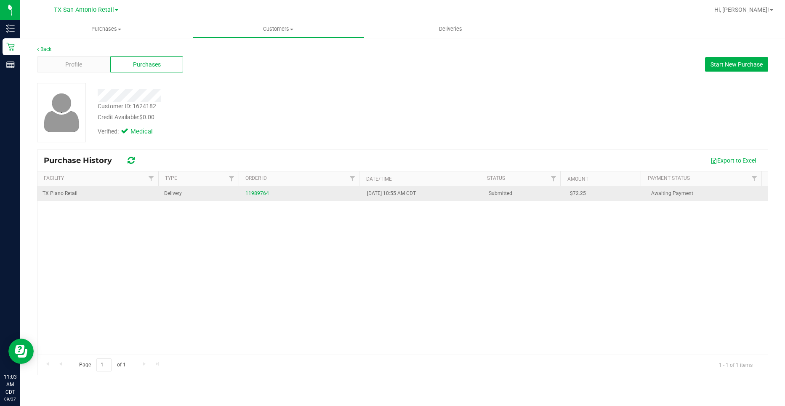
click at [251, 194] on link "11989764" at bounding box center [257, 193] width 24 height 6
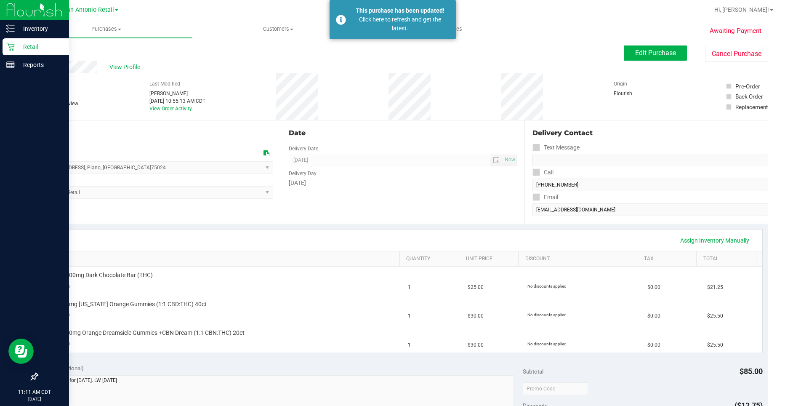
click at [10, 49] on icon at bounding box center [10, 47] width 8 height 8
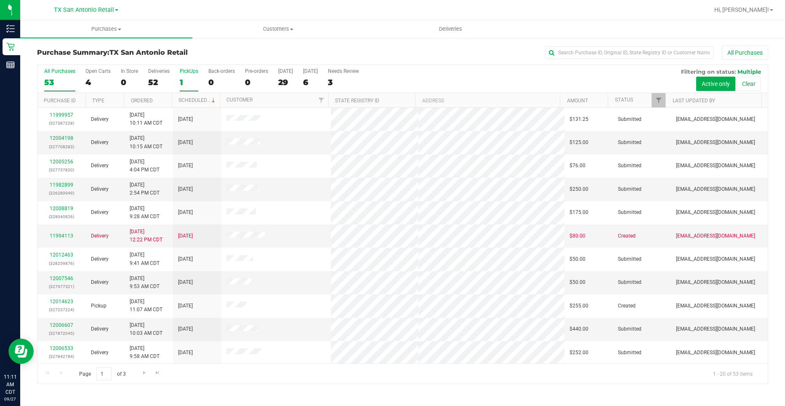
click at [190, 80] on div "1" at bounding box center [189, 82] width 19 height 10
click at [0, 0] on input "PickUps 1" at bounding box center [0, 0] width 0 height 0
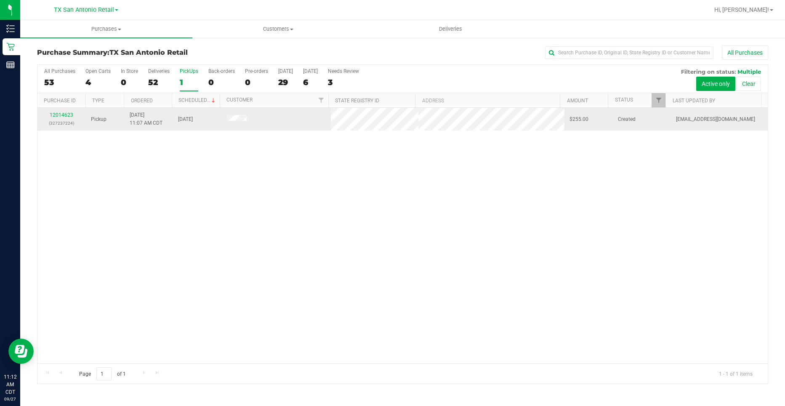
click at [56, 112] on div "12014623 (327237224)" at bounding box center [62, 119] width 38 height 16
click at [55, 115] on link "12014623" at bounding box center [62, 115] width 24 height 6
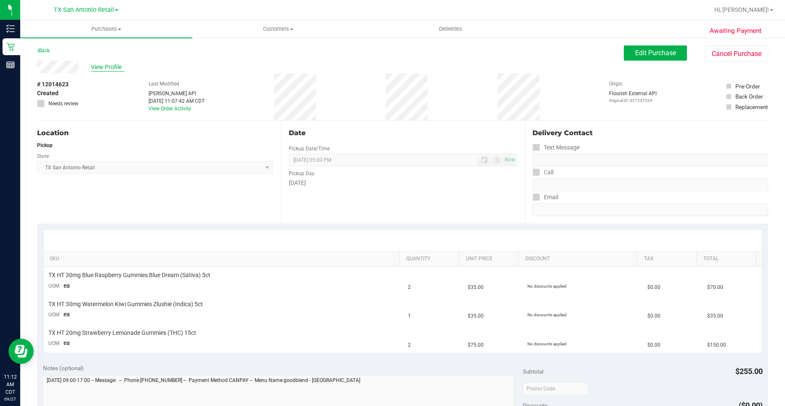
click at [93, 70] on span "View Profile" at bounding box center [108, 67] width 34 height 9
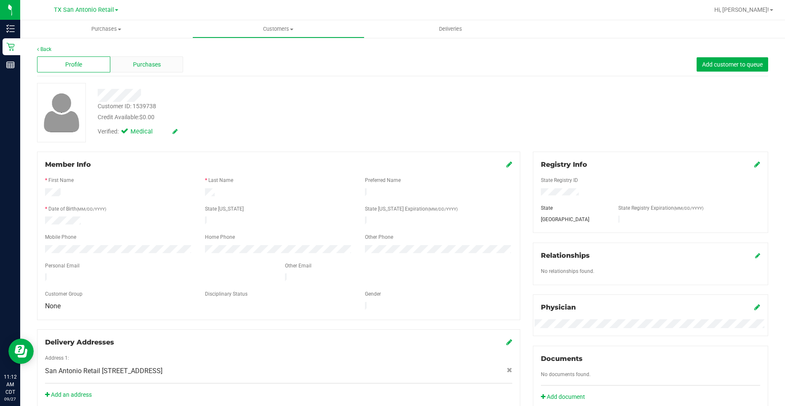
click at [156, 70] on div "Purchases" at bounding box center [146, 64] width 73 height 16
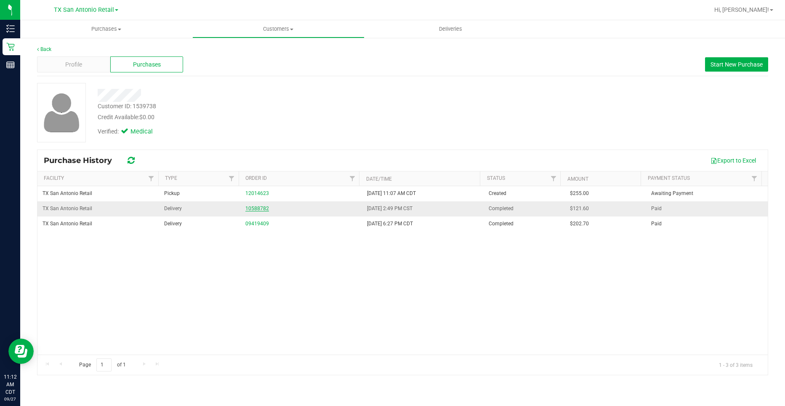
click at [257, 210] on link "10588782" at bounding box center [257, 208] width 24 height 6
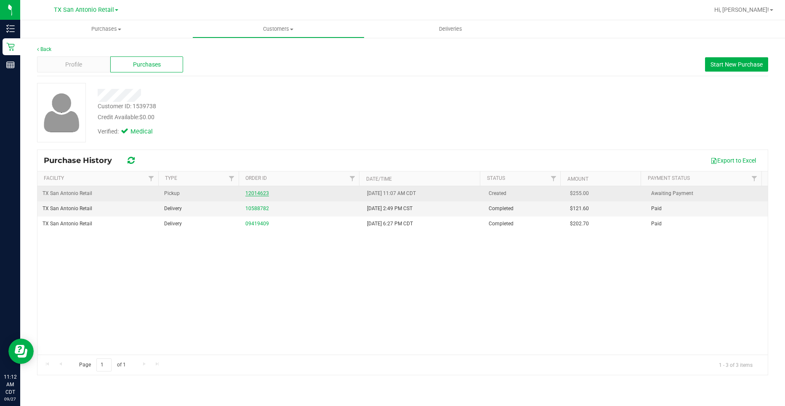
click at [262, 192] on link "12014623" at bounding box center [257, 193] width 24 height 6
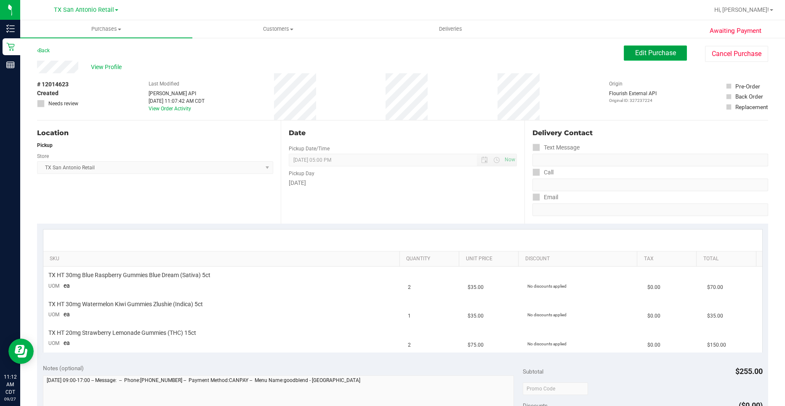
click at [635, 50] on span "Edit Purchase" at bounding box center [655, 53] width 41 height 8
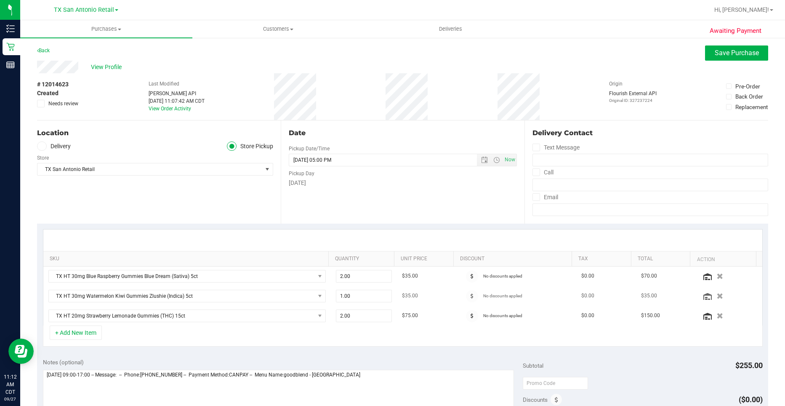
scroll to position [42, 0]
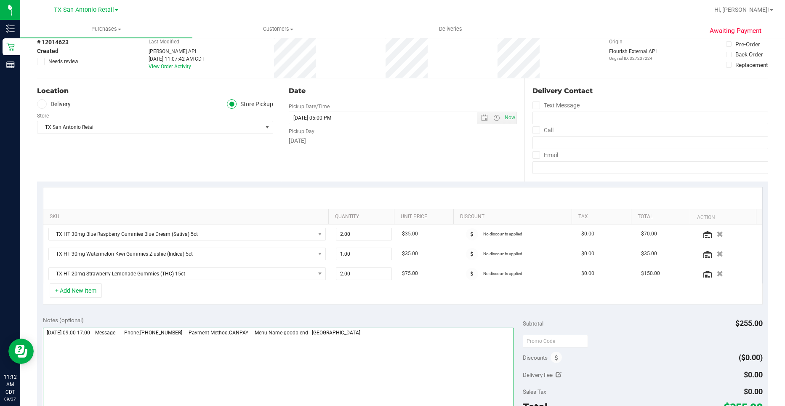
click at [415, 380] on textarea at bounding box center [278, 367] width 471 height 81
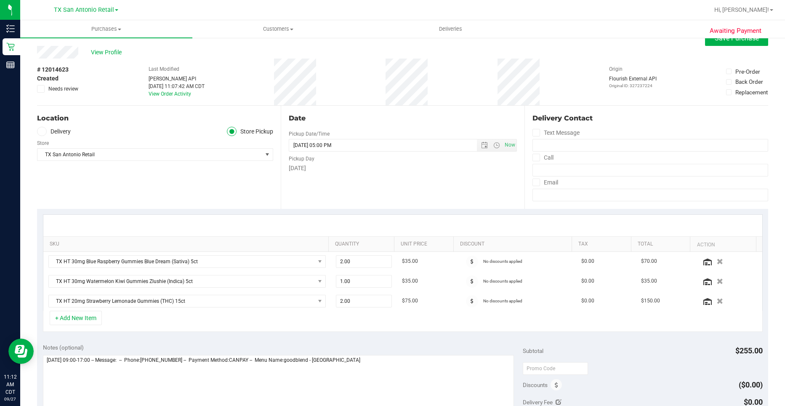
scroll to position [0, 0]
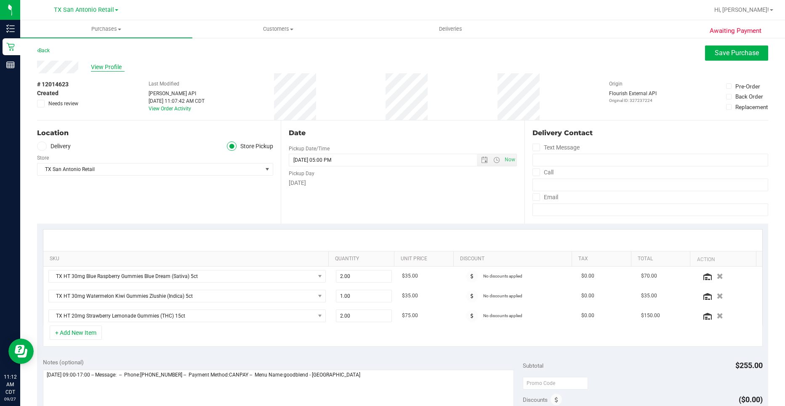
click at [106, 66] on span "View Profile" at bounding box center [108, 67] width 34 height 9
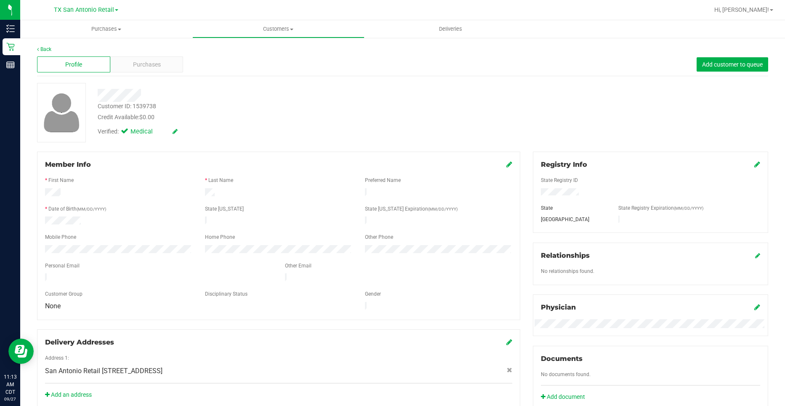
click at [500, 165] on div "Member Info" at bounding box center [278, 164] width 467 height 10
click at [754, 165] on icon at bounding box center [757, 164] width 6 height 7
click at [752, 165] on icon at bounding box center [756, 165] width 8 height 7
click at [165, 64] on div "Purchases" at bounding box center [146, 64] width 73 height 16
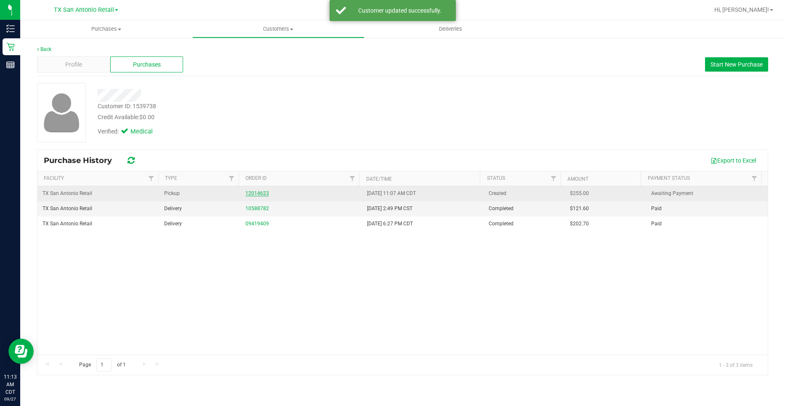
click at [261, 194] on link "12014623" at bounding box center [257, 193] width 24 height 6
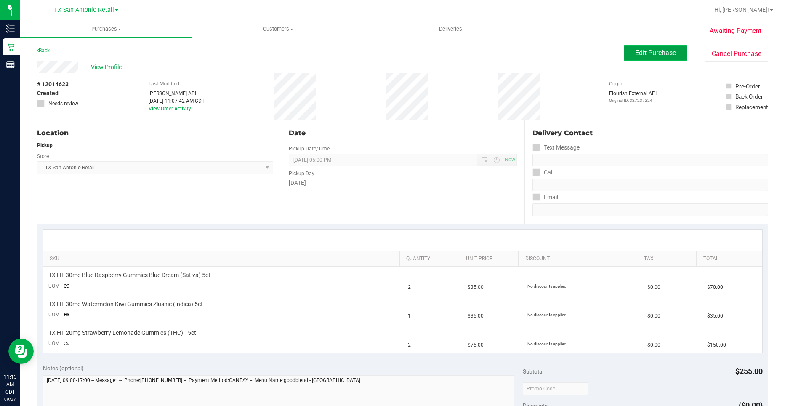
click at [660, 56] on span "Edit Purchase" at bounding box center [655, 53] width 41 height 8
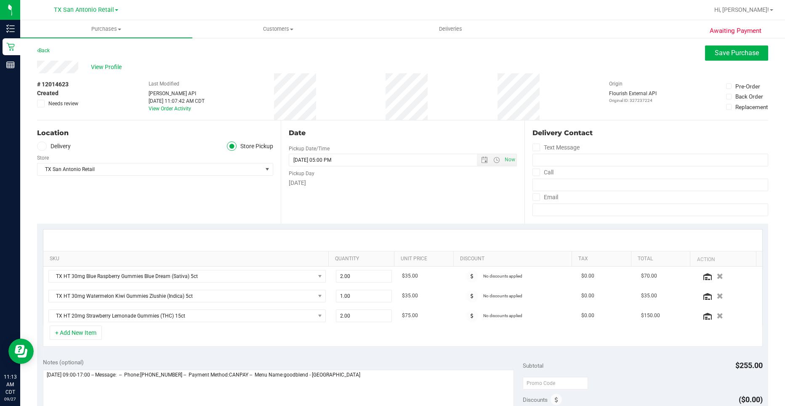
click at [64, 151] on div "Store" at bounding box center [155, 157] width 236 height 12
click at [63, 150] on label "Delivery" at bounding box center [54, 146] width 34 height 10
click at [0, 0] on input "Delivery" at bounding box center [0, 0] width 0 height 0
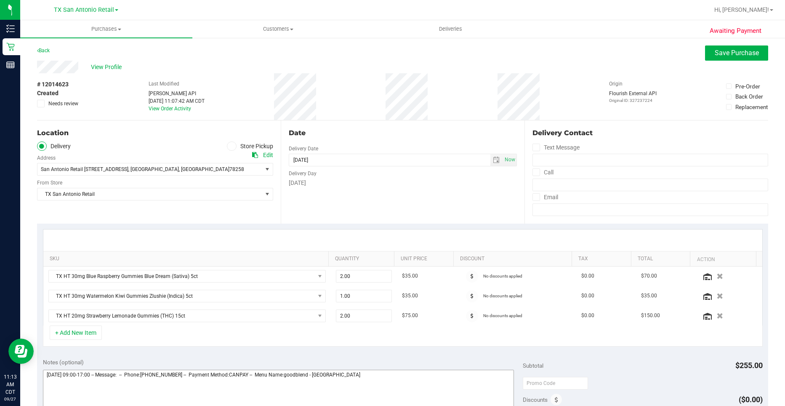
scroll to position [126, 0]
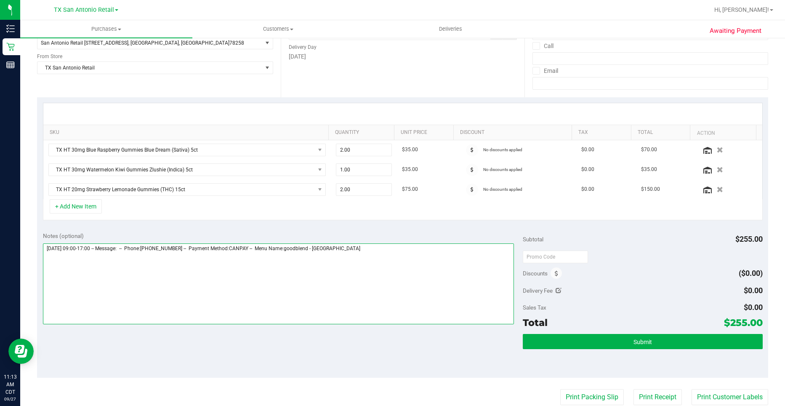
click at [377, 283] on textarea at bounding box center [278, 283] width 471 height 81
click at [339, 270] on textarea at bounding box center [278, 283] width 471 height 81
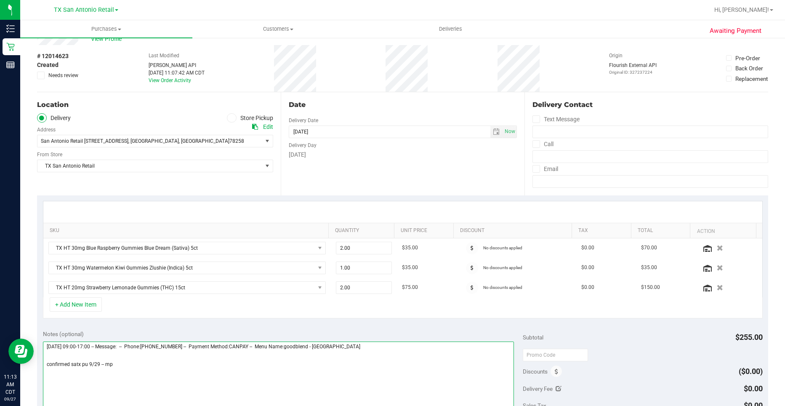
scroll to position [0, 0]
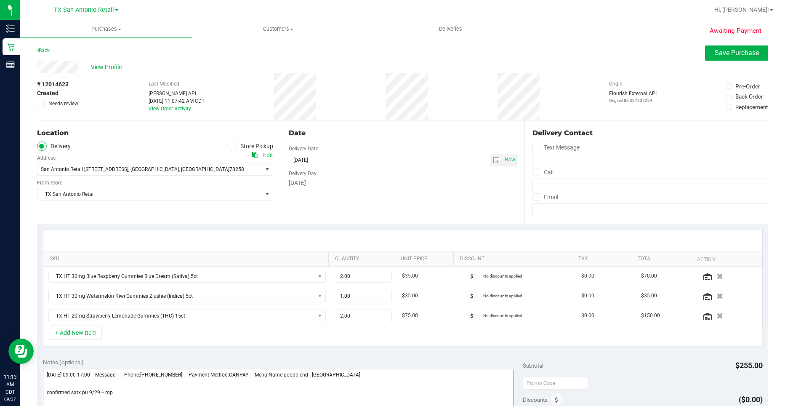
type textarea "[DATE] 09:00-17:00 -- Message: -- Phone:[PHONE_NUMBER] -- Payment Method:CANPAY…"
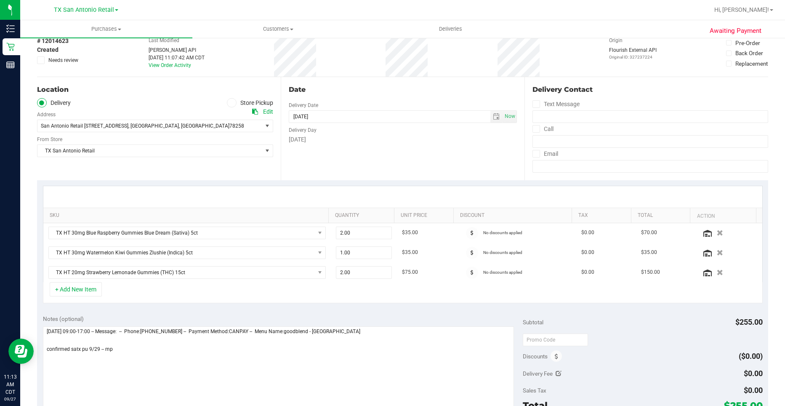
scroll to position [126, 0]
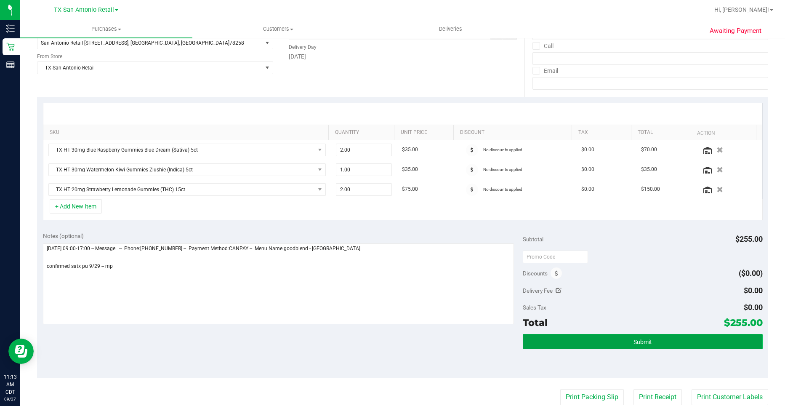
click at [606, 344] on button "Submit" at bounding box center [643, 341] width 240 height 15
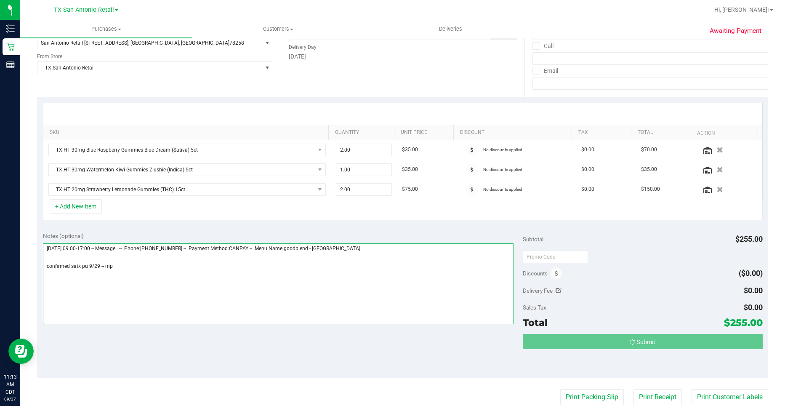
click at [126, 271] on textarea at bounding box center [278, 283] width 471 height 81
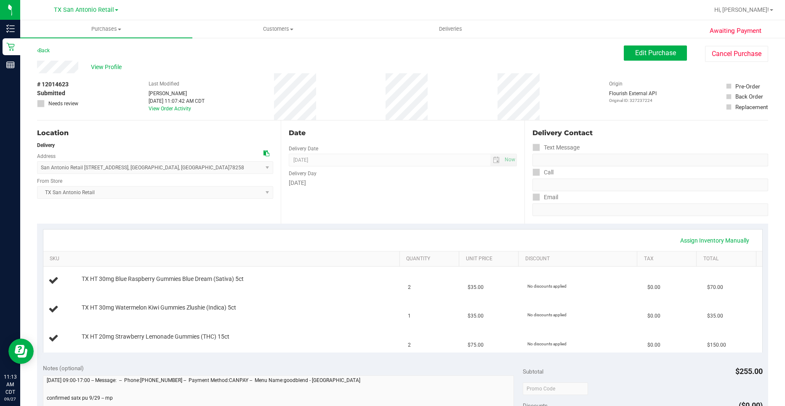
click at [106, 61] on div "View Profile" at bounding box center [330, 67] width 587 height 13
click at [101, 72] on div "View Profile" at bounding box center [330, 67] width 587 height 13
click at [107, 66] on span "View Profile" at bounding box center [108, 67] width 34 height 9
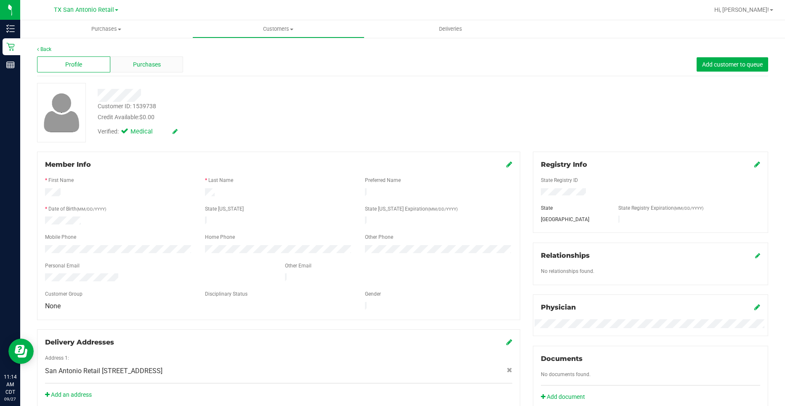
click at [153, 66] on span "Purchases" at bounding box center [147, 64] width 28 height 9
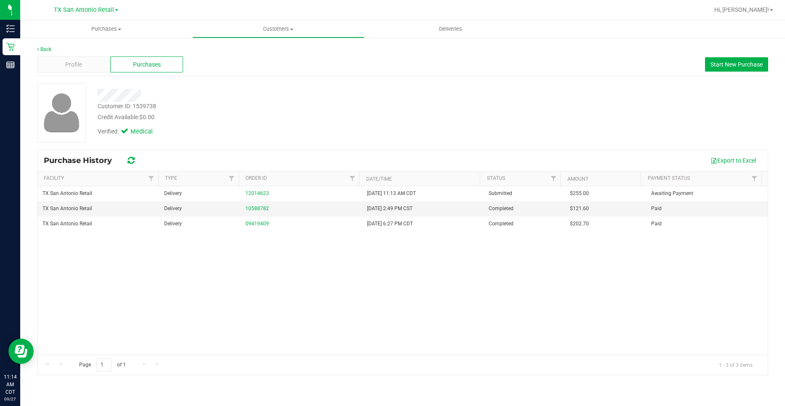
click at [149, 289] on div "TX San Antonio Retail Delivery 12014623 [DATE] 11:13 AM CDT Submitted $255.00 A…" at bounding box center [402, 270] width 730 height 168
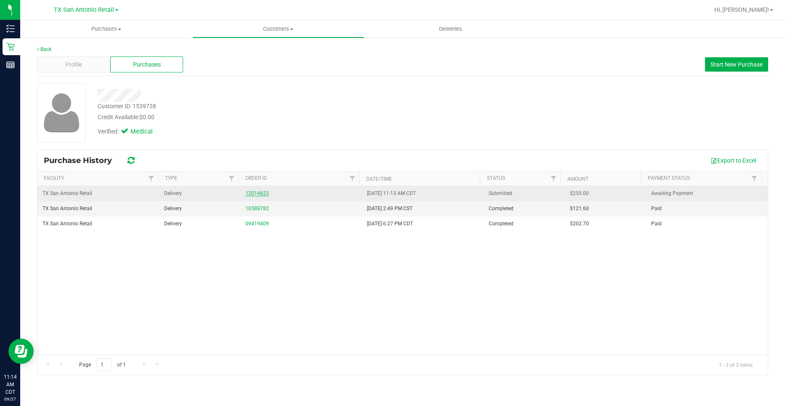
click at [255, 194] on link "12014623" at bounding box center [257, 193] width 24 height 6
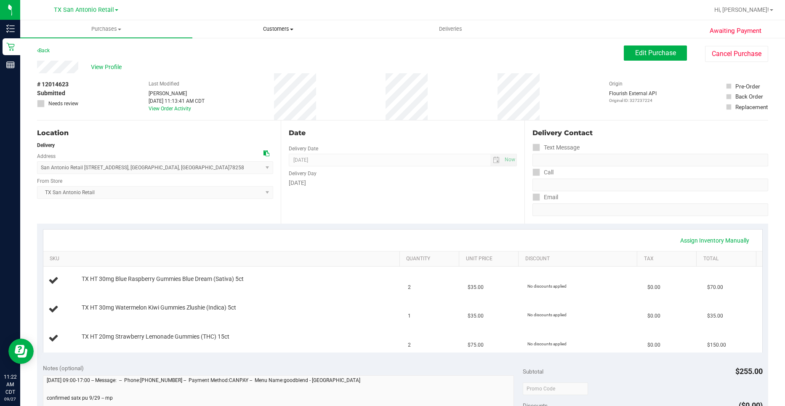
click at [304, 32] on span "Customers" at bounding box center [278, 29] width 171 height 8
click at [263, 52] on li "All customers" at bounding box center [278, 51] width 172 height 10
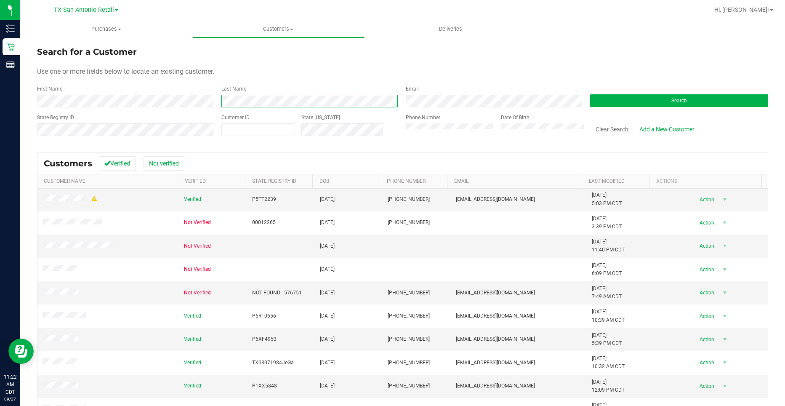
scroll to position [67, 0]
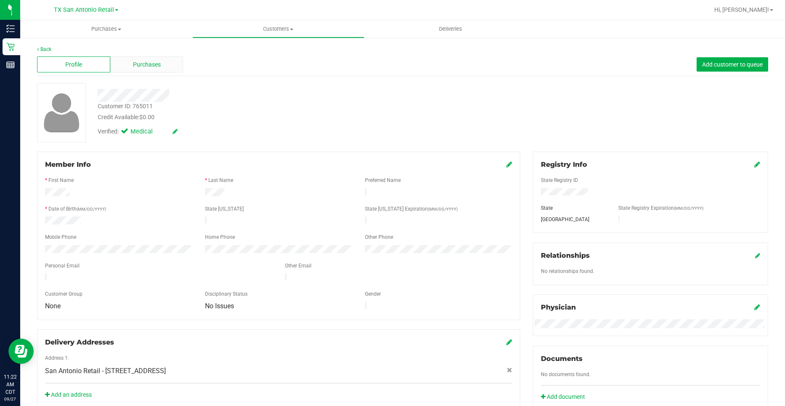
click at [129, 72] on div "Purchases" at bounding box center [146, 64] width 73 height 16
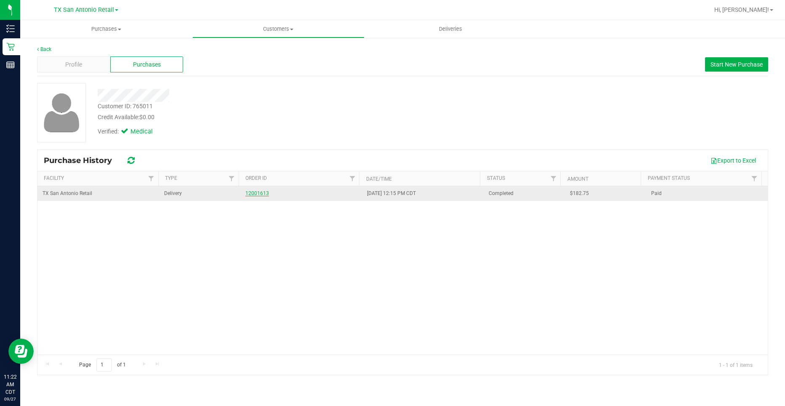
click at [253, 193] on link "12001613" at bounding box center [257, 193] width 24 height 6
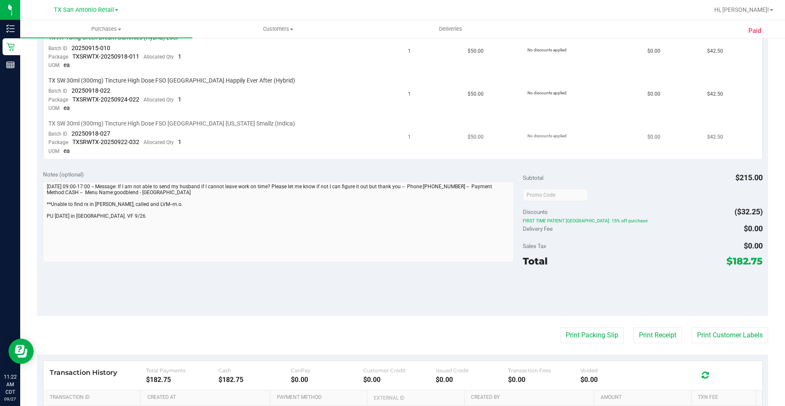
scroll to position [521, 0]
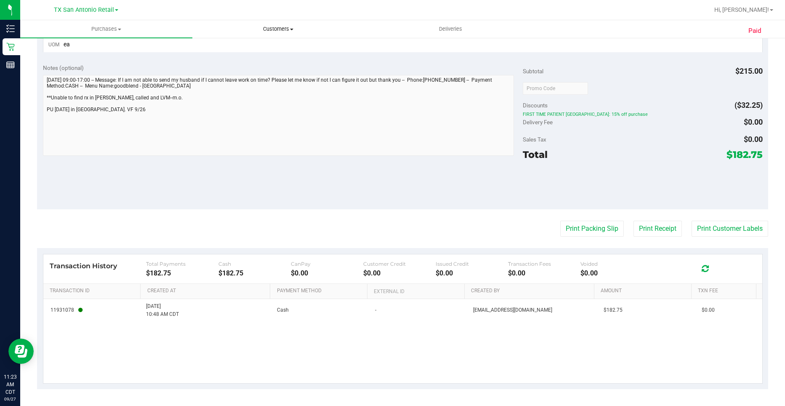
click at [266, 27] on span "Customers" at bounding box center [278, 29] width 171 height 8
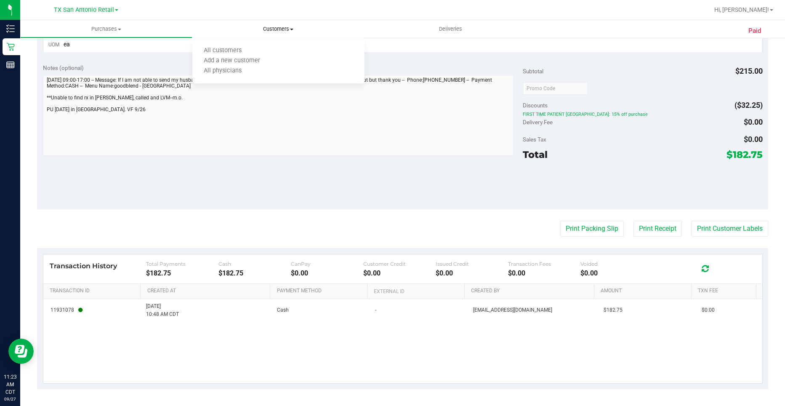
click at [258, 45] on ul "All customers Add a new customer All physicians" at bounding box center [278, 60] width 172 height 45
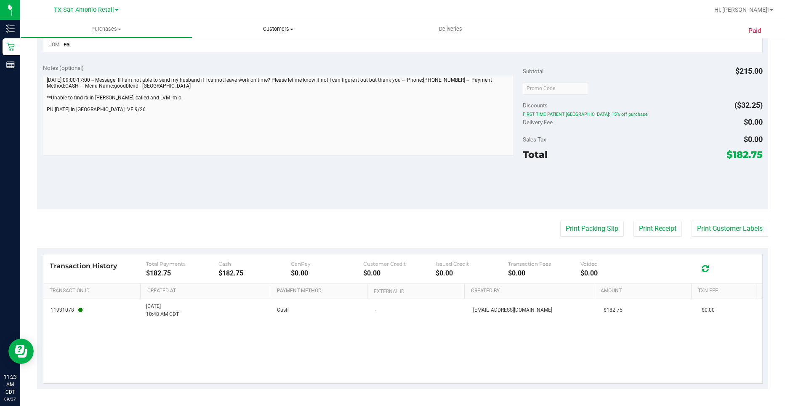
click at [256, 47] on li "All customers" at bounding box center [231, 51] width 79 height 10
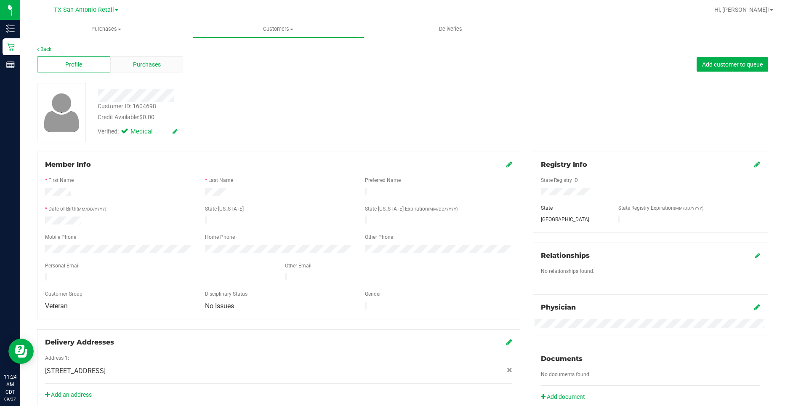
click at [142, 69] on div "Purchases" at bounding box center [146, 64] width 73 height 16
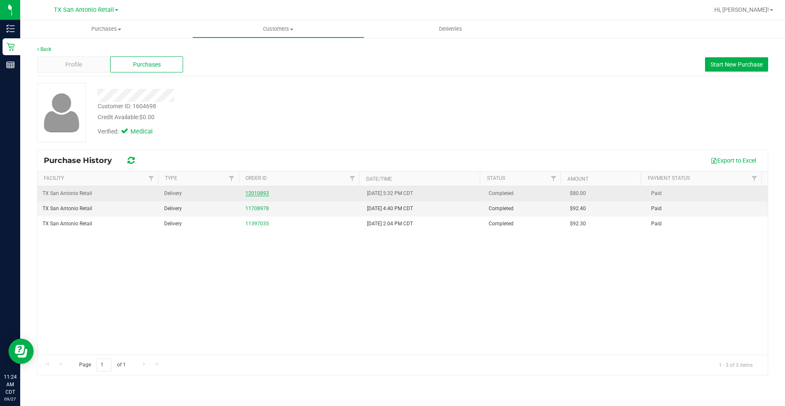
click at [266, 192] on link "12010893" at bounding box center [257, 193] width 24 height 6
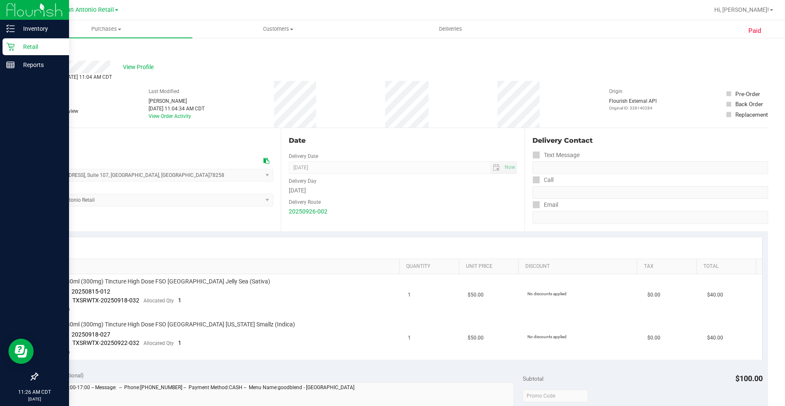
click at [26, 52] on div "Retail" at bounding box center [36, 46] width 66 height 17
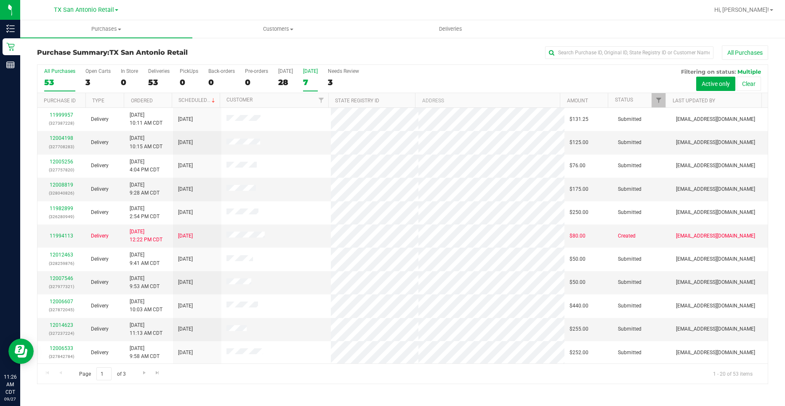
click at [318, 78] on div "7" at bounding box center [310, 82] width 15 height 10
click at [0, 0] on input "[DATE] 7" at bounding box center [0, 0] width 0 height 0
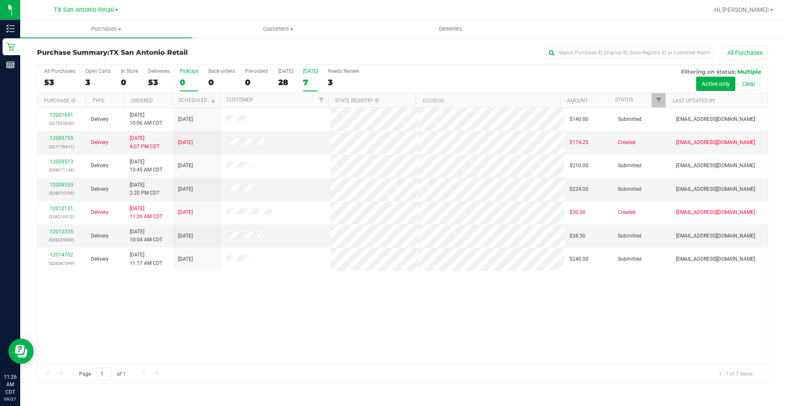
click at [190, 68] on div "PickUps" at bounding box center [189, 71] width 19 height 6
click at [0, 0] on input "PickUps 0" at bounding box center [0, 0] width 0 height 0
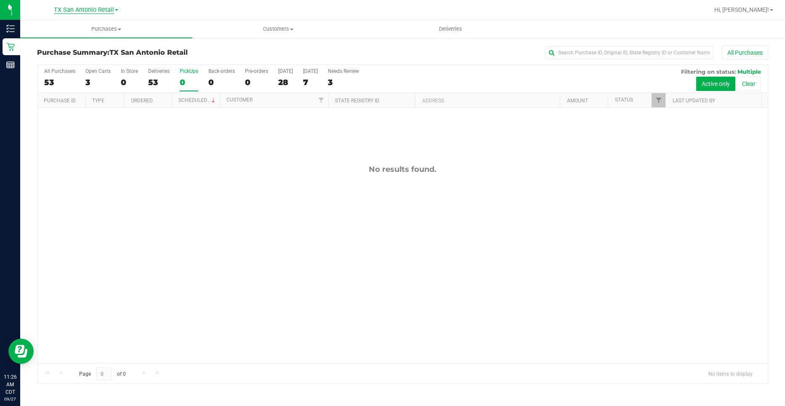
click at [108, 8] on span "TX San Antonio Retail" at bounding box center [84, 10] width 60 height 8
drag, startPoint x: 101, startPoint y: 45, endPoint x: 98, endPoint y: 32, distance: 12.9
click at [98, 32] on ul "[GEOGRAPHIC_DATA] [GEOGRAPHIC_DATA] [GEOGRAPHIC_DATA] [GEOGRAPHIC_DATA] [GEOGRA…" at bounding box center [85, 34] width 123 height 37
click at [98, 32] on span "Purchases" at bounding box center [106, 29] width 172 height 8
click at [90, 13] on div "[GEOGRAPHIC_DATA] [GEOGRAPHIC_DATA] Retail [GEOGRAPHIC_DATA] [GEOGRAPHIC_DATA] …" at bounding box center [86, 10] width 64 height 10
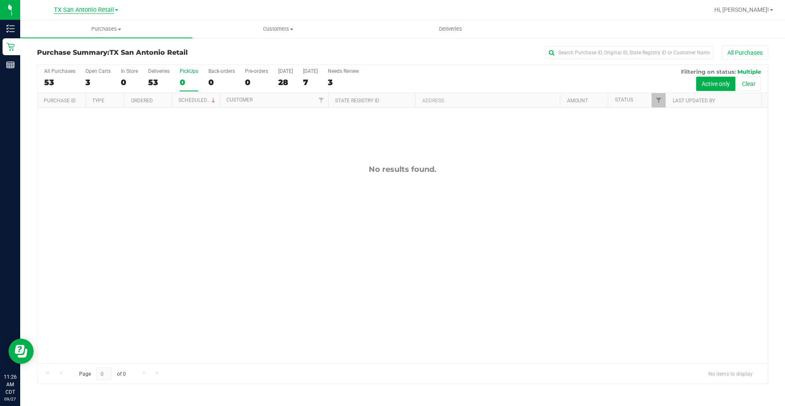
click at [84, 9] on span "TX San Antonio Retail" at bounding box center [84, 10] width 60 height 8
click at [82, 27] on link "TX Austin [GEOGRAPHIC_DATA]" at bounding box center [85, 29] width 123 height 11
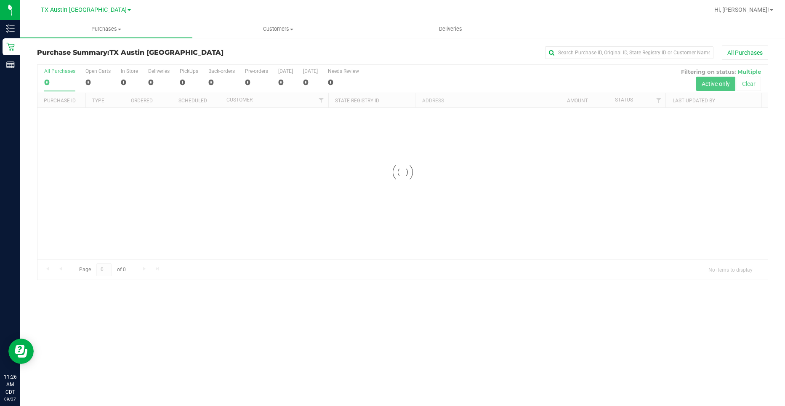
click at [187, 85] on div at bounding box center [402, 172] width 730 height 215
click at [185, 80] on div at bounding box center [402, 172] width 730 height 215
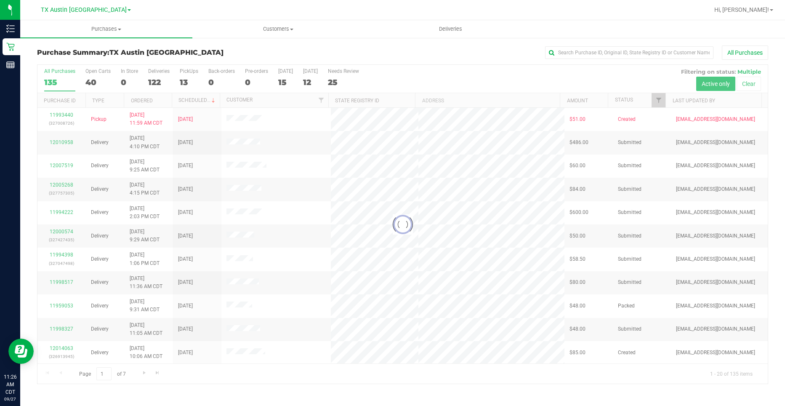
click at [183, 80] on div at bounding box center [402, 224] width 730 height 319
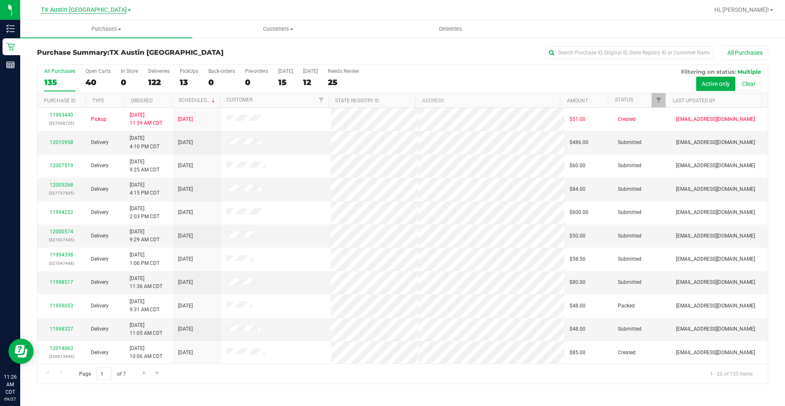
click at [101, 10] on span "TX Austin [GEOGRAPHIC_DATA]" at bounding box center [84, 10] width 86 height 8
click at [100, 37] on link "TX San Antonio Retail" at bounding box center [85, 40] width 123 height 11
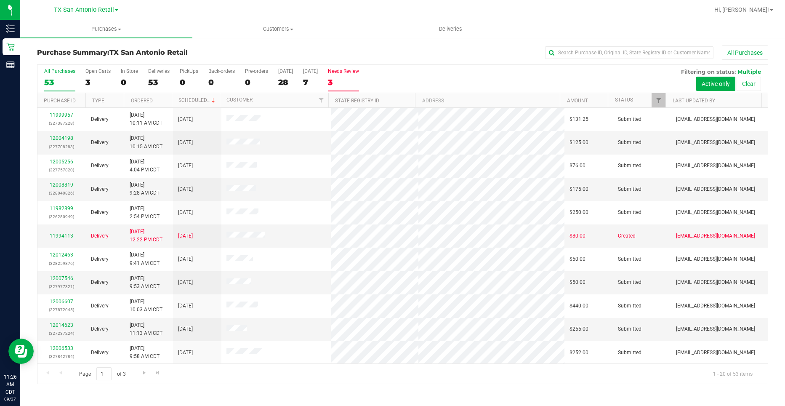
click at [359, 77] on div "3" at bounding box center [343, 82] width 31 height 10
click at [0, 0] on input "Needs Review 3" at bounding box center [0, 0] width 0 height 0
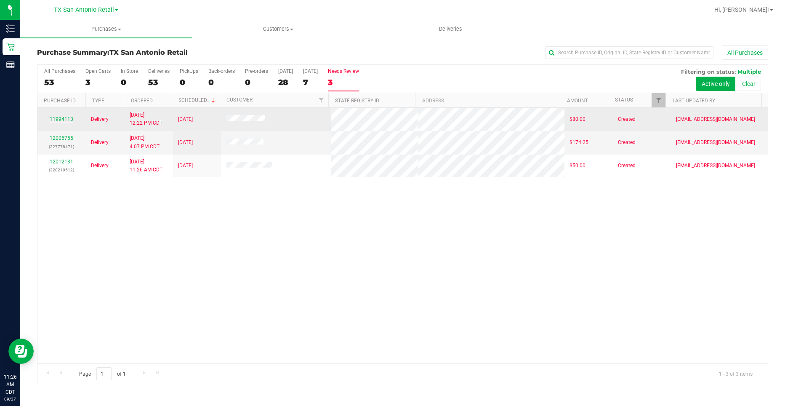
click at [57, 118] on link "11994113" at bounding box center [62, 119] width 24 height 6
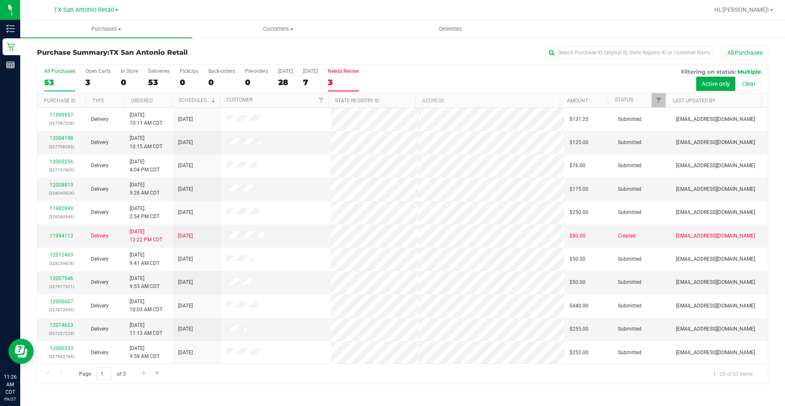
click at [343, 83] on div "3" at bounding box center [343, 82] width 31 height 10
click at [0, 0] on input "Needs Review 3" at bounding box center [0, 0] width 0 height 0
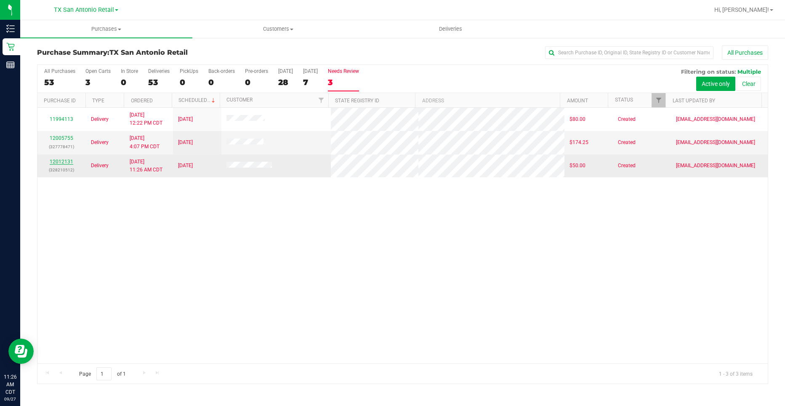
click at [69, 163] on link "12012131" at bounding box center [62, 162] width 24 height 6
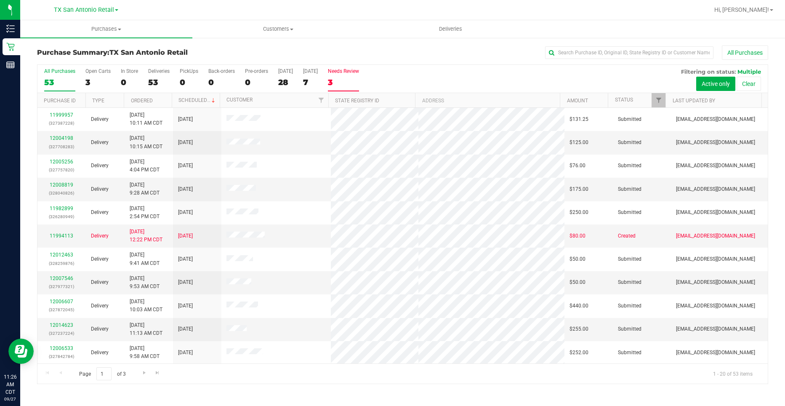
click at [342, 85] on div "3" at bounding box center [343, 82] width 31 height 10
click at [0, 0] on input "Needs Review 3" at bounding box center [0, 0] width 0 height 0
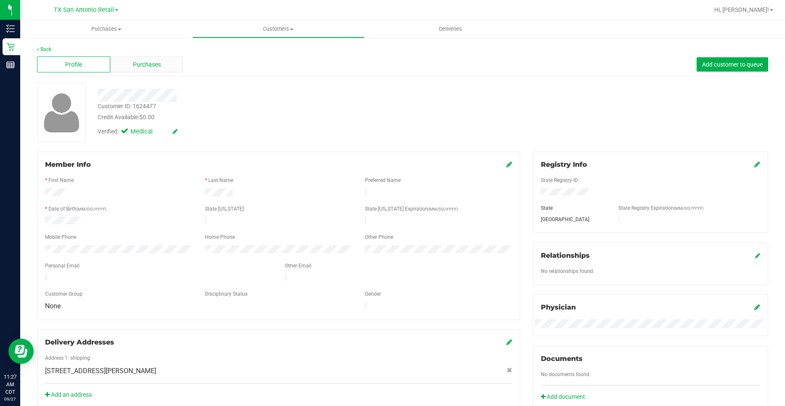
click at [148, 70] on div "Purchases" at bounding box center [146, 64] width 73 height 16
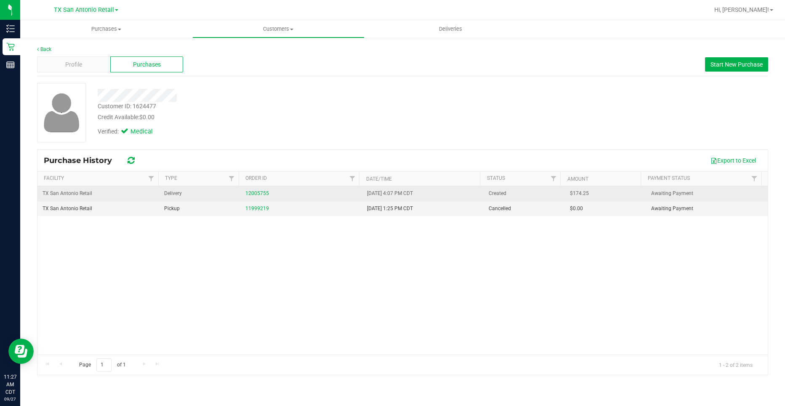
click at [253, 197] on div "12005755" at bounding box center [301, 193] width 112 height 8
click at [255, 193] on link "12005755" at bounding box center [257, 193] width 24 height 6
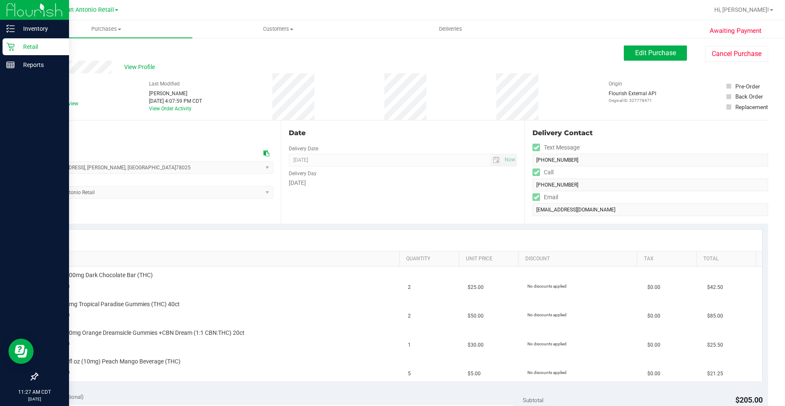
click at [19, 42] on p "Retail" at bounding box center [40, 47] width 50 height 10
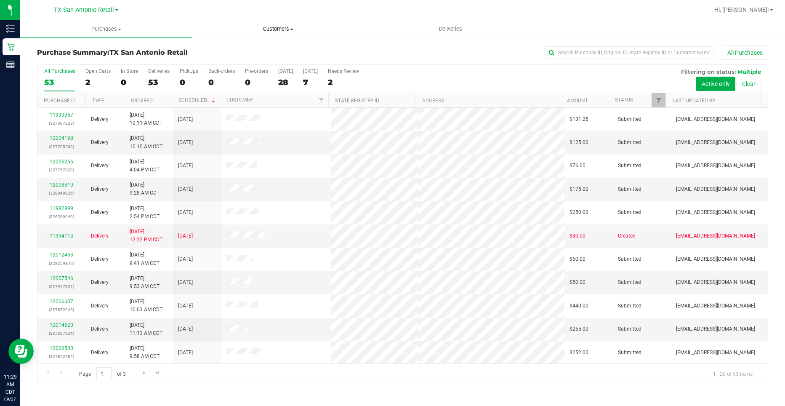
click at [287, 26] on span "Customers" at bounding box center [278, 29] width 171 height 8
click at [264, 48] on li "All customers" at bounding box center [278, 51] width 172 height 10
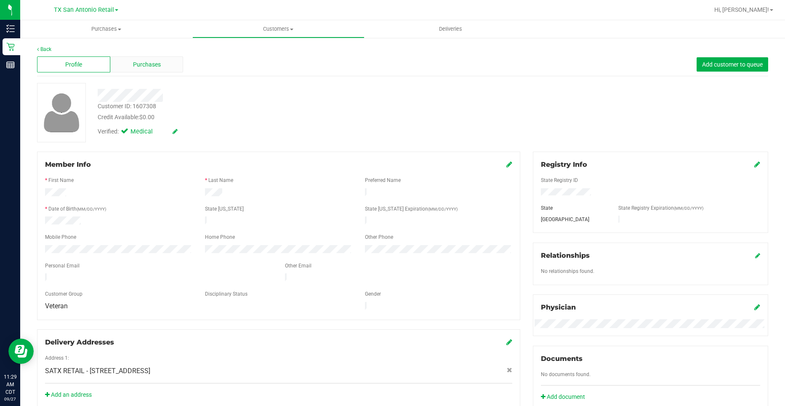
click at [155, 62] on span "Purchases" at bounding box center [147, 64] width 28 height 9
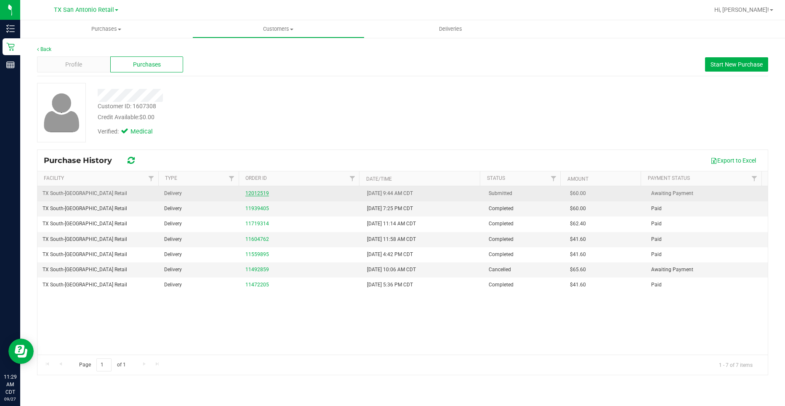
click at [261, 190] on link "12012519" at bounding box center [257, 193] width 24 height 6
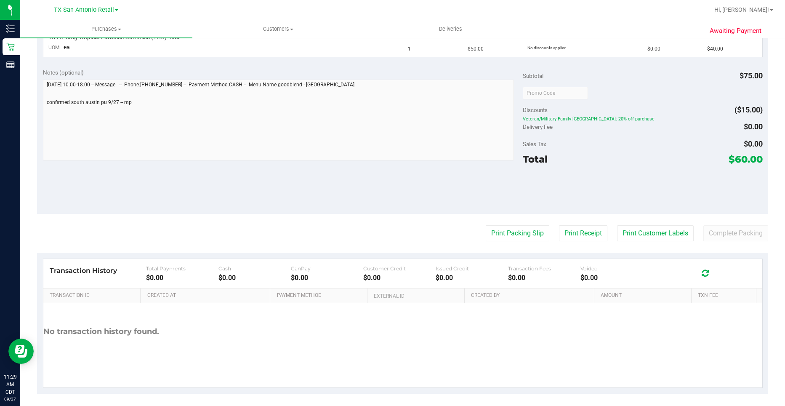
scroll to position [271, 0]
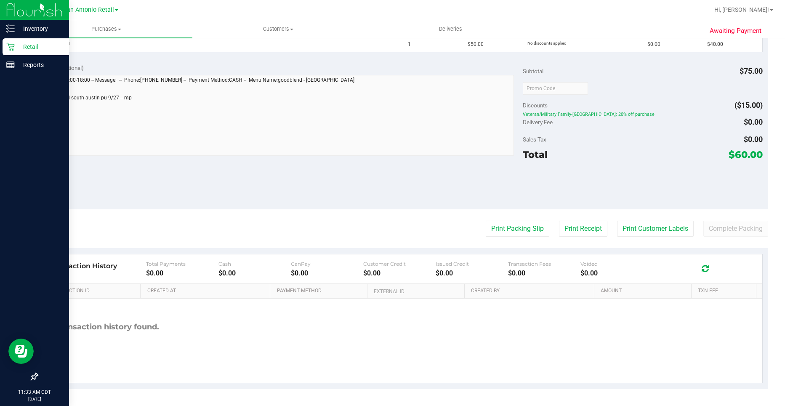
click at [17, 46] on p "Retail" at bounding box center [40, 47] width 50 height 10
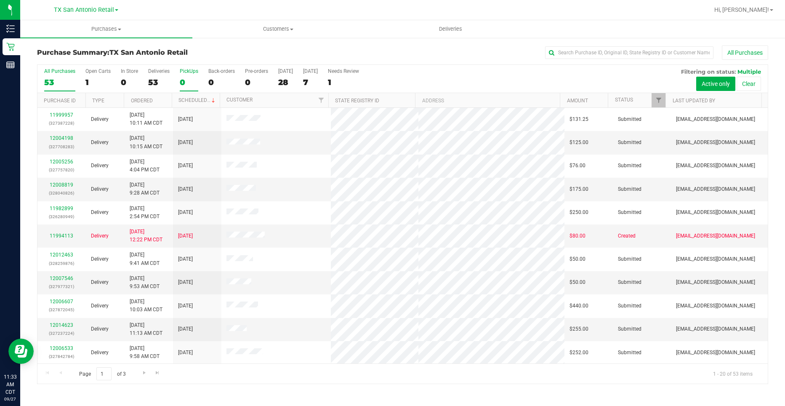
click at [180, 73] on div "PickUps" at bounding box center [189, 71] width 19 height 6
click at [0, 0] on input "PickUps 0" at bounding box center [0, 0] width 0 height 0
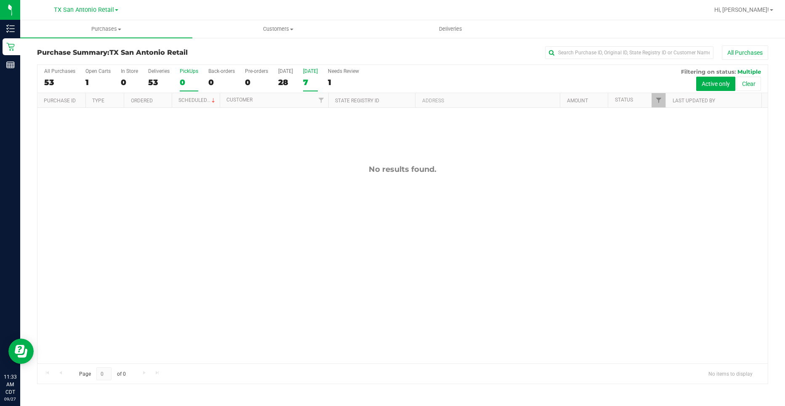
click at [304, 70] on div "[DATE]" at bounding box center [310, 71] width 15 height 6
click at [0, 0] on input "[DATE] 7" at bounding box center [0, 0] width 0 height 0
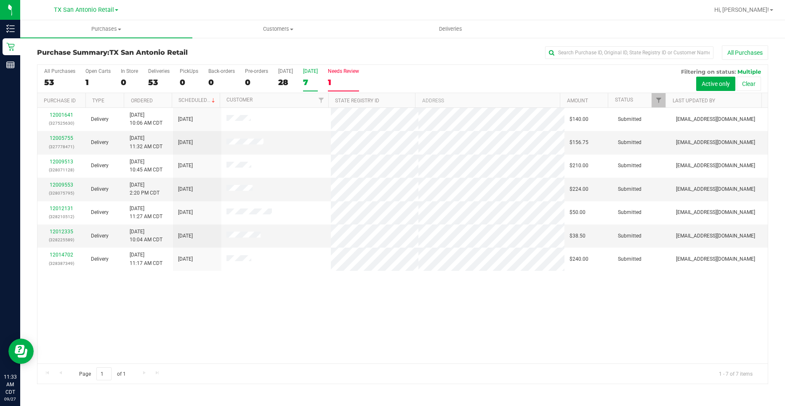
click at [342, 76] on label "Needs Review 1" at bounding box center [343, 79] width 31 height 23
click at [0, 0] on input "Needs Review 1" at bounding box center [0, 0] width 0 height 0
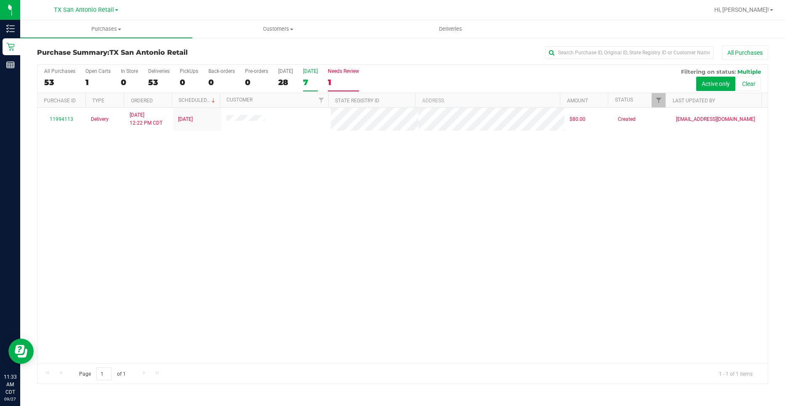
click at [317, 83] on div "7" at bounding box center [310, 82] width 15 height 10
click at [0, 0] on input "[DATE] 7" at bounding box center [0, 0] width 0 height 0
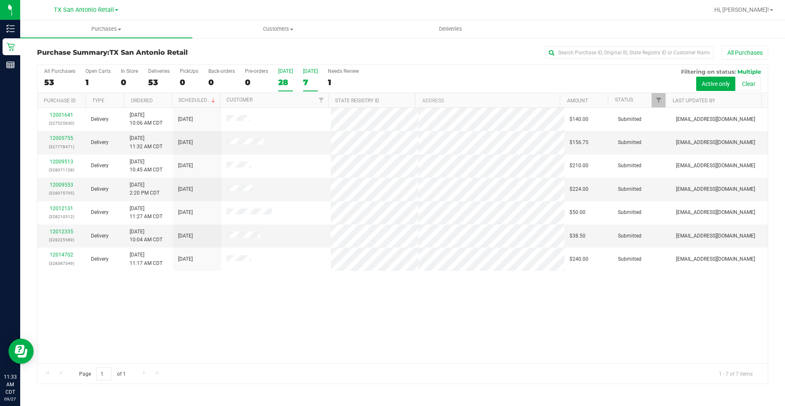
click at [289, 84] on div "28" at bounding box center [285, 82] width 15 height 10
click at [0, 0] on input "[DATE] 28" at bounding box center [0, 0] width 0 height 0
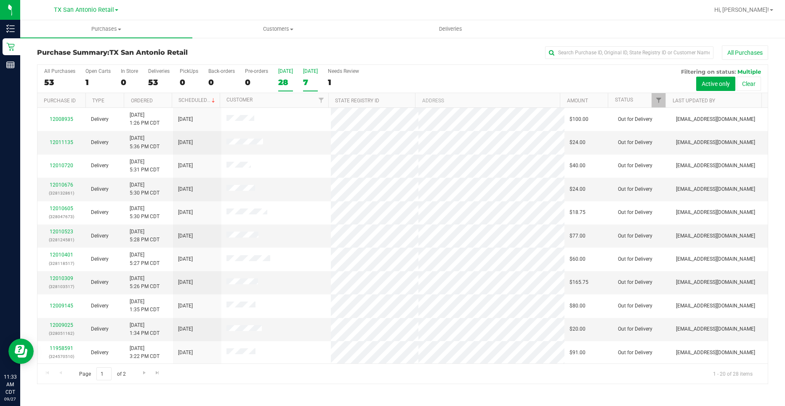
click at [312, 82] on div "7" at bounding box center [310, 82] width 15 height 10
click at [0, 0] on input "[DATE] 7" at bounding box center [0, 0] width 0 height 0
